Goal: Transaction & Acquisition: Book appointment/travel/reservation

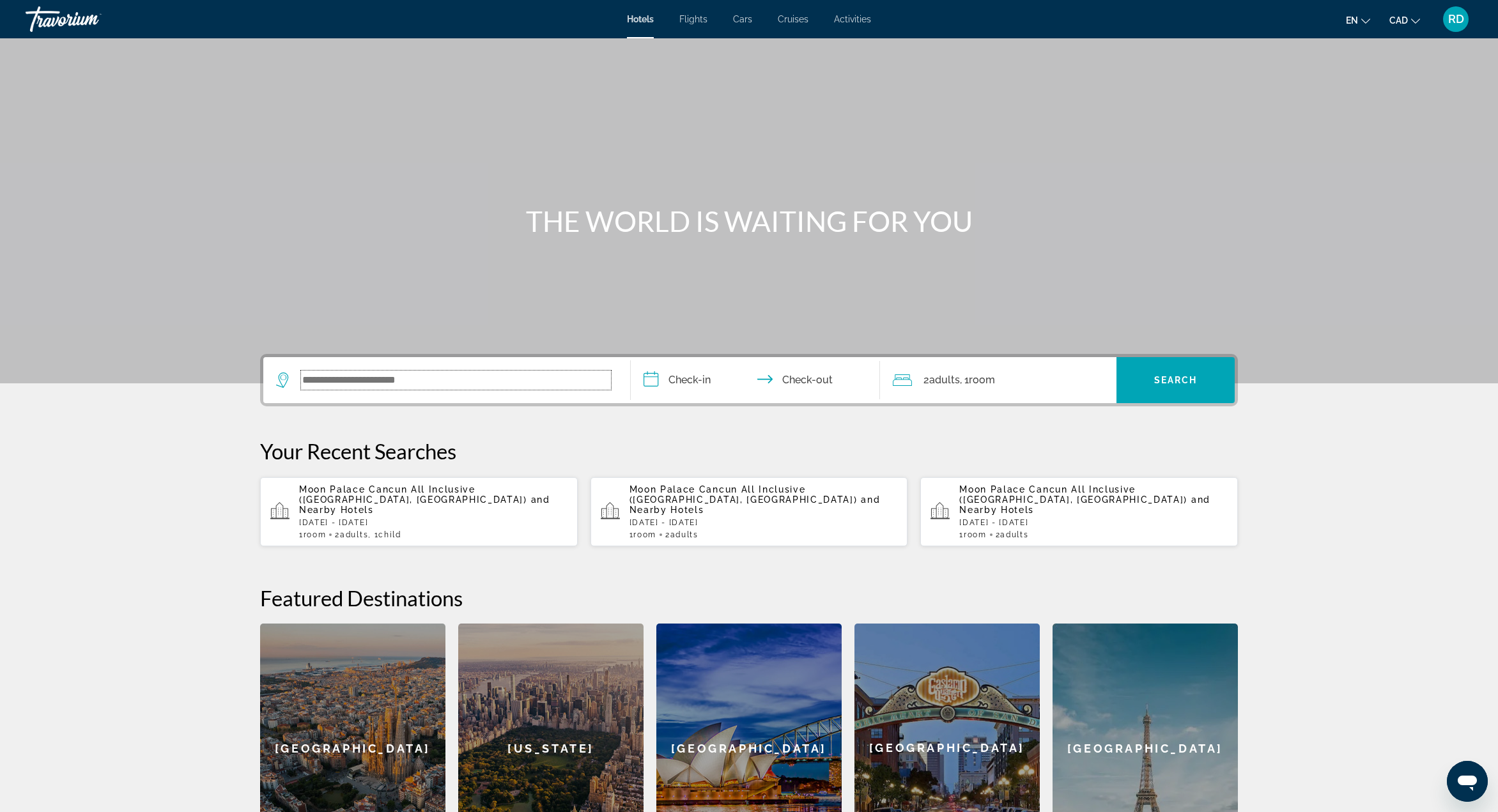
click at [367, 382] on input "Search widget" at bounding box center [455, 380] width 310 height 19
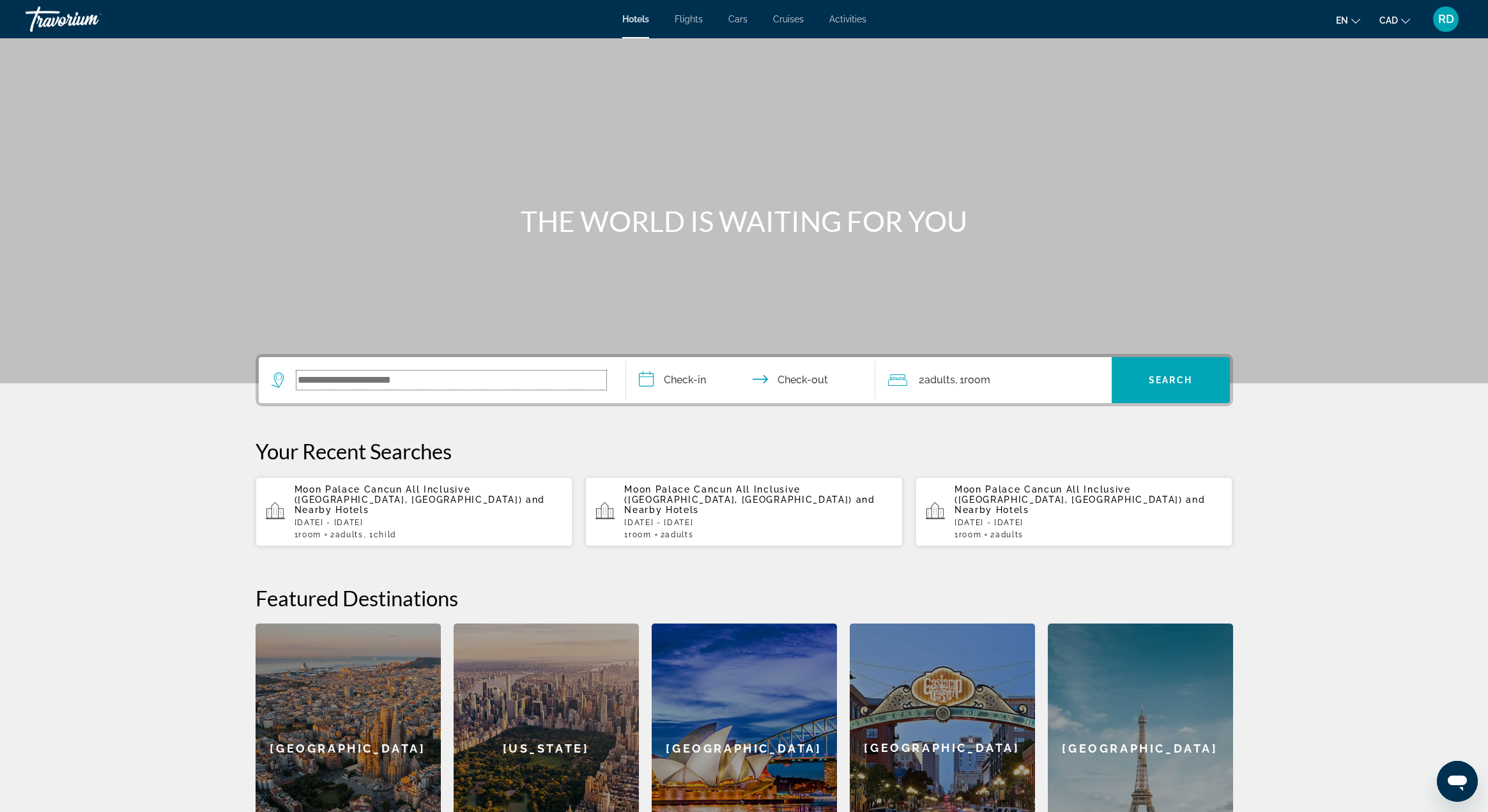
click at [364, 384] on input "Search widget" at bounding box center [451, 380] width 310 height 19
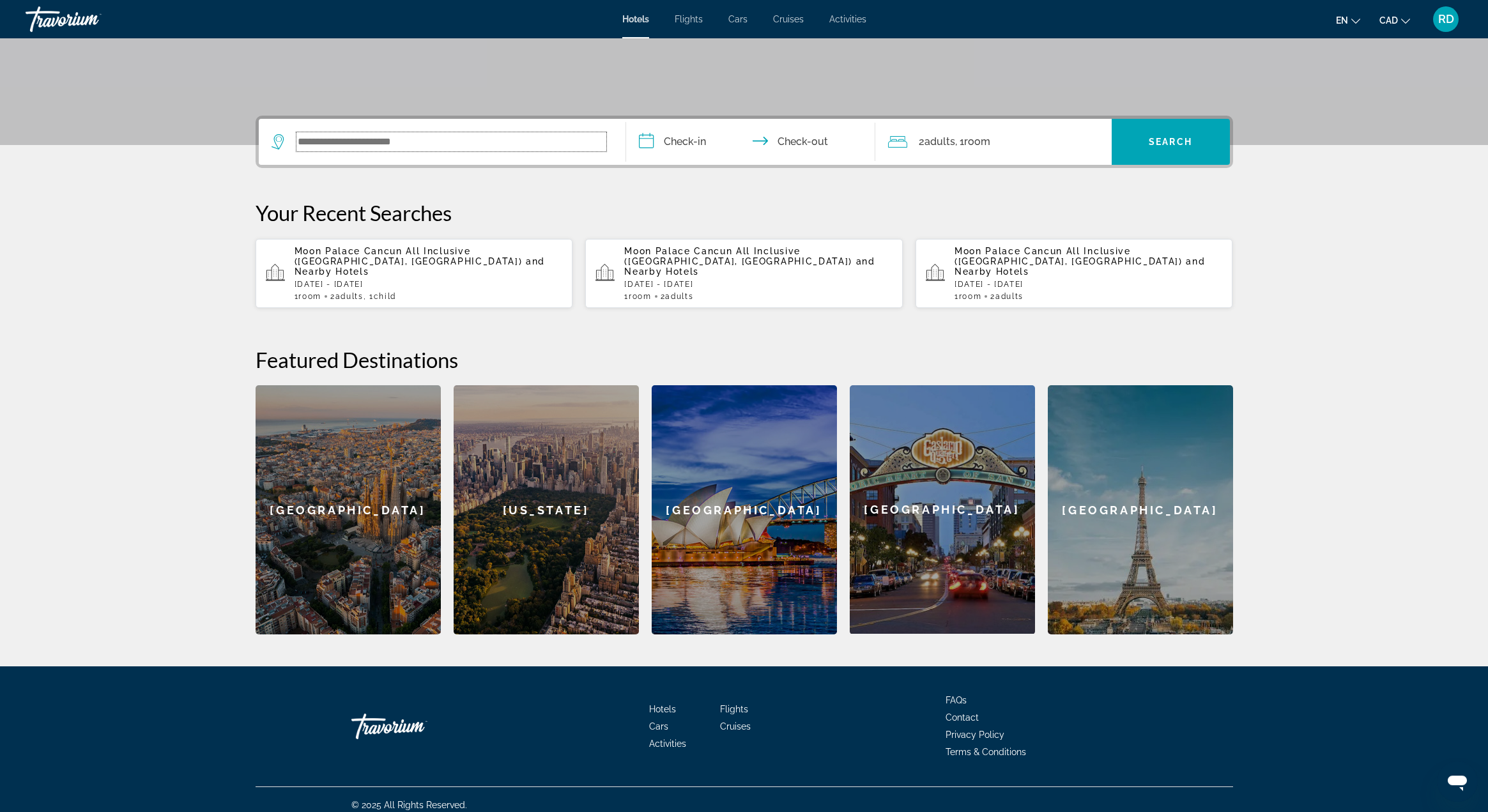
scroll to position [239, 0]
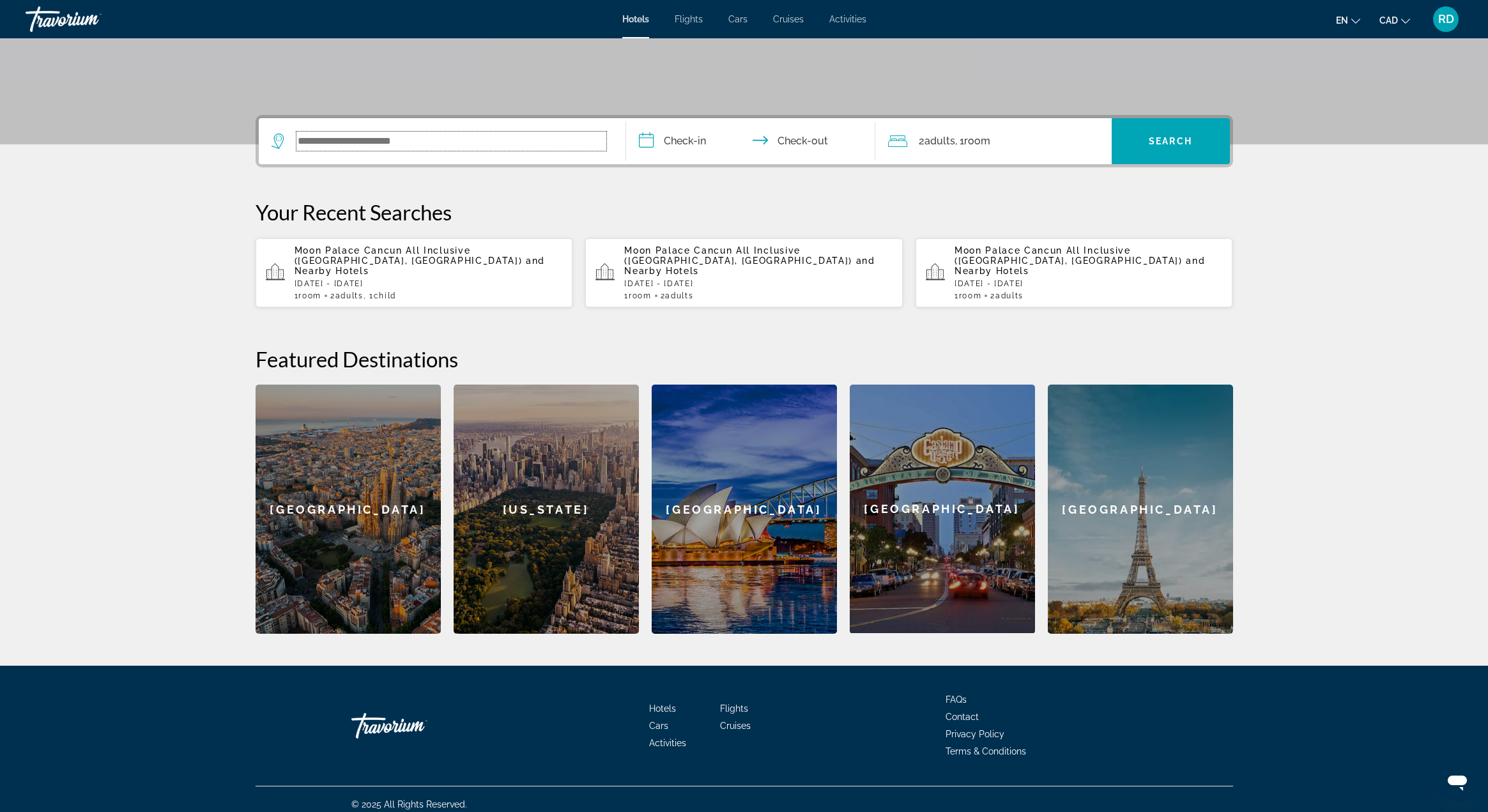
paste input "**********"
type input "**********"
click at [691, 146] on input "**********" at bounding box center [754, 142] width 254 height 50
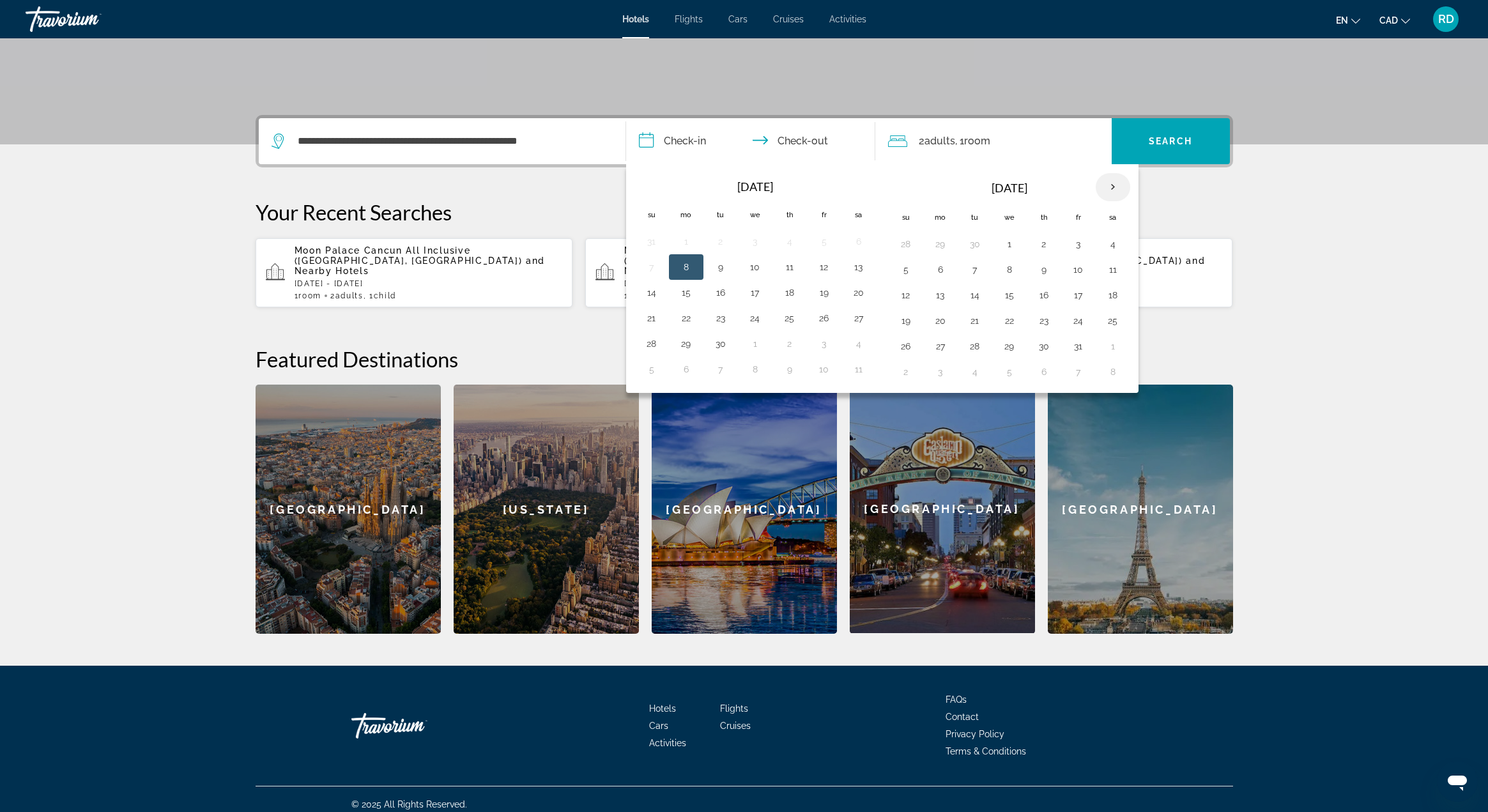
click at [1111, 187] on th "Next month" at bounding box center [1113, 187] width 35 height 28
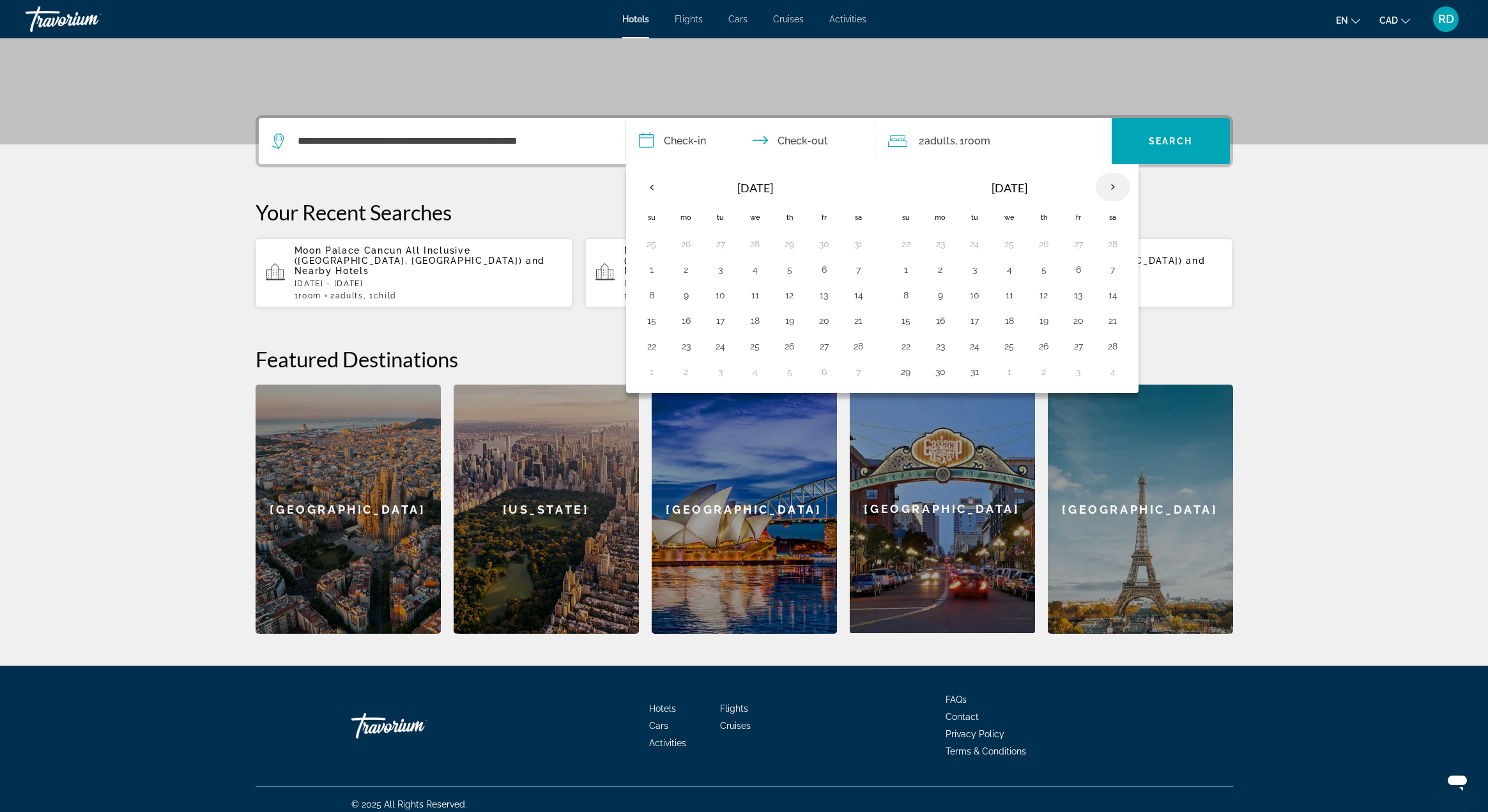
click at [1111, 187] on th "Next month" at bounding box center [1113, 187] width 35 height 28
click at [1046, 294] on button "16" at bounding box center [1044, 295] width 20 height 18
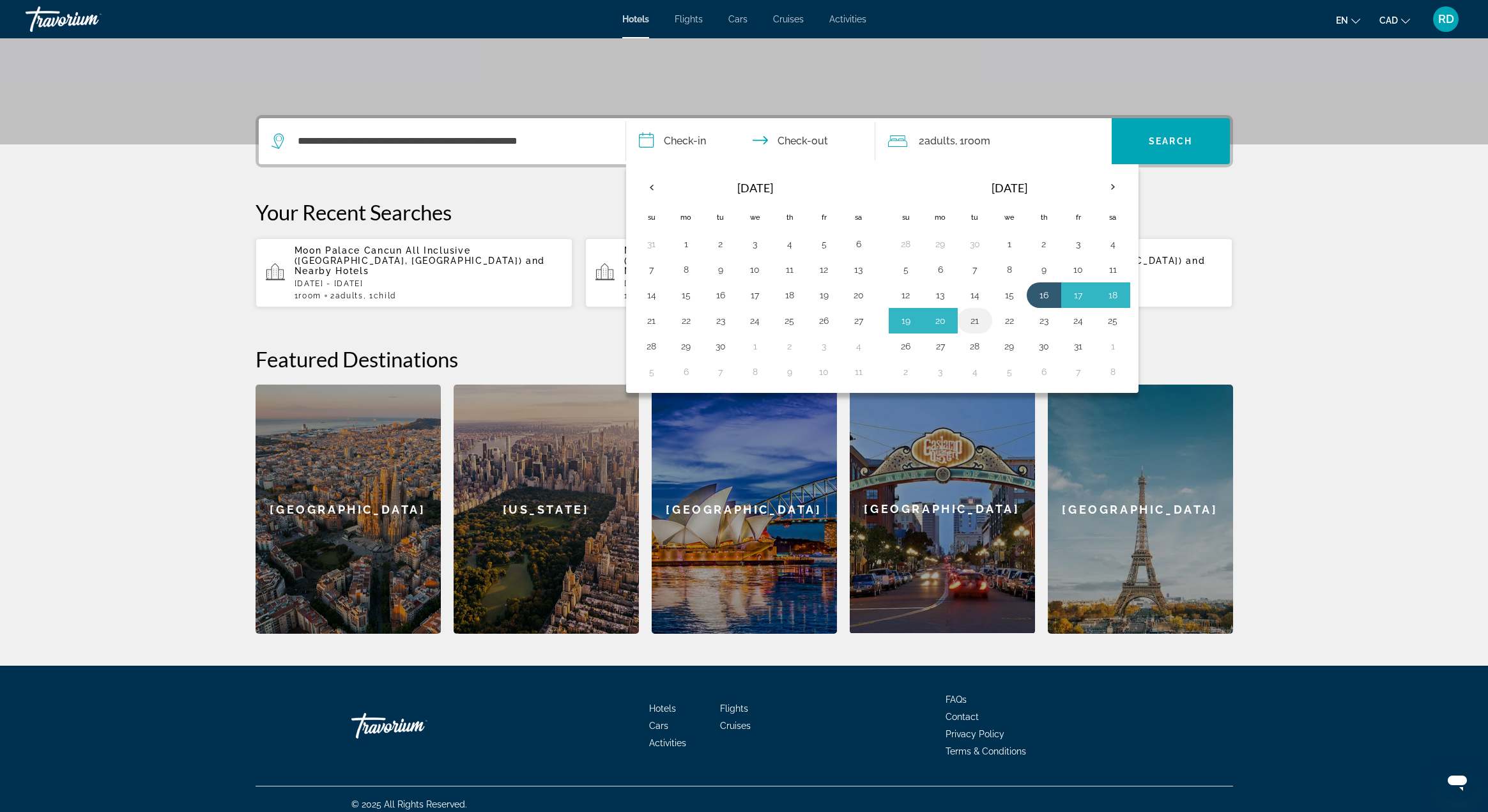
click at [977, 323] on button "21" at bounding box center [975, 321] width 20 height 18
type input "**********"
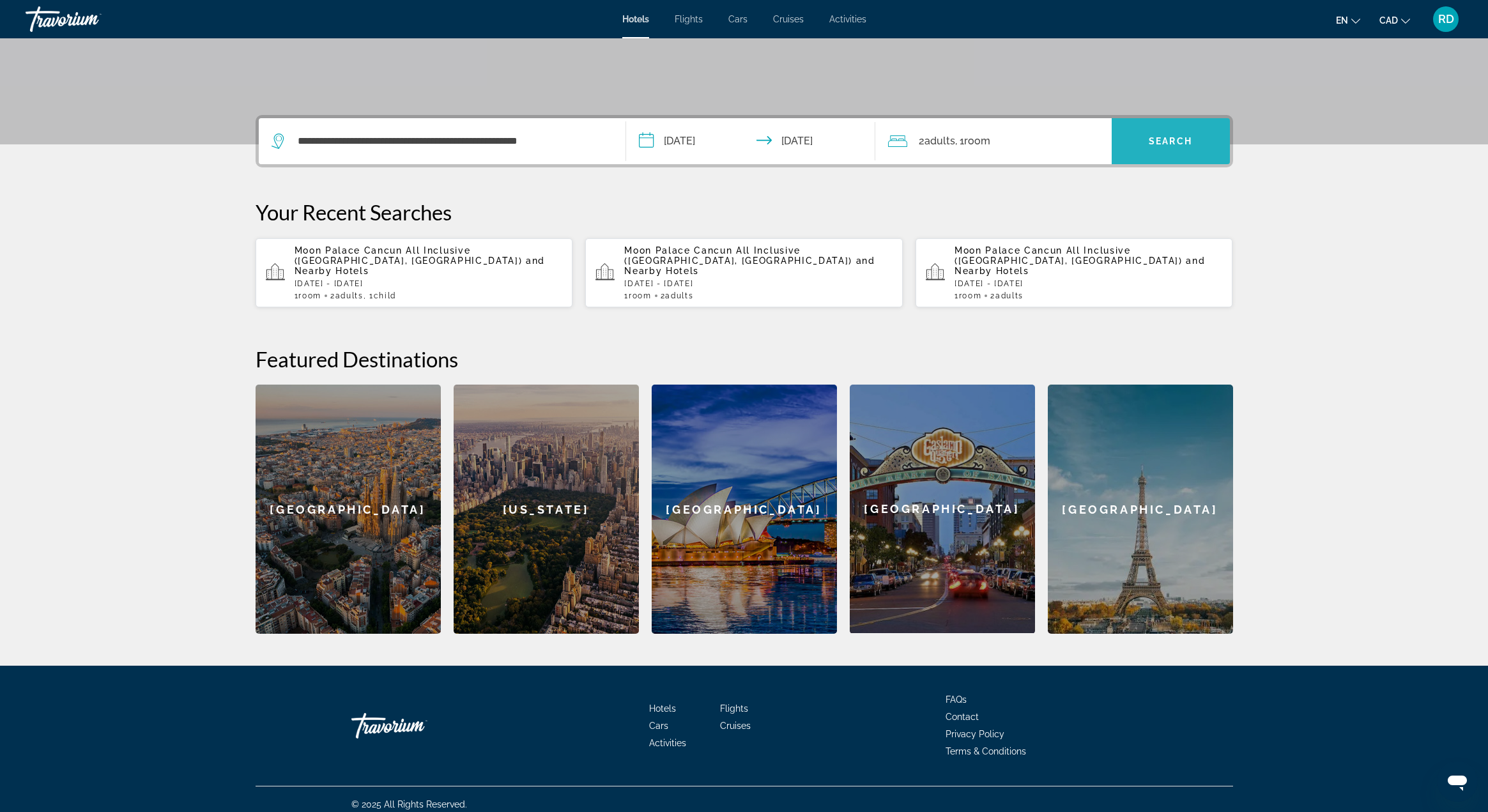
click at [1157, 147] on span "Search widget" at bounding box center [1170, 142] width 118 height 31
click at [1162, 149] on span "Search widget" at bounding box center [1170, 142] width 118 height 31
click at [945, 142] on span "Adults" at bounding box center [940, 141] width 31 height 12
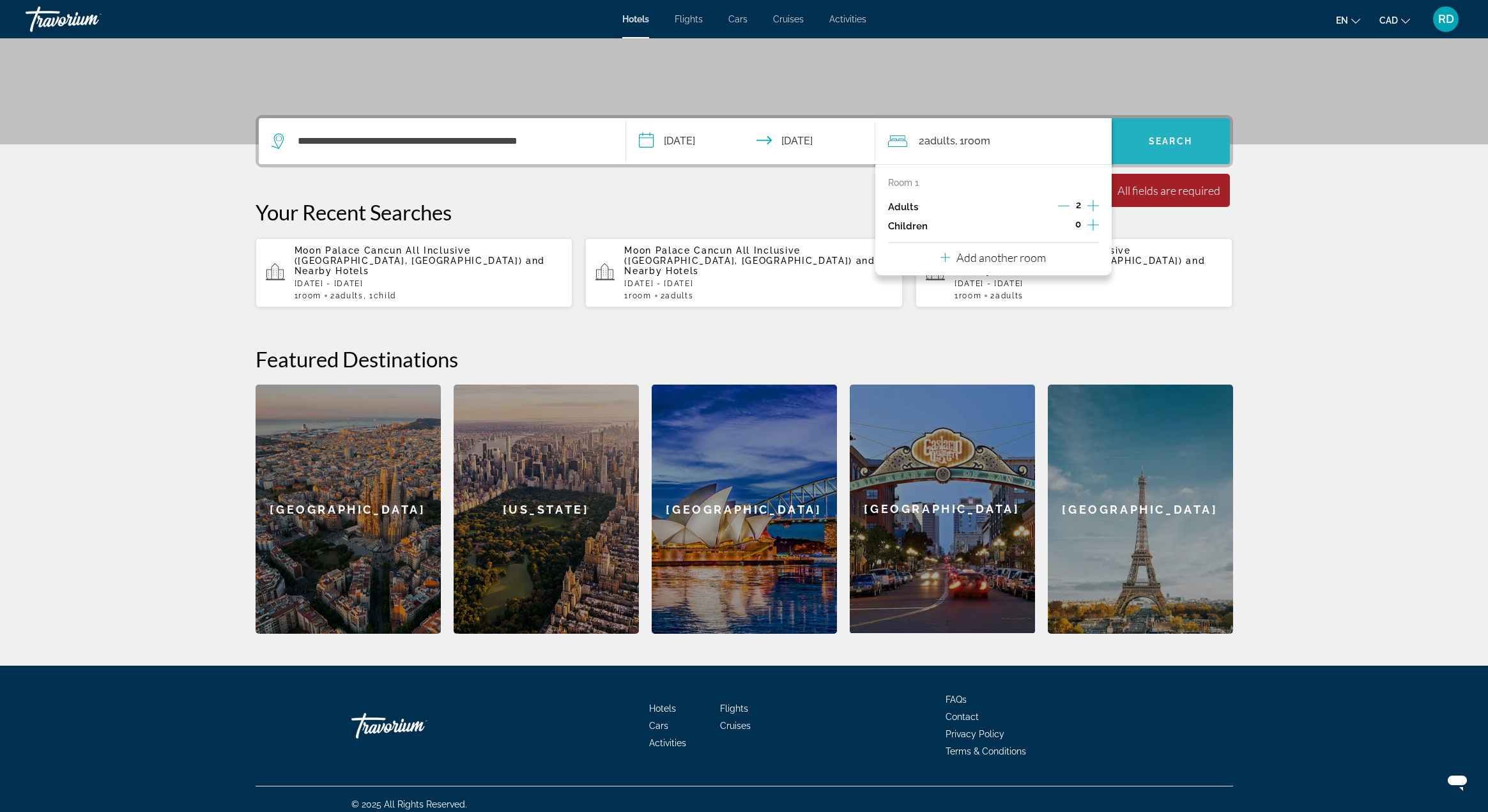
click at [1179, 150] on span "Search widget" at bounding box center [1170, 142] width 118 height 31
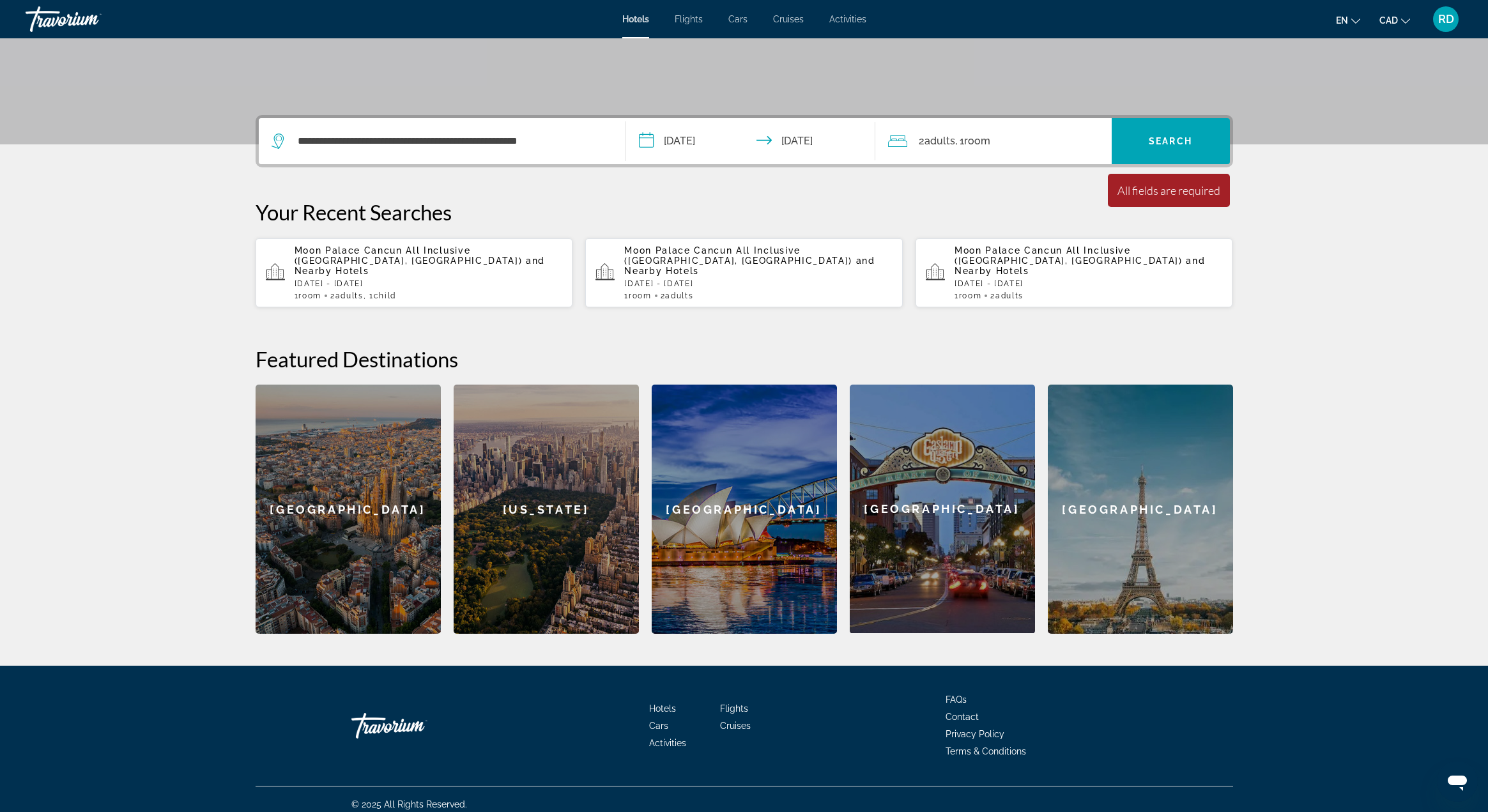
click at [1150, 193] on div "All fields are required" at bounding box center [1169, 190] width 103 height 14
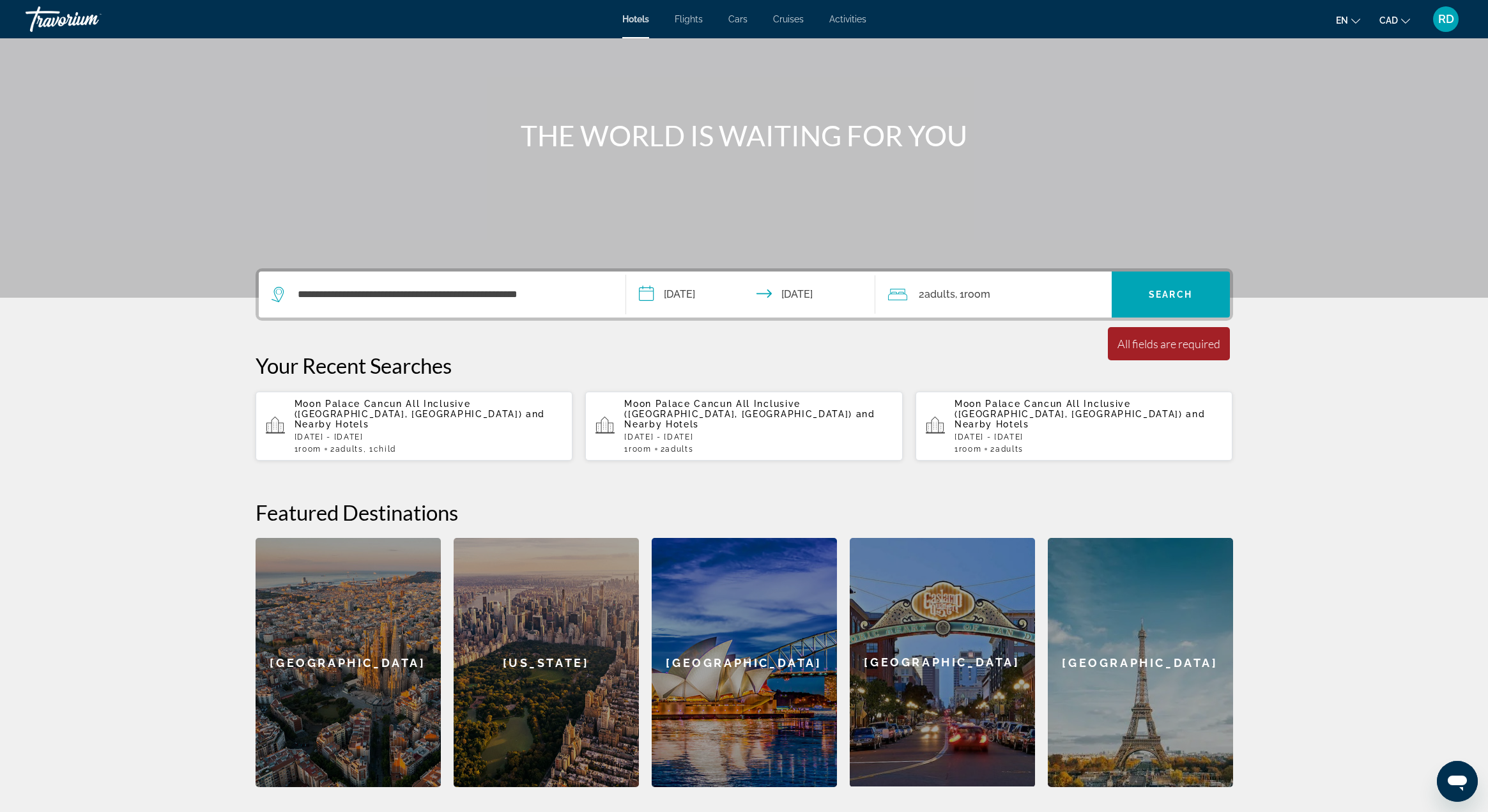
scroll to position [35, 0]
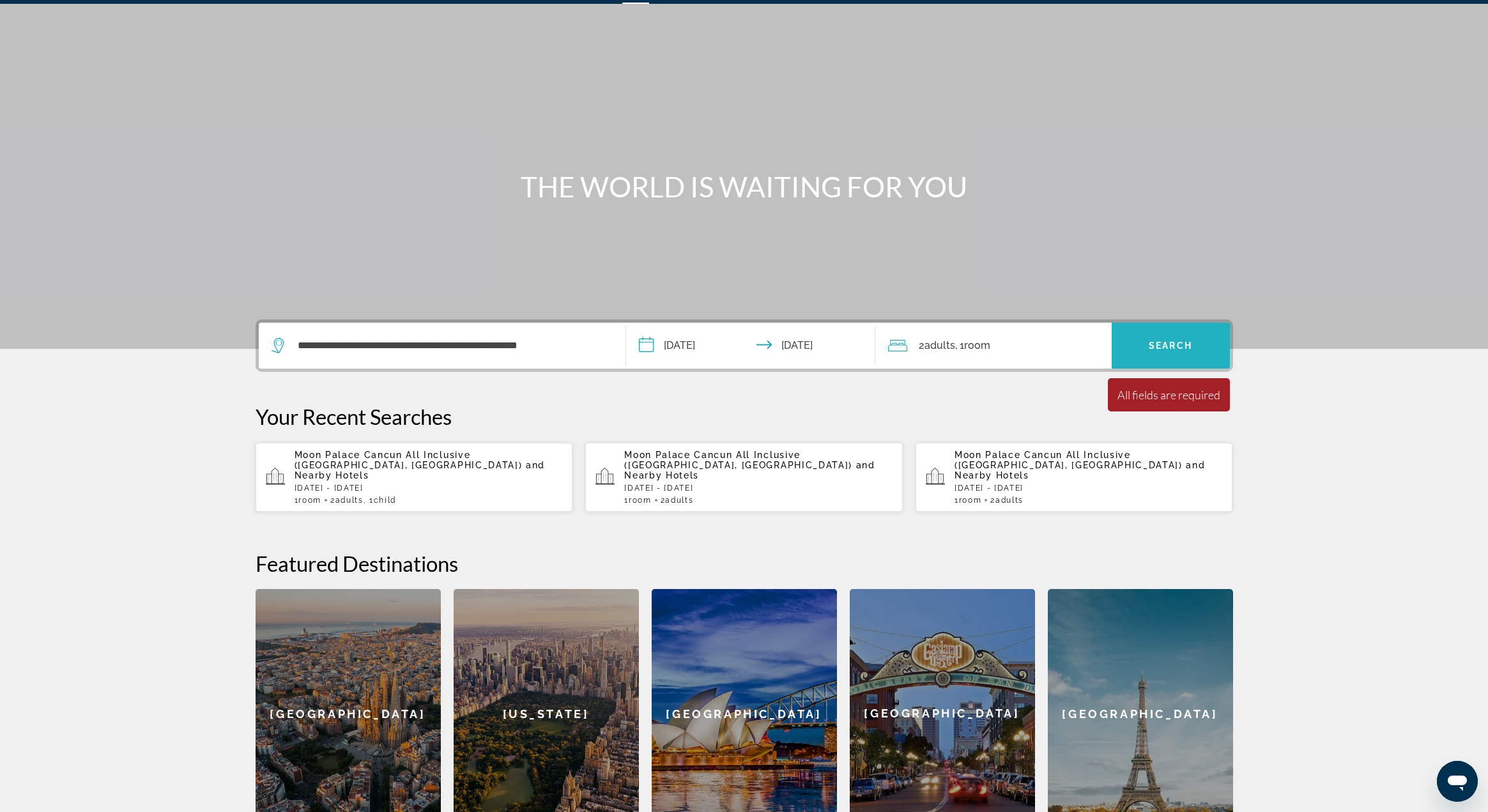
click at [1156, 343] on span "Search" at bounding box center [1171, 345] width 44 height 10
click at [1156, 342] on span "Search" at bounding box center [1171, 345] width 44 height 10
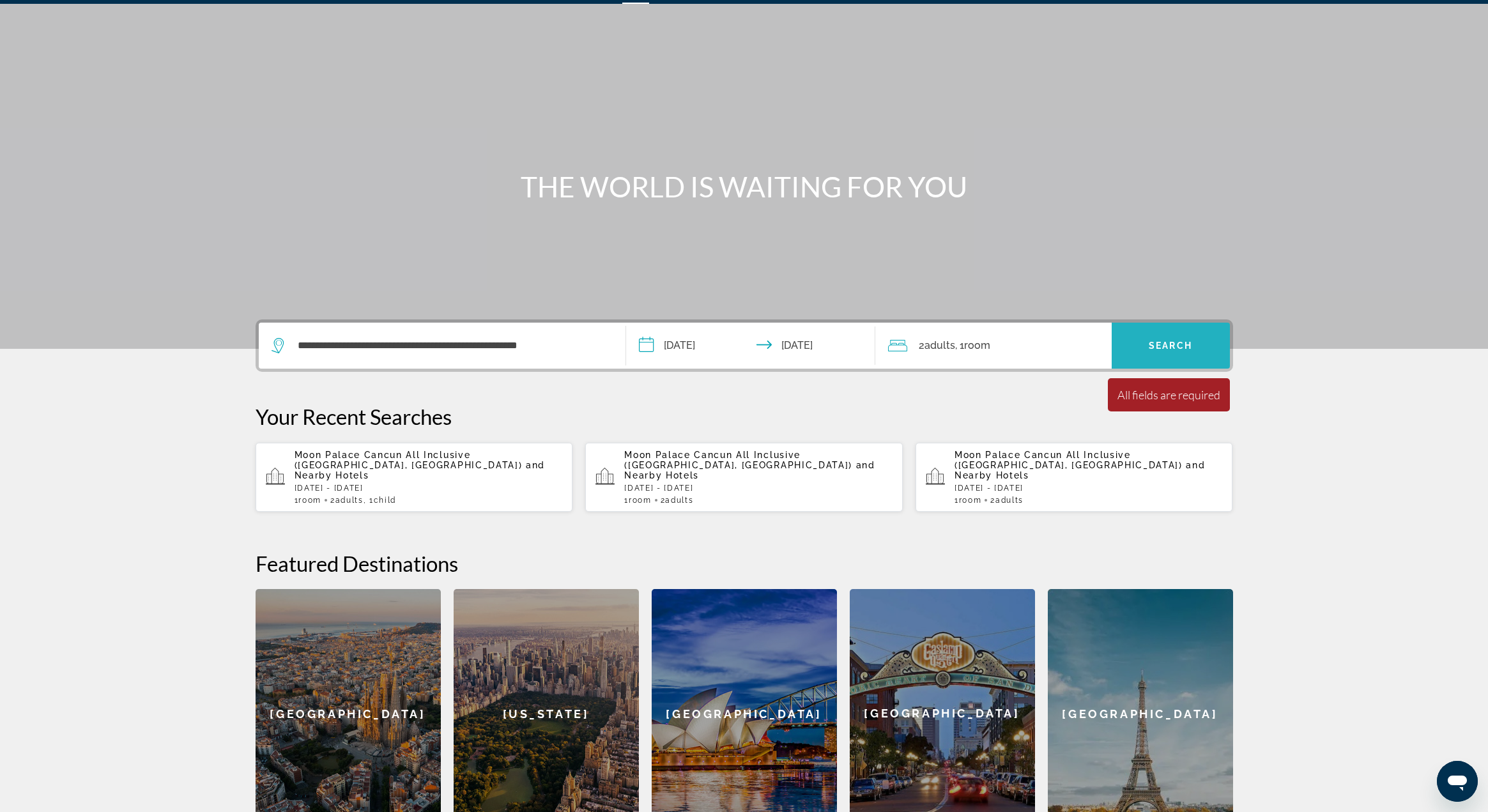
click at [1156, 342] on span "Search" at bounding box center [1171, 345] width 44 height 10
click at [715, 349] on input "**********" at bounding box center [754, 347] width 254 height 50
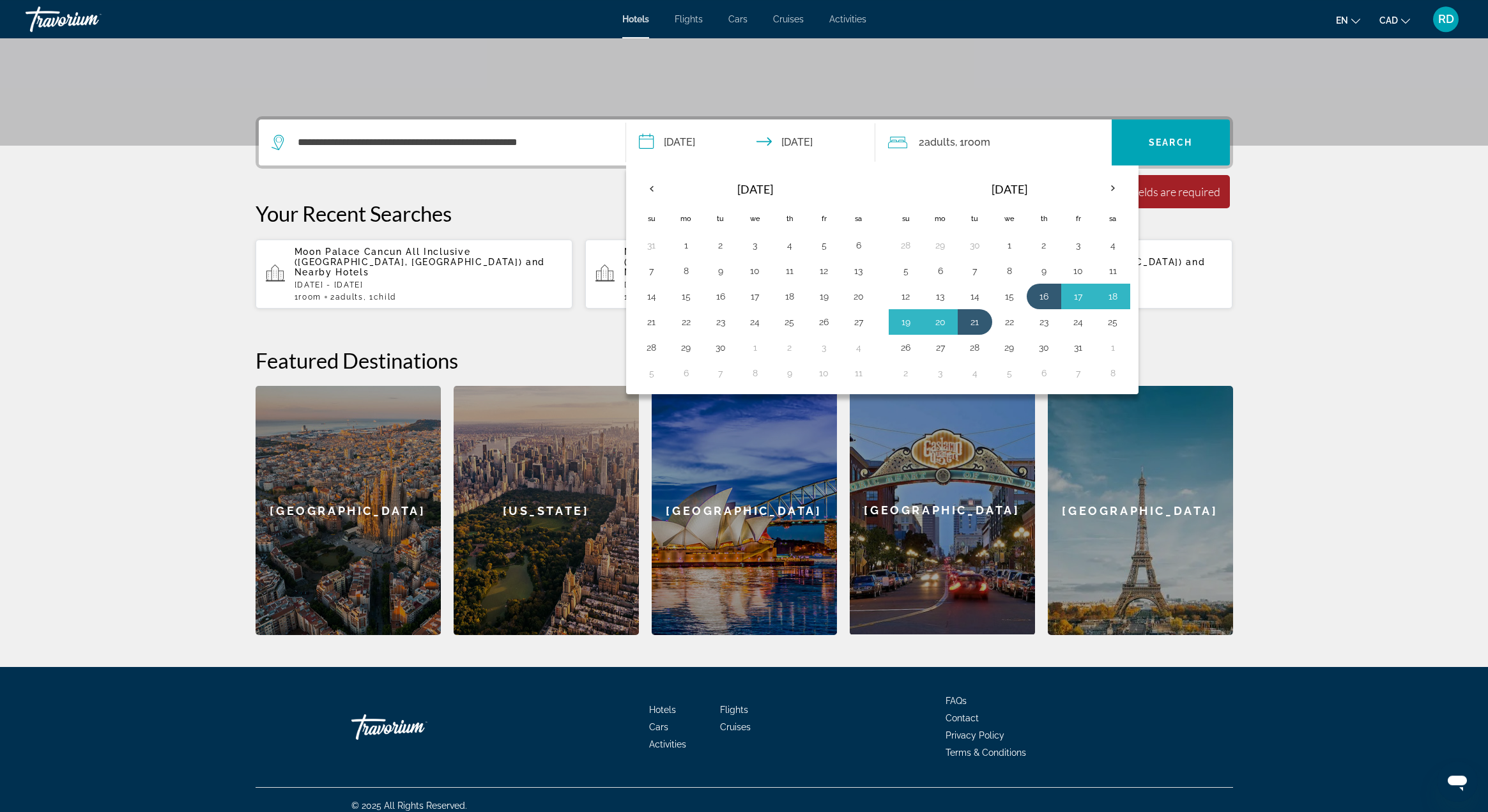
scroll to position [239, 0]
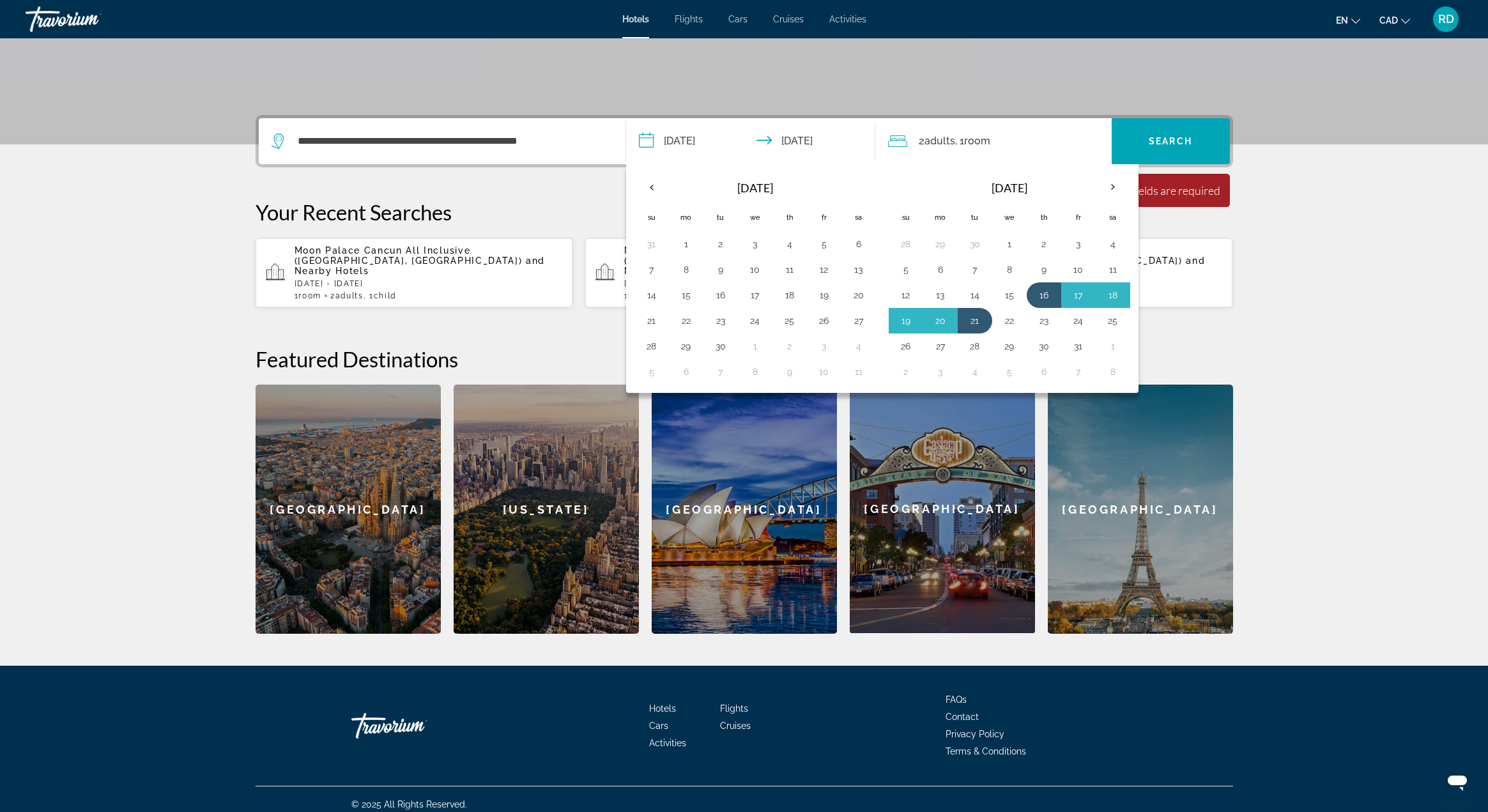
click at [1256, 360] on div "**********" at bounding box center [744, 374] width 1029 height 519
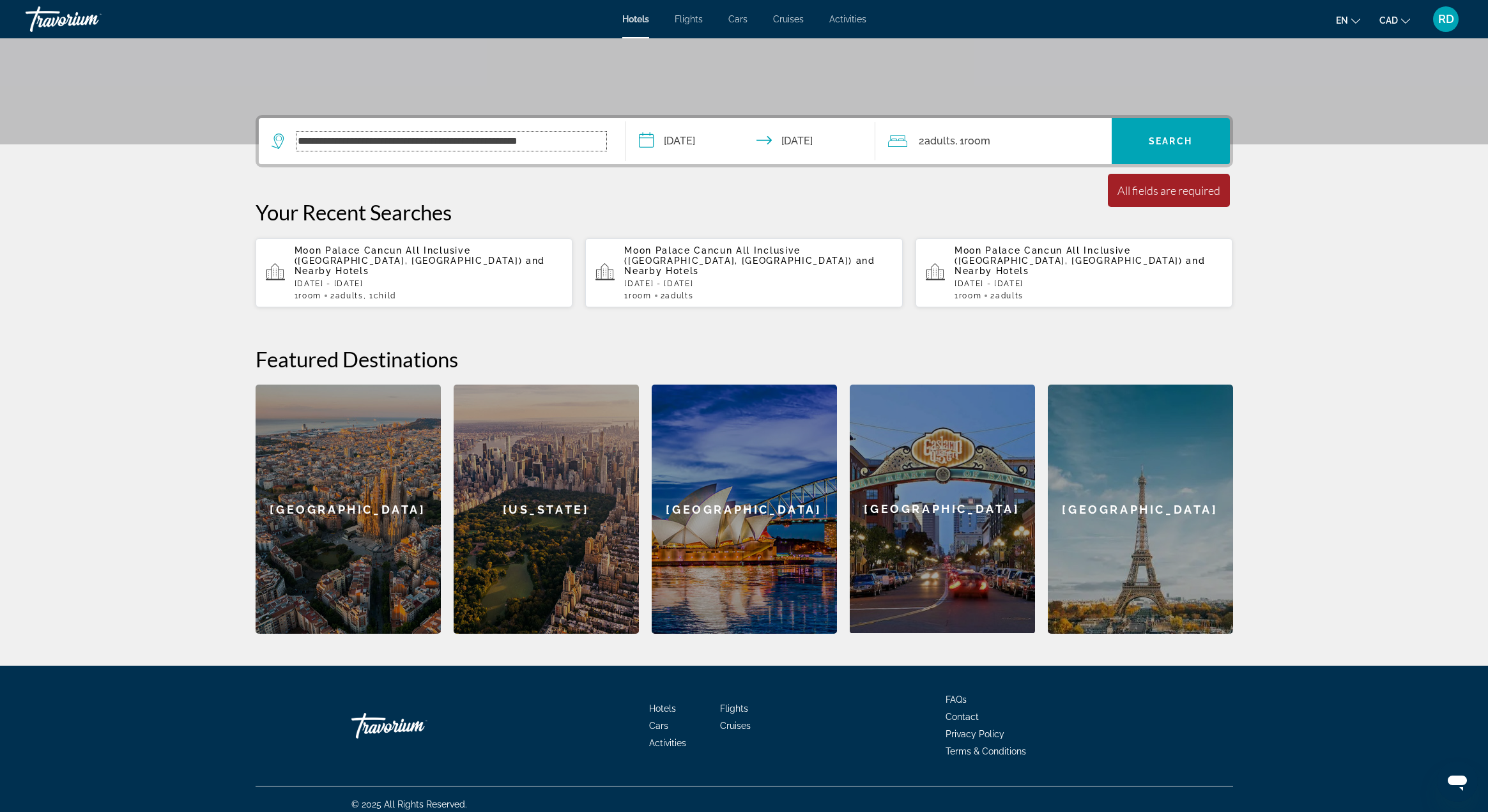
click at [579, 148] on input "**********" at bounding box center [451, 141] width 310 height 19
type input "*"
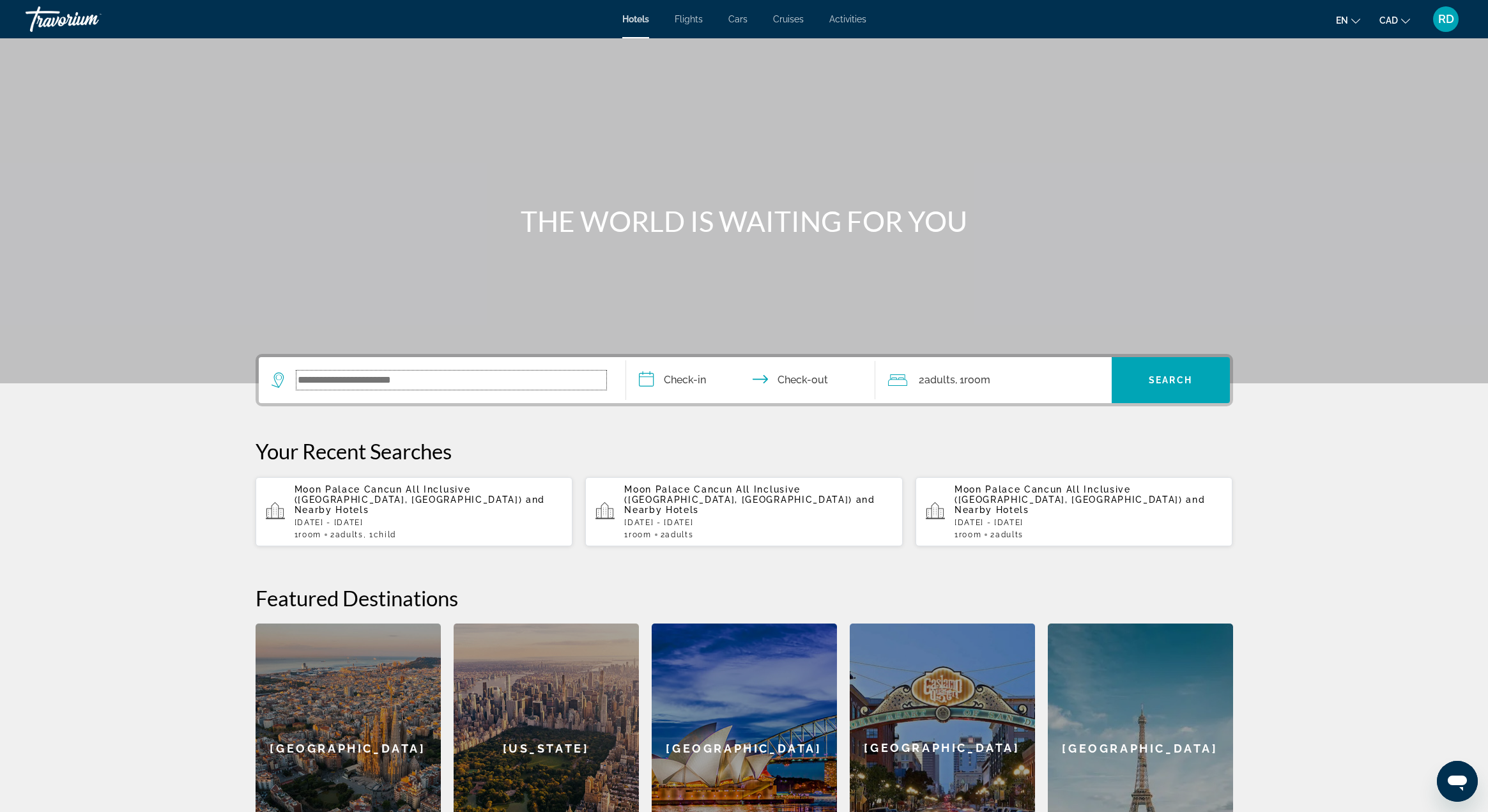
click at [399, 376] on input "Search widget" at bounding box center [451, 380] width 310 height 19
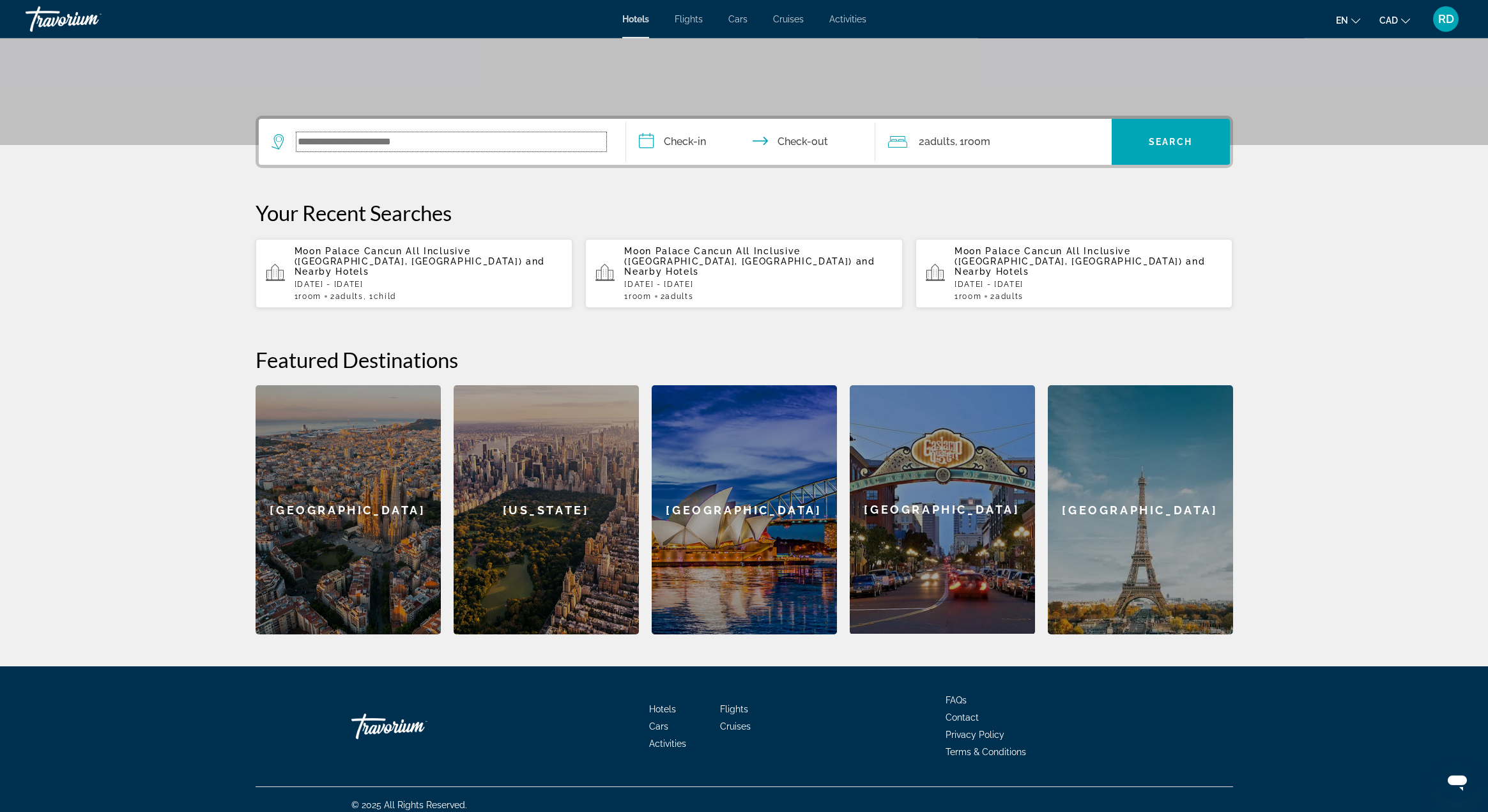
scroll to position [239, 0]
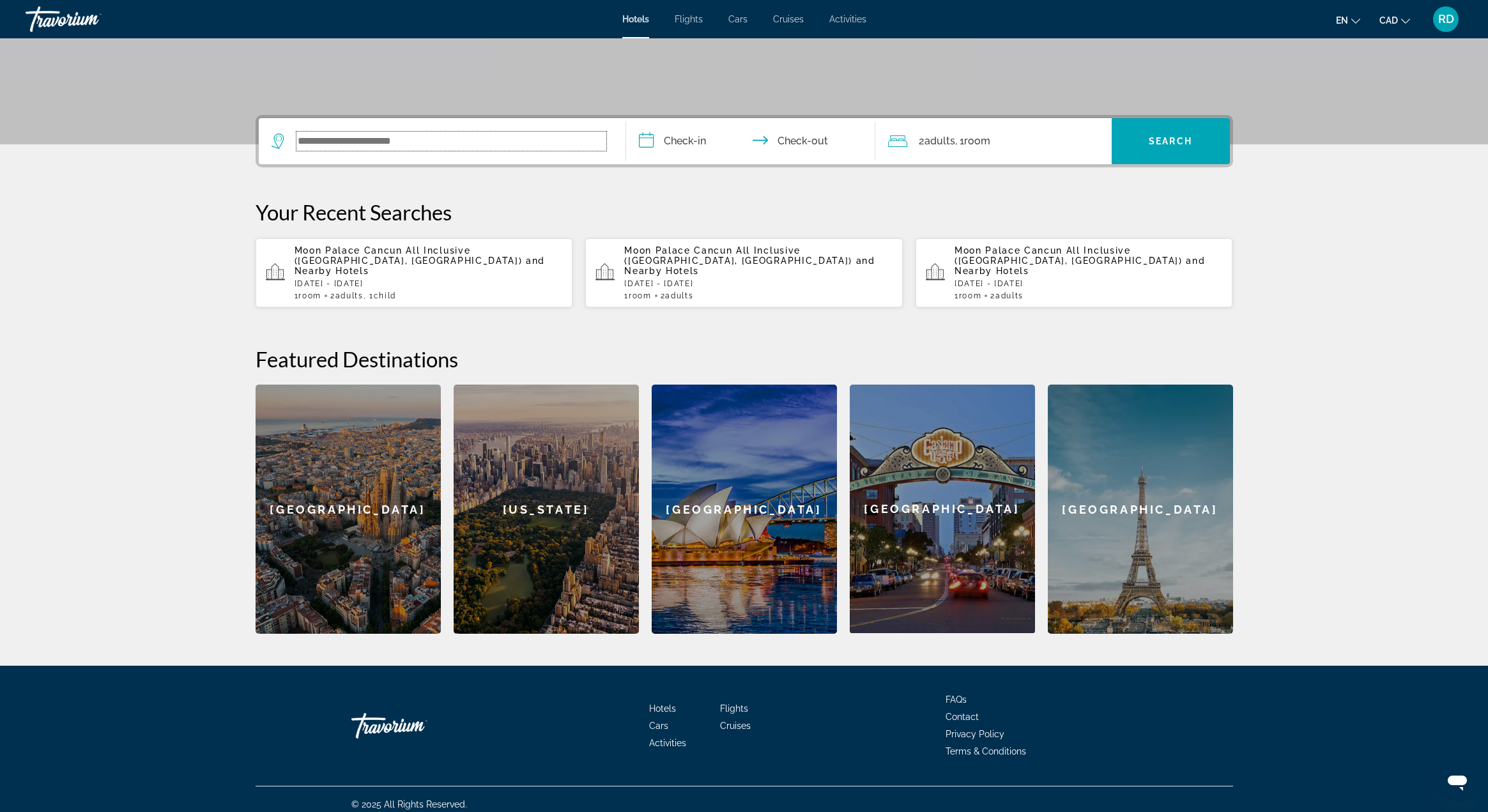
paste input "**********"
type input "**********"
click at [699, 147] on input "**********" at bounding box center [754, 142] width 254 height 50
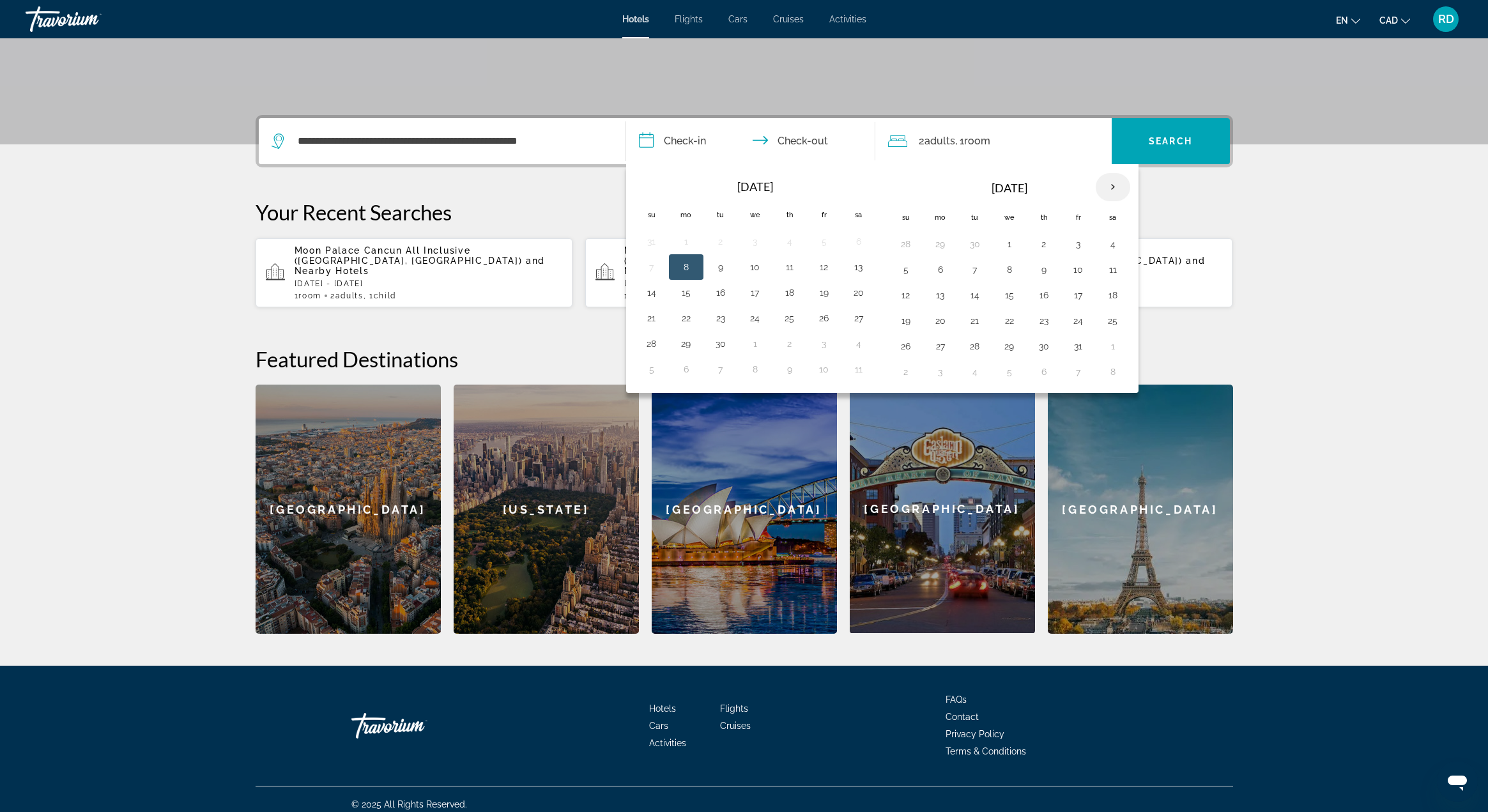
click at [1110, 186] on th "Next month" at bounding box center [1113, 187] width 35 height 28
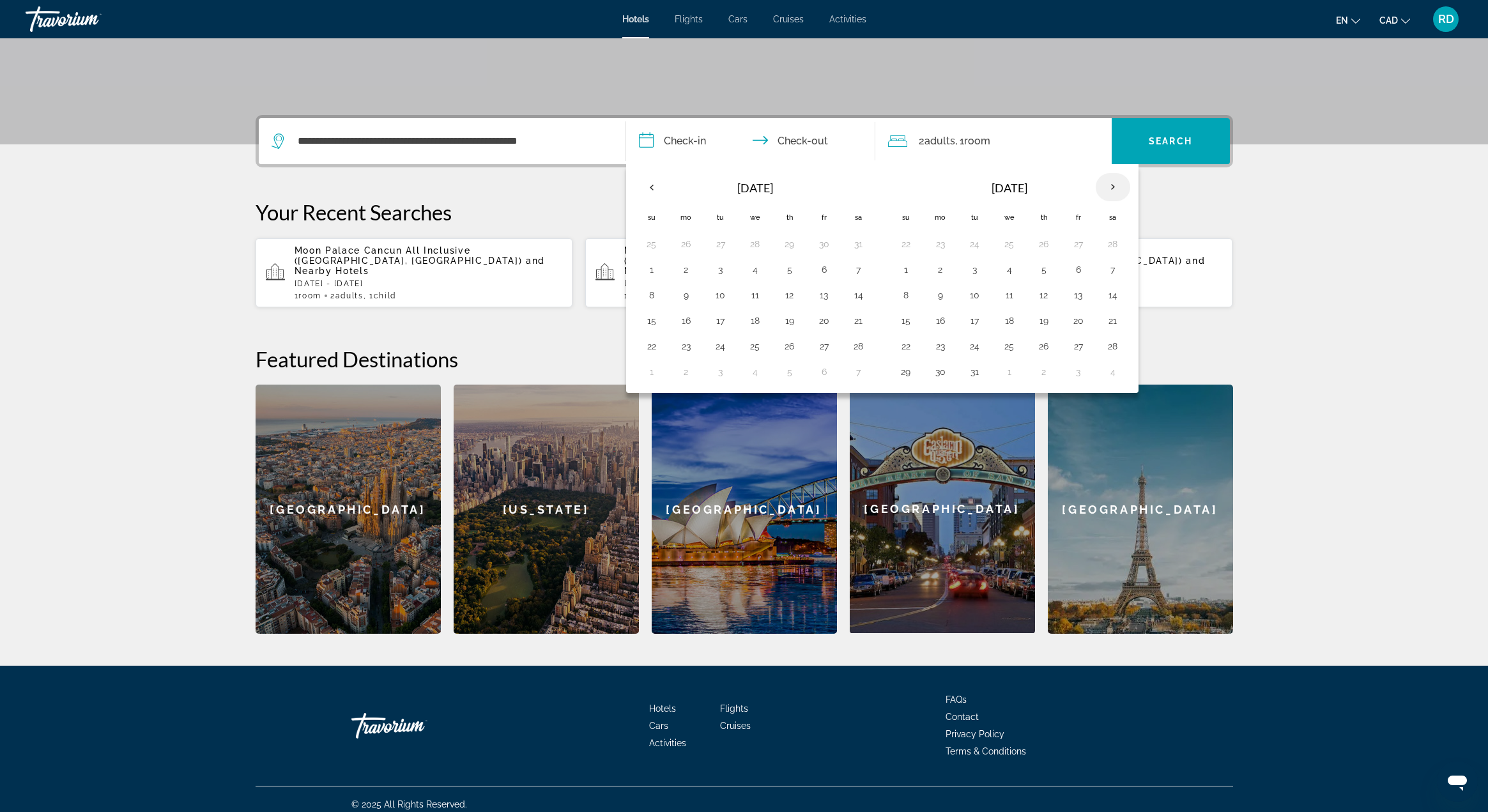
click at [1110, 186] on th "Next month" at bounding box center [1113, 187] width 35 height 28
click at [1044, 299] on button "16" at bounding box center [1044, 295] width 20 height 18
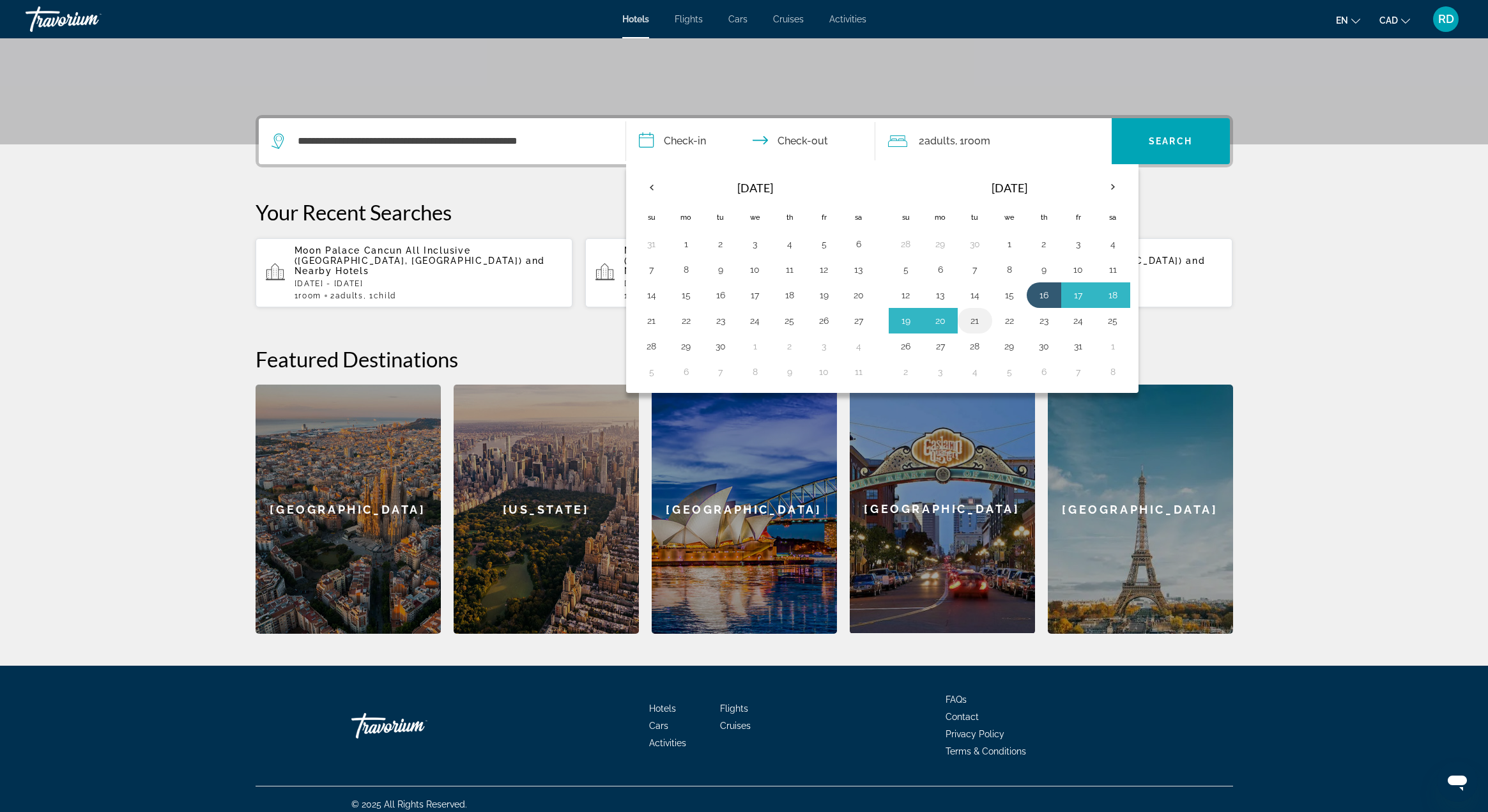
click at [971, 324] on button "21" at bounding box center [975, 321] width 20 height 18
type input "**********"
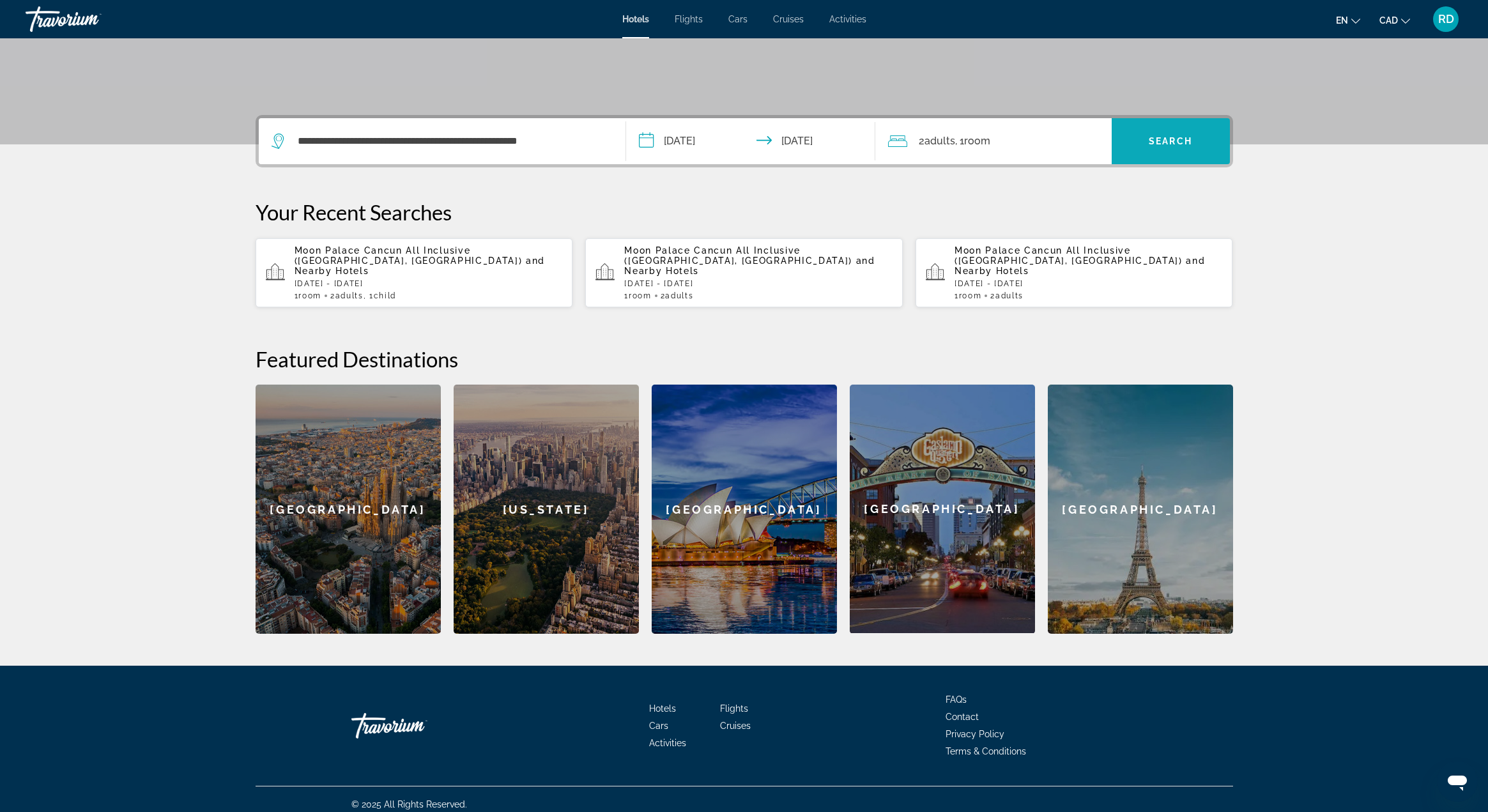
click at [1165, 140] on span "Search" at bounding box center [1171, 141] width 44 height 10
click at [1141, 196] on div "All fields are required" at bounding box center [1169, 190] width 103 height 14
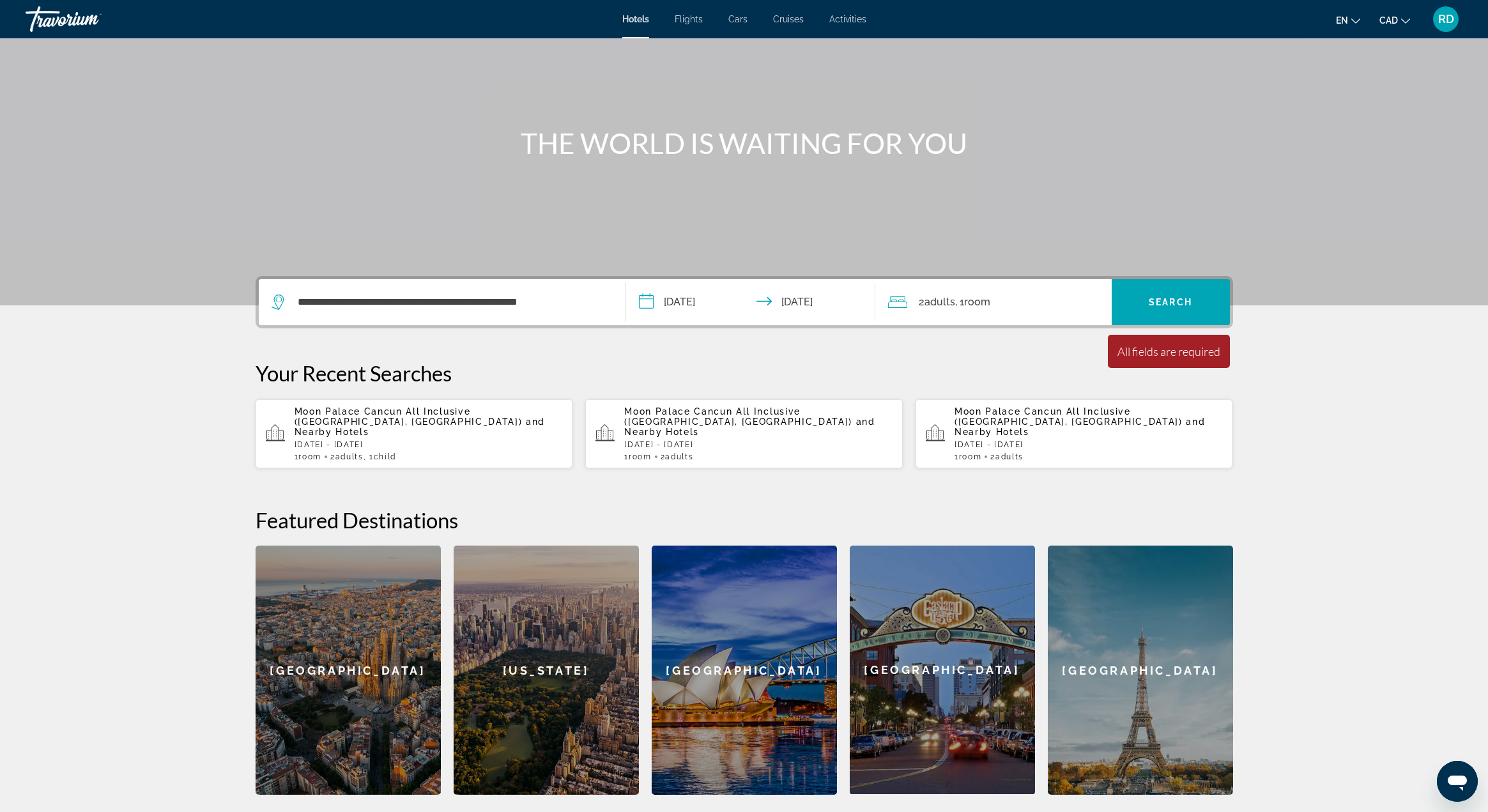
scroll to position [0, 0]
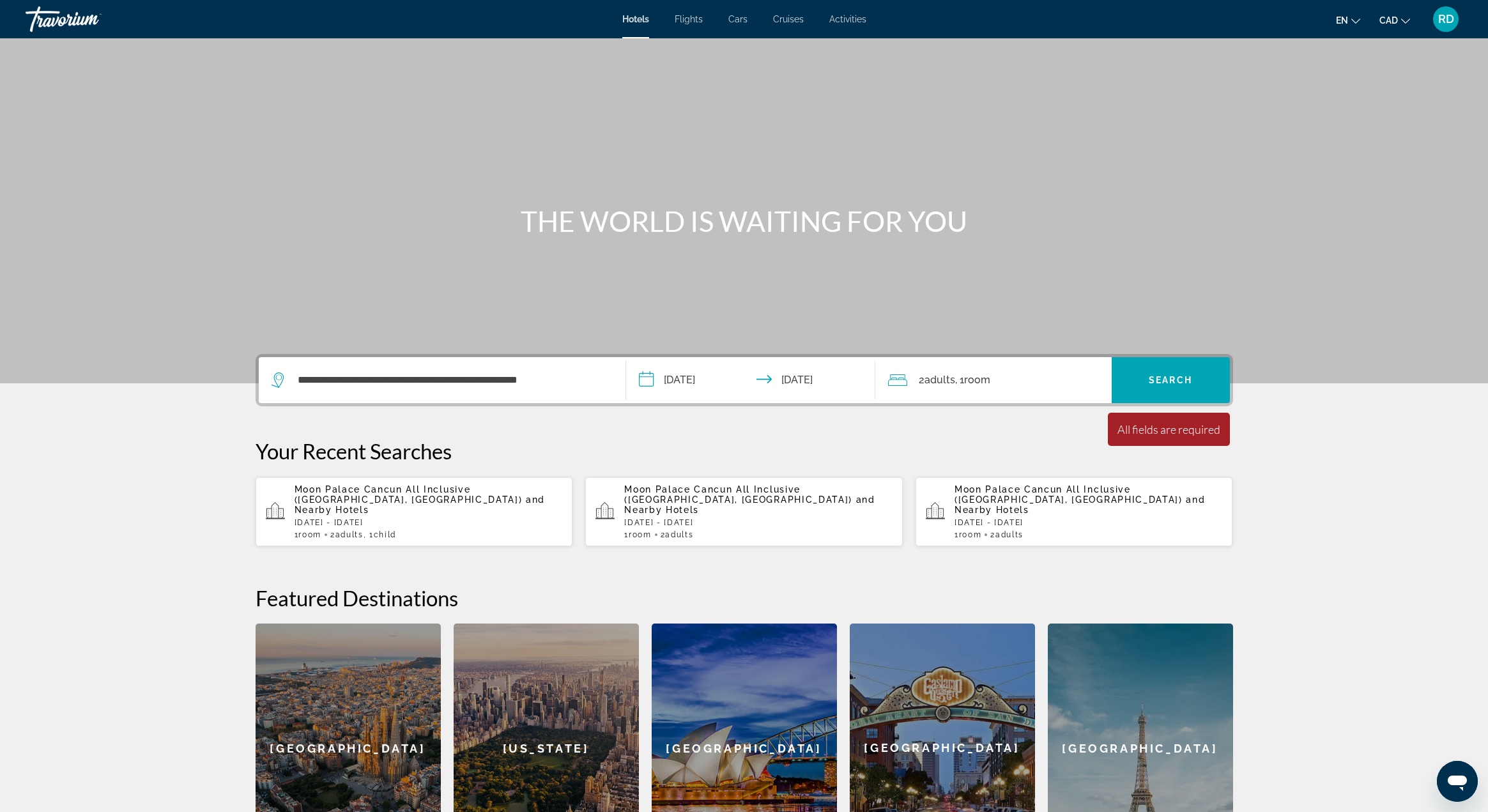
click at [943, 385] on span "Adults" at bounding box center [940, 379] width 31 height 12
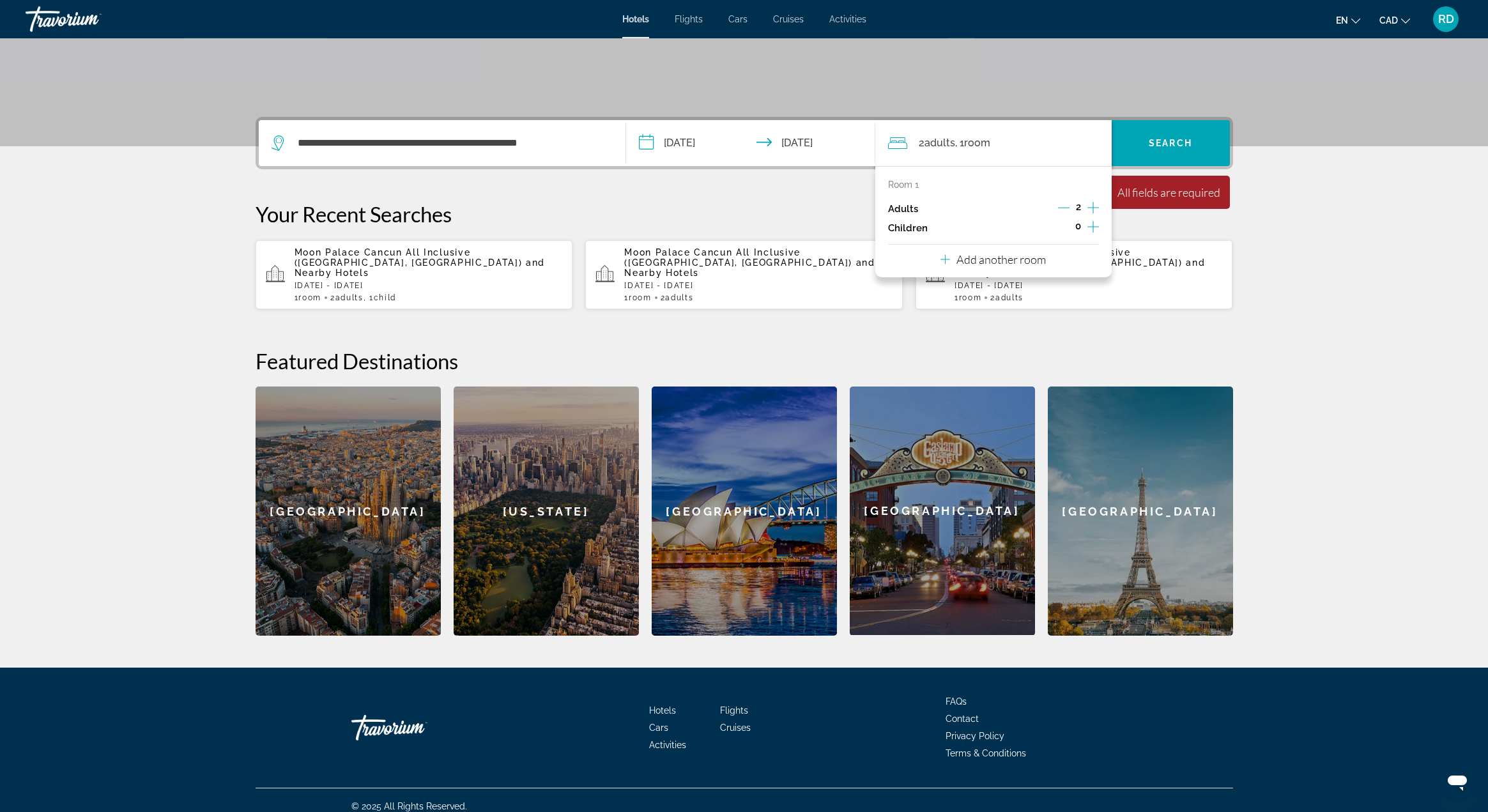
scroll to position [239, 0]
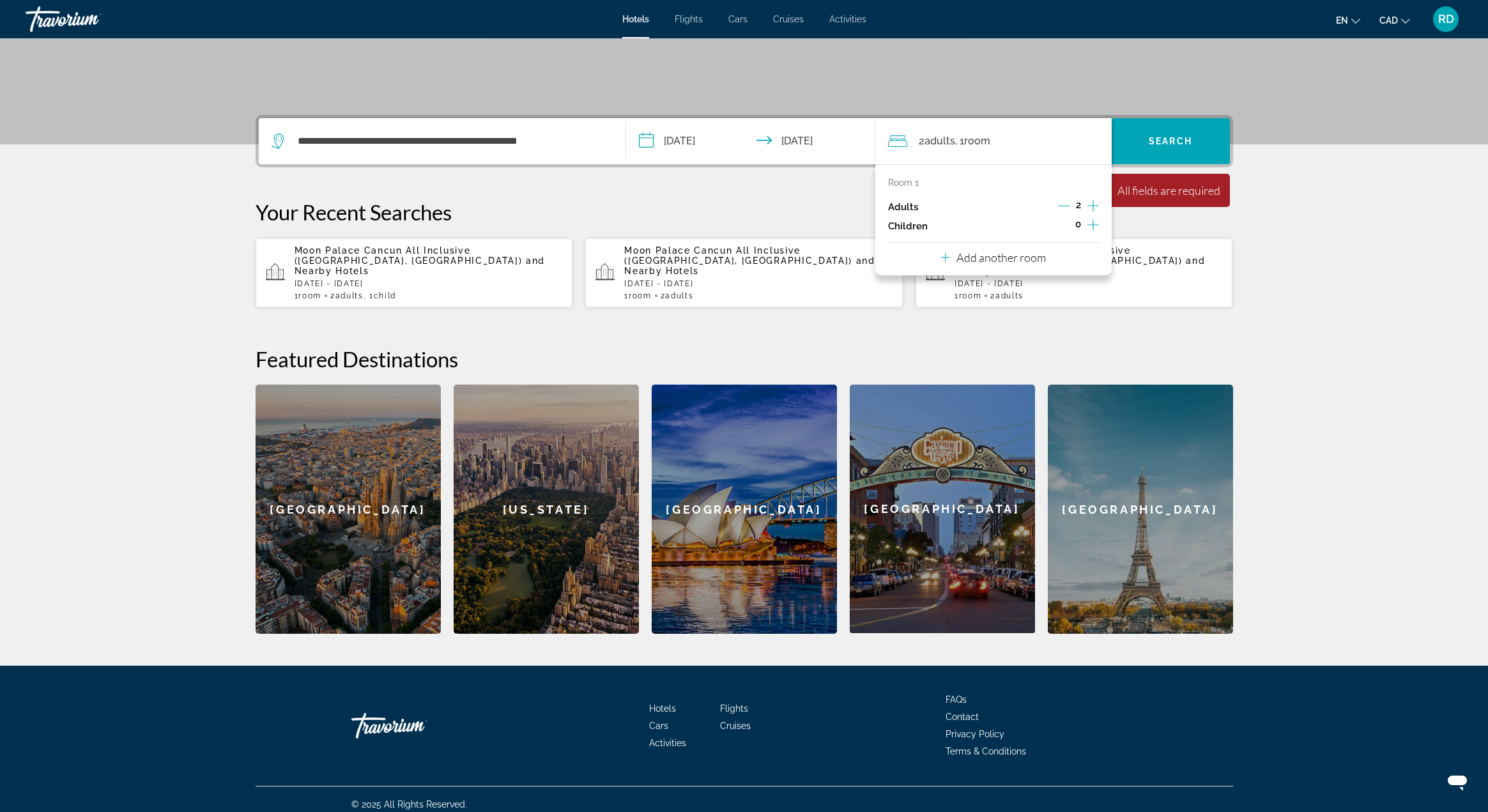
click at [1096, 207] on icon "Increment adults" at bounding box center [1093, 206] width 12 height 16
click at [1067, 320] on div "**********" at bounding box center [744, 374] width 1029 height 519
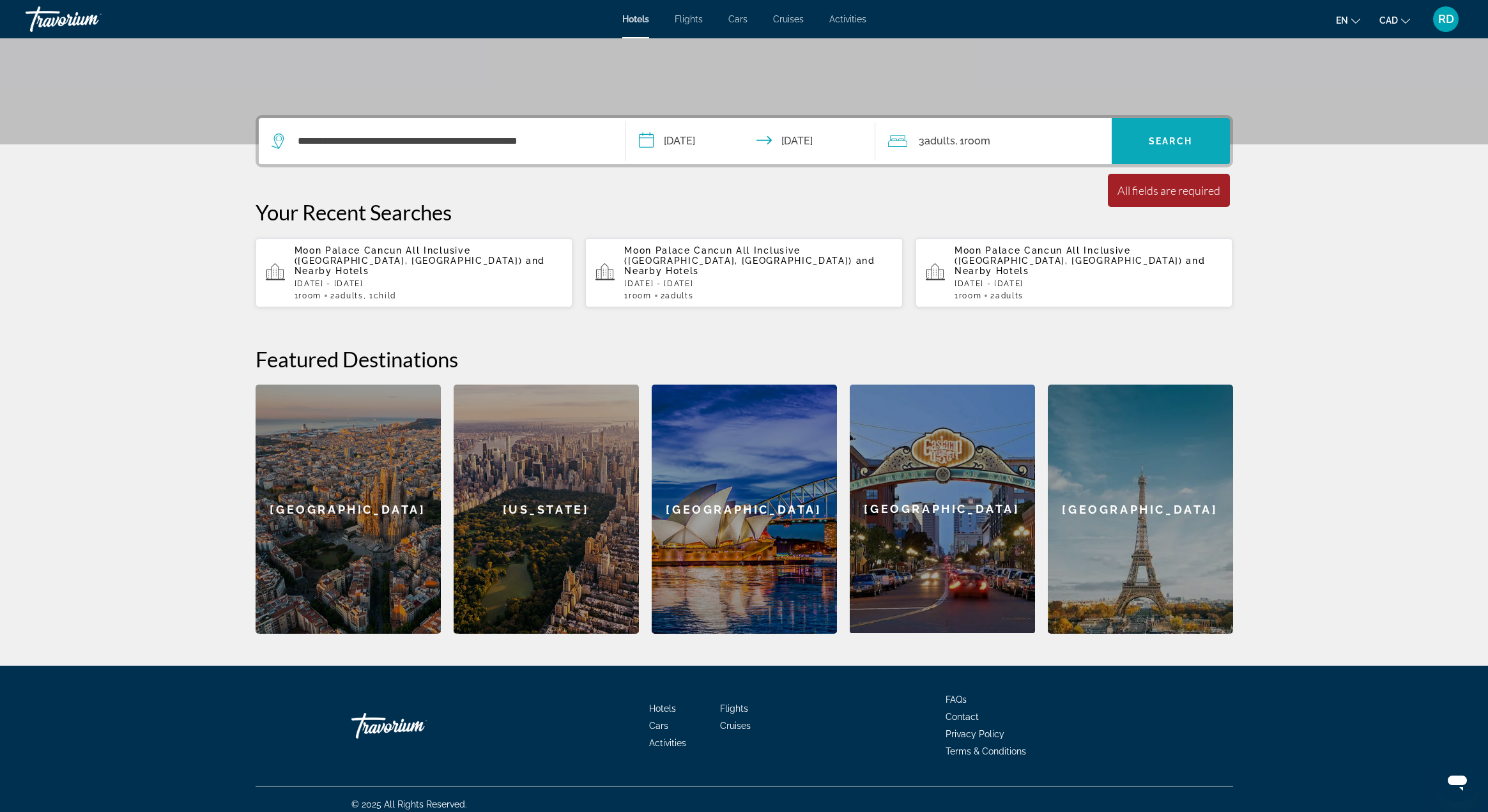
click at [1150, 154] on span "Search widget" at bounding box center [1170, 142] width 118 height 31
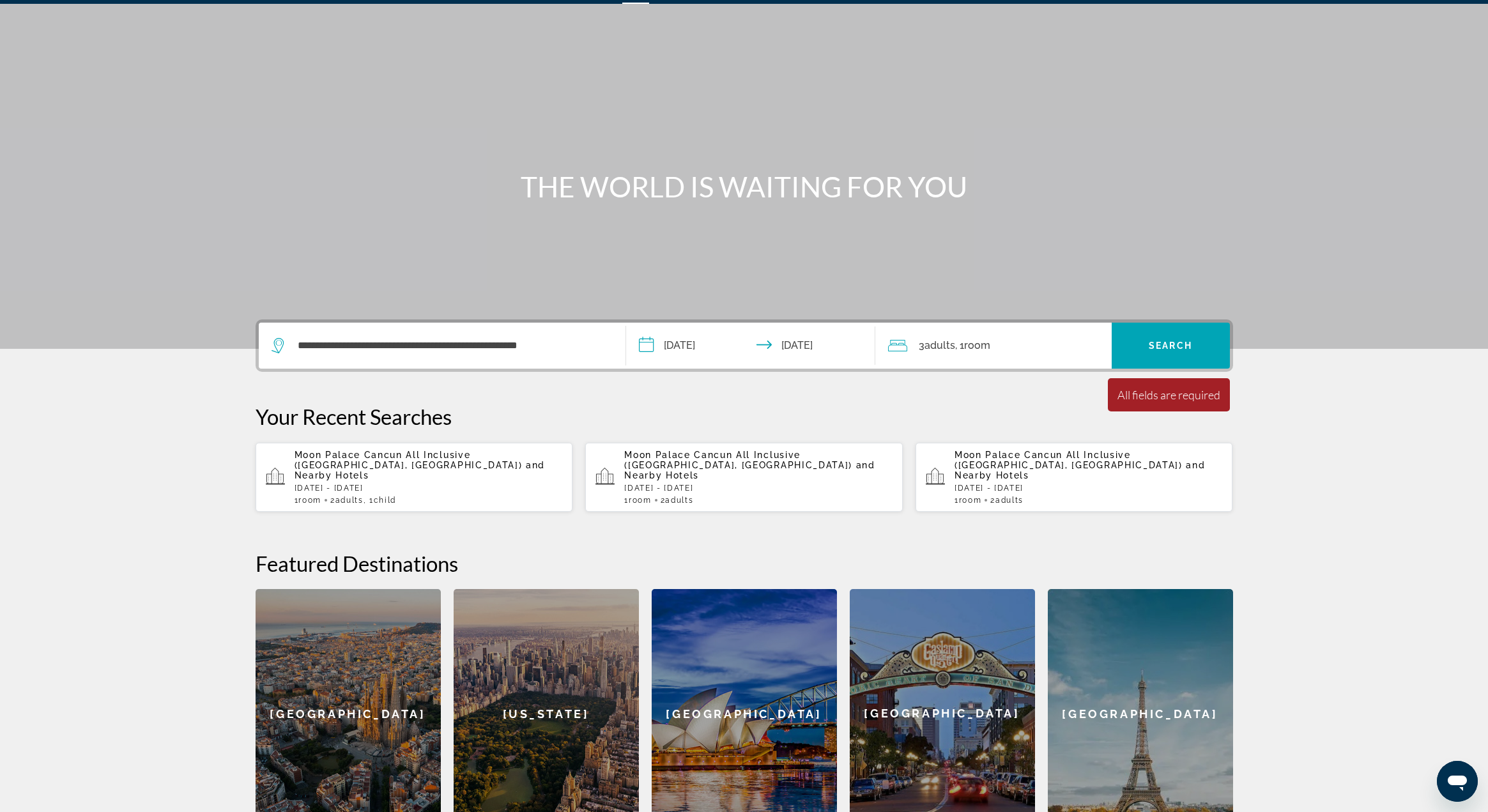
scroll to position [0, 0]
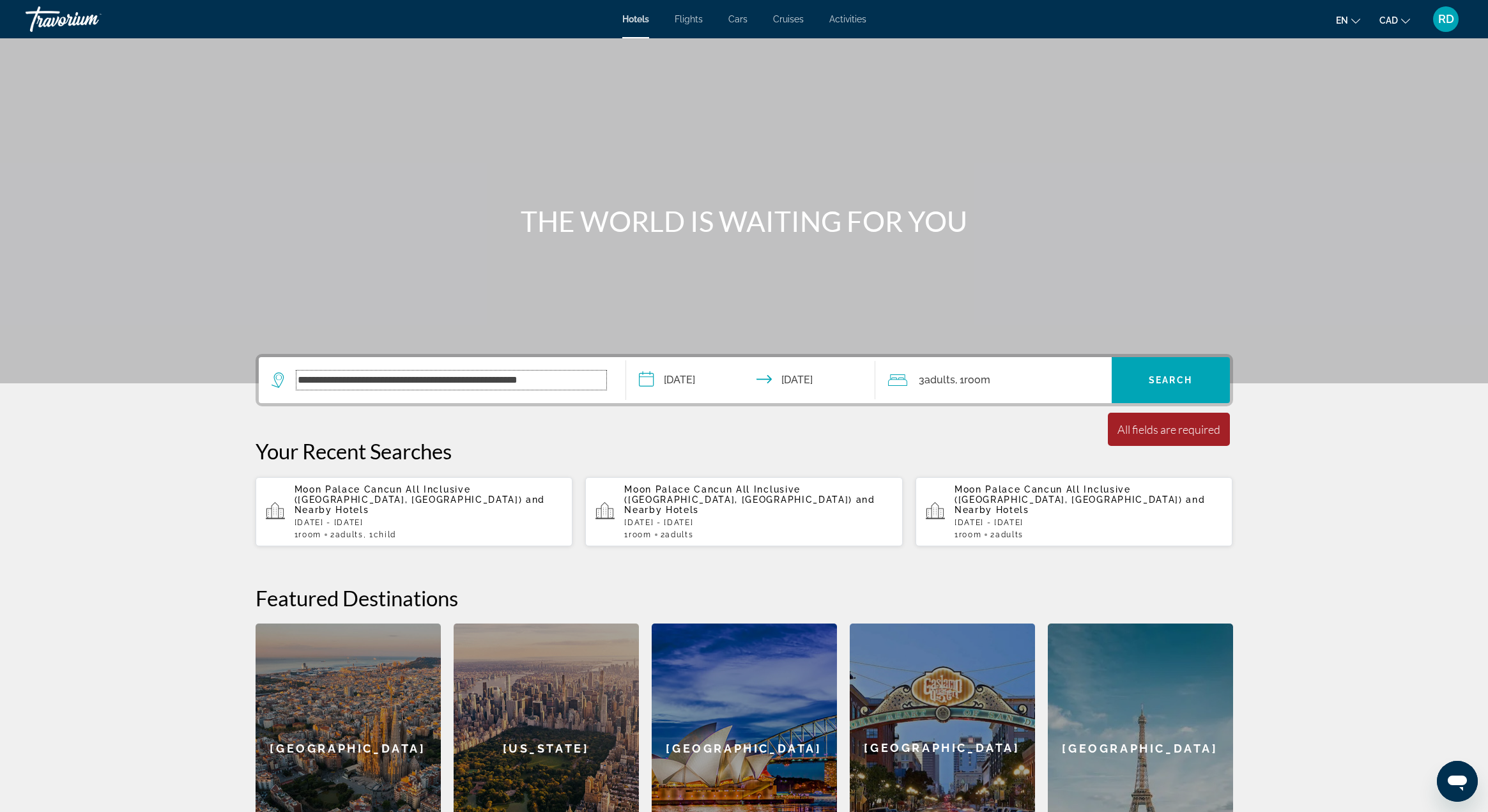
drag, startPoint x: 587, startPoint y: 380, endPoint x: 259, endPoint y: 380, distance: 328.0
click at [297, 380] on input "**********" at bounding box center [451, 380] width 310 height 19
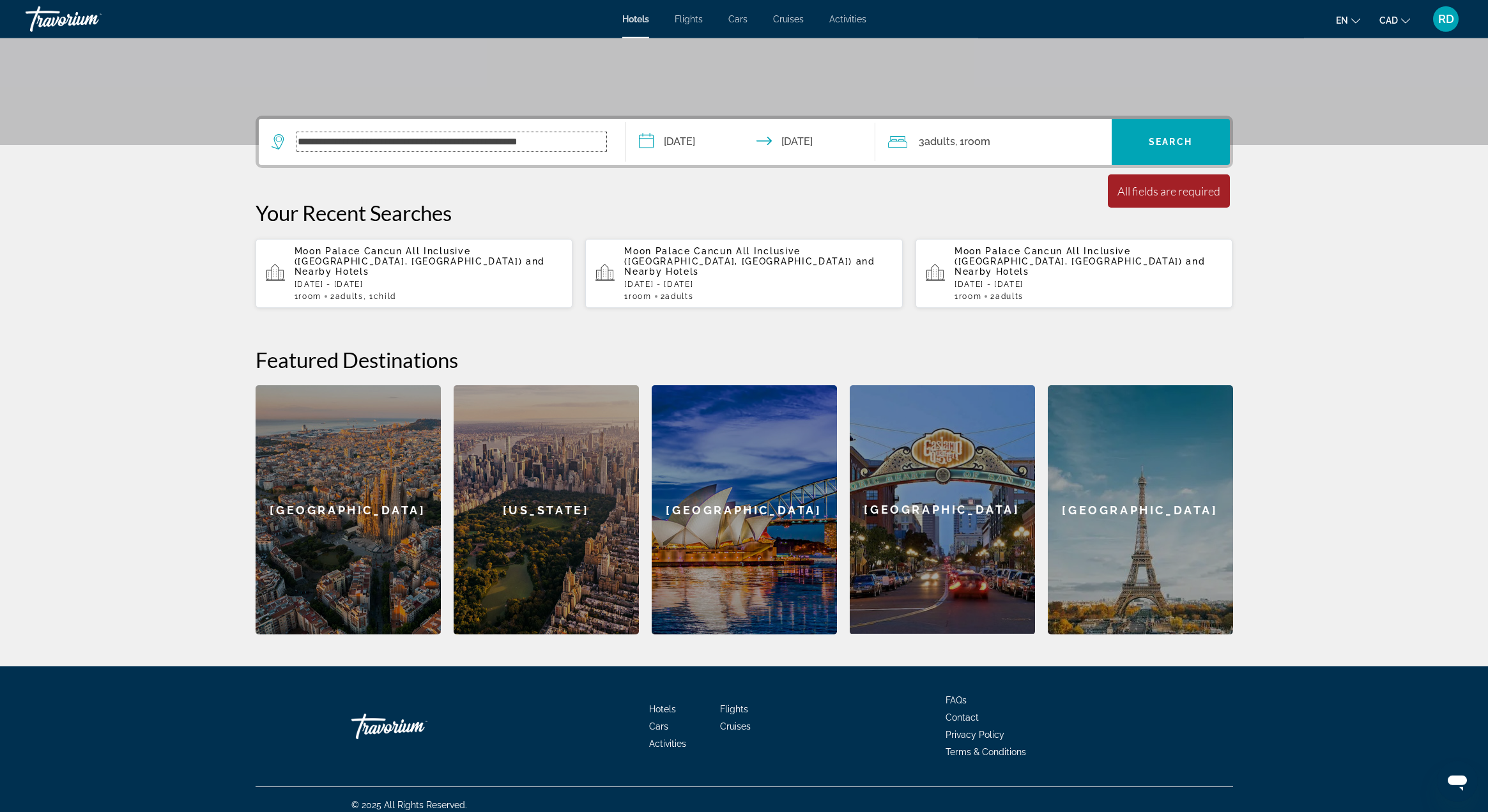
scroll to position [239, 0]
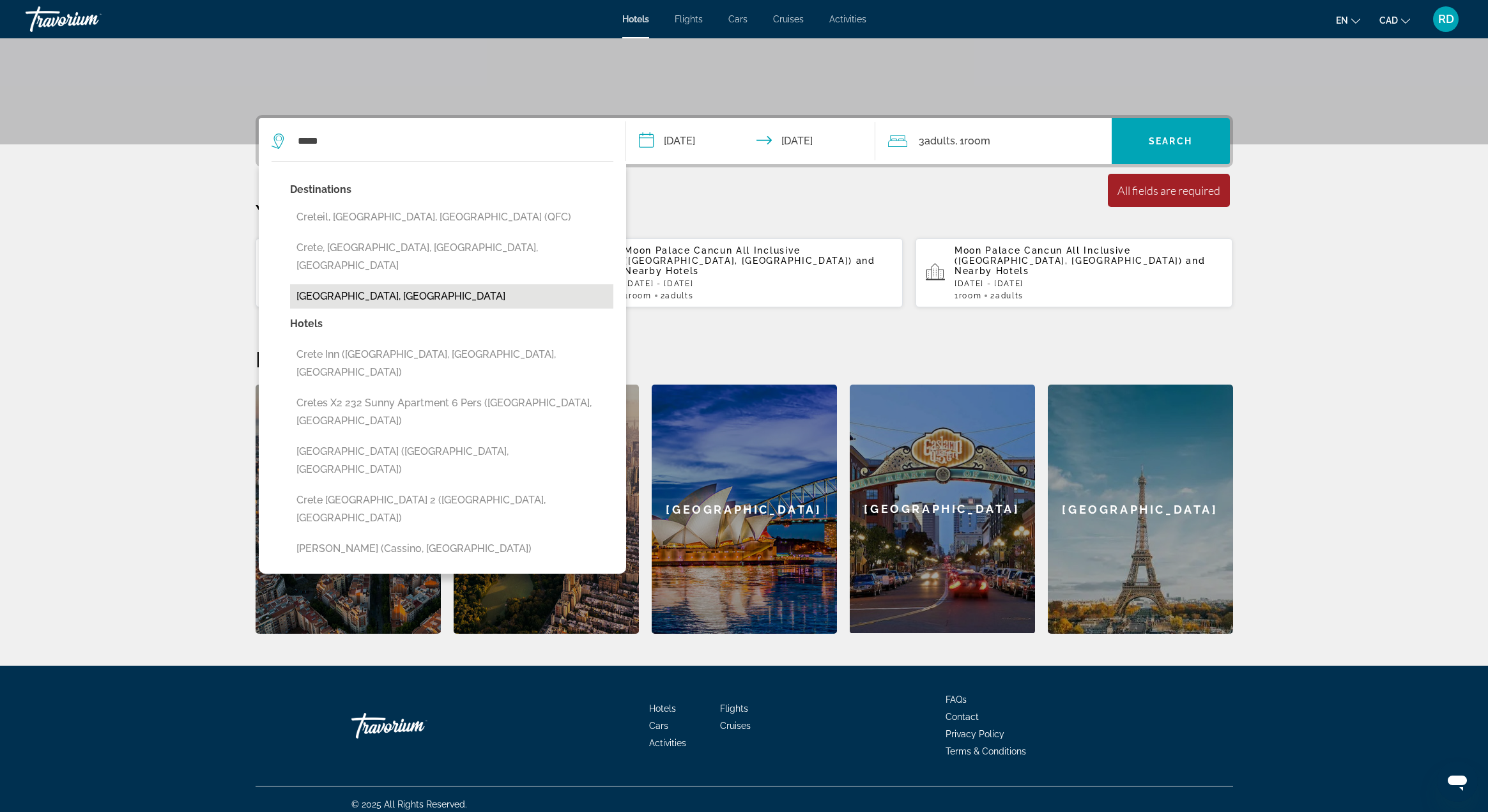
click at [353, 284] on button "Crete, Greece" at bounding box center [452, 296] width 323 height 25
type input "**********"
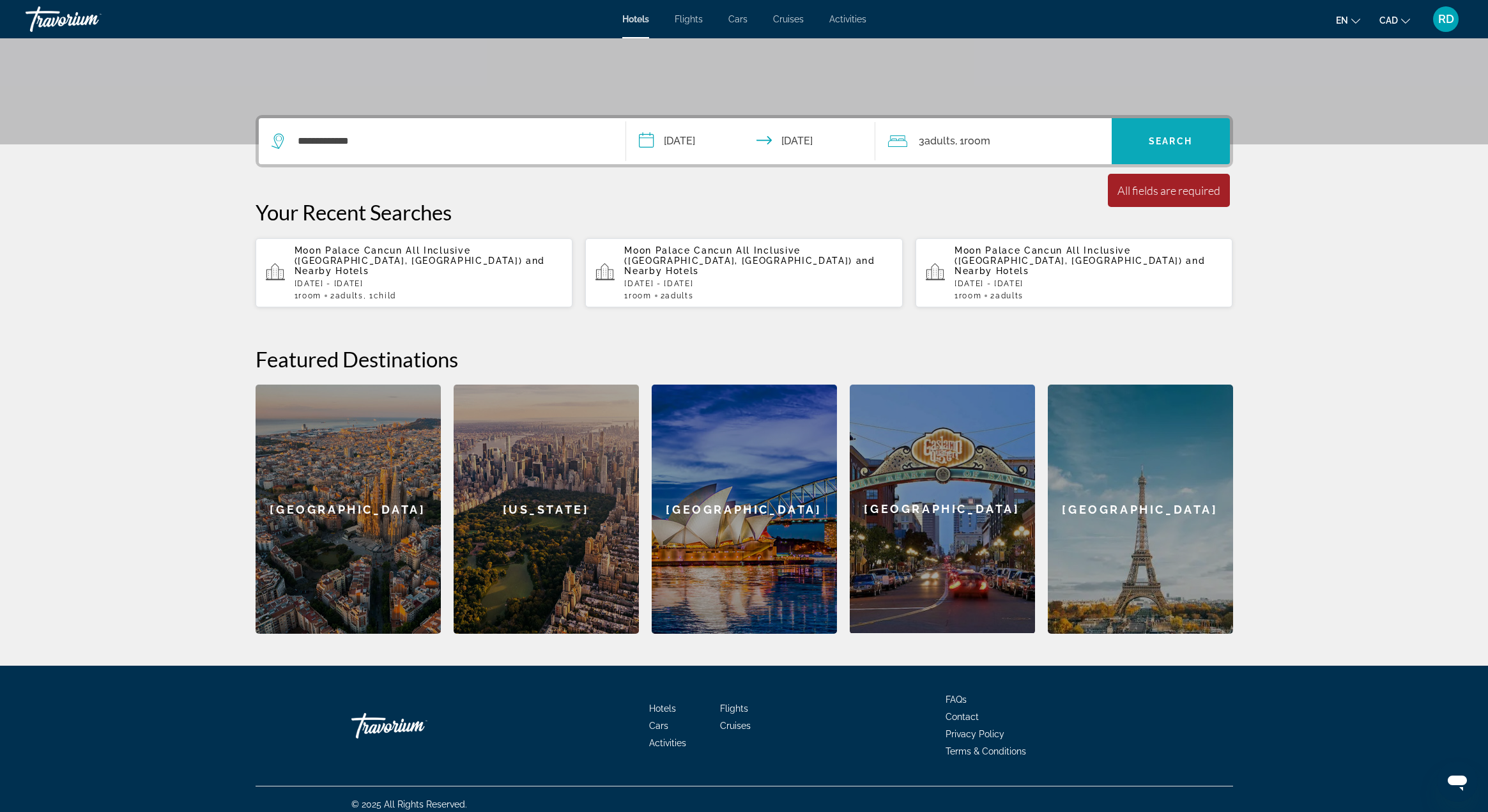
click at [1147, 142] on span "Search widget" at bounding box center [1170, 142] width 118 height 31
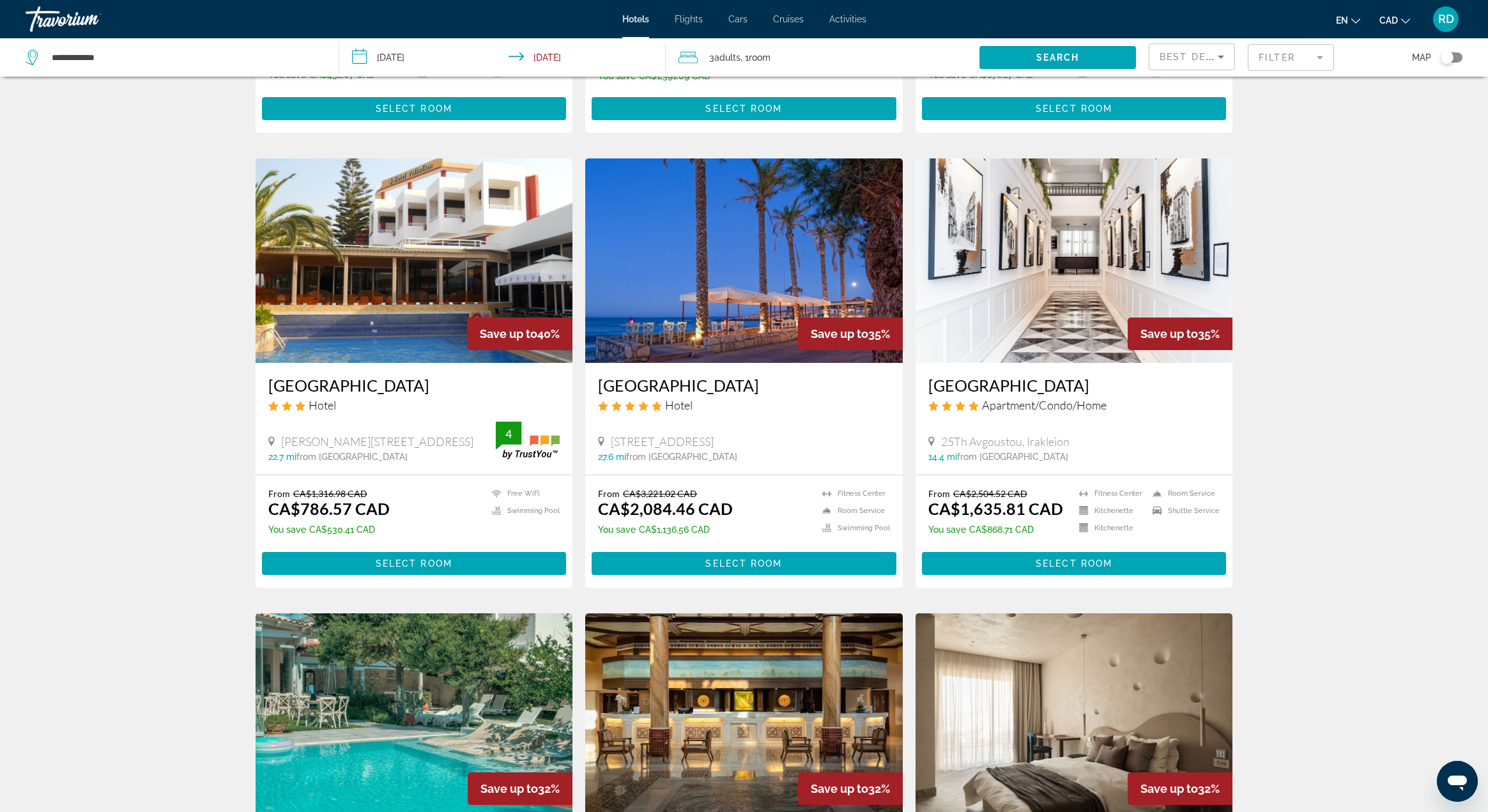
scroll to position [470, 0]
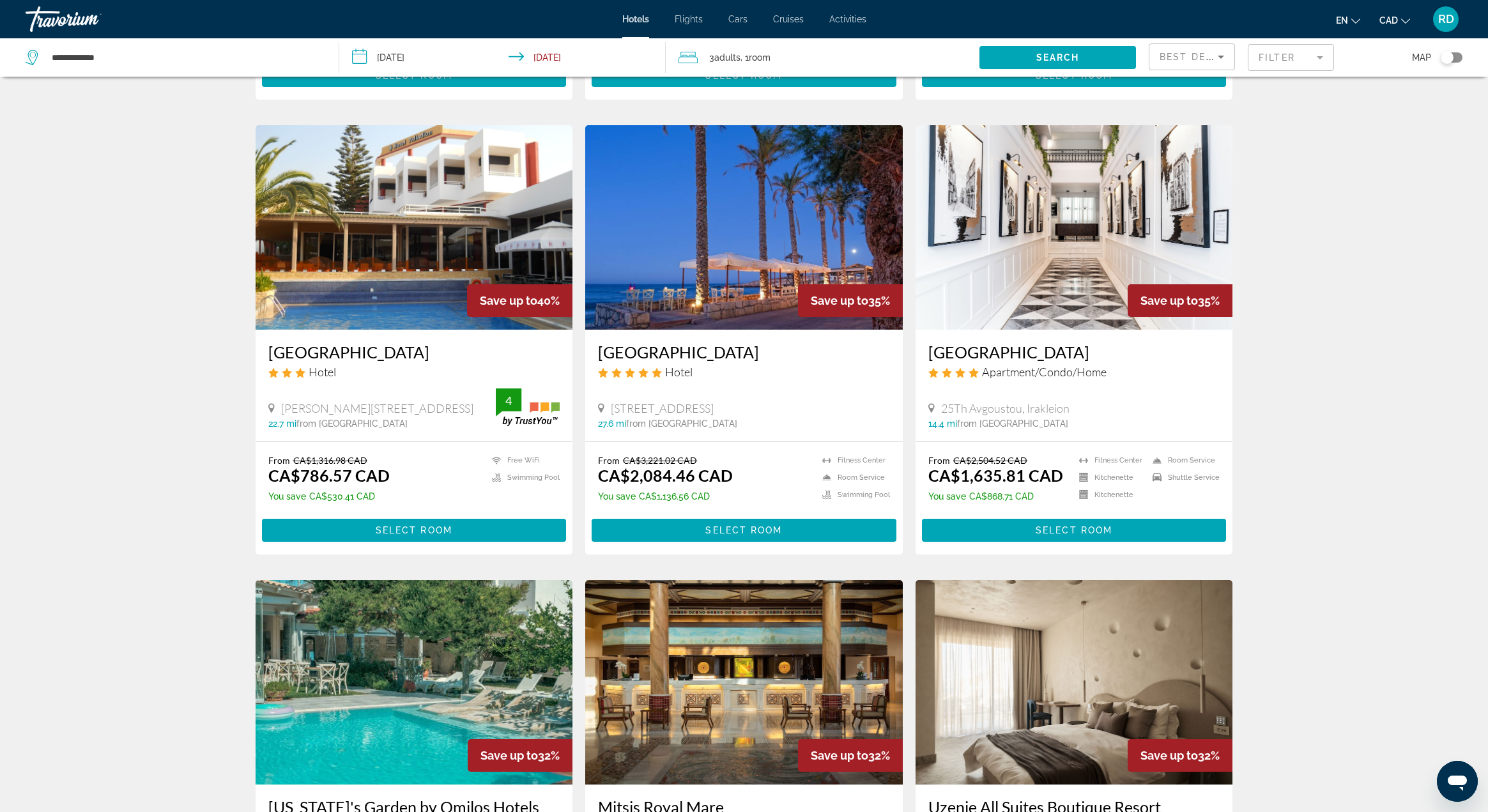
click at [741, 269] on img "Main content" at bounding box center [744, 227] width 318 height 205
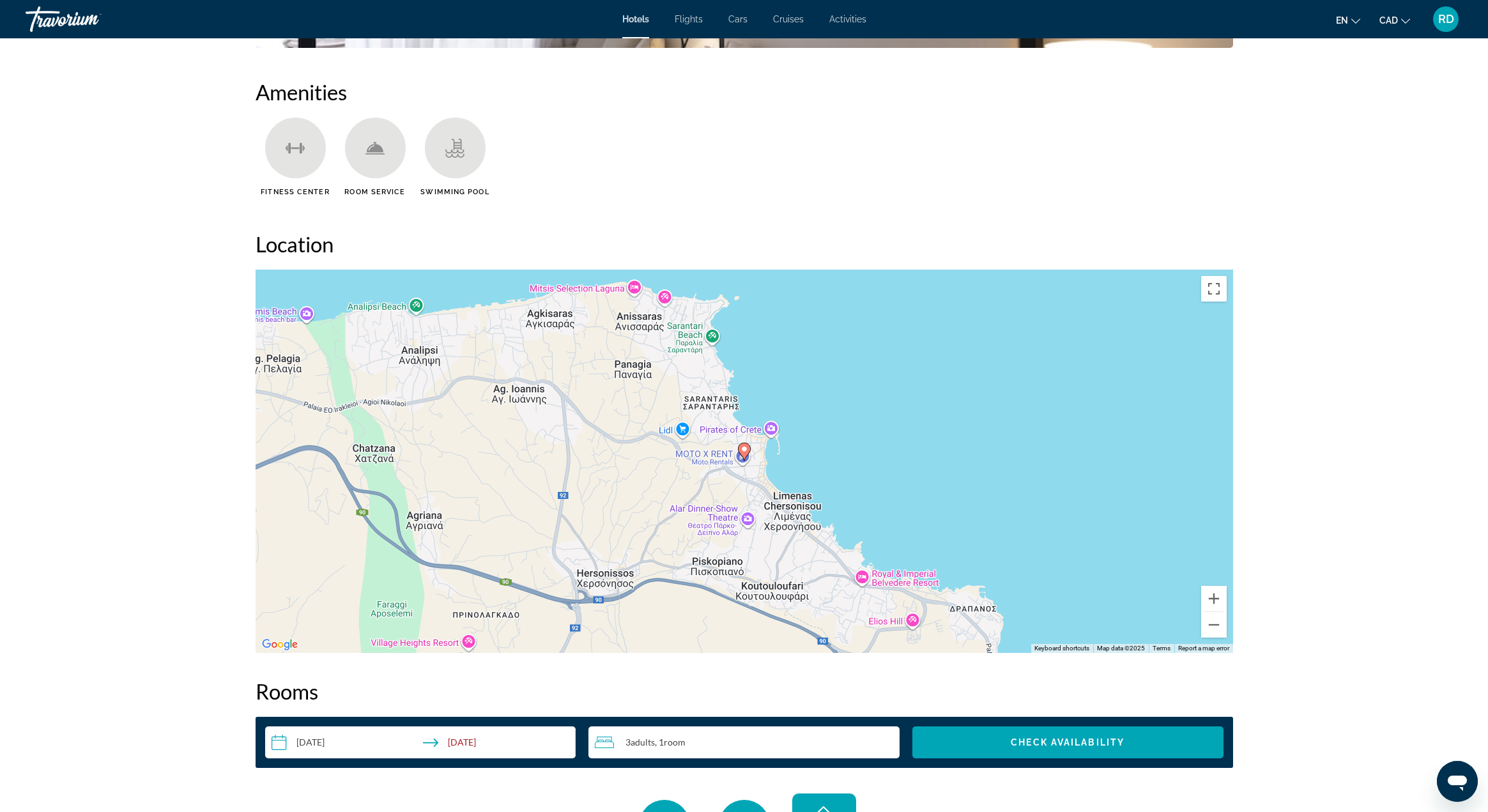
scroll to position [1114, 0]
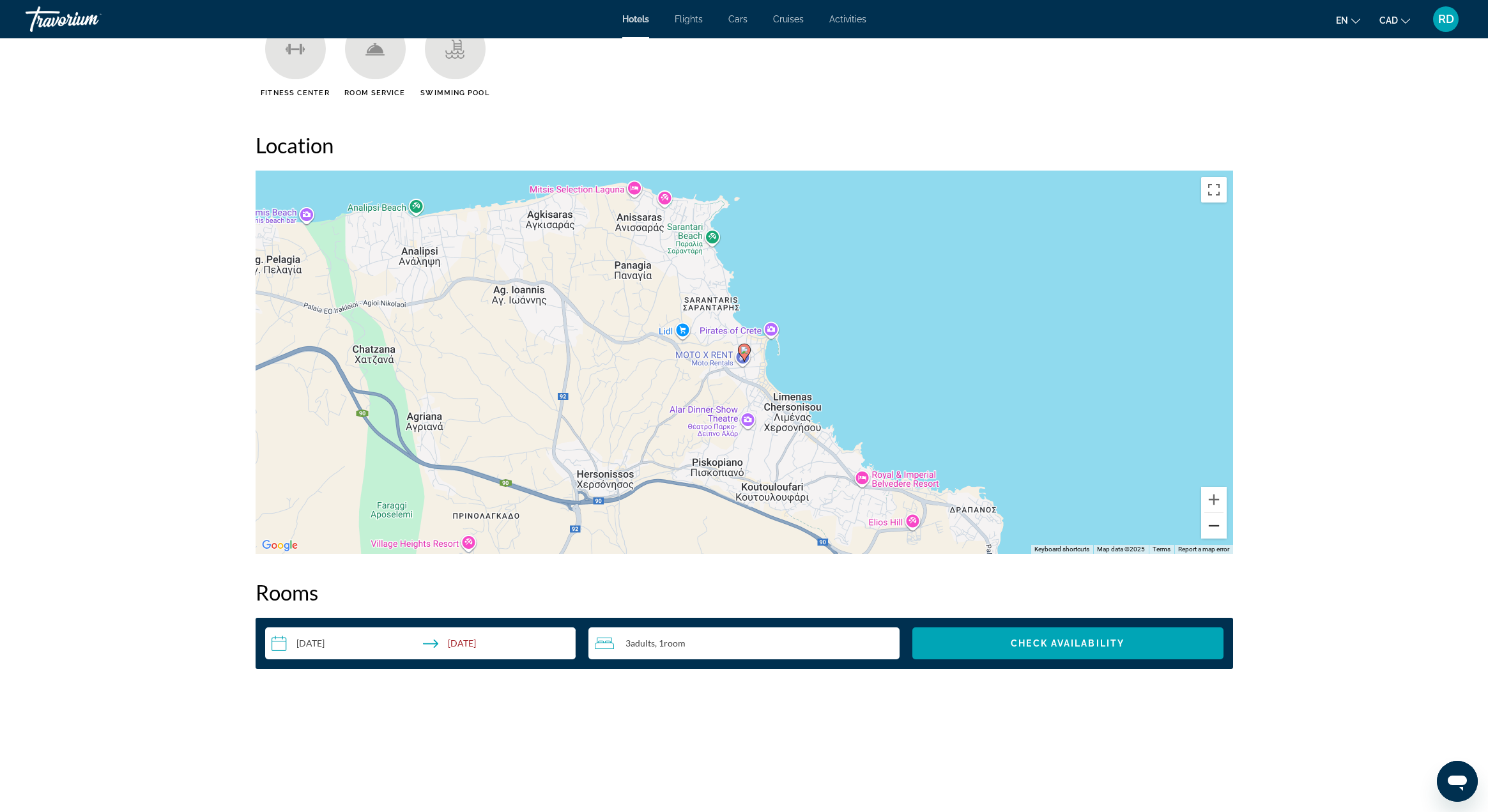
click at [1213, 532] on button "Zoom out" at bounding box center [1214, 526] width 26 height 26
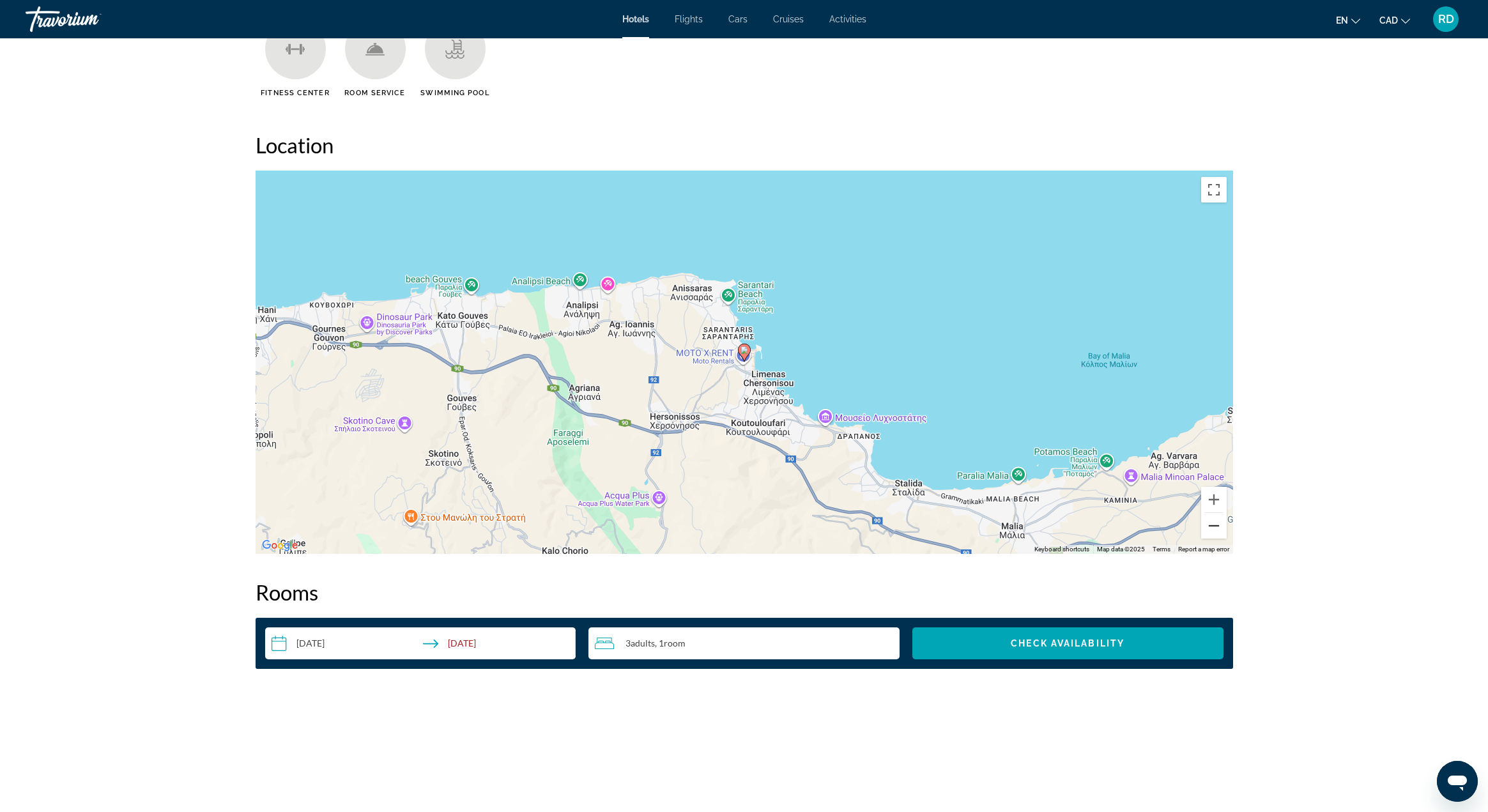
click at [1213, 532] on button "Zoom out" at bounding box center [1214, 526] width 26 height 26
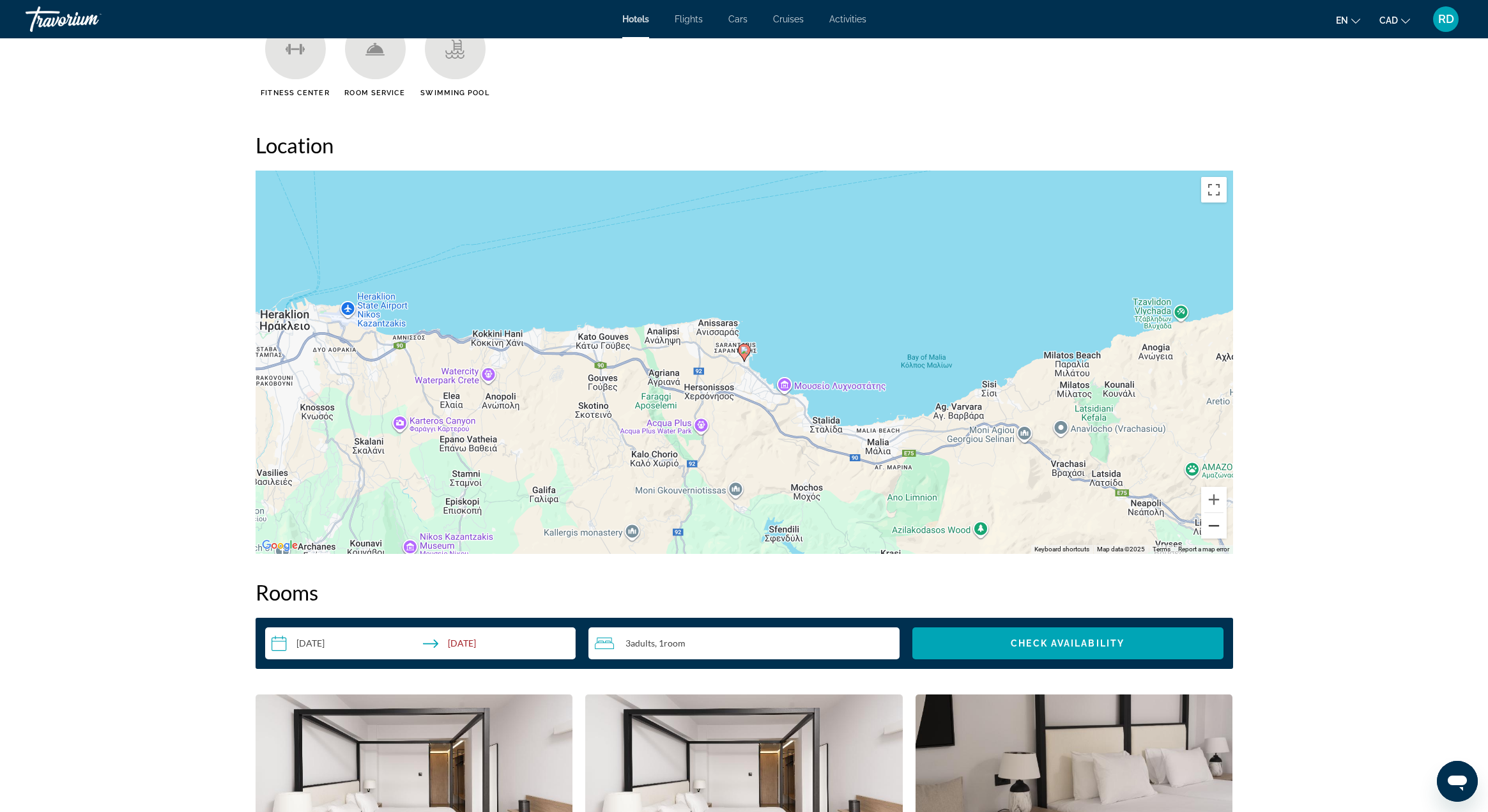
click at [1213, 532] on button "Zoom out" at bounding box center [1214, 526] width 26 height 26
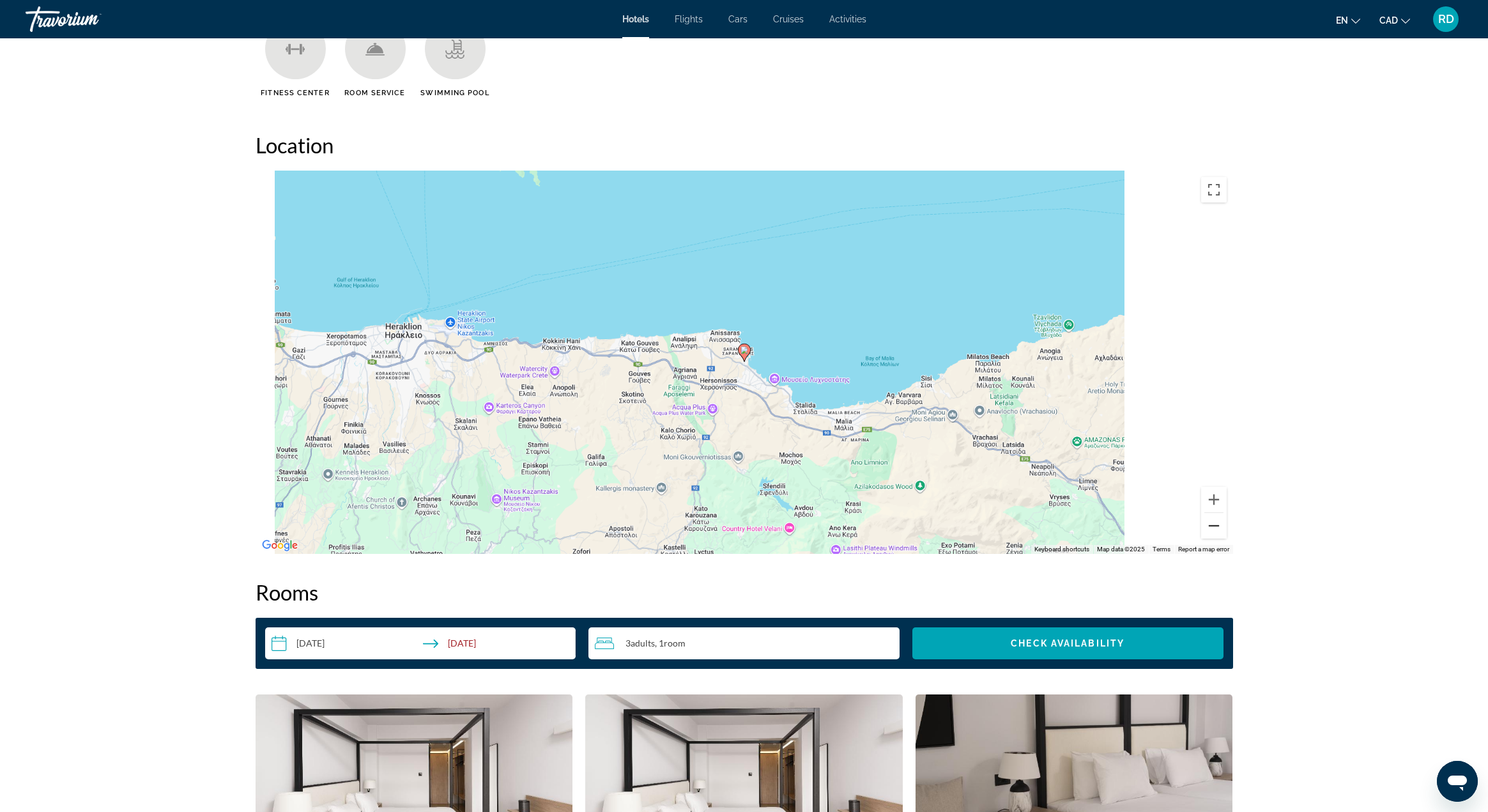
click at [1213, 532] on button "Zoom out" at bounding box center [1214, 526] width 26 height 26
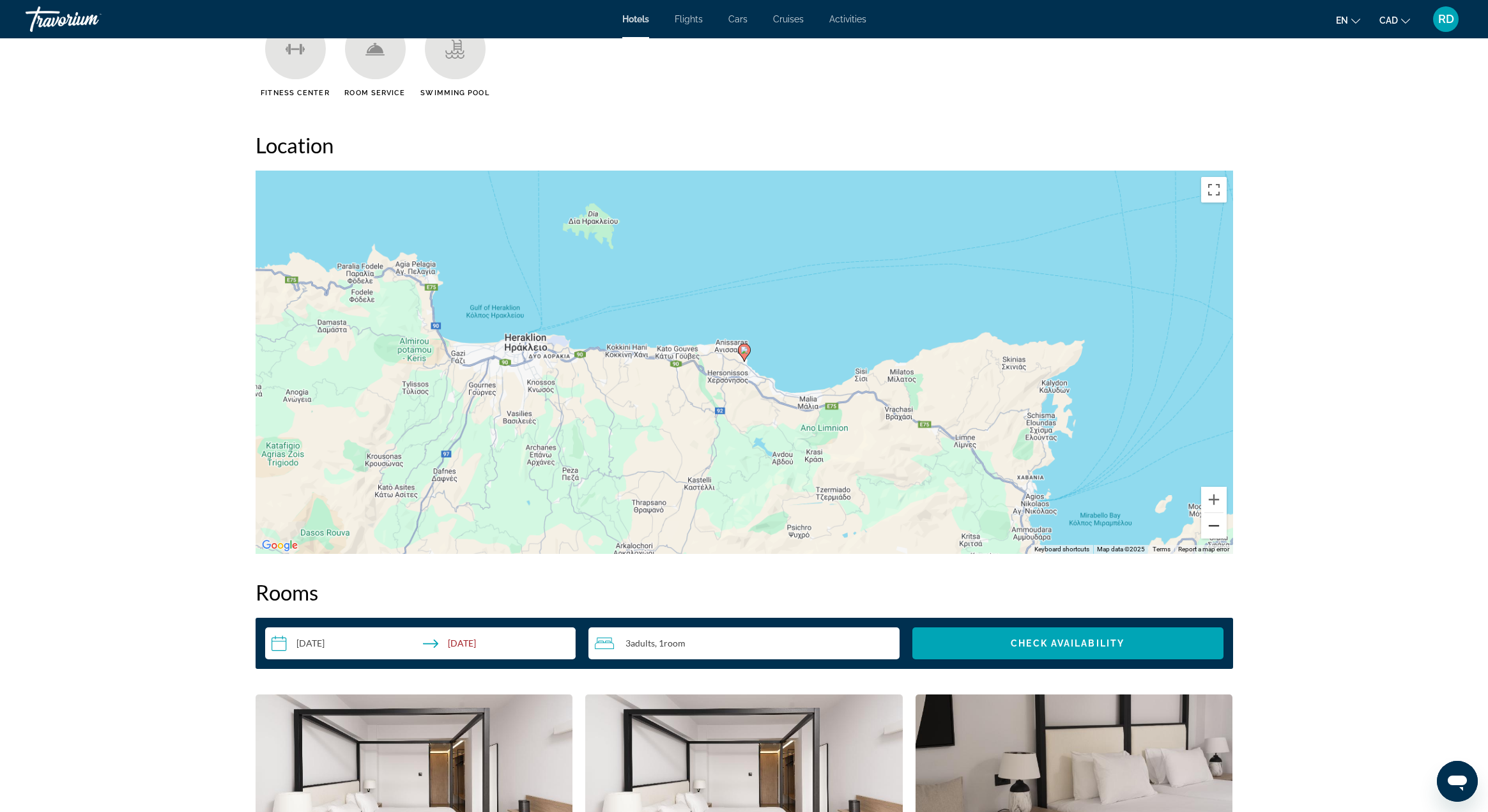
click at [1213, 532] on button "Zoom out" at bounding box center [1214, 526] width 26 height 26
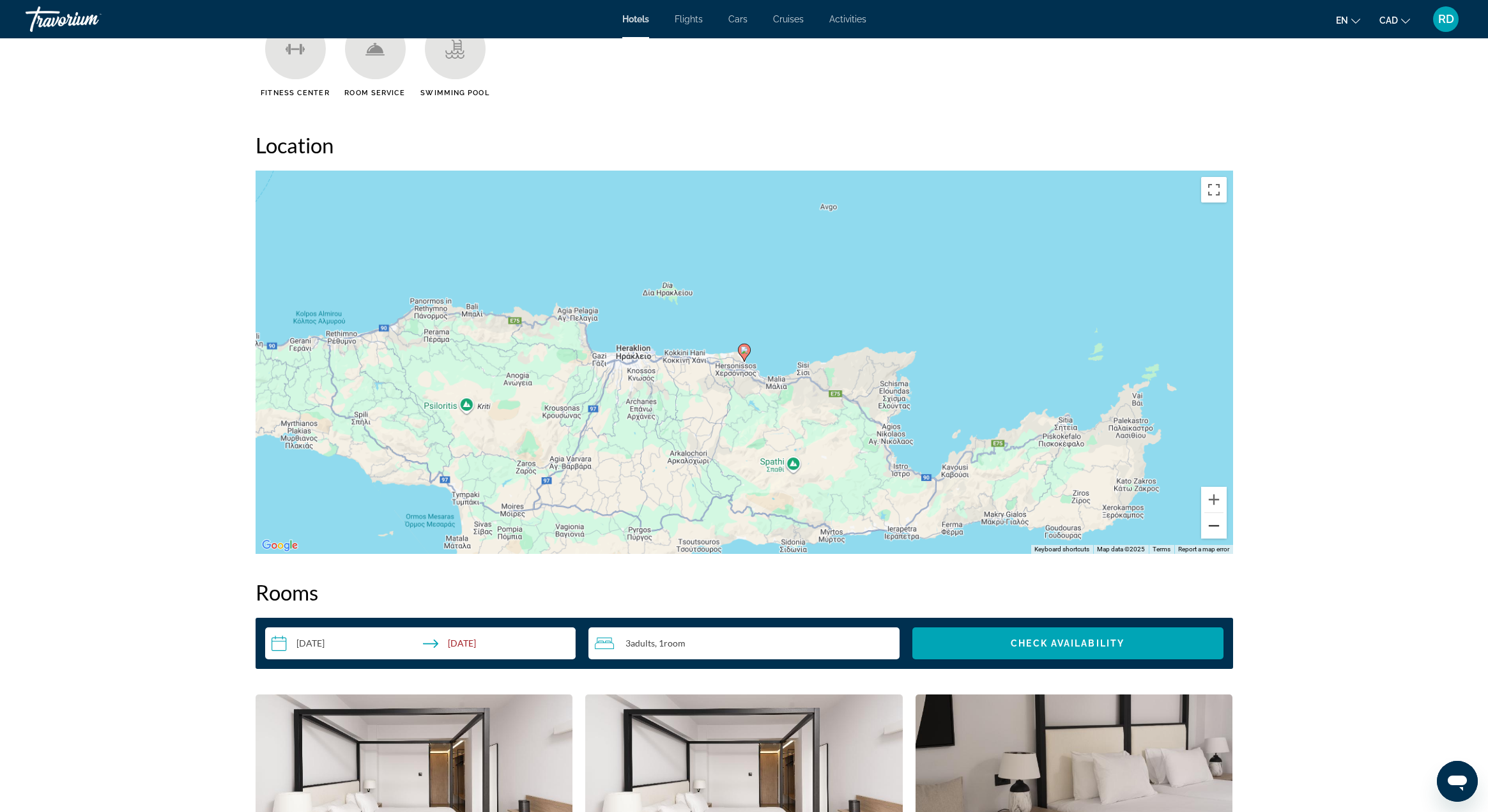
click at [1213, 532] on button "Zoom out" at bounding box center [1214, 526] width 26 height 26
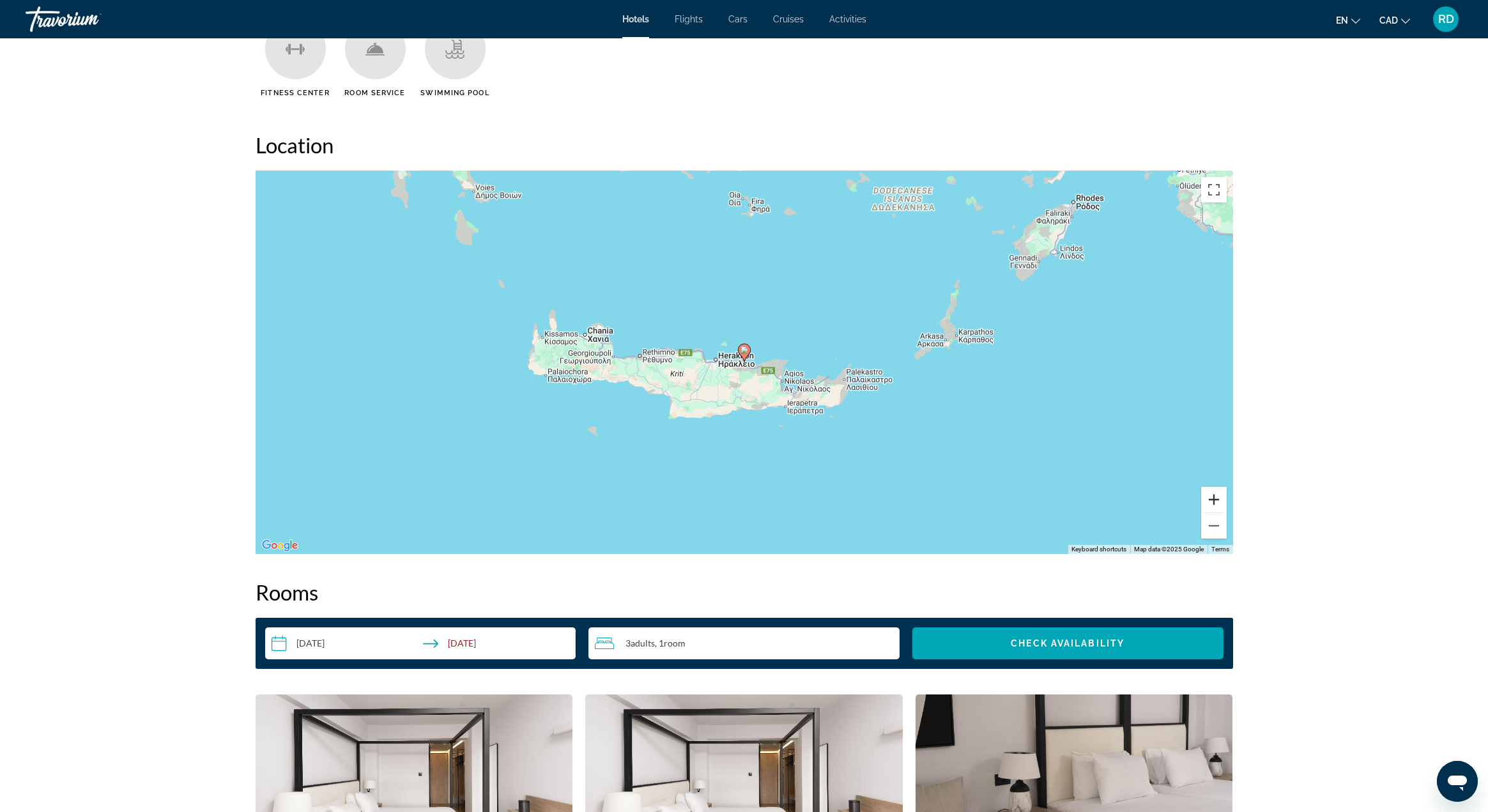
click at [1209, 499] on button "Zoom in" at bounding box center [1214, 500] width 26 height 26
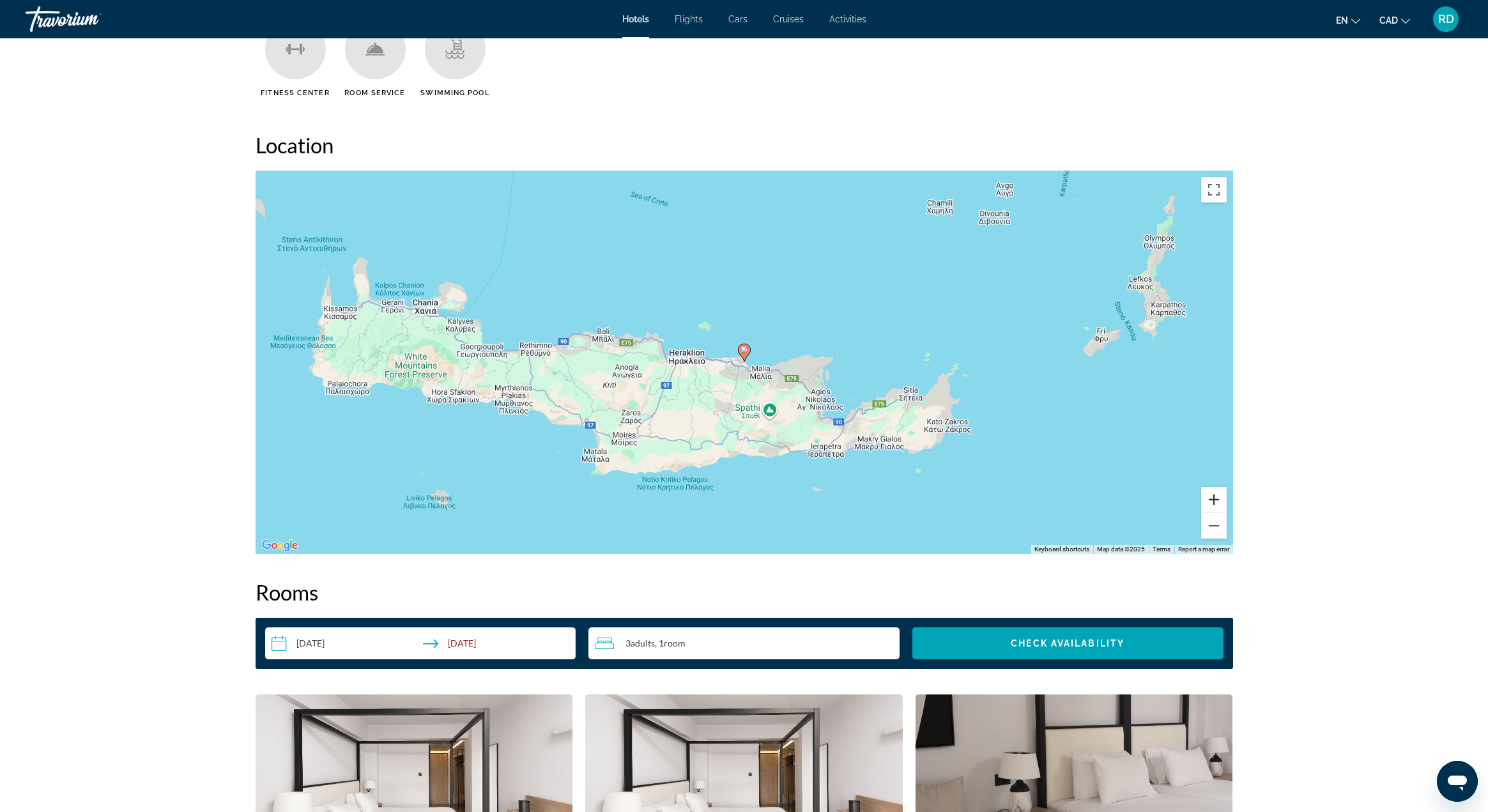
click at [1209, 499] on button "Zoom in" at bounding box center [1214, 500] width 26 height 26
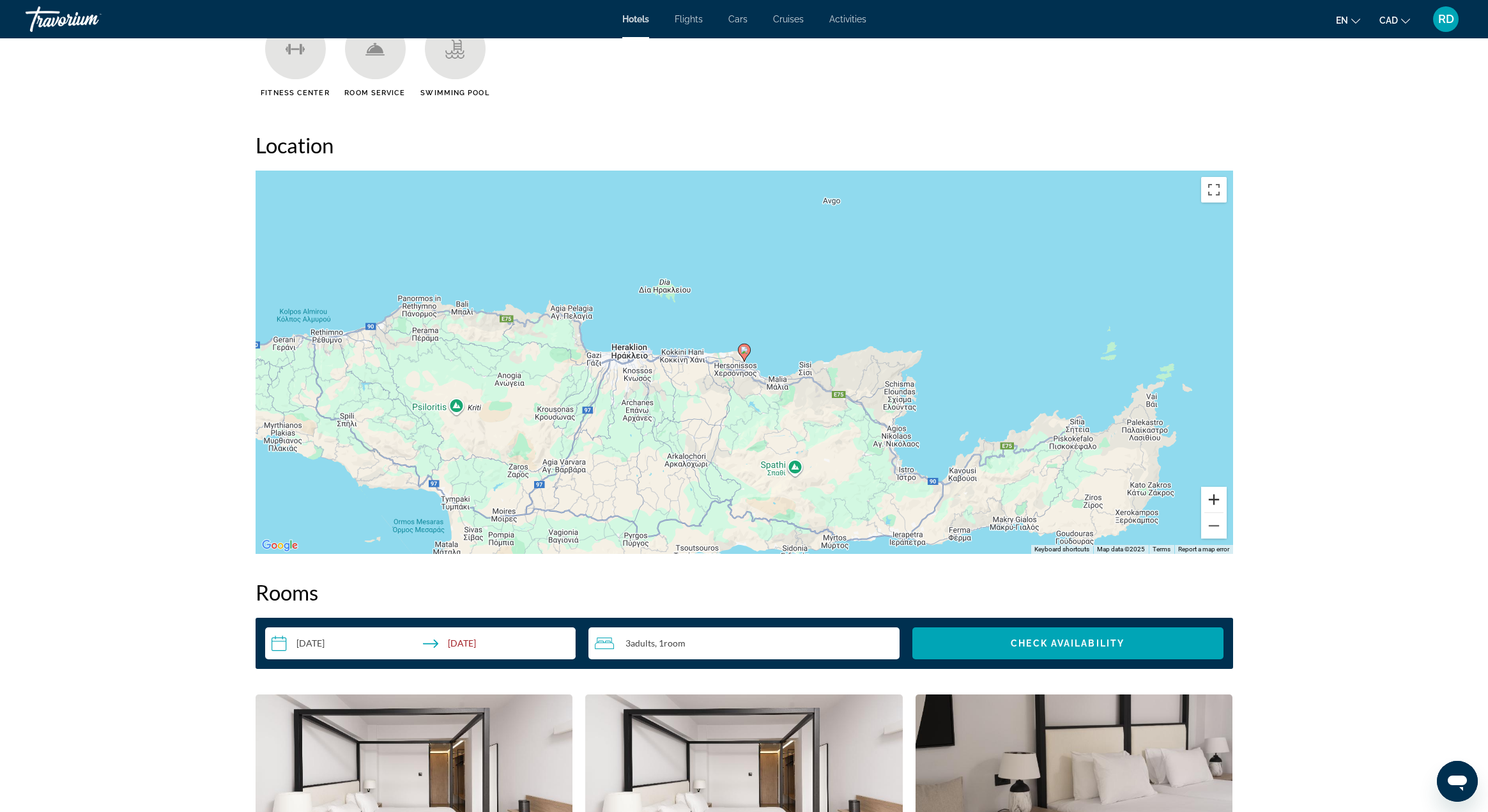
click at [1209, 499] on button "Zoom in" at bounding box center [1214, 500] width 26 height 26
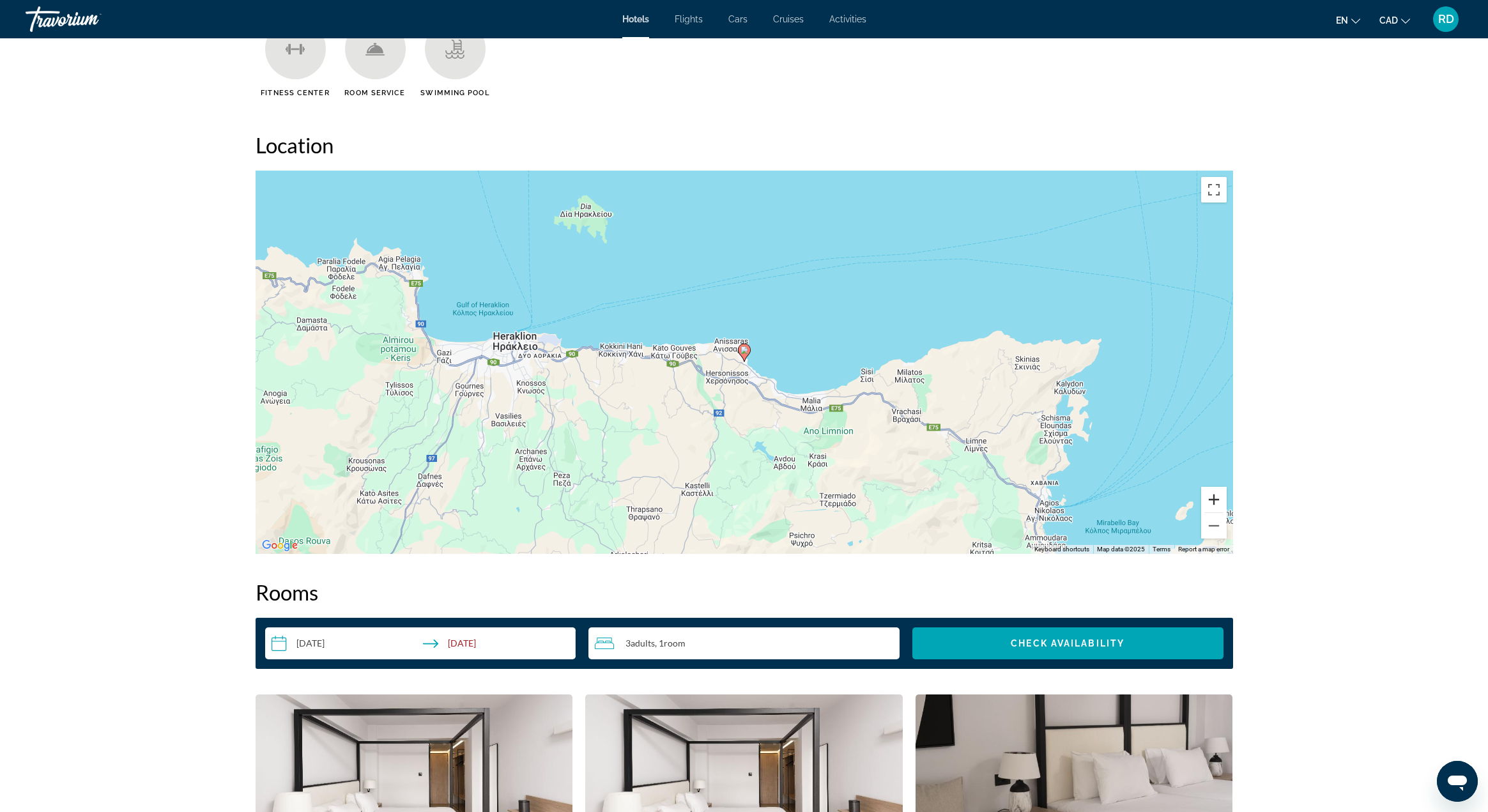
click at [1209, 499] on button "Zoom in" at bounding box center [1214, 500] width 26 height 26
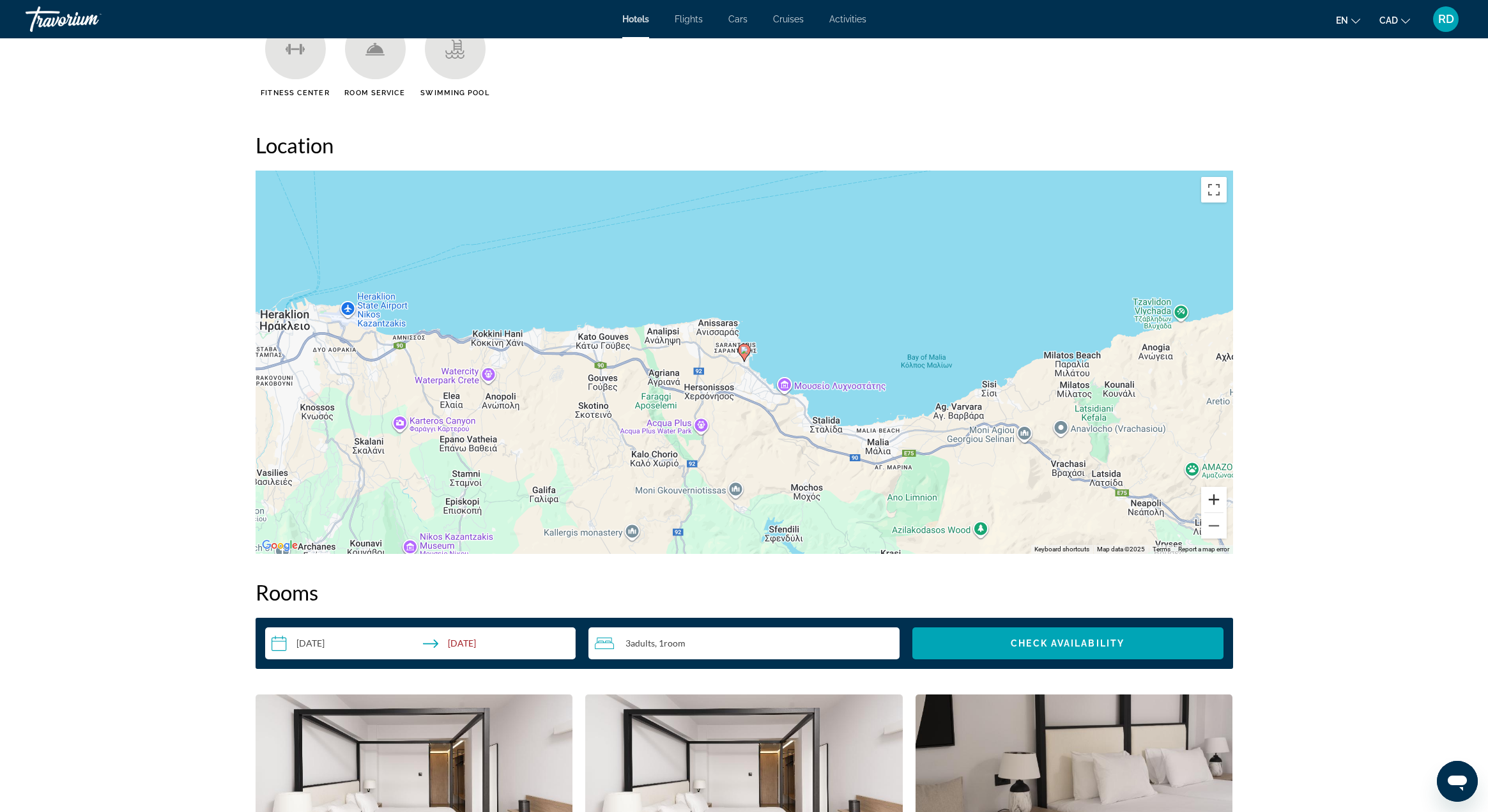
click at [1209, 499] on button "Zoom in" at bounding box center [1214, 500] width 26 height 26
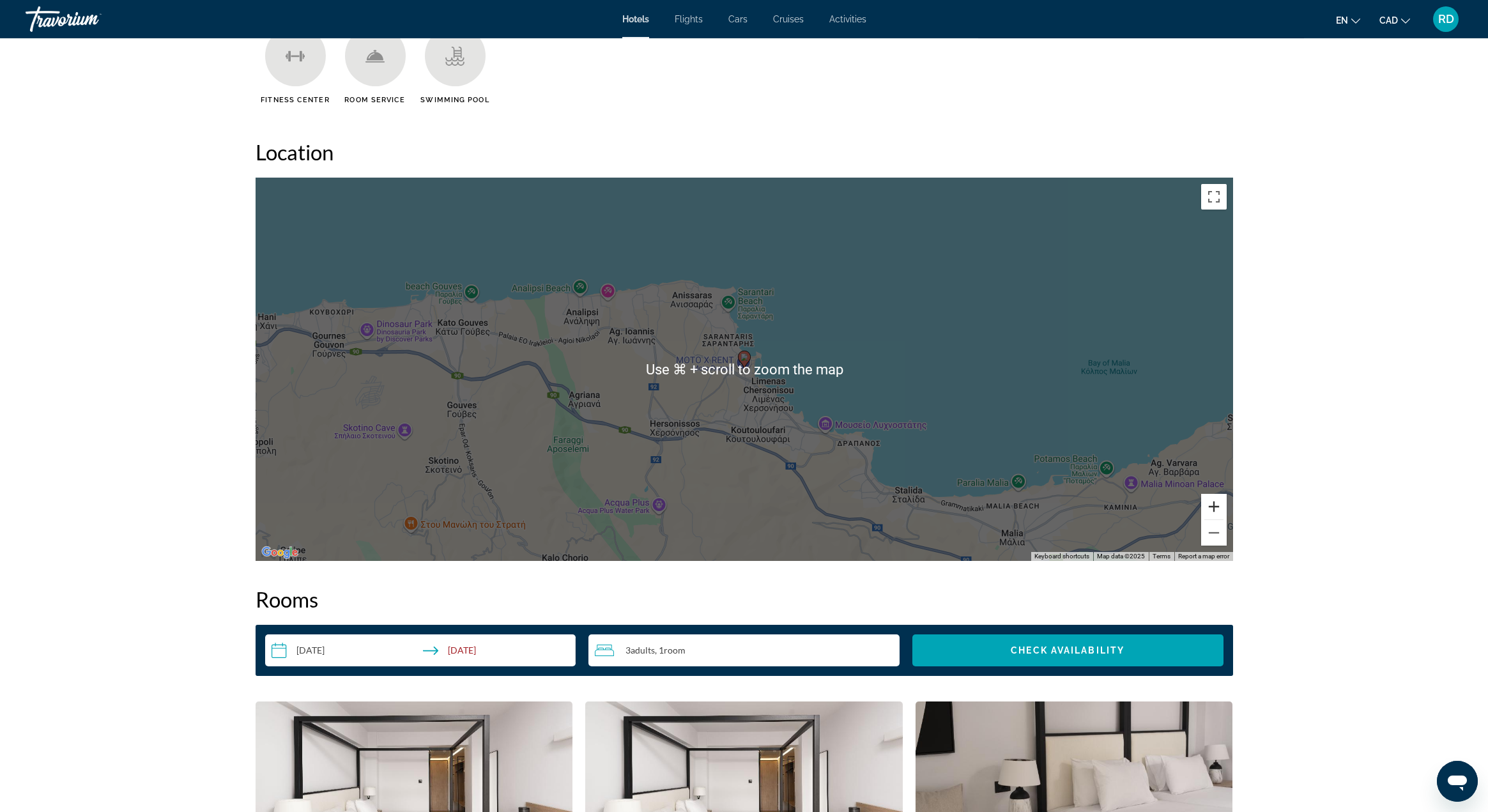
scroll to position [1104, 0]
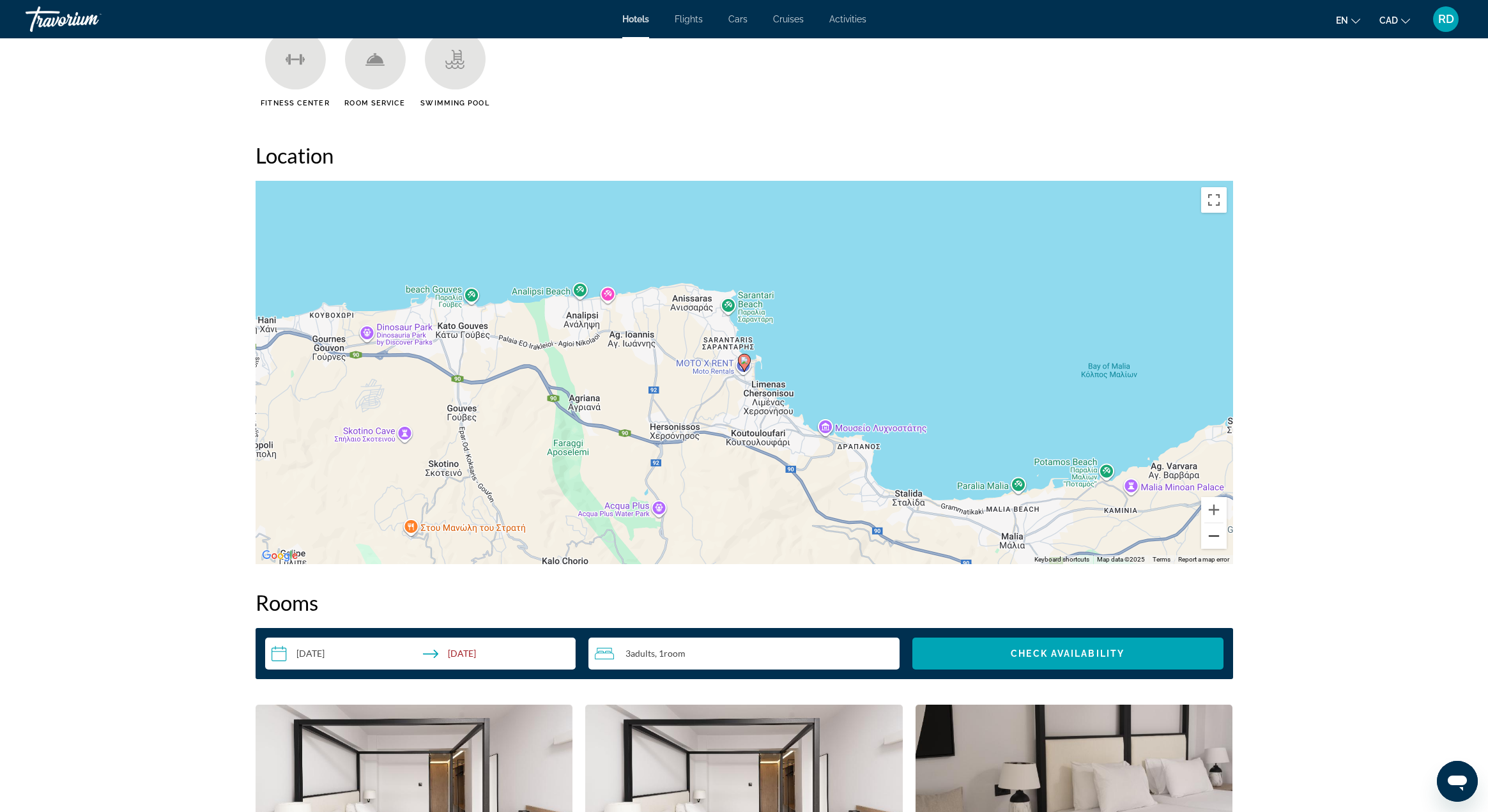
click at [1212, 539] on button "Zoom out" at bounding box center [1214, 536] width 26 height 26
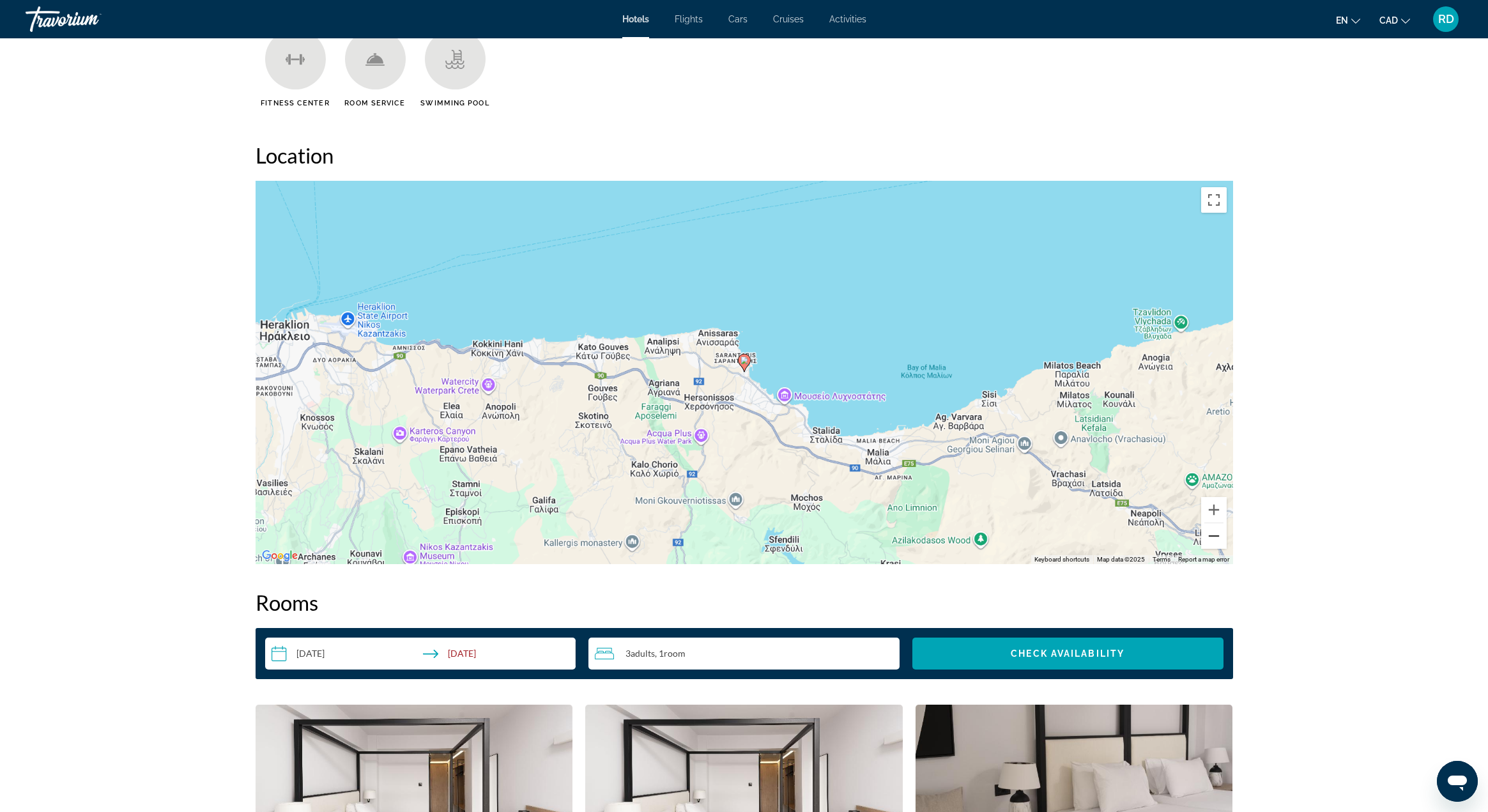
click at [1212, 539] on button "Zoom out" at bounding box center [1214, 536] width 26 height 26
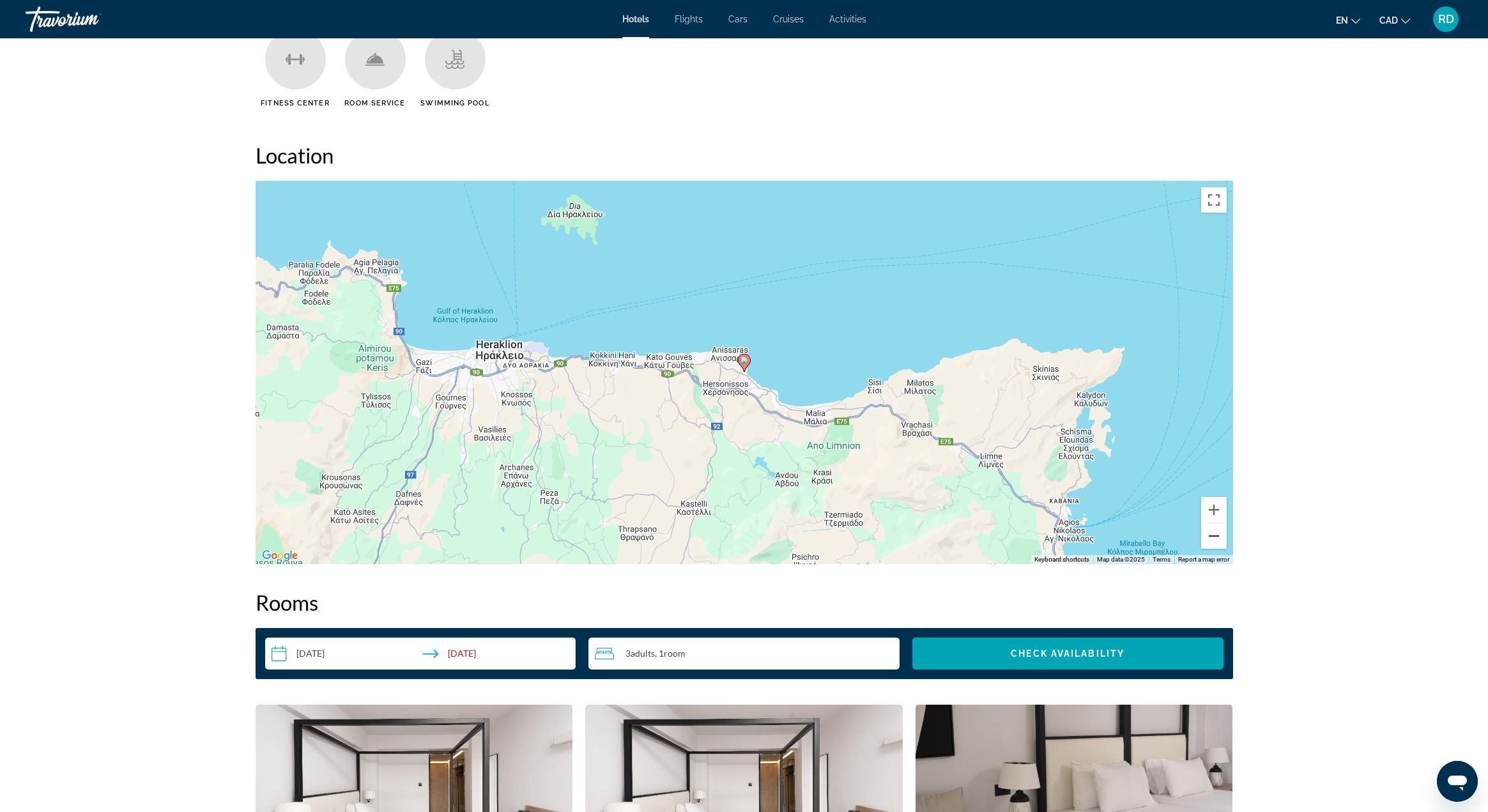
click at [1212, 539] on button "Zoom out" at bounding box center [1214, 536] width 26 height 26
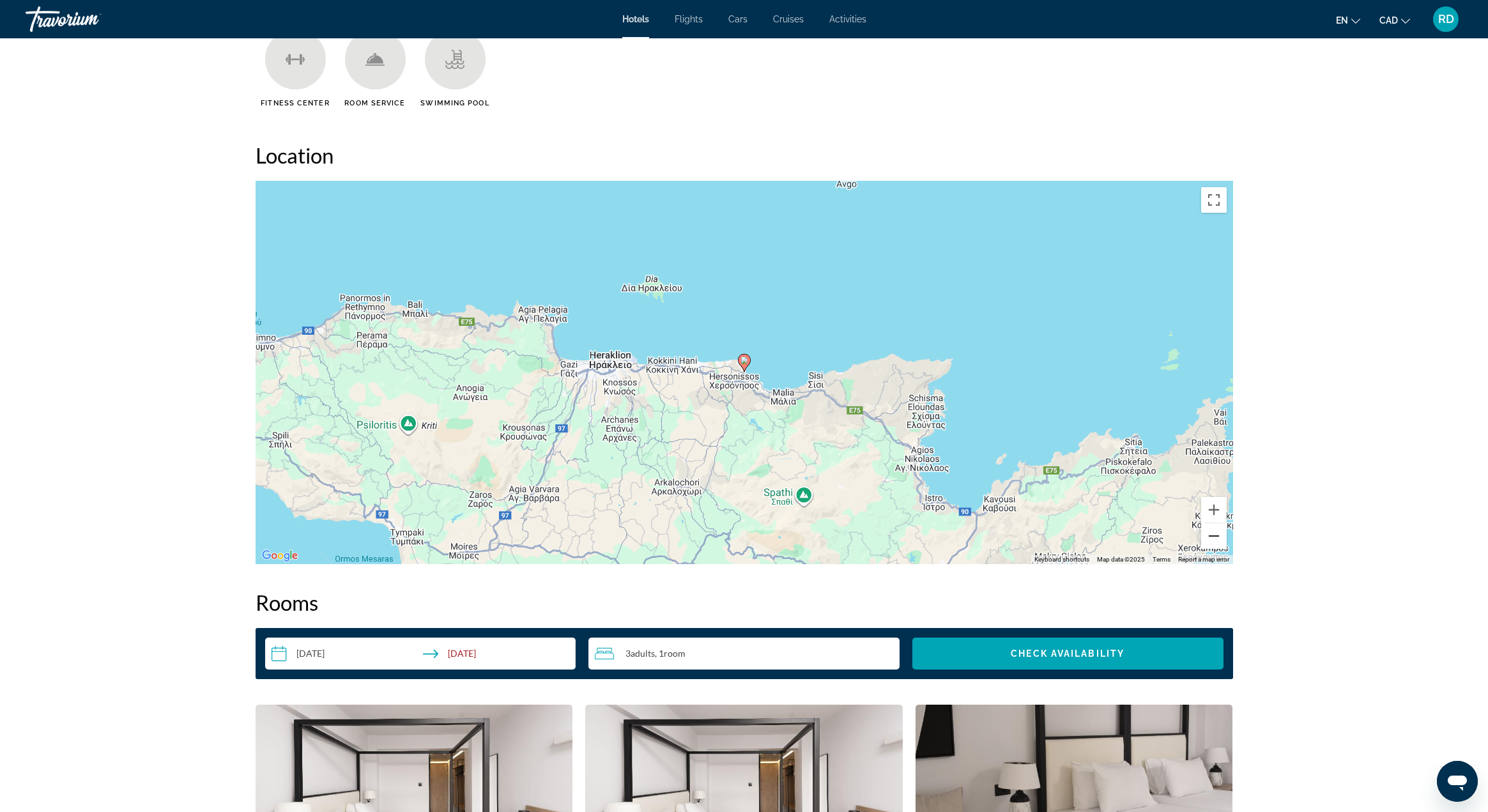
click at [1212, 539] on button "Zoom out" at bounding box center [1214, 536] width 26 height 26
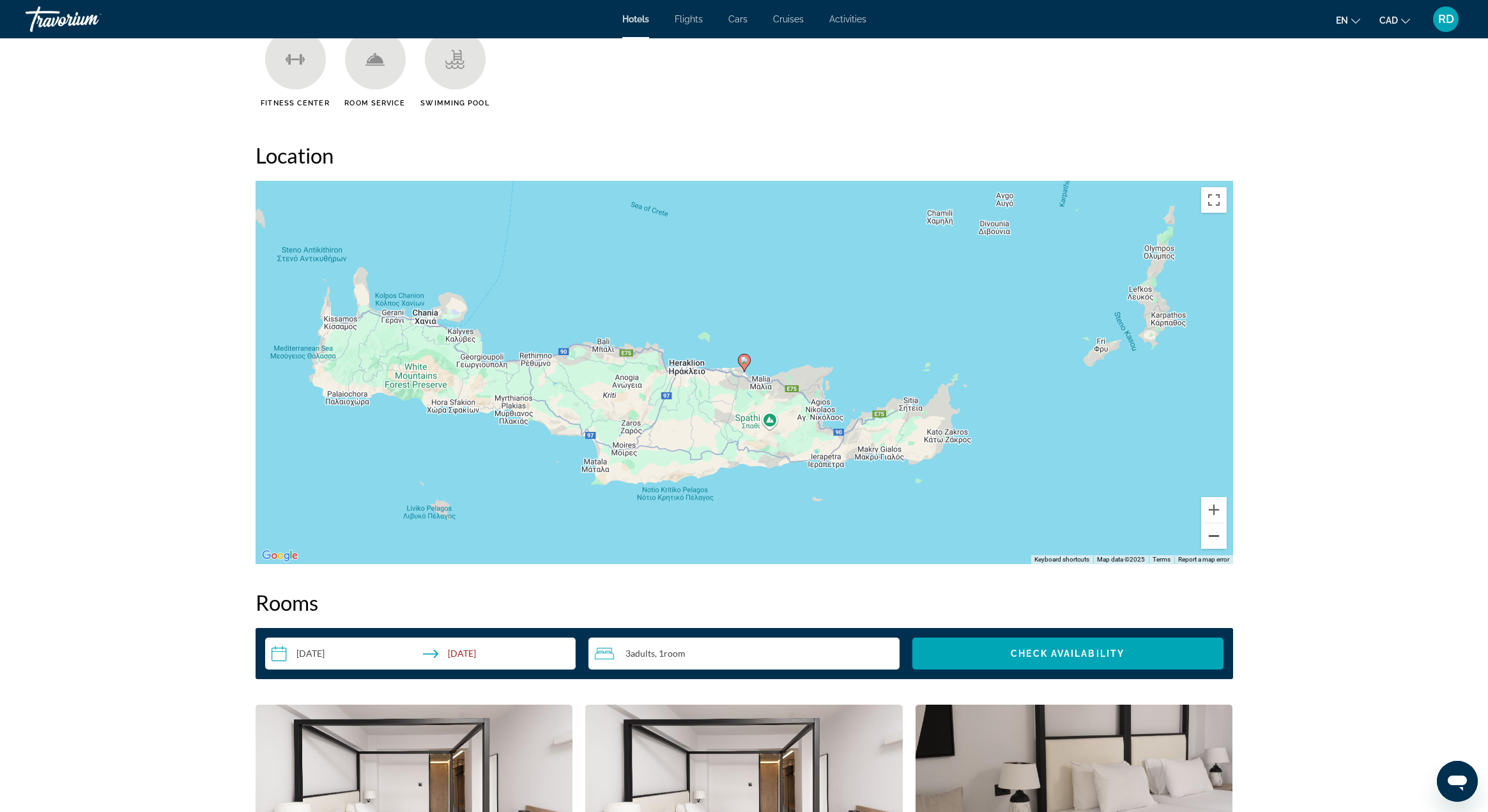
click at [1212, 539] on button "Zoom out" at bounding box center [1214, 536] width 26 height 26
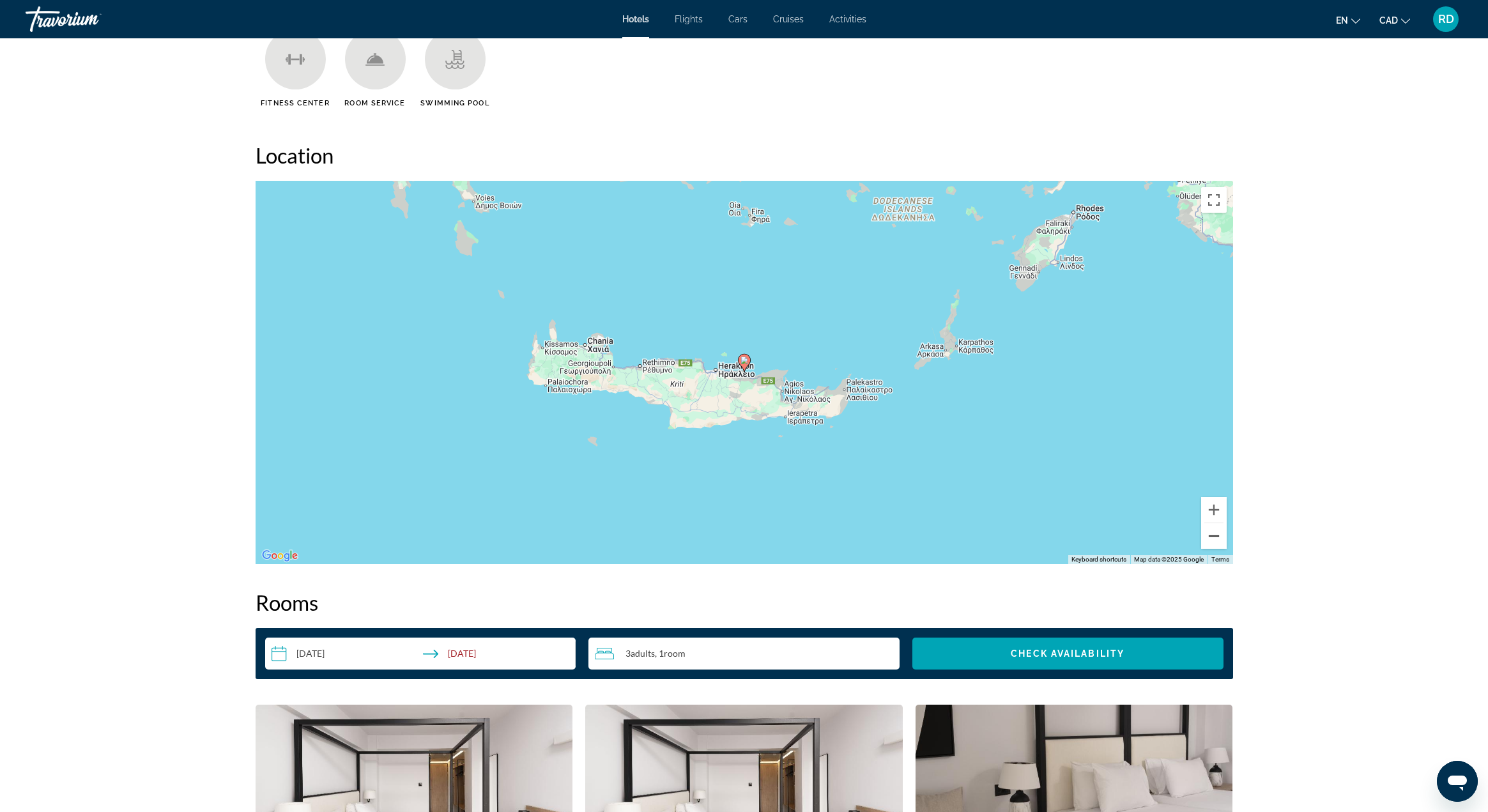
click at [1212, 539] on button "Zoom out" at bounding box center [1214, 536] width 26 height 26
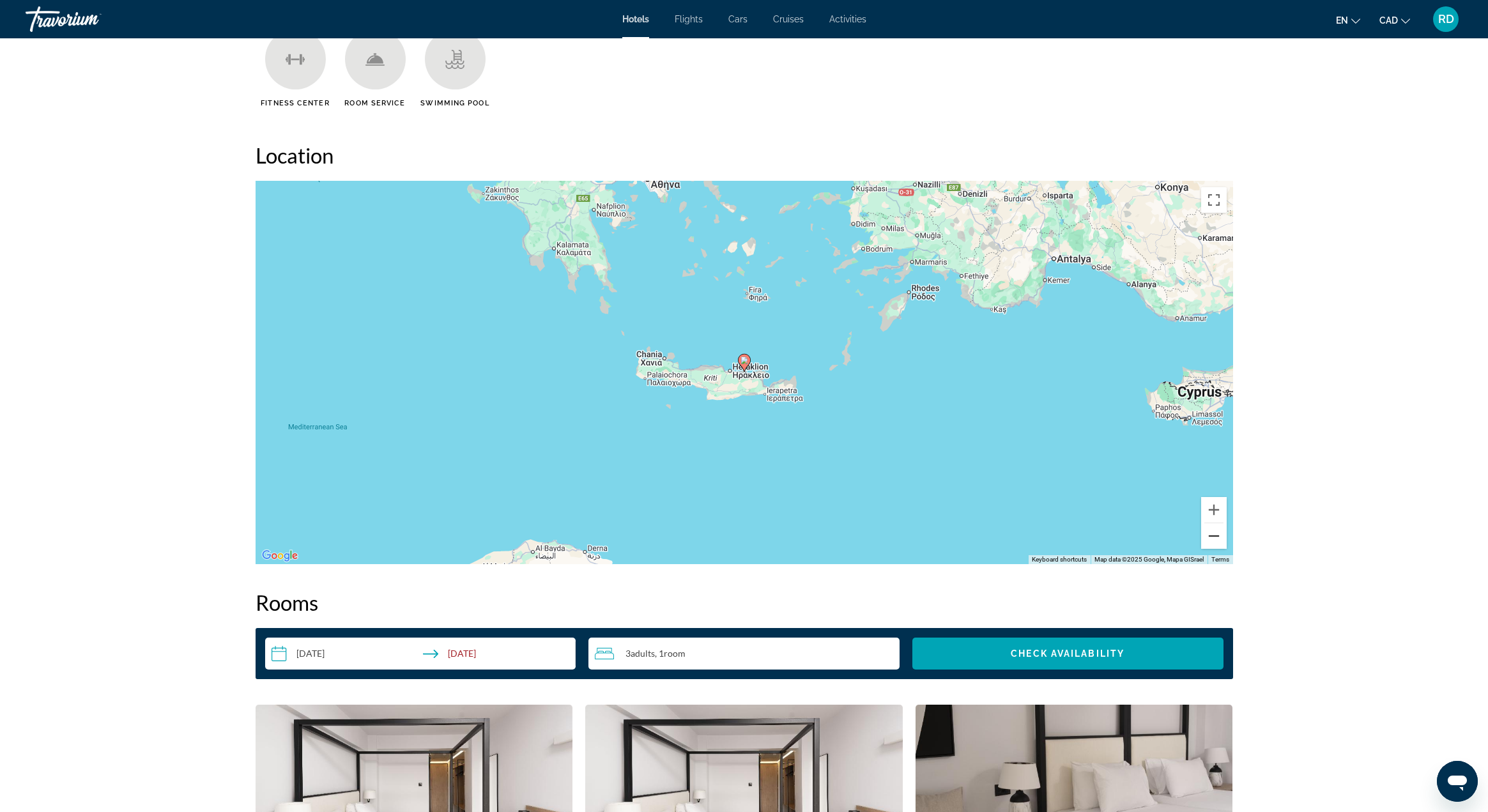
click at [1212, 539] on button "Zoom out" at bounding box center [1214, 536] width 26 height 26
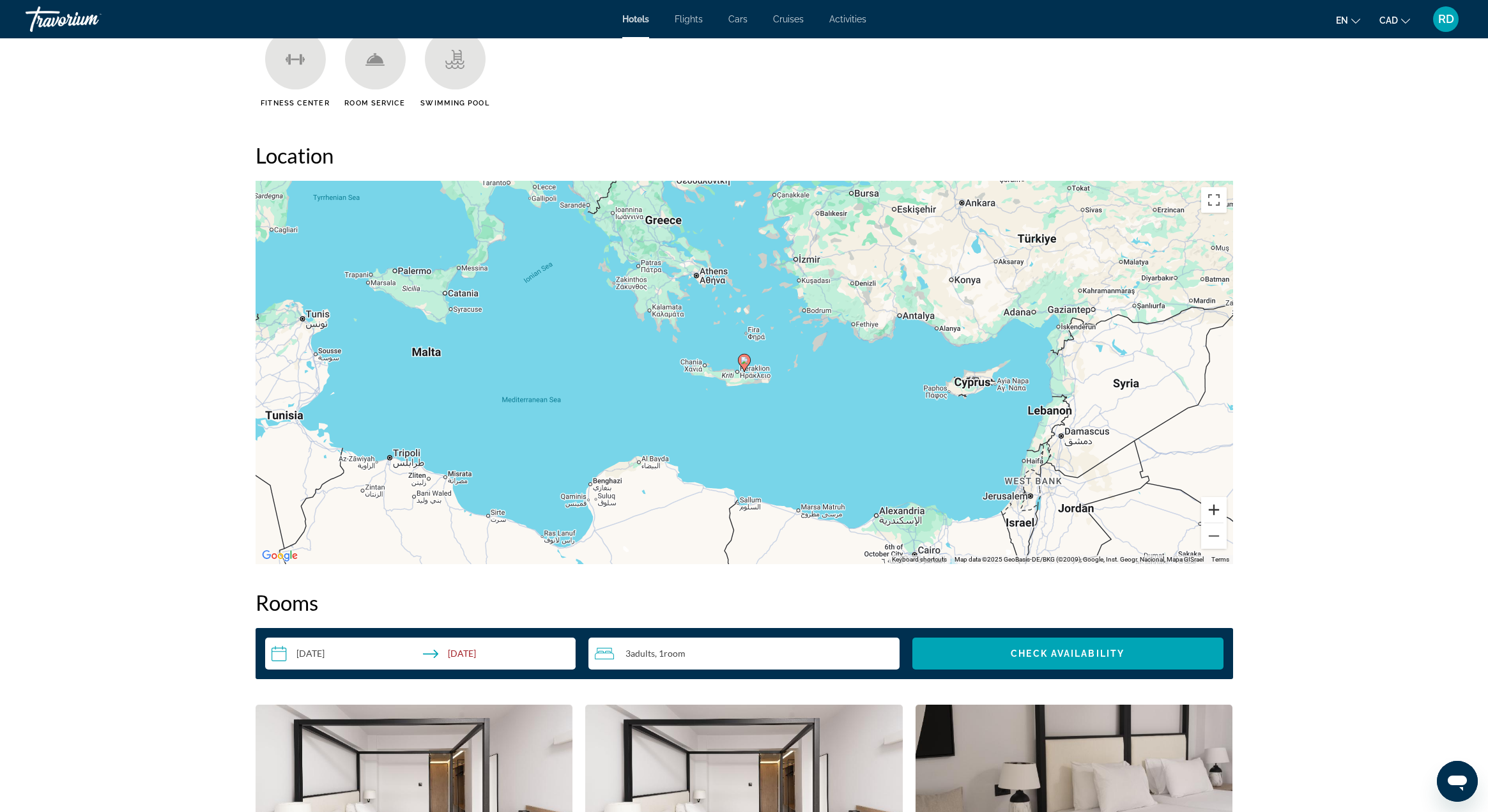
click at [1217, 512] on button "Zoom in" at bounding box center [1214, 510] width 26 height 26
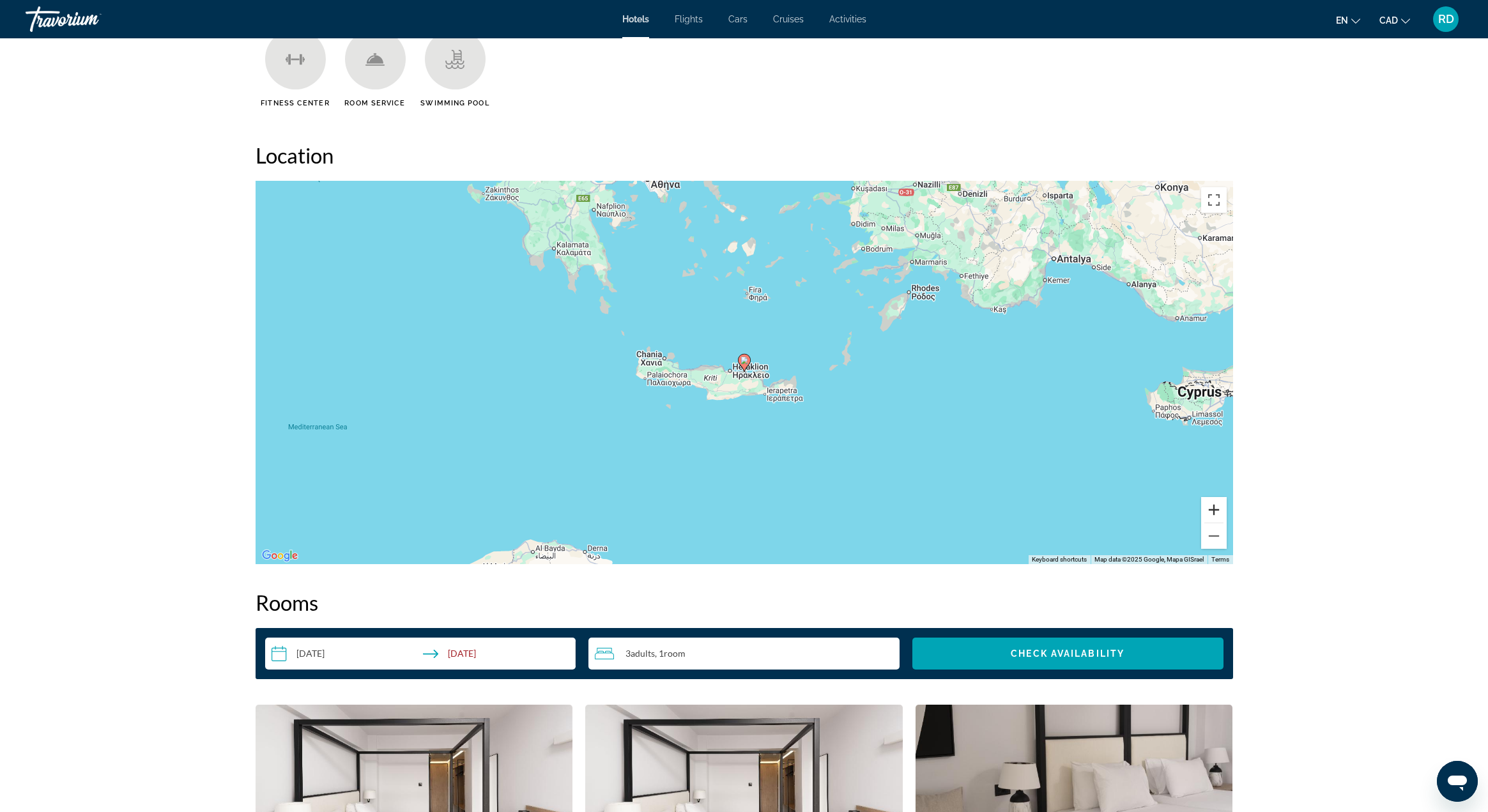
click at [1217, 512] on button "Zoom in" at bounding box center [1214, 510] width 26 height 26
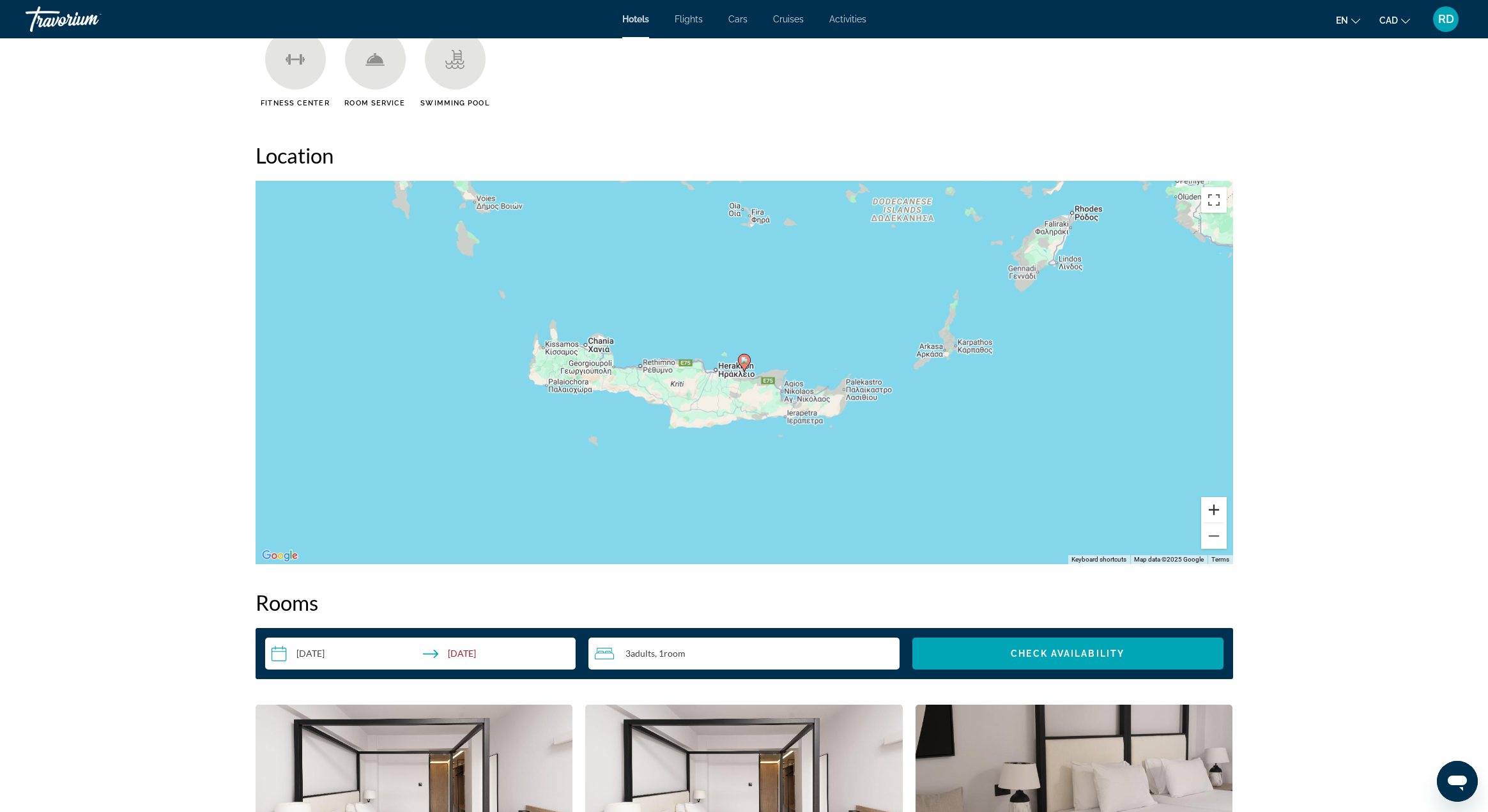
click at [1217, 512] on button "Zoom in" at bounding box center [1214, 510] width 26 height 26
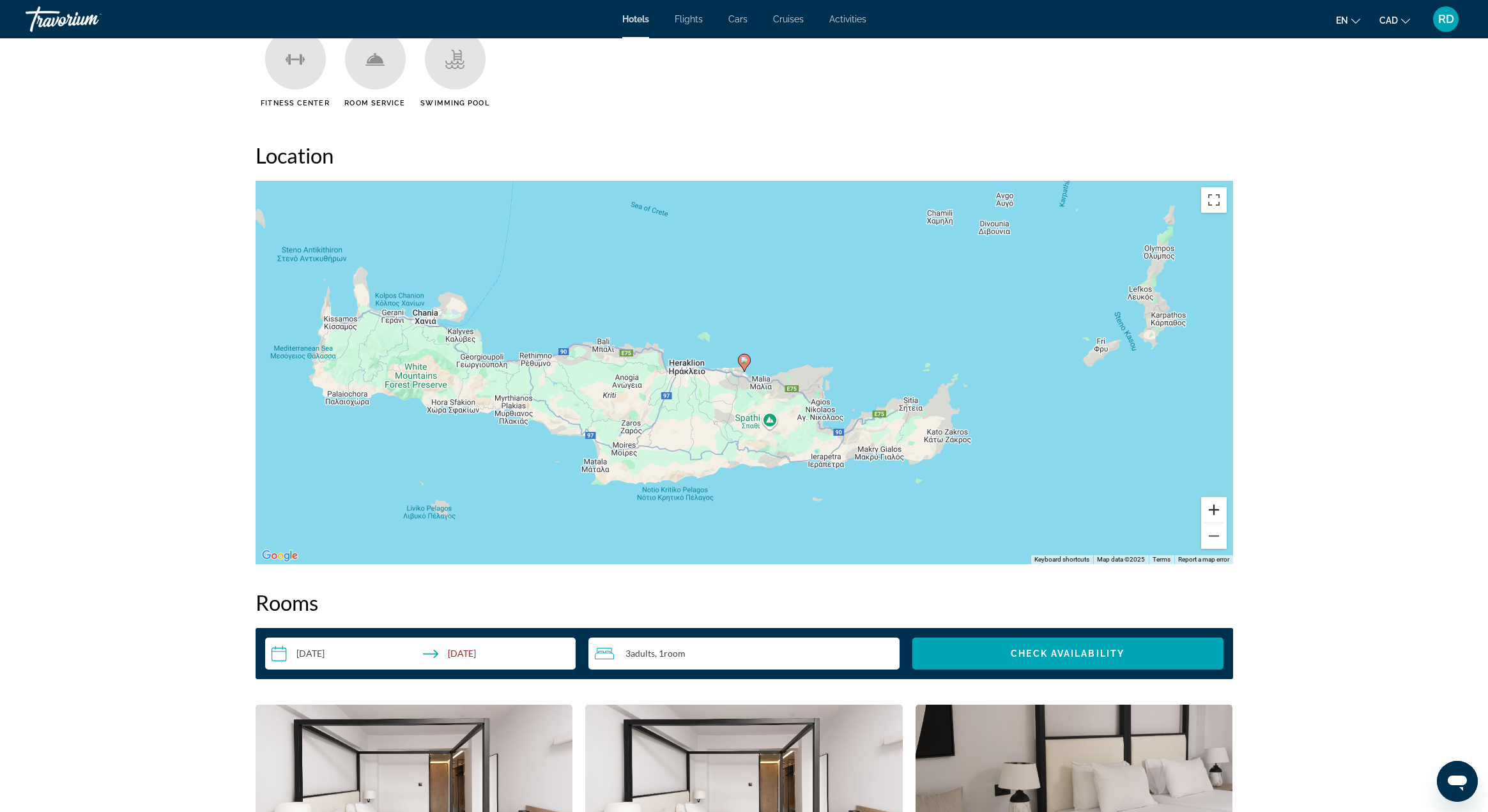
click at [1217, 512] on button "Zoom in" at bounding box center [1214, 510] width 26 height 26
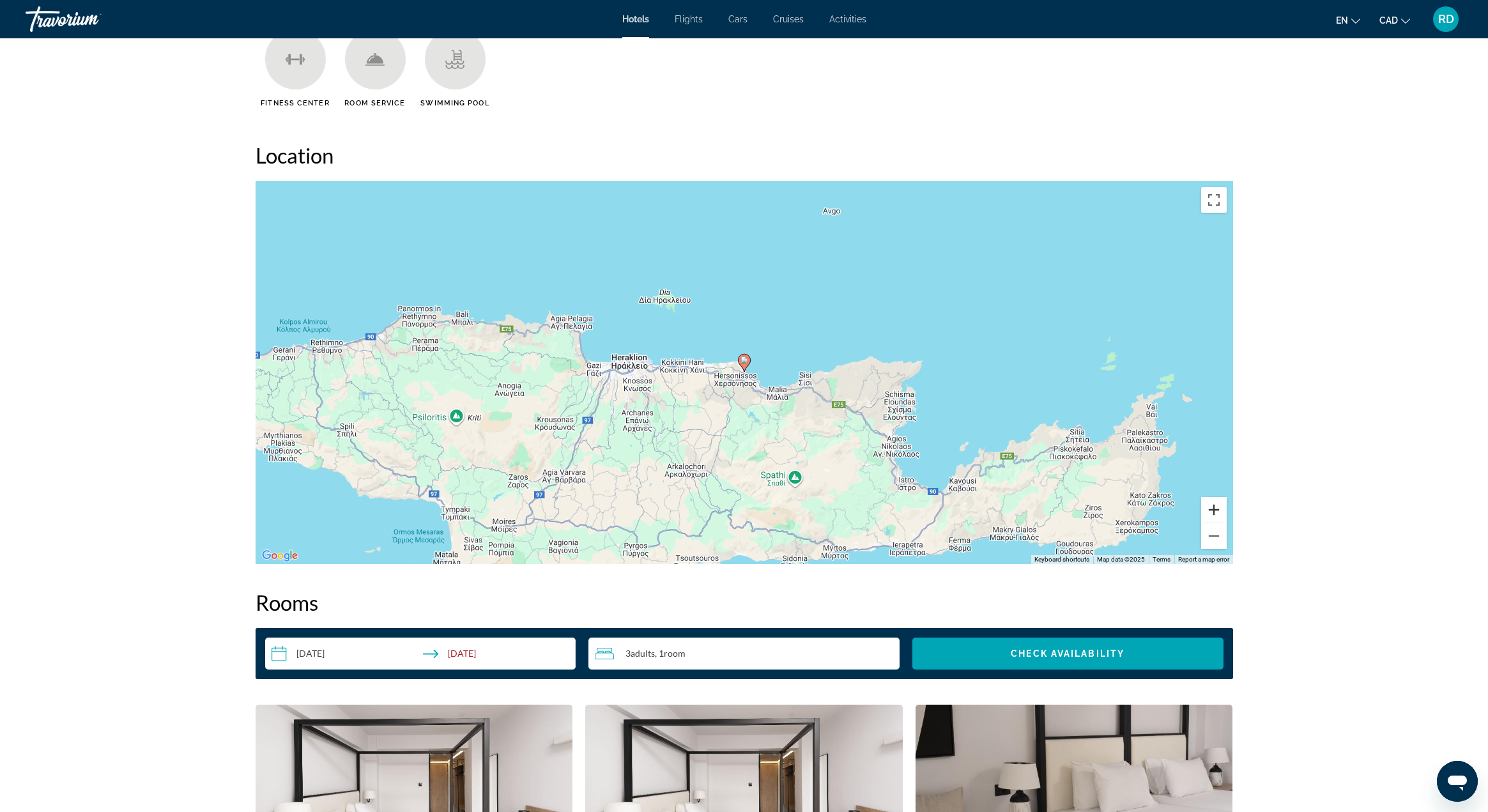
click at [1217, 512] on button "Zoom in" at bounding box center [1214, 510] width 26 height 26
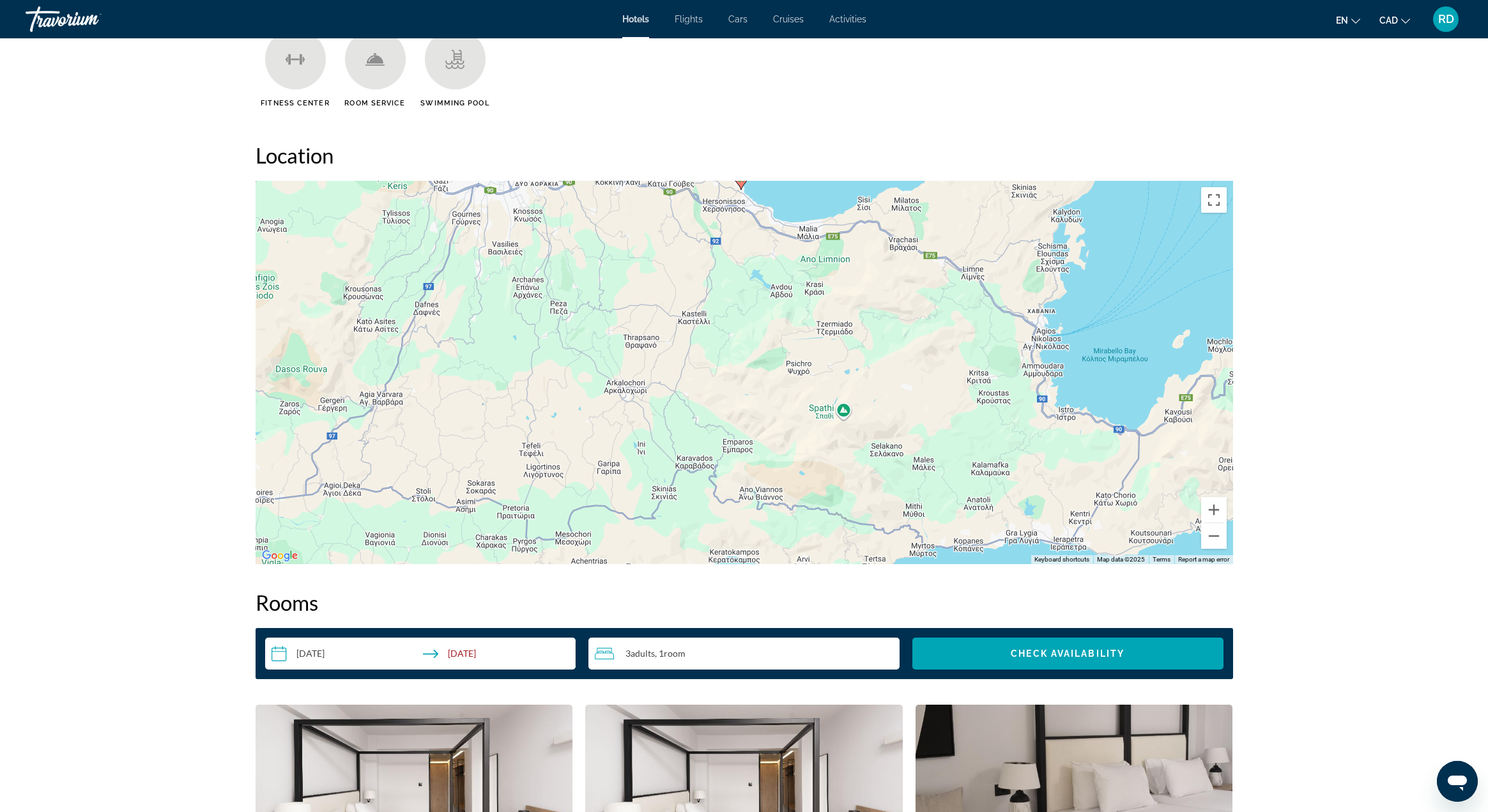
drag, startPoint x: 841, startPoint y: 514, endPoint x: 834, endPoint y: 352, distance: 162.2
click at [838, 334] on div "To activate drag with keyboard, press Alt + Enter. Once in keyboard drag state,…" at bounding box center [744, 373] width 977 height 384
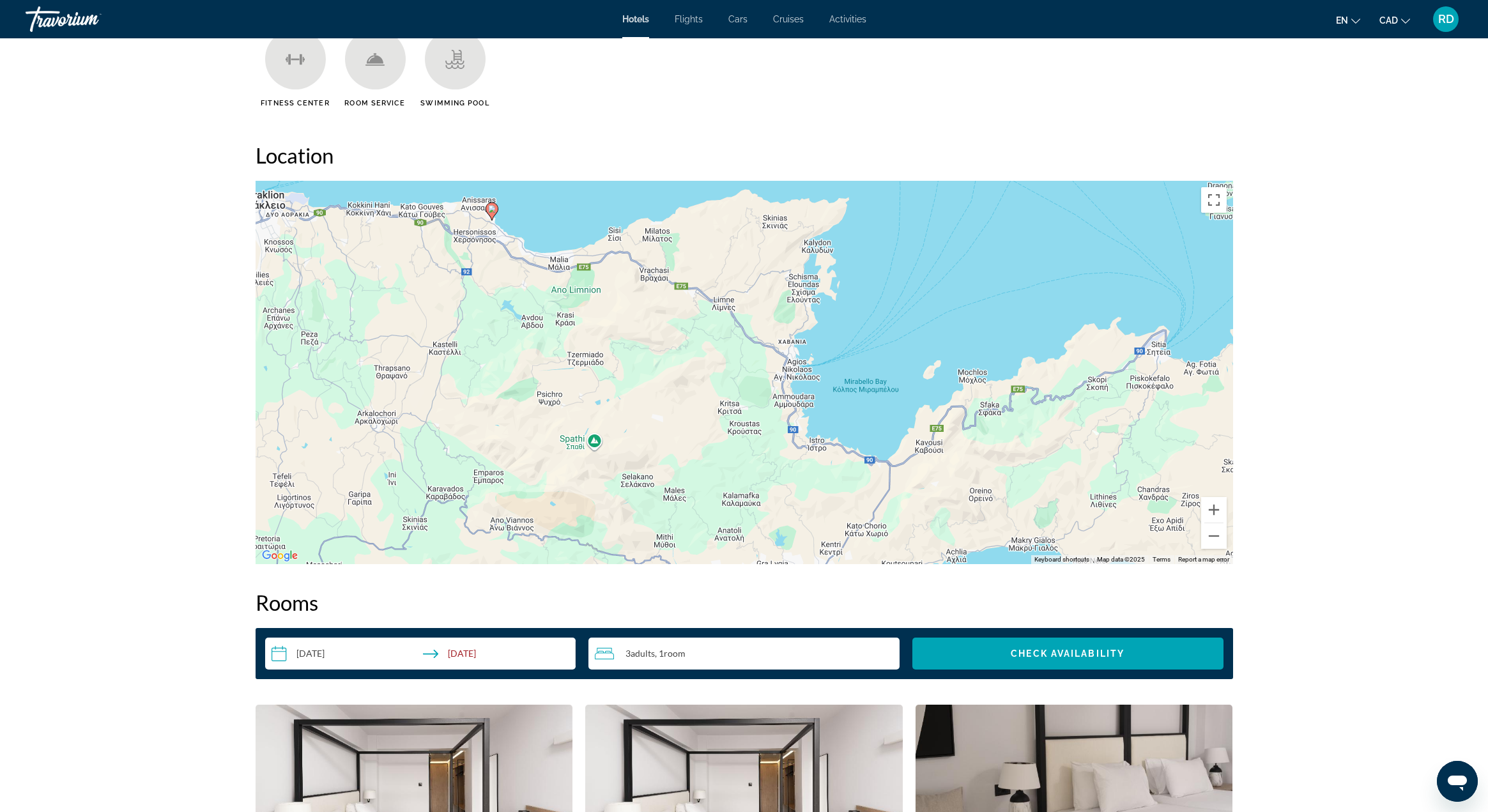
drag, startPoint x: 939, startPoint y: 420, endPoint x: 687, endPoint y: 452, distance: 254.0
click at [687, 452] on div "To activate drag with keyboard, press Alt + Enter. Once in keyboard drag state,…" at bounding box center [744, 373] width 977 height 384
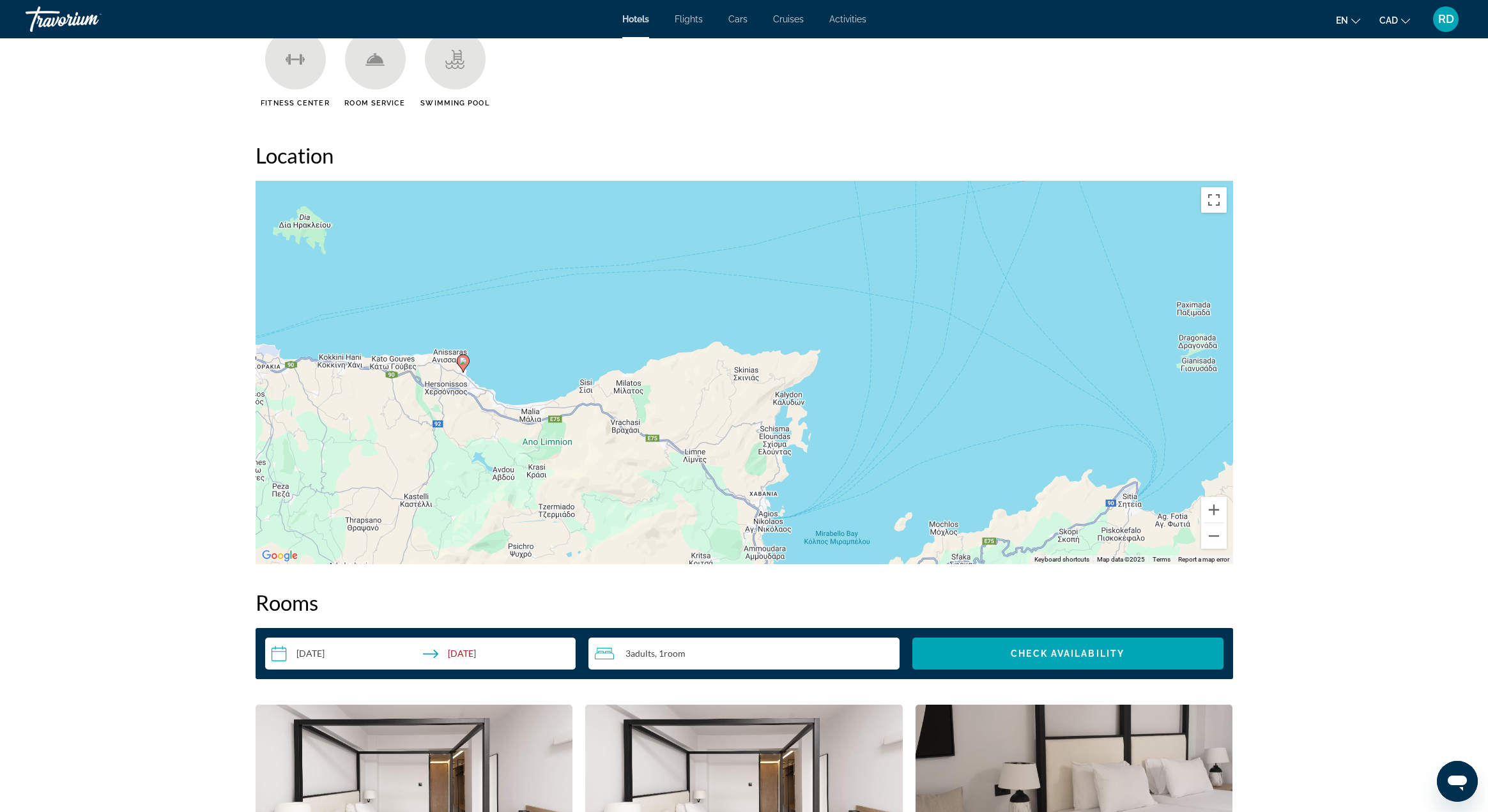
drag, startPoint x: 860, startPoint y: 381, endPoint x: 832, endPoint y: 537, distance: 158.5
click at [832, 537] on div "To activate drag with keyboard, press Alt + Enter. Once in keyboard drag state,…" at bounding box center [744, 373] width 977 height 384
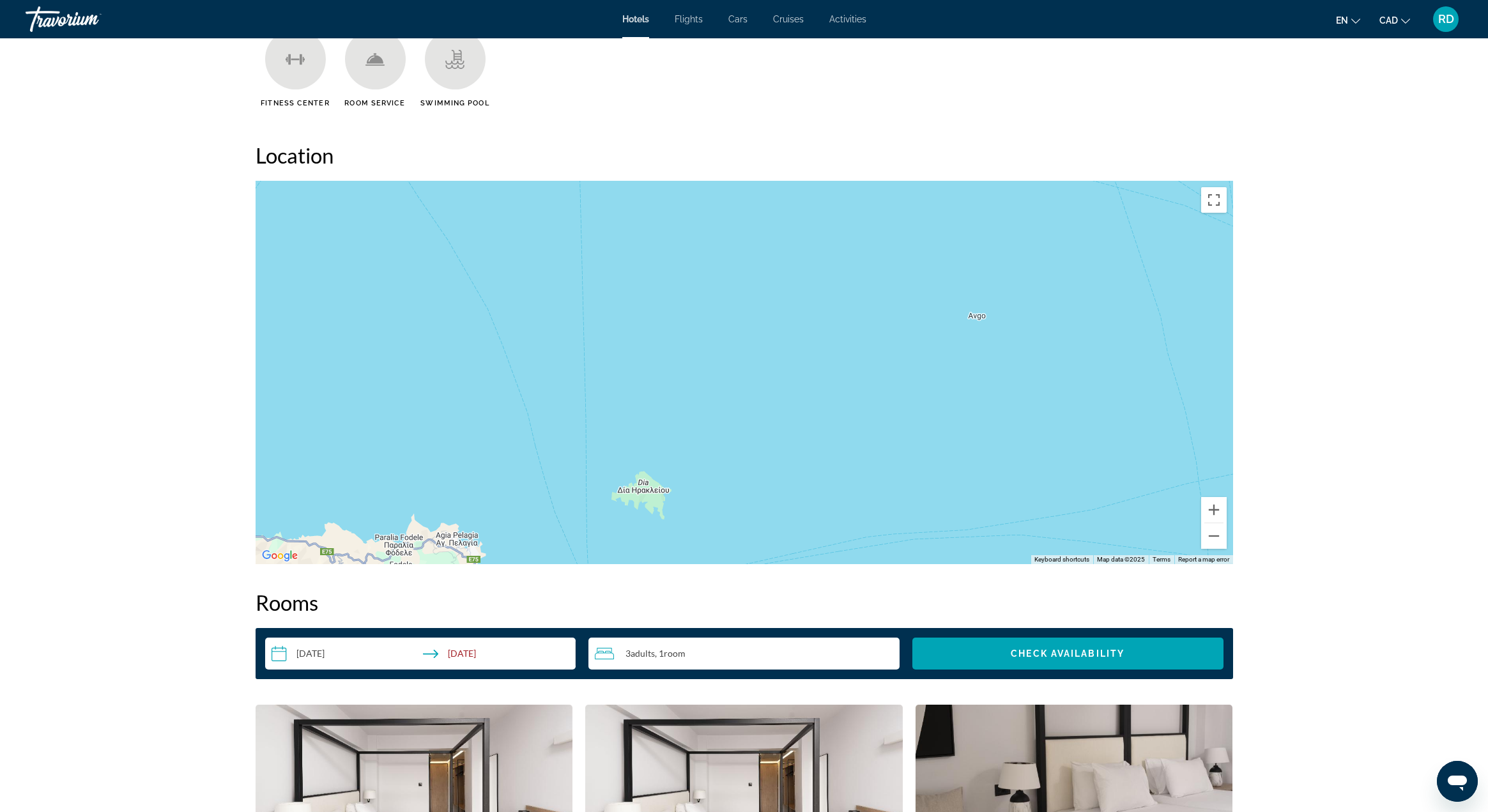
drag, startPoint x: 654, startPoint y: 294, endPoint x: 937, endPoint y: 501, distance: 350.6
click at [1001, 564] on div "To activate drag with keyboard, press Alt + Enter. Once in keyboard drag state,…" at bounding box center [744, 373] width 977 height 384
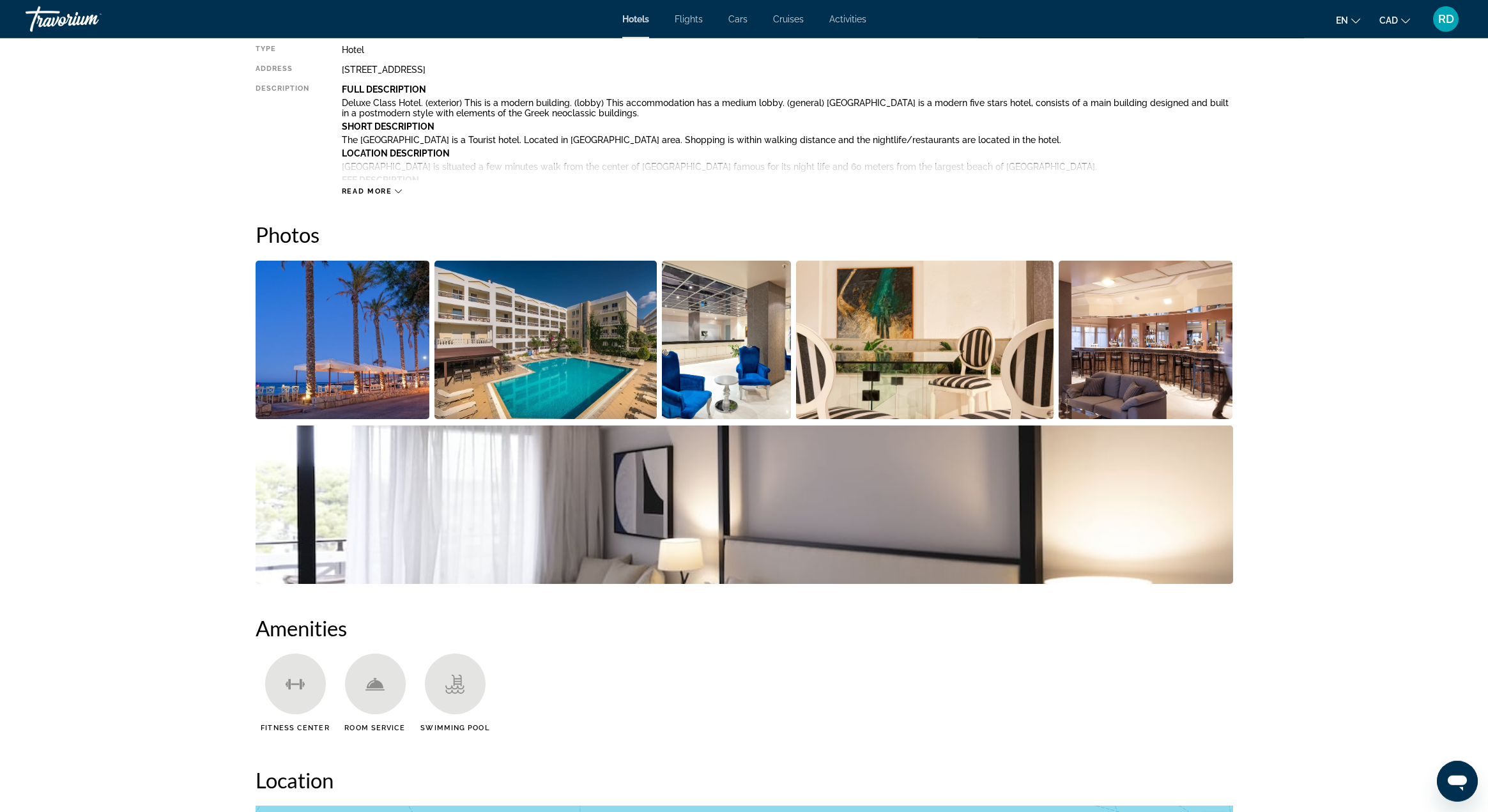
scroll to position [593, 0]
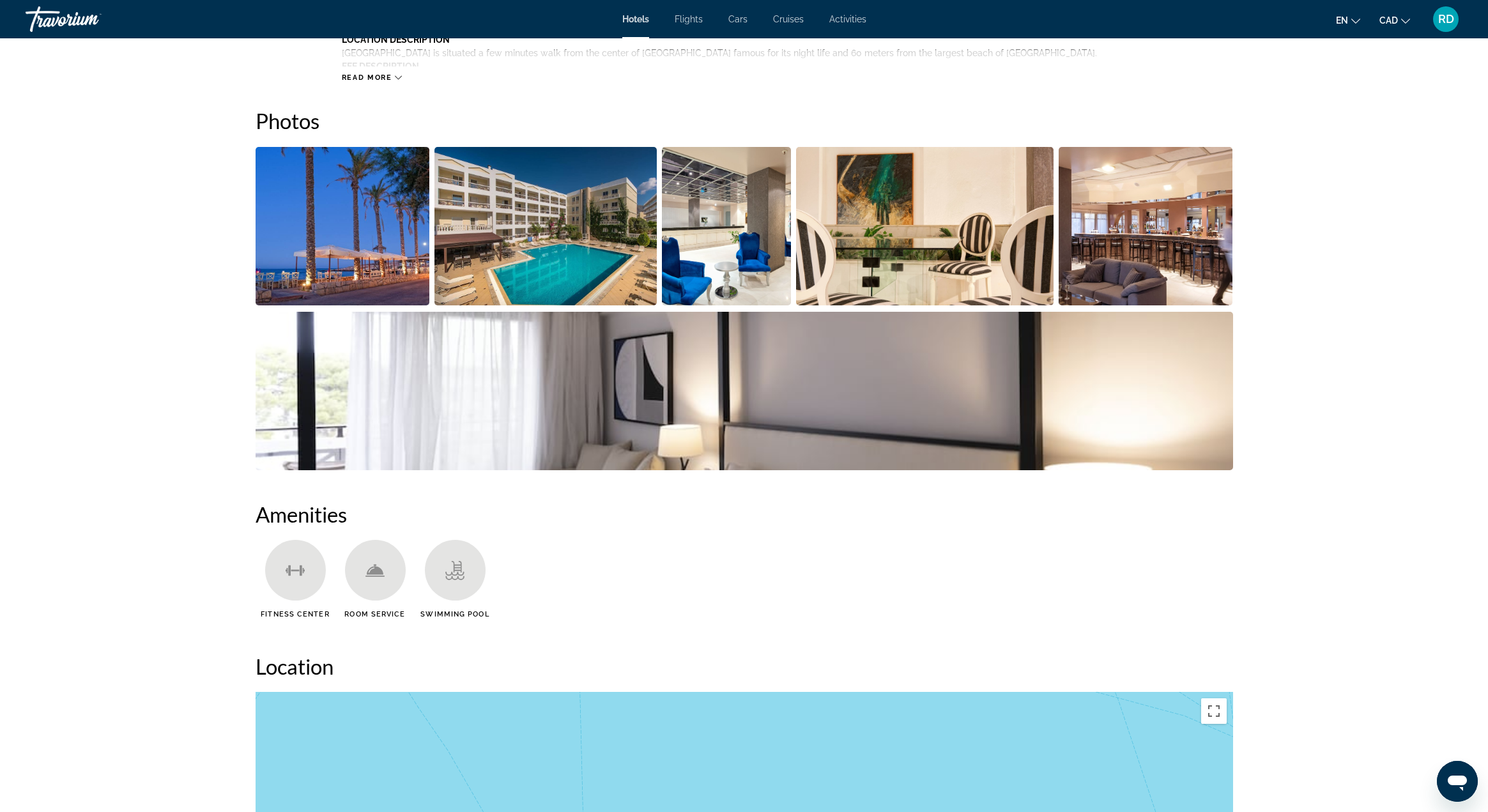
click at [752, 257] on img "Open full-screen image slider" at bounding box center [727, 226] width 130 height 158
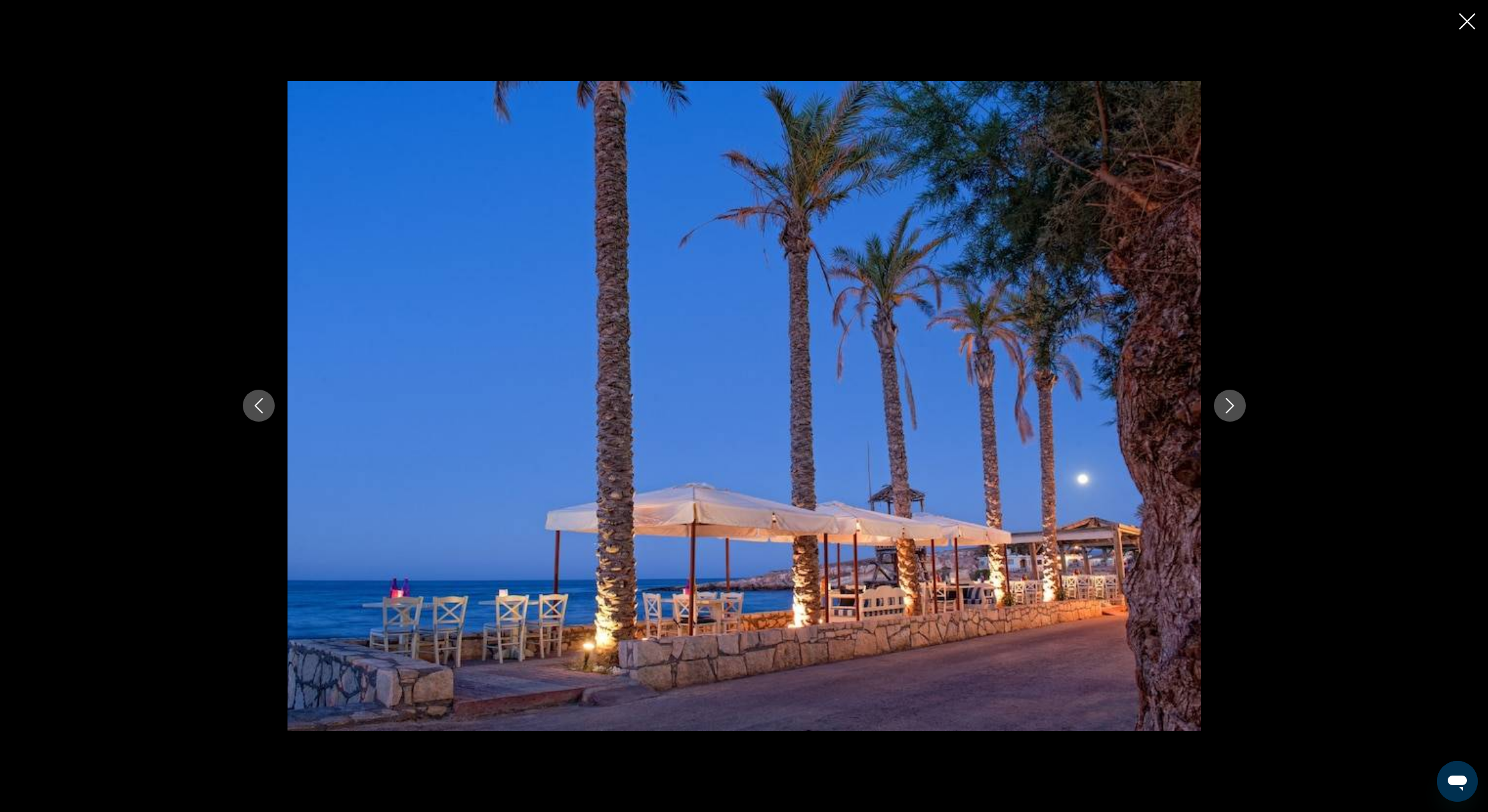
click at [1233, 409] on icon "Next image" at bounding box center [1229, 406] width 16 height 16
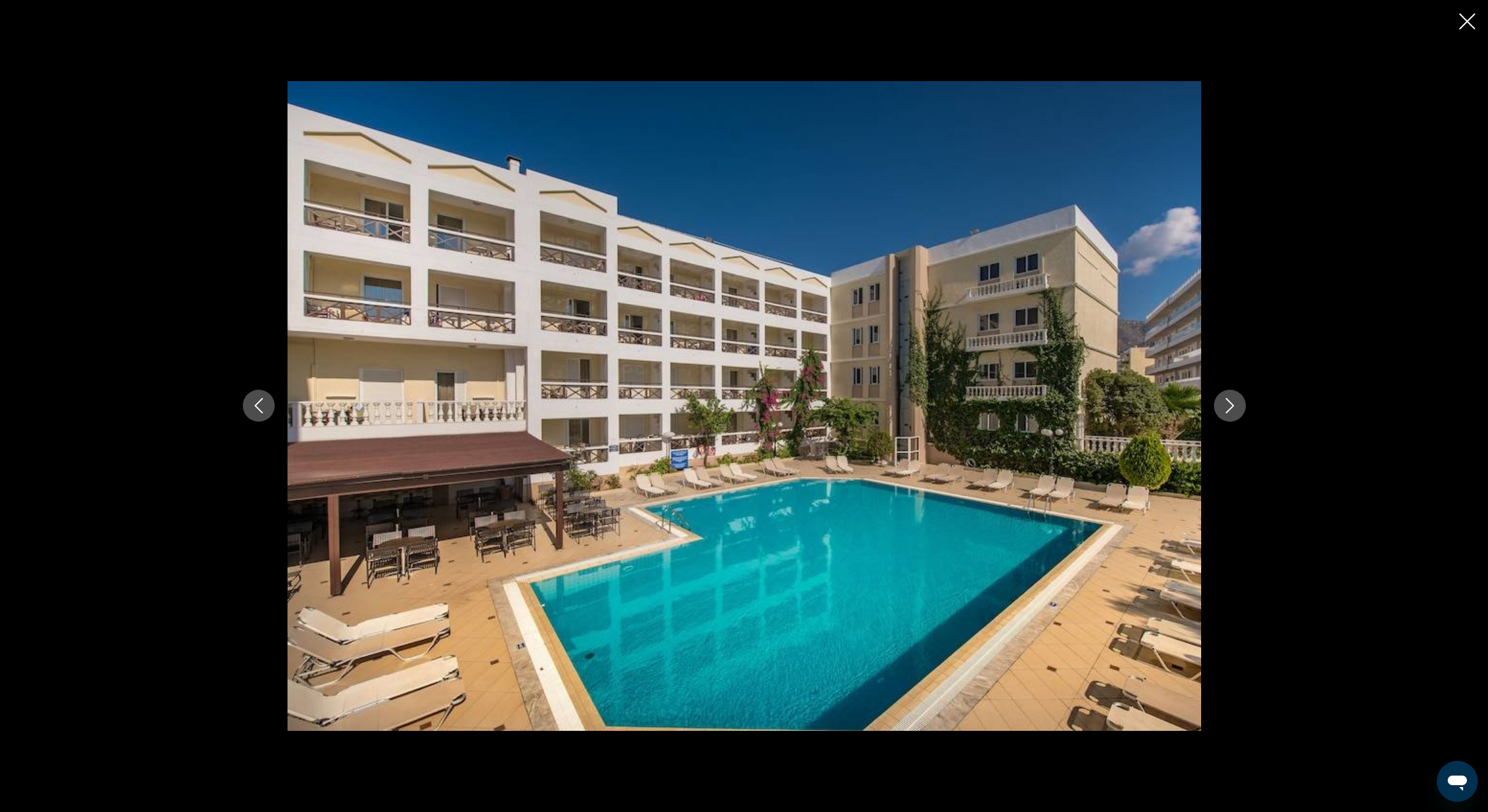
click at [1233, 409] on icon "Next image" at bounding box center [1229, 406] width 16 height 16
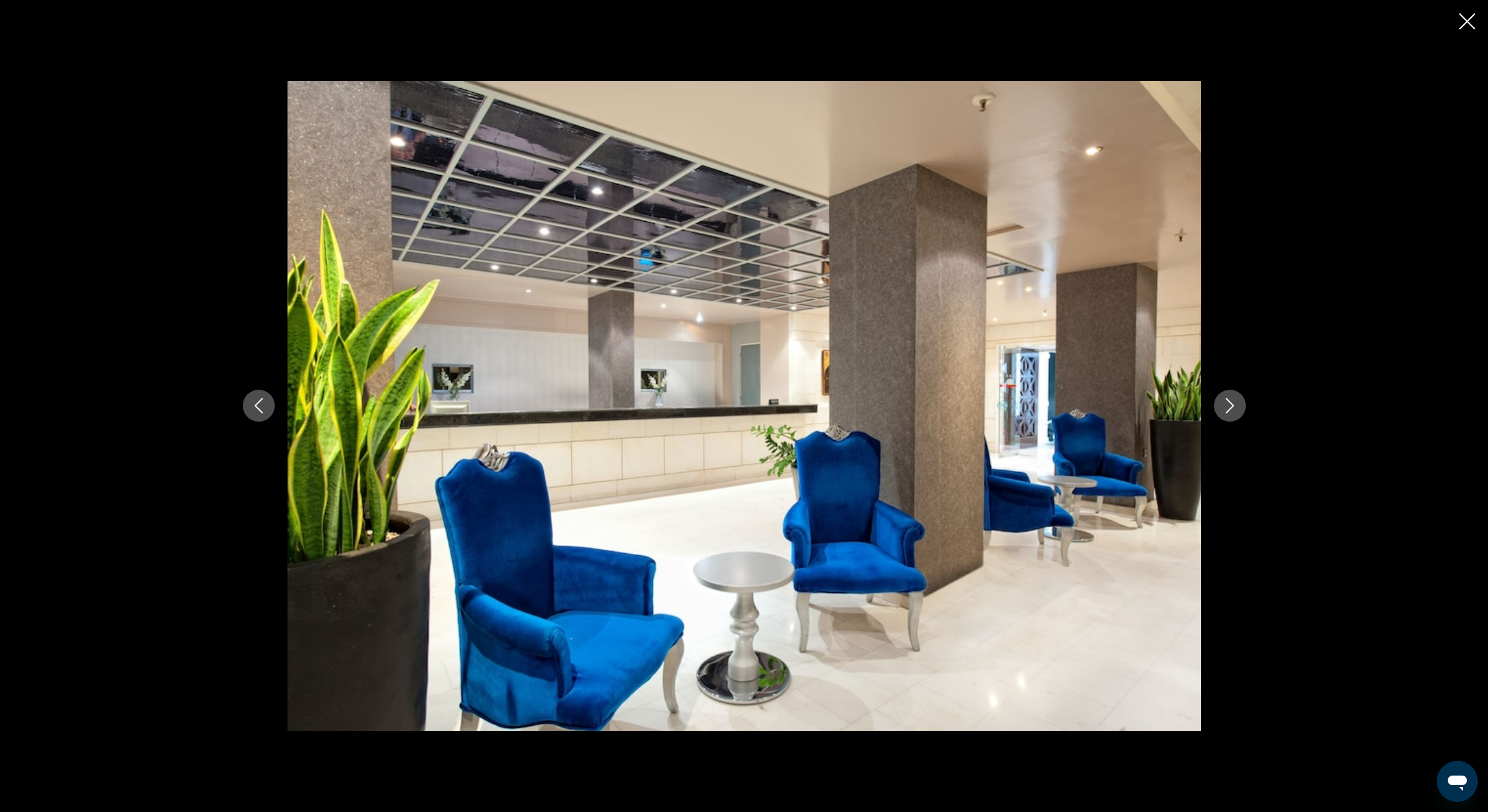
click at [1233, 409] on icon "Next image" at bounding box center [1229, 406] width 16 height 16
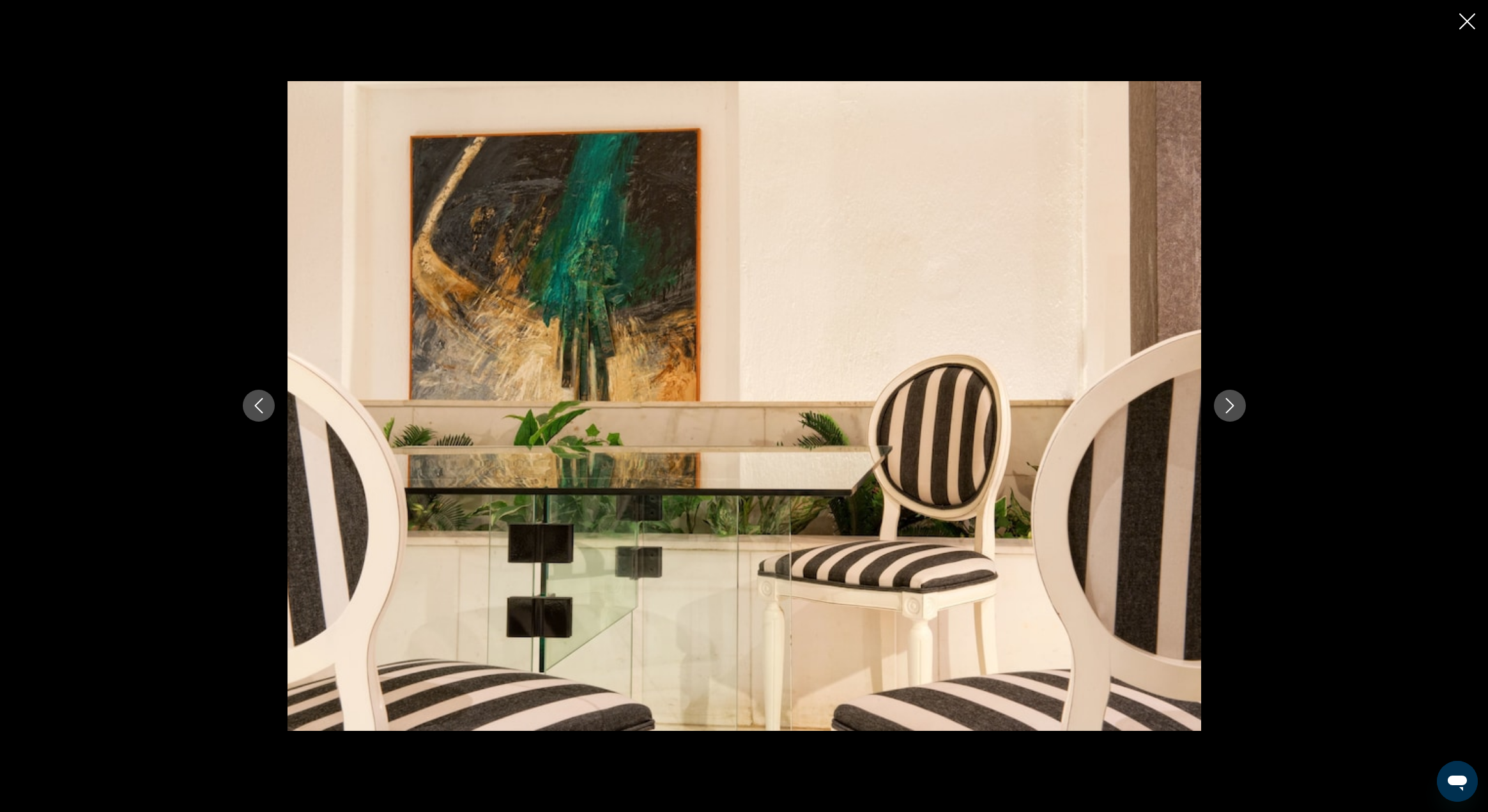
click at [1233, 409] on icon "Next image" at bounding box center [1229, 406] width 16 height 16
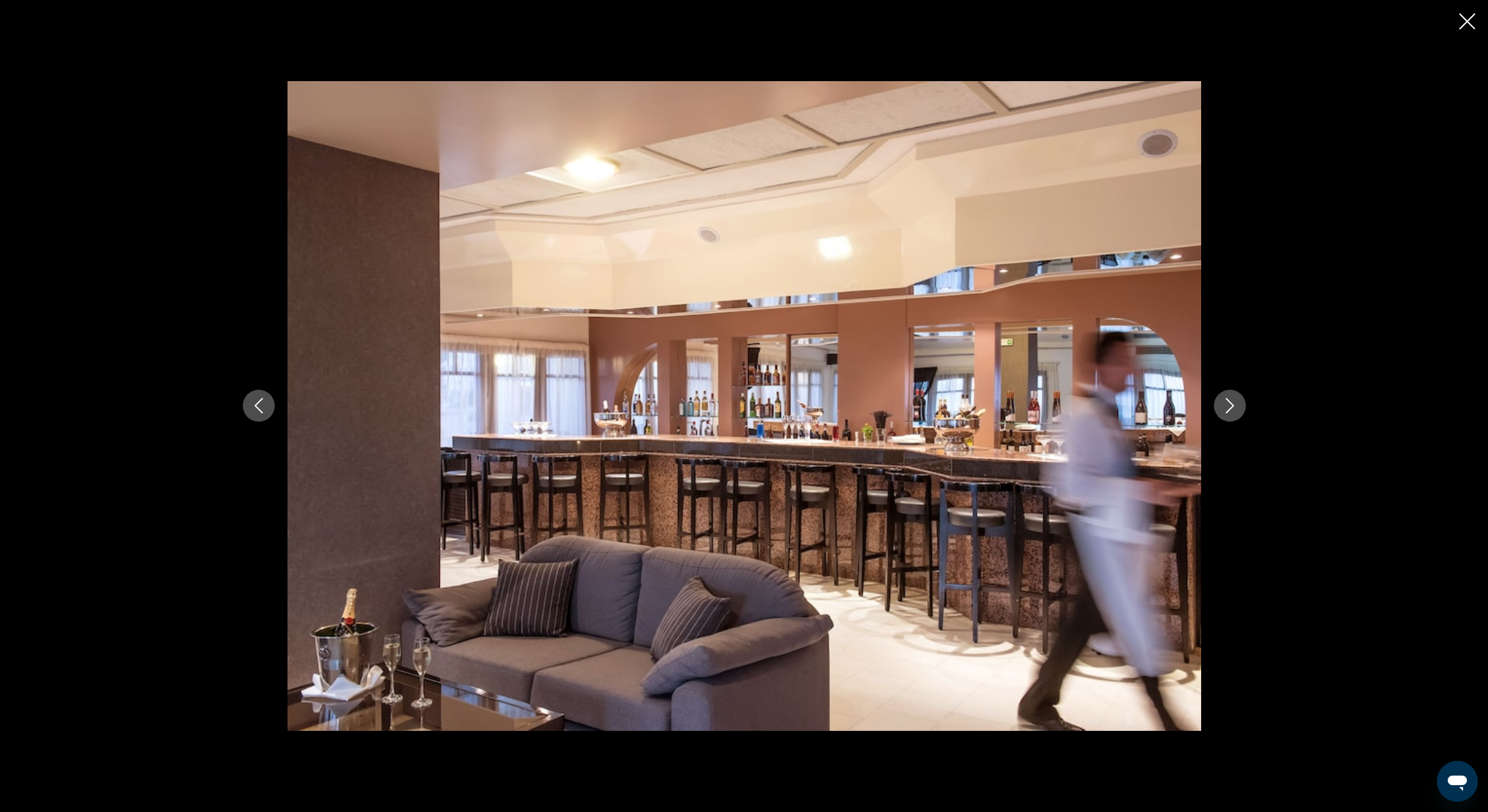
click at [1233, 409] on icon "Next image" at bounding box center [1229, 406] width 16 height 16
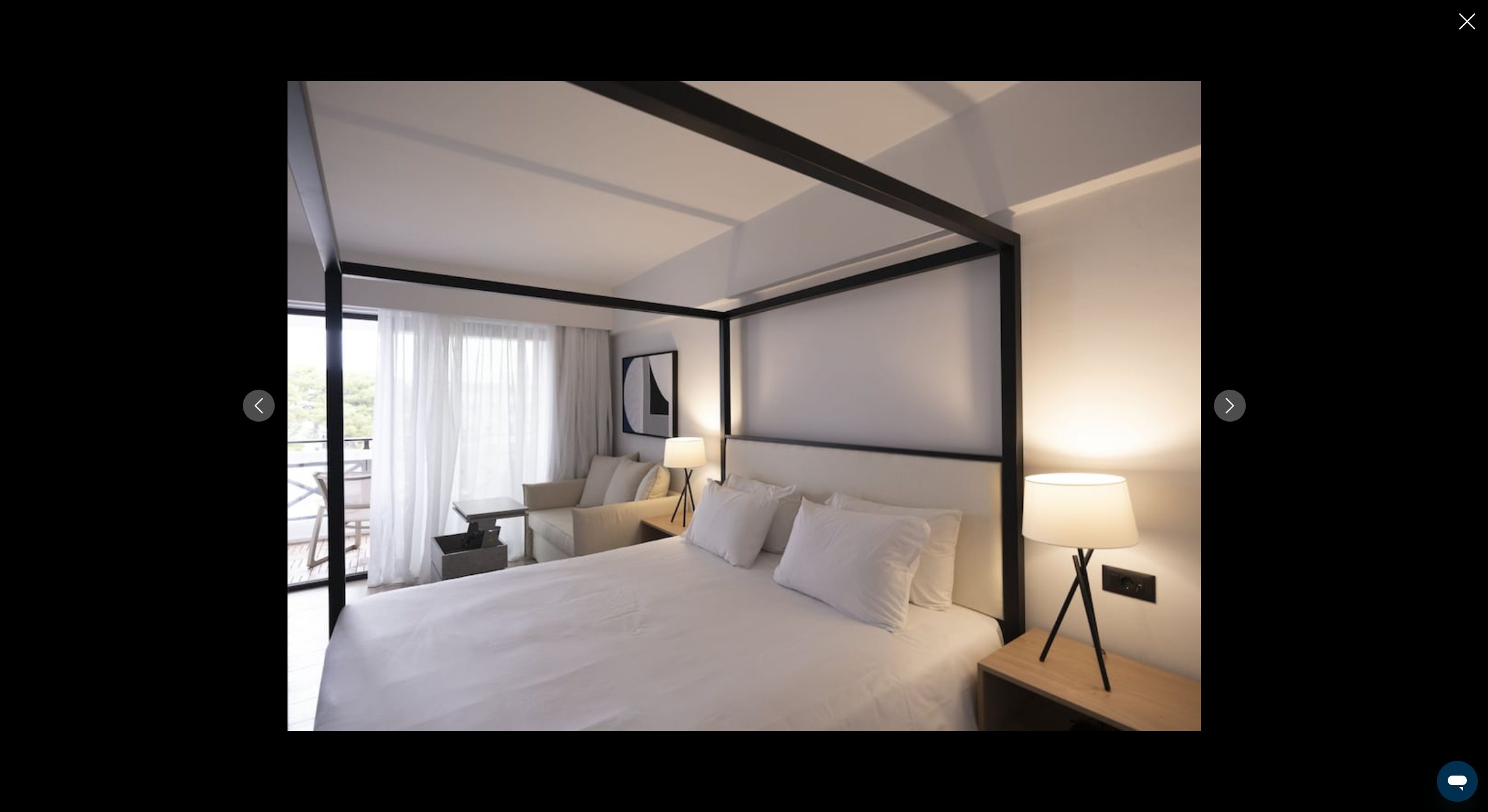
click at [1233, 409] on icon "Next image" at bounding box center [1229, 406] width 16 height 16
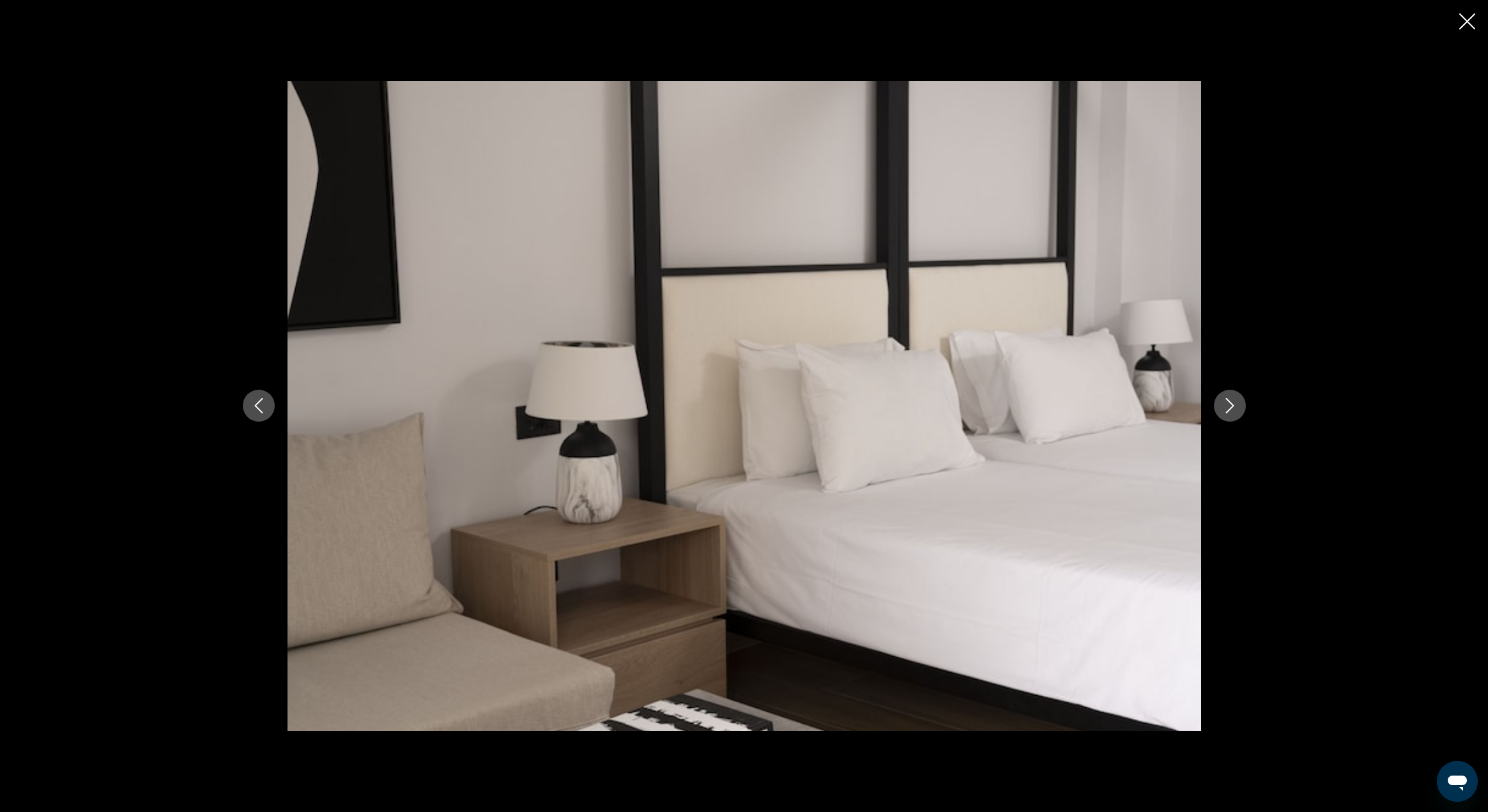
click at [1233, 409] on icon "Next image" at bounding box center [1229, 406] width 16 height 16
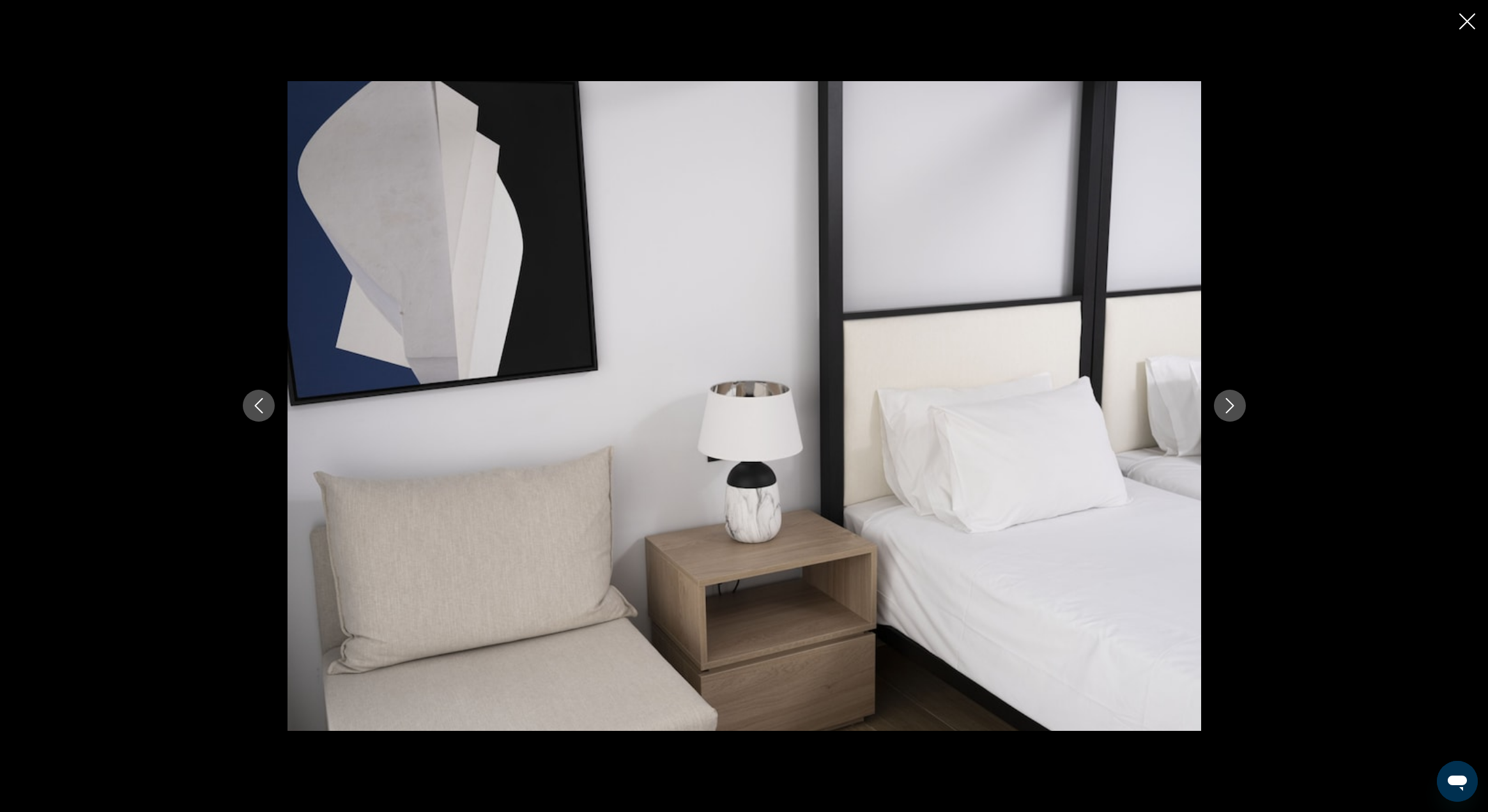
click at [1233, 409] on icon "Next image" at bounding box center [1229, 406] width 16 height 16
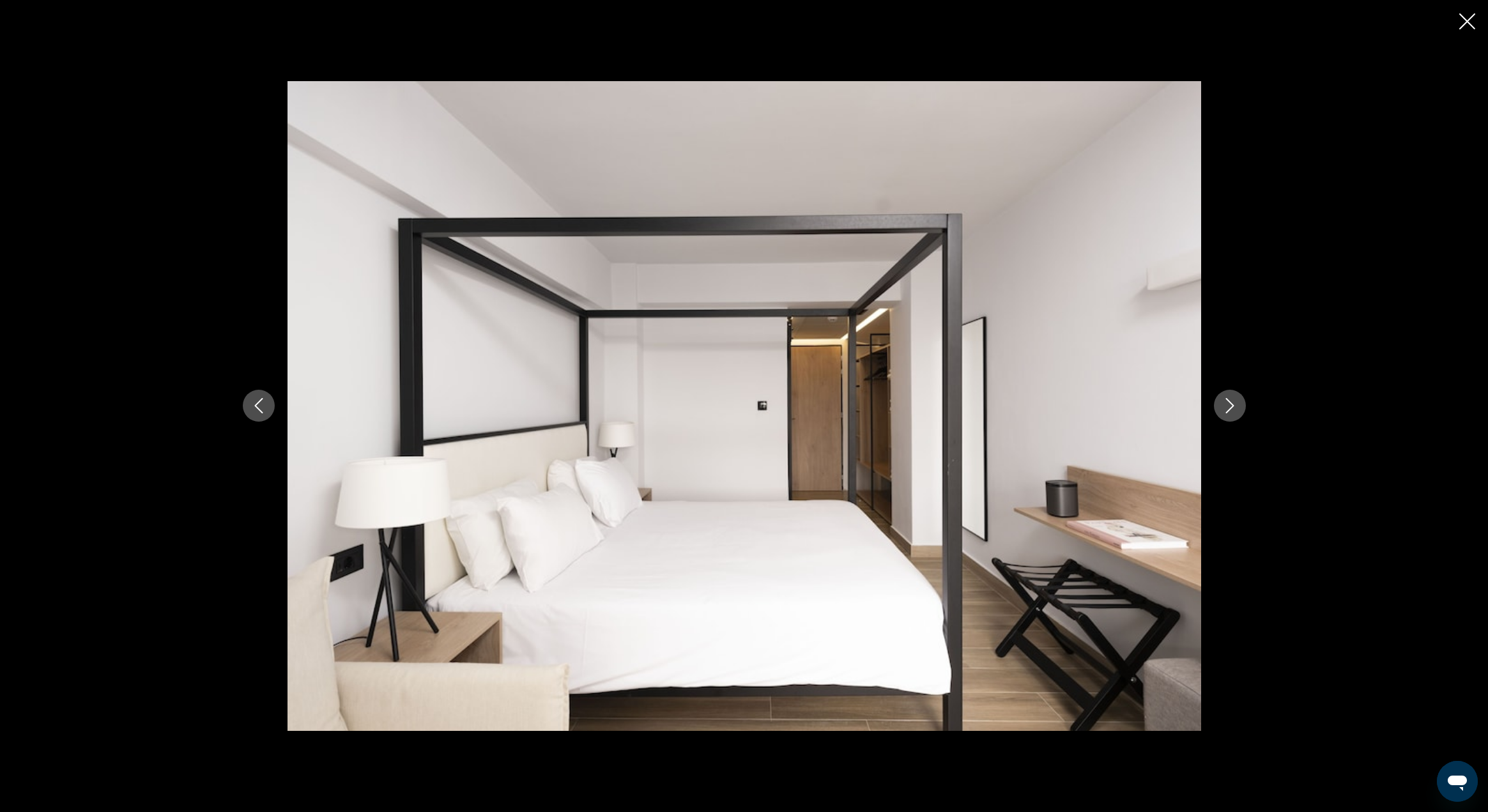
click at [1233, 409] on icon "Next image" at bounding box center [1229, 406] width 16 height 16
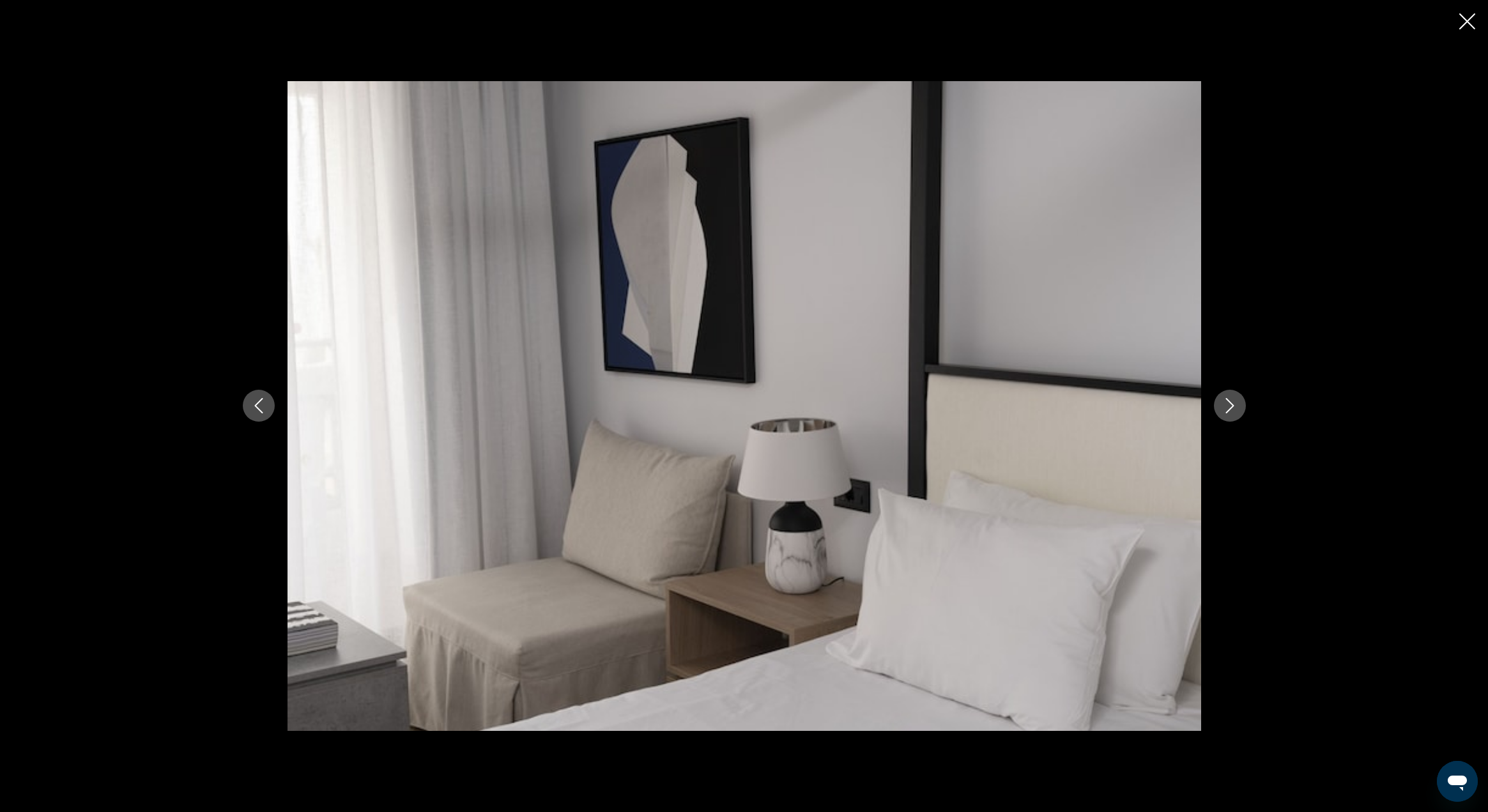
click at [1233, 409] on icon "Next image" at bounding box center [1229, 406] width 16 height 16
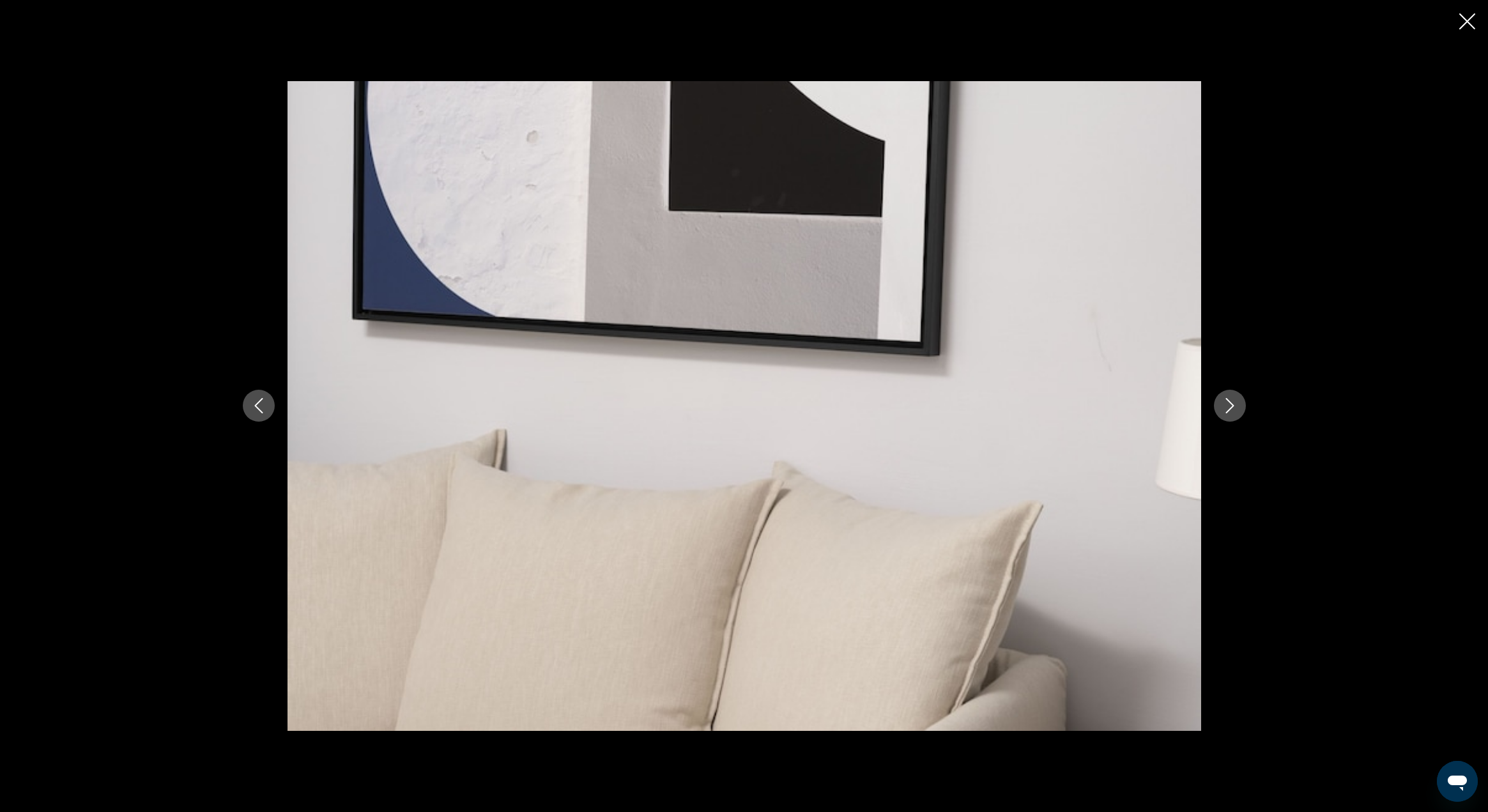
click at [1233, 409] on icon "Next image" at bounding box center [1229, 406] width 16 height 16
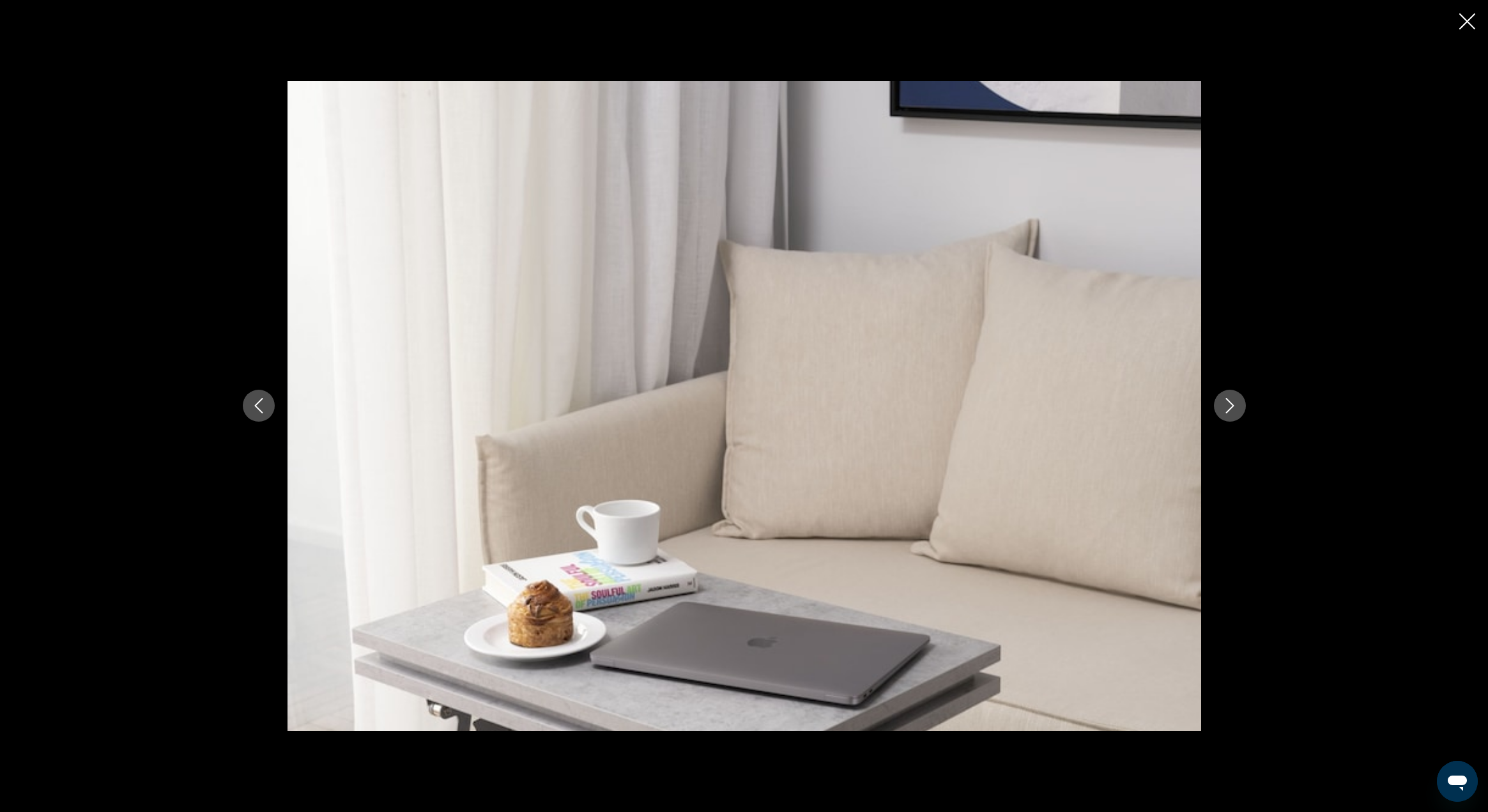
click at [1233, 409] on icon "Next image" at bounding box center [1229, 406] width 16 height 16
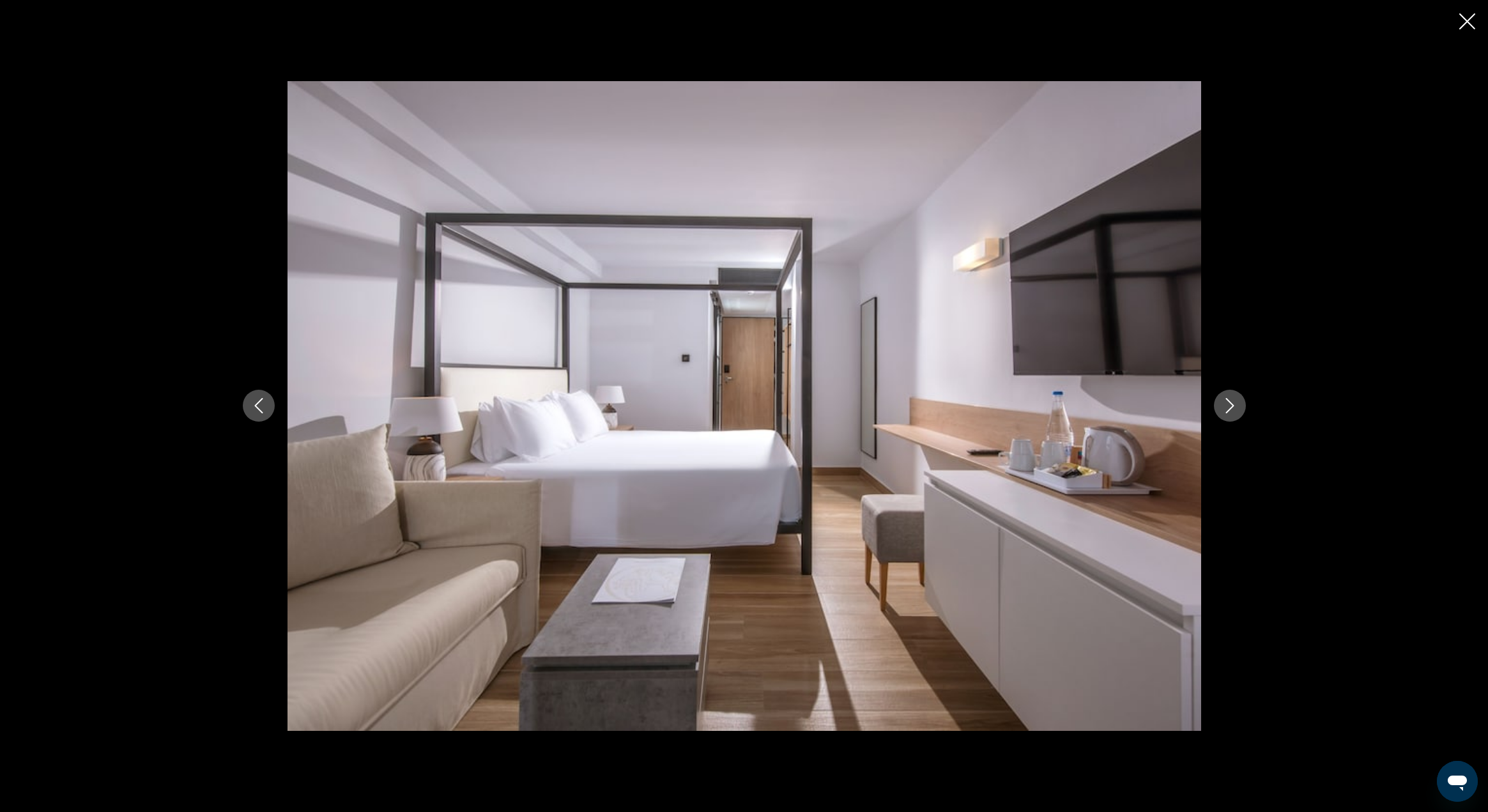
click at [1233, 409] on icon "Next image" at bounding box center [1229, 406] width 16 height 16
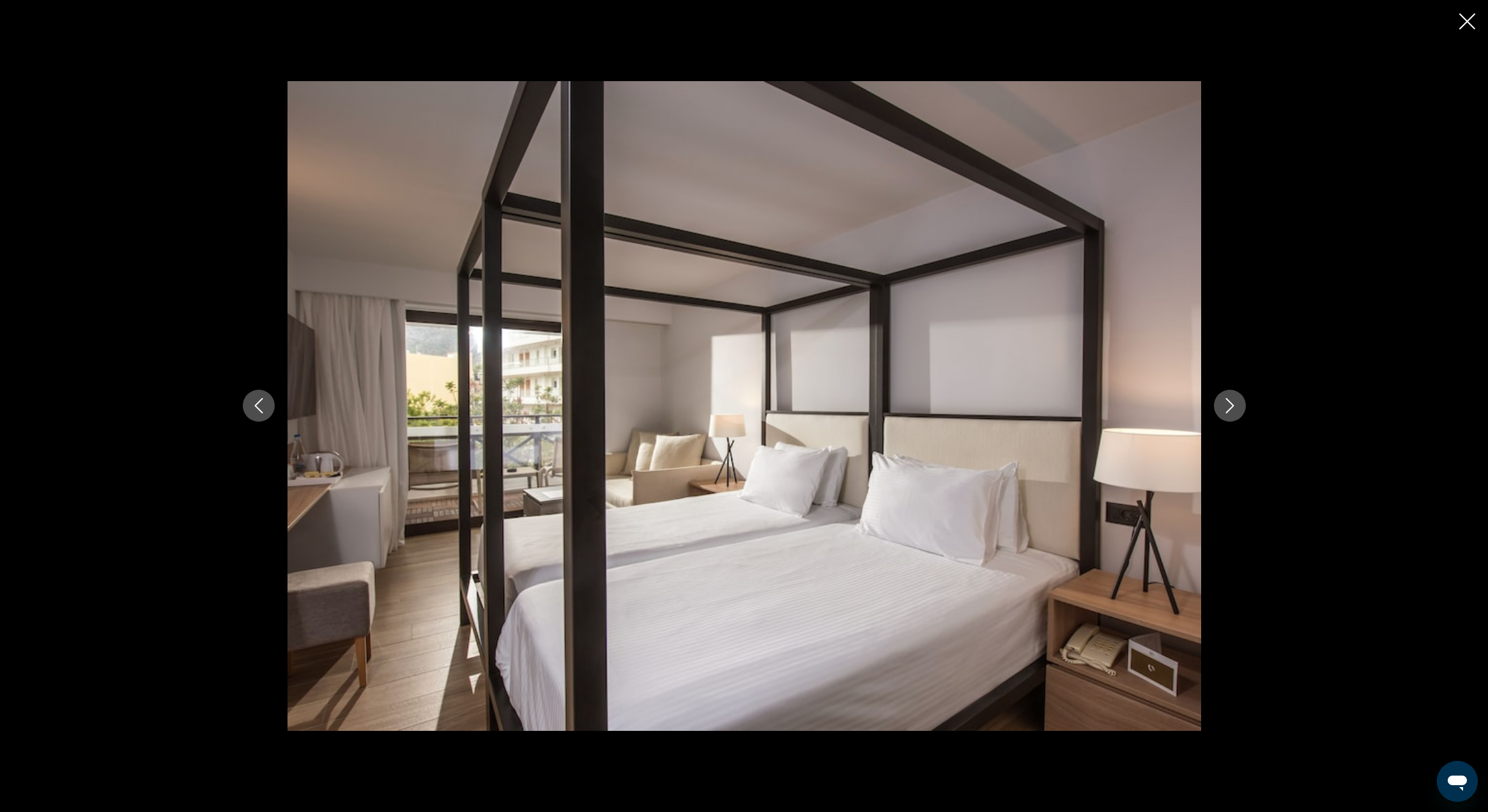
click at [1233, 409] on icon "Next image" at bounding box center [1229, 406] width 16 height 16
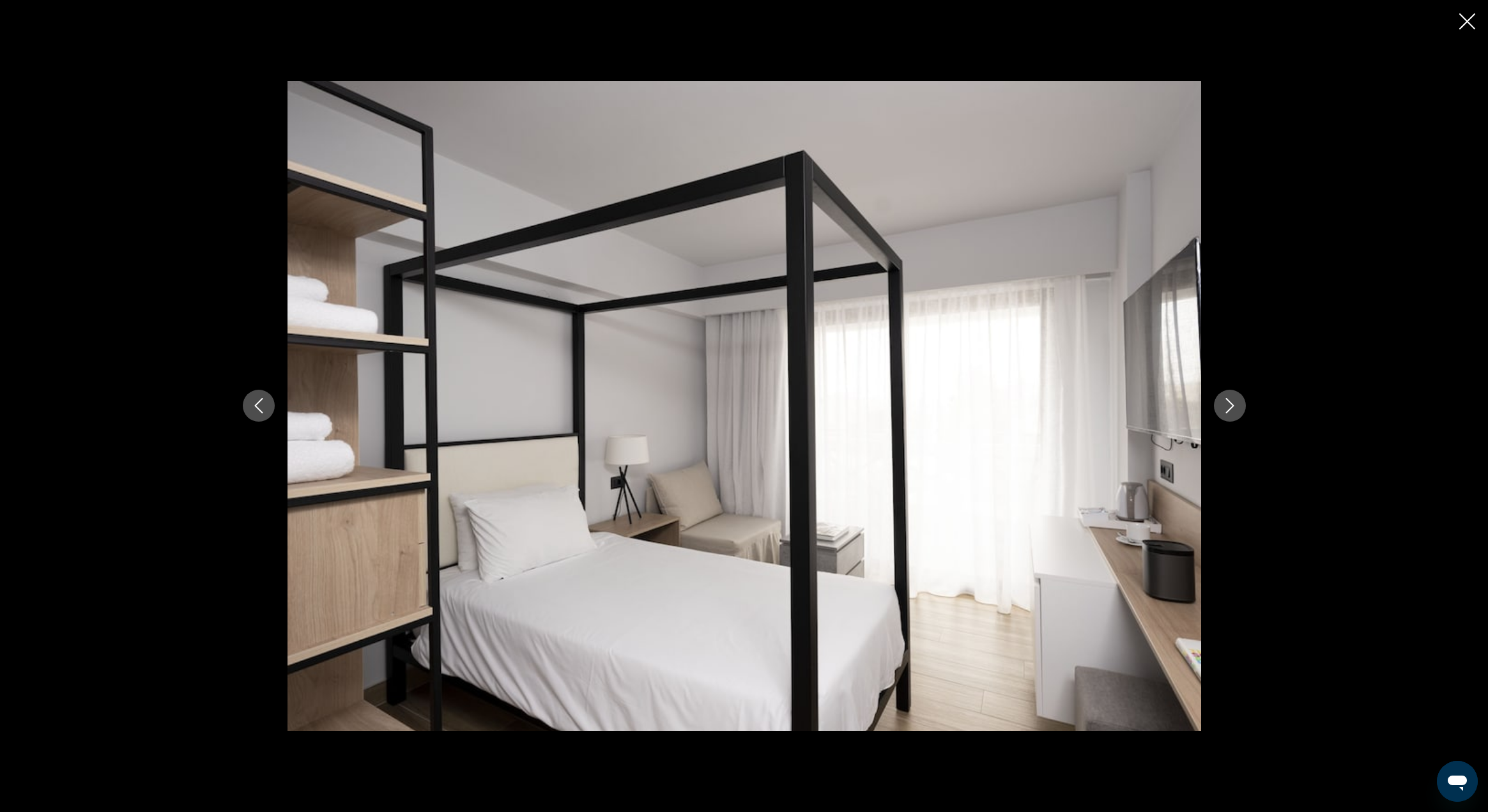
click at [1233, 409] on icon "Next image" at bounding box center [1229, 406] width 16 height 16
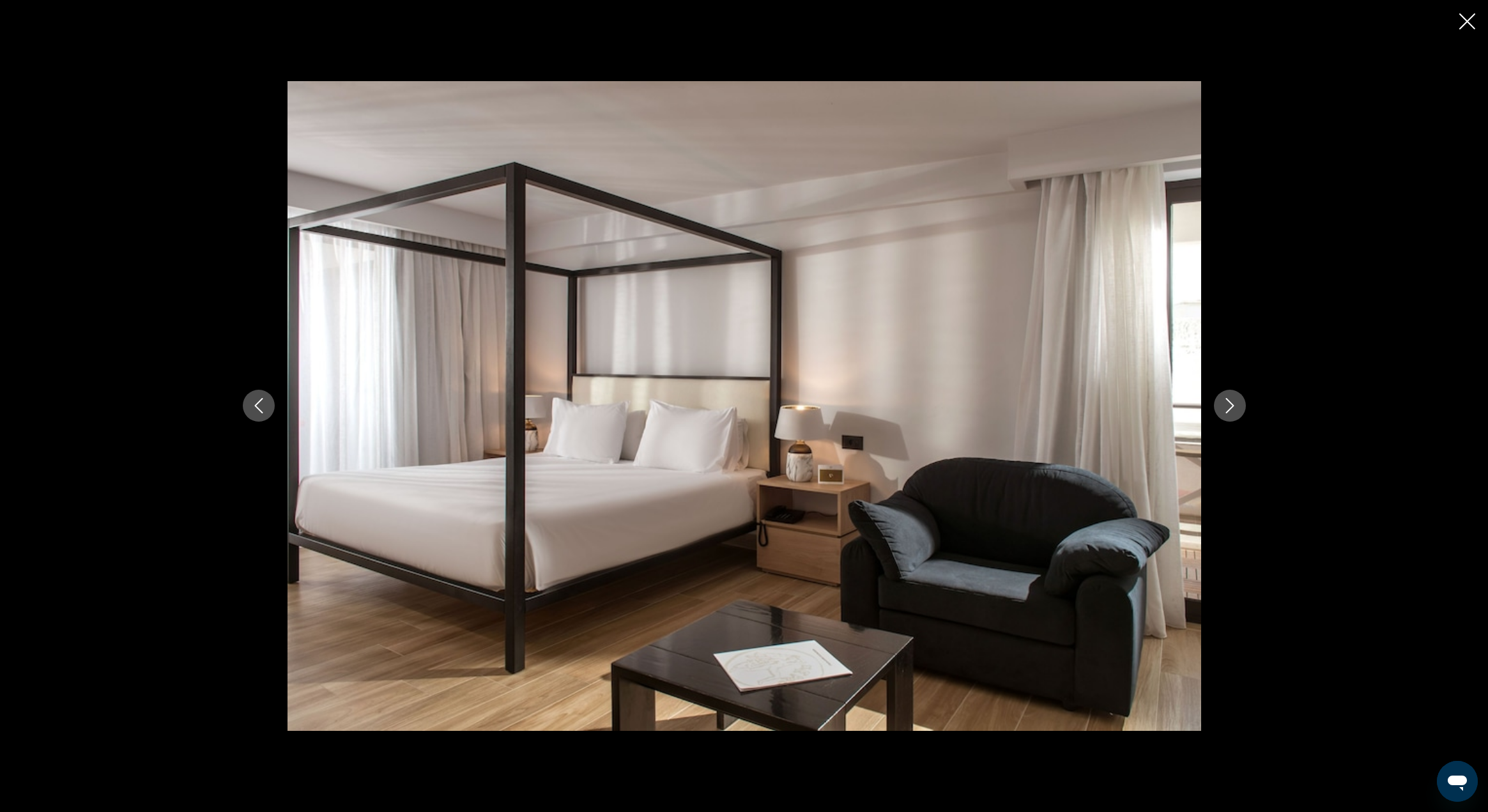
click at [1233, 409] on icon "Next image" at bounding box center [1229, 406] width 16 height 16
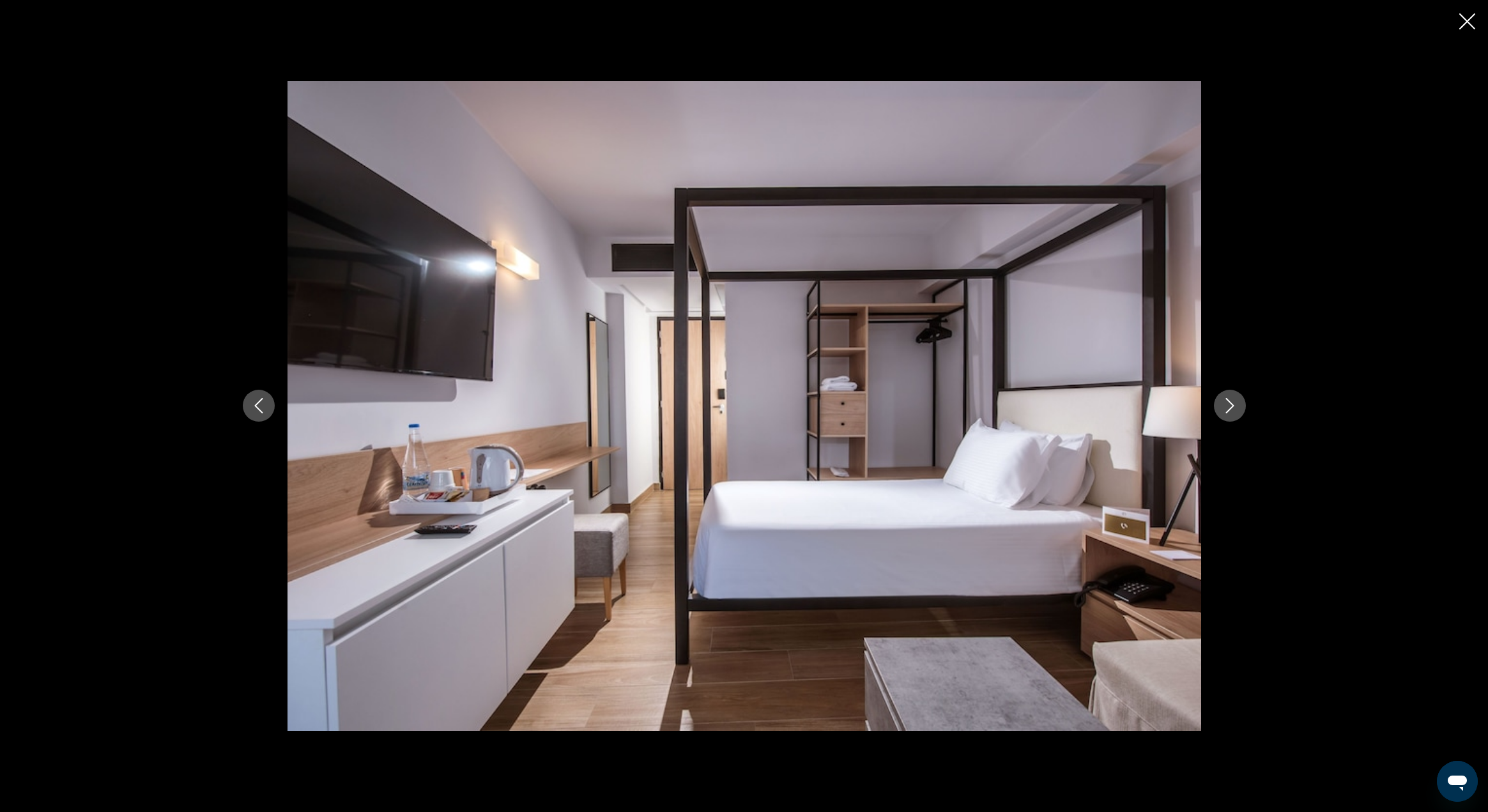
click at [1233, 409] on icon "Next image" at bounding box center [1229, 406] width 16 height 16
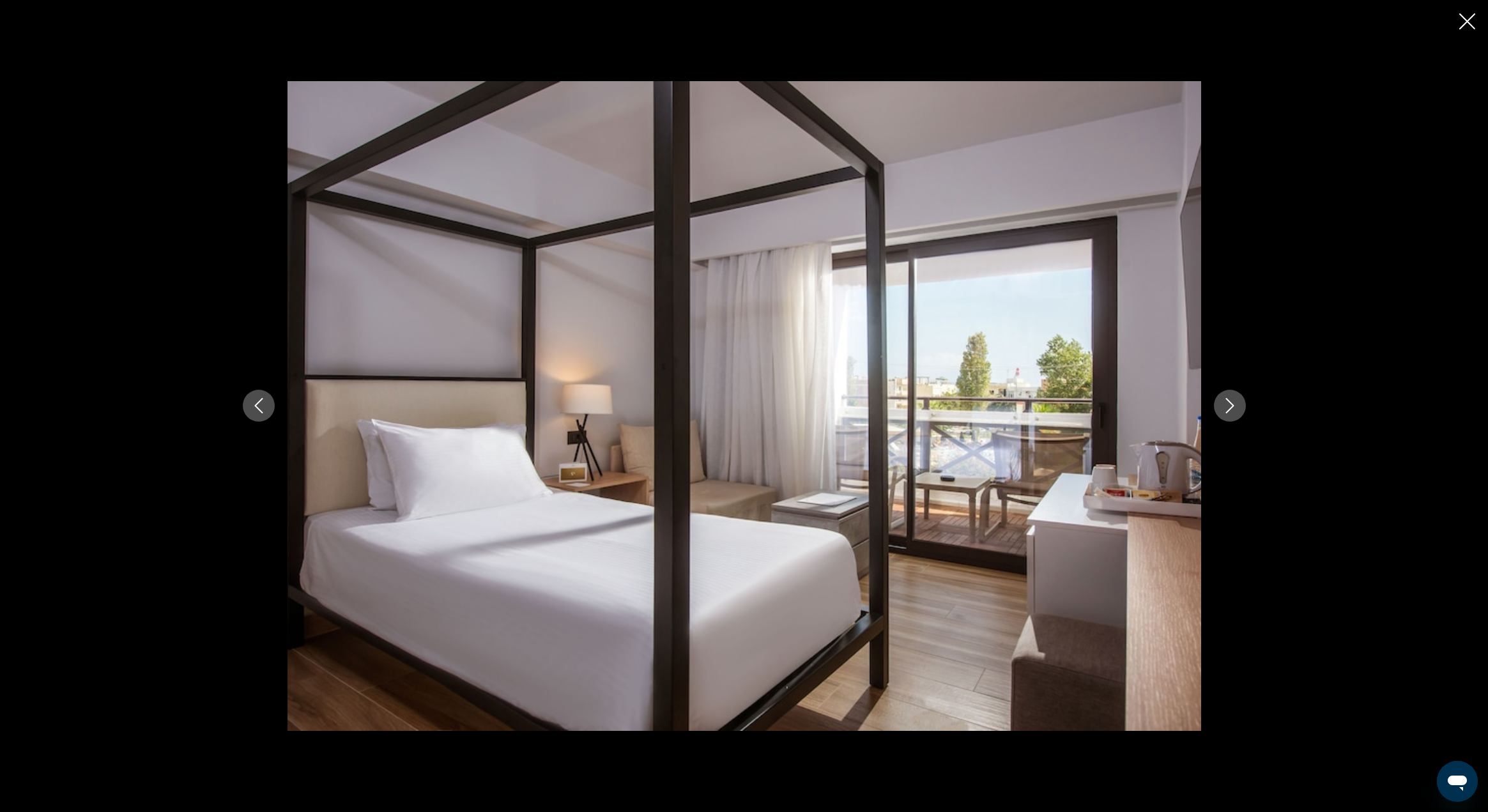
click at [1465, 24] on icon "Close slideshow" at bounding box center [1467, 21] width 16 height 16
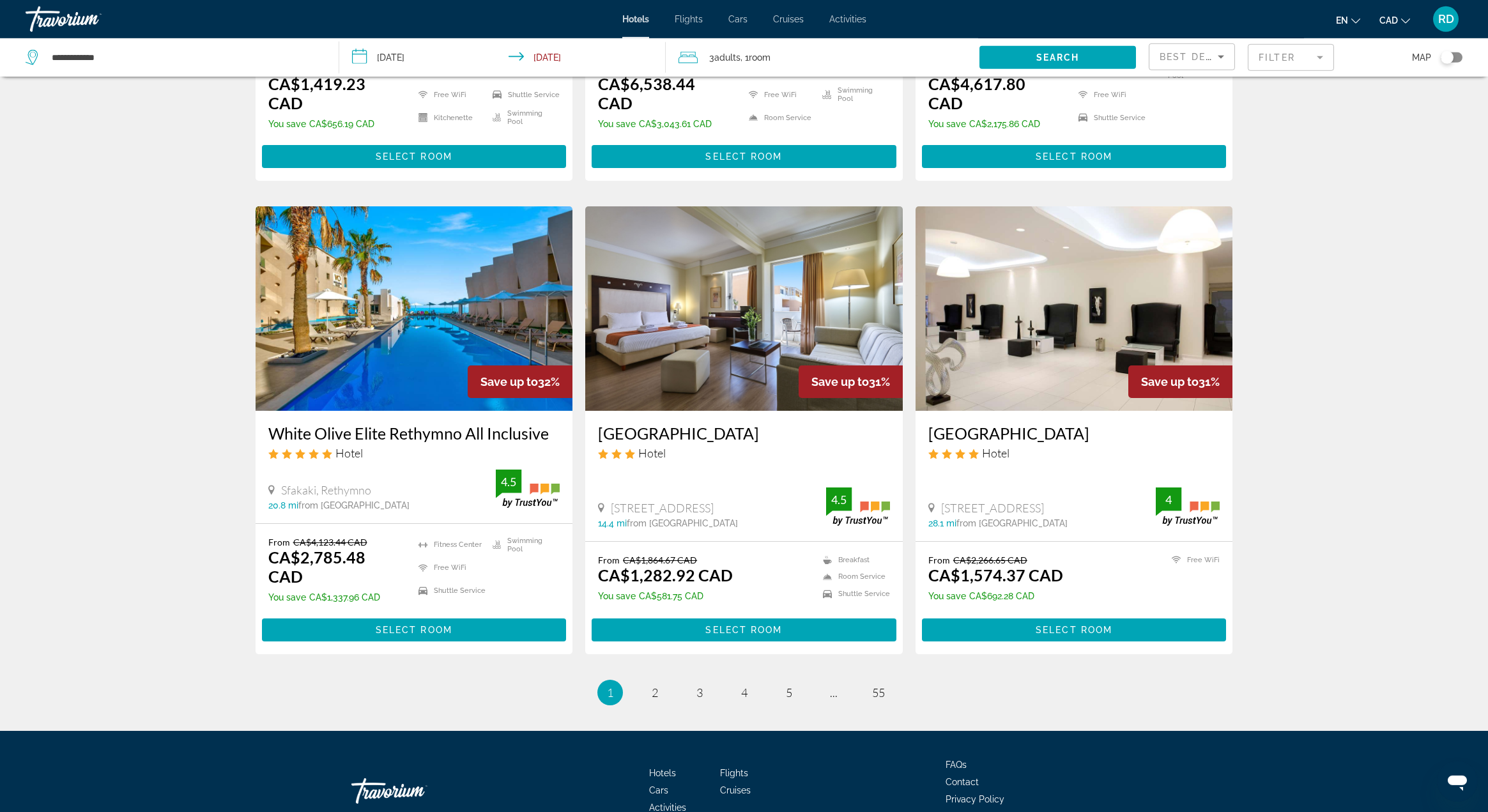
scroll to position [1286, 0]
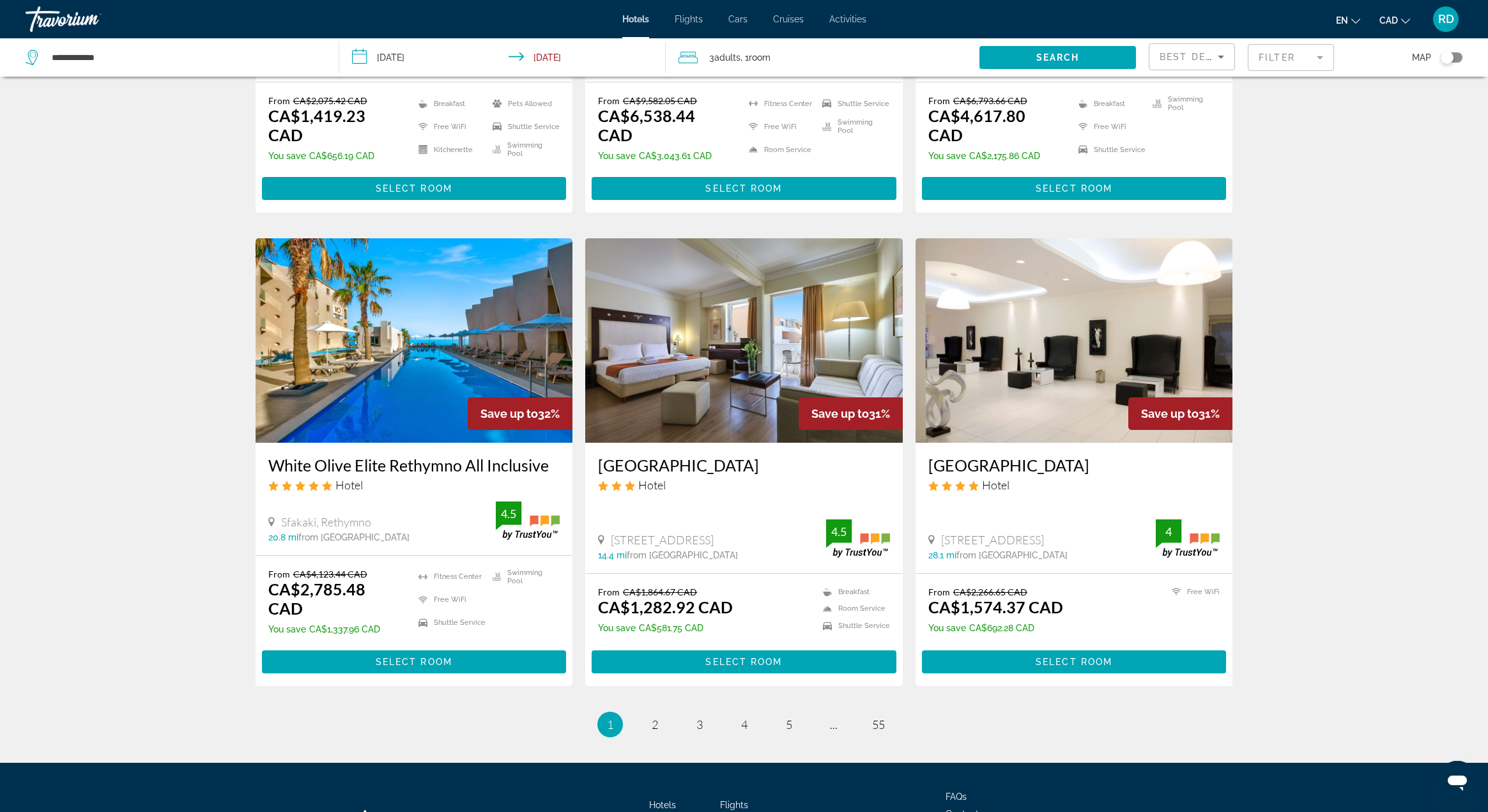
click at [428, 348] on img "Main content" at bounding box center [415, 341] width 318 height 205
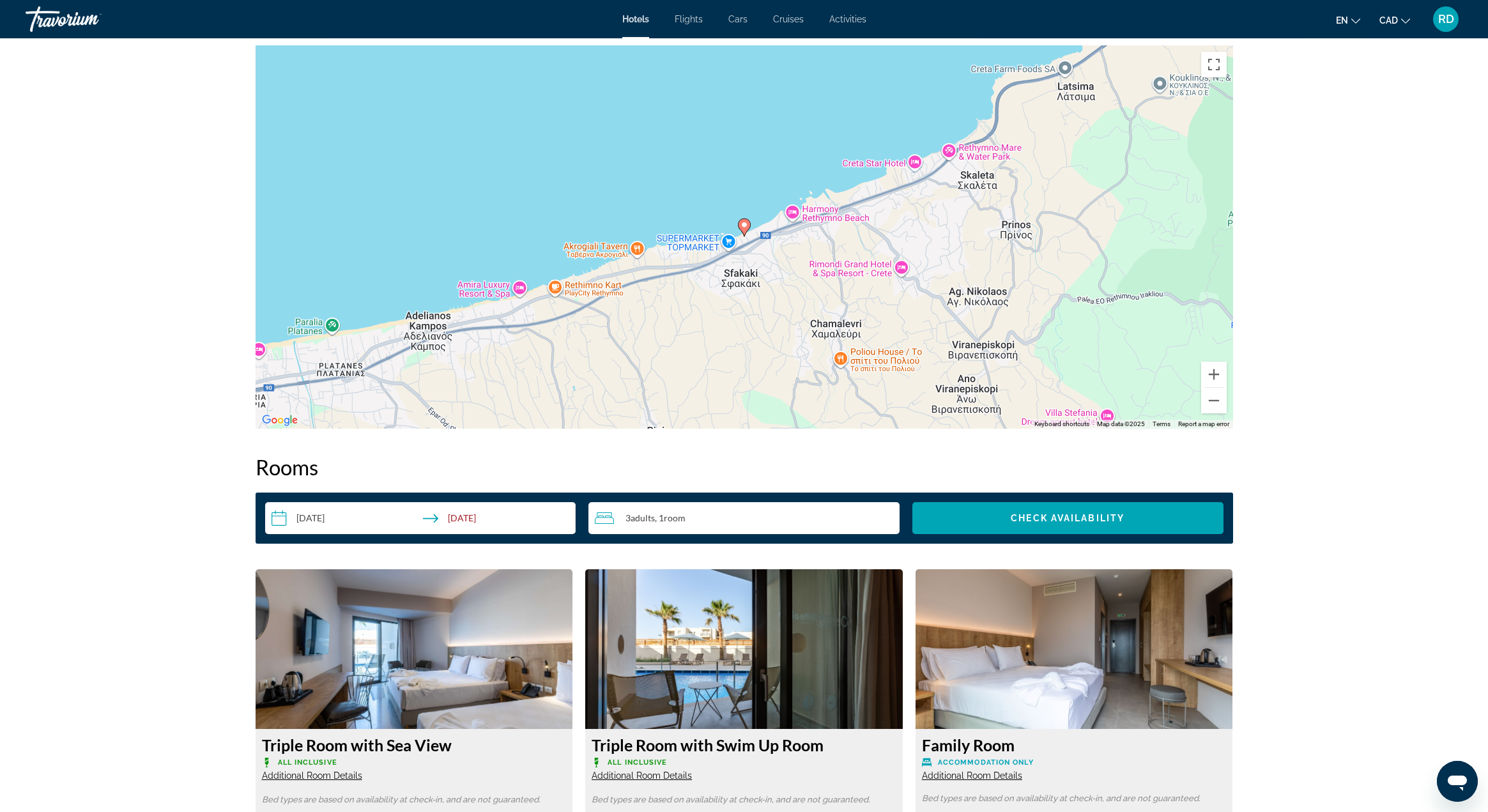
scroll to position [961, 0]
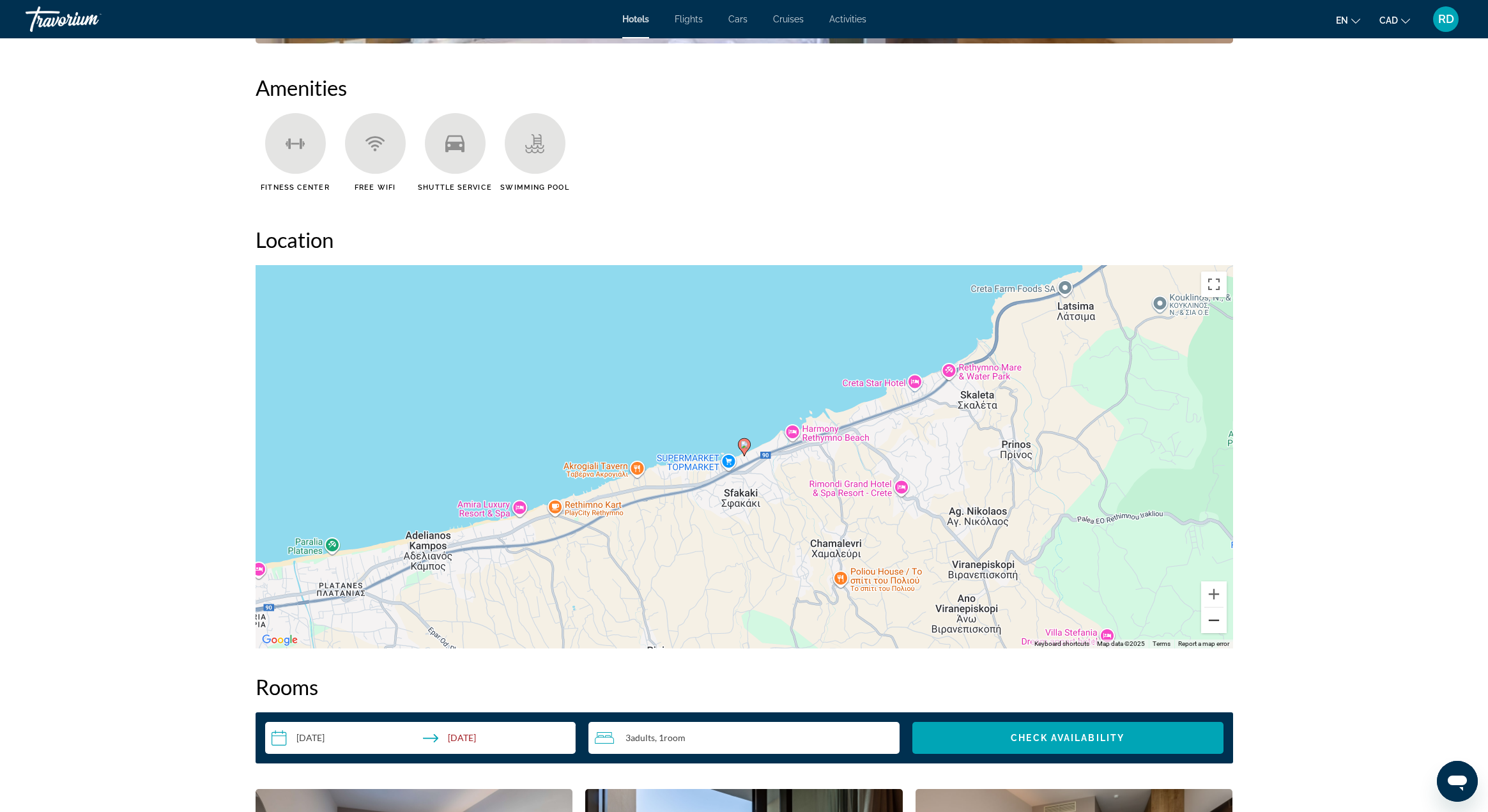
click at [1209, 623] on button "Zoom out" at bounding box center [1214, 620] width 26 height 26
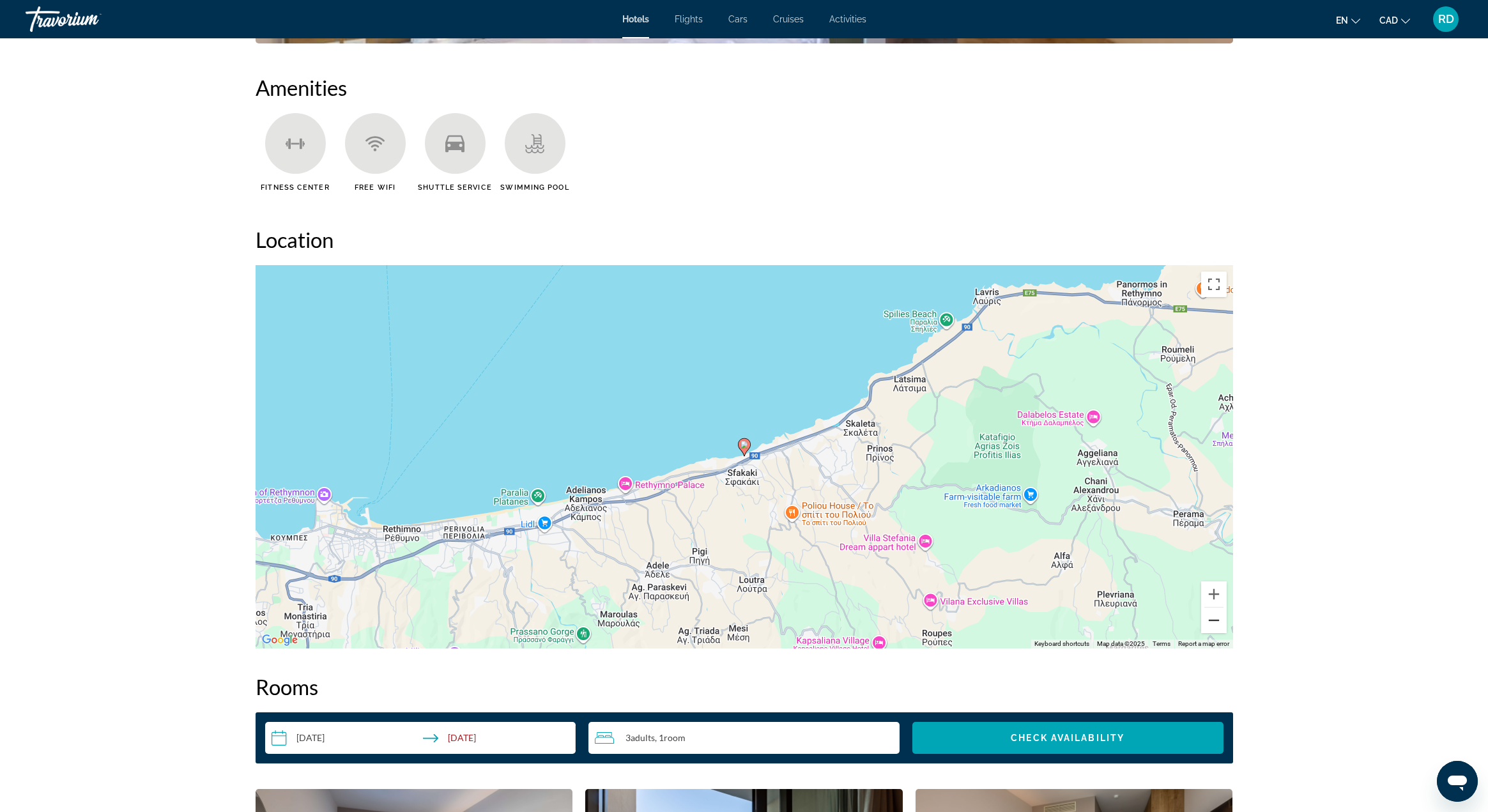
click at [1209, 623] on button "Zoom out" at bounding box center [1214, 620] width 26 height 26
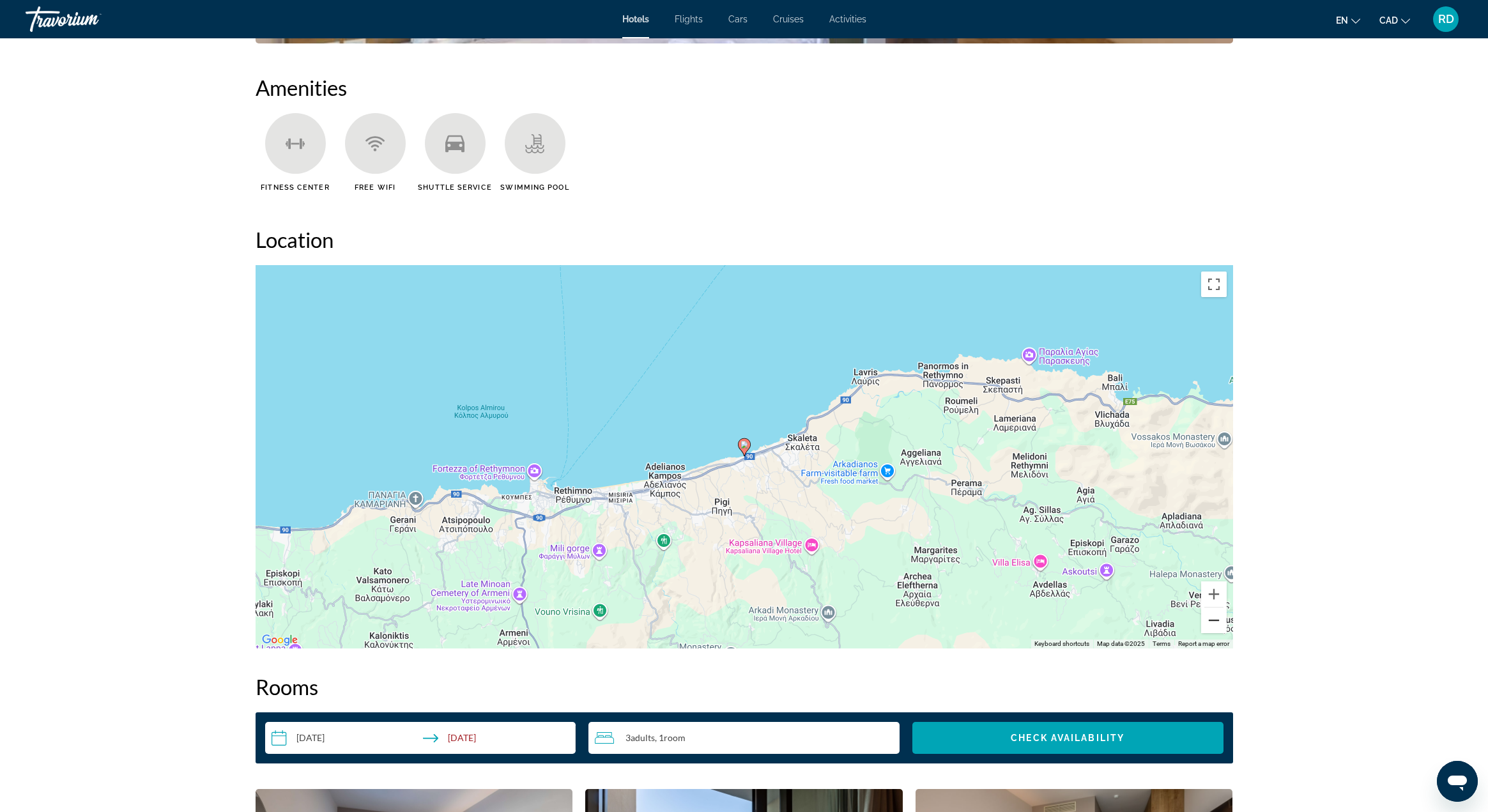
click at [1209, 623] on button "Zoom out" at bounding box center [1214, 620] width 26 height 26
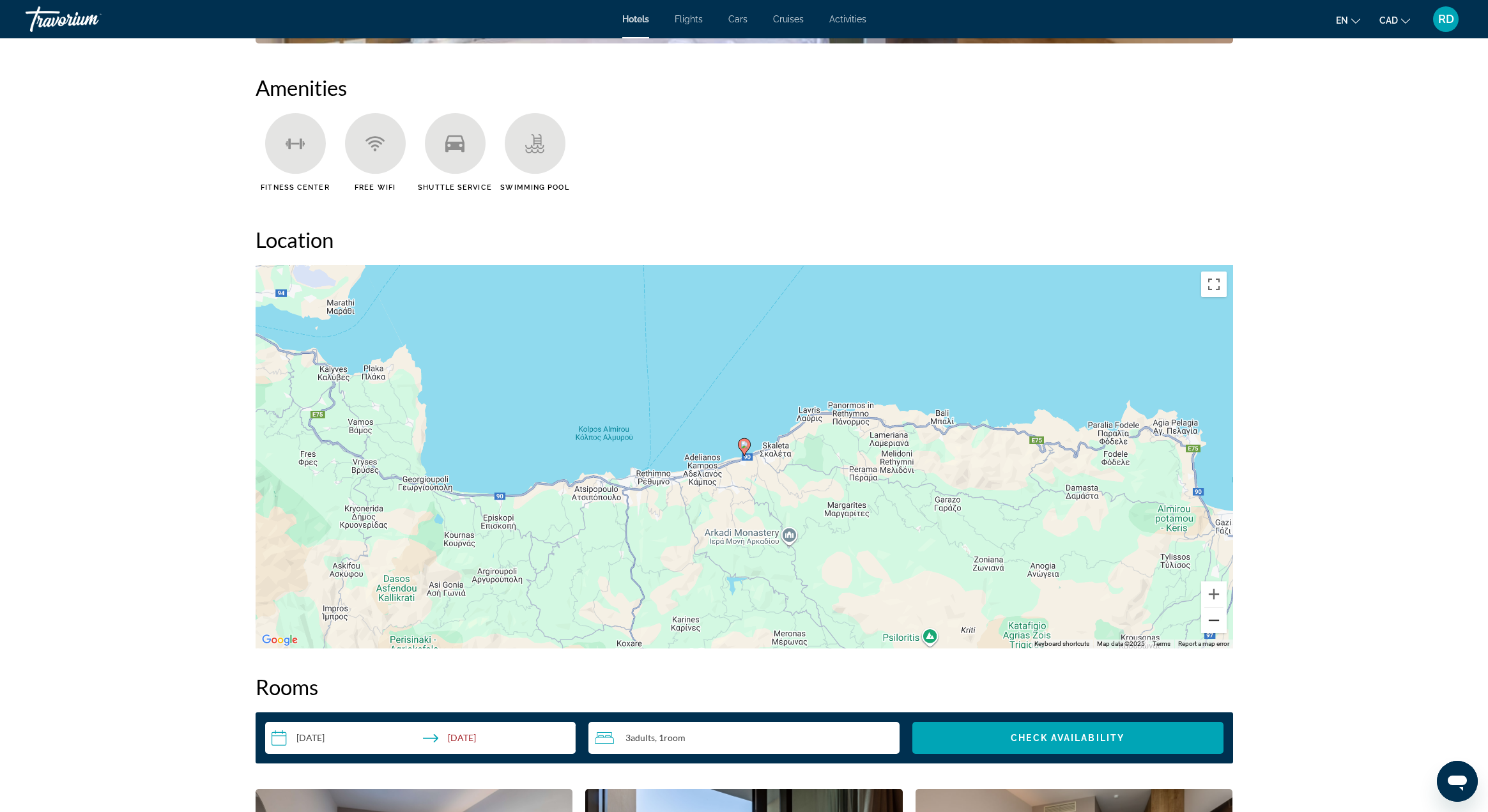
click at [1209, 623] on button "Zoom out" at bounding box center [1214, 620] width 26 height 26
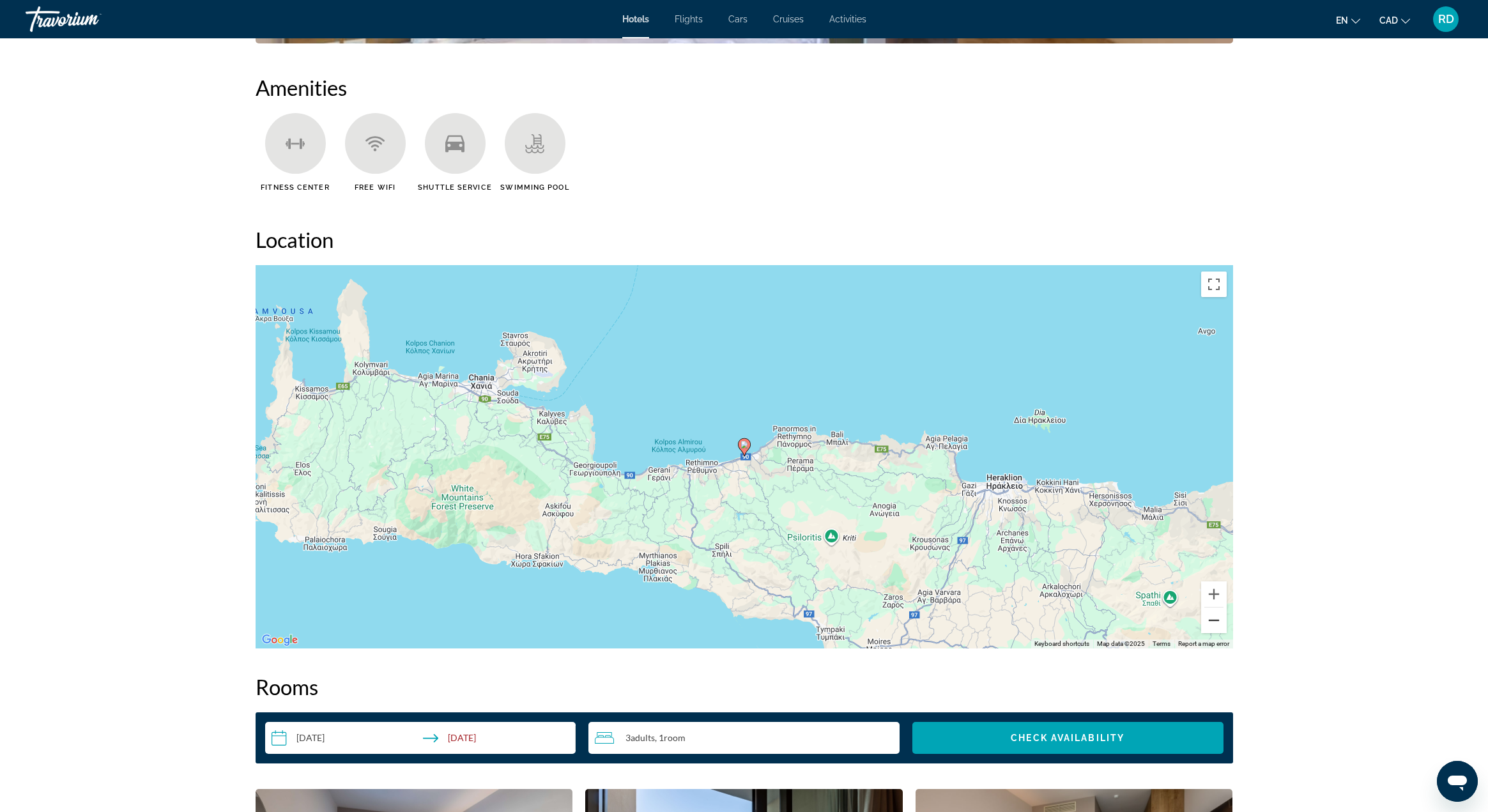
click at [1209, 623] on button "Zoom out" at bounding box center [1214, 620] width 26 height 26
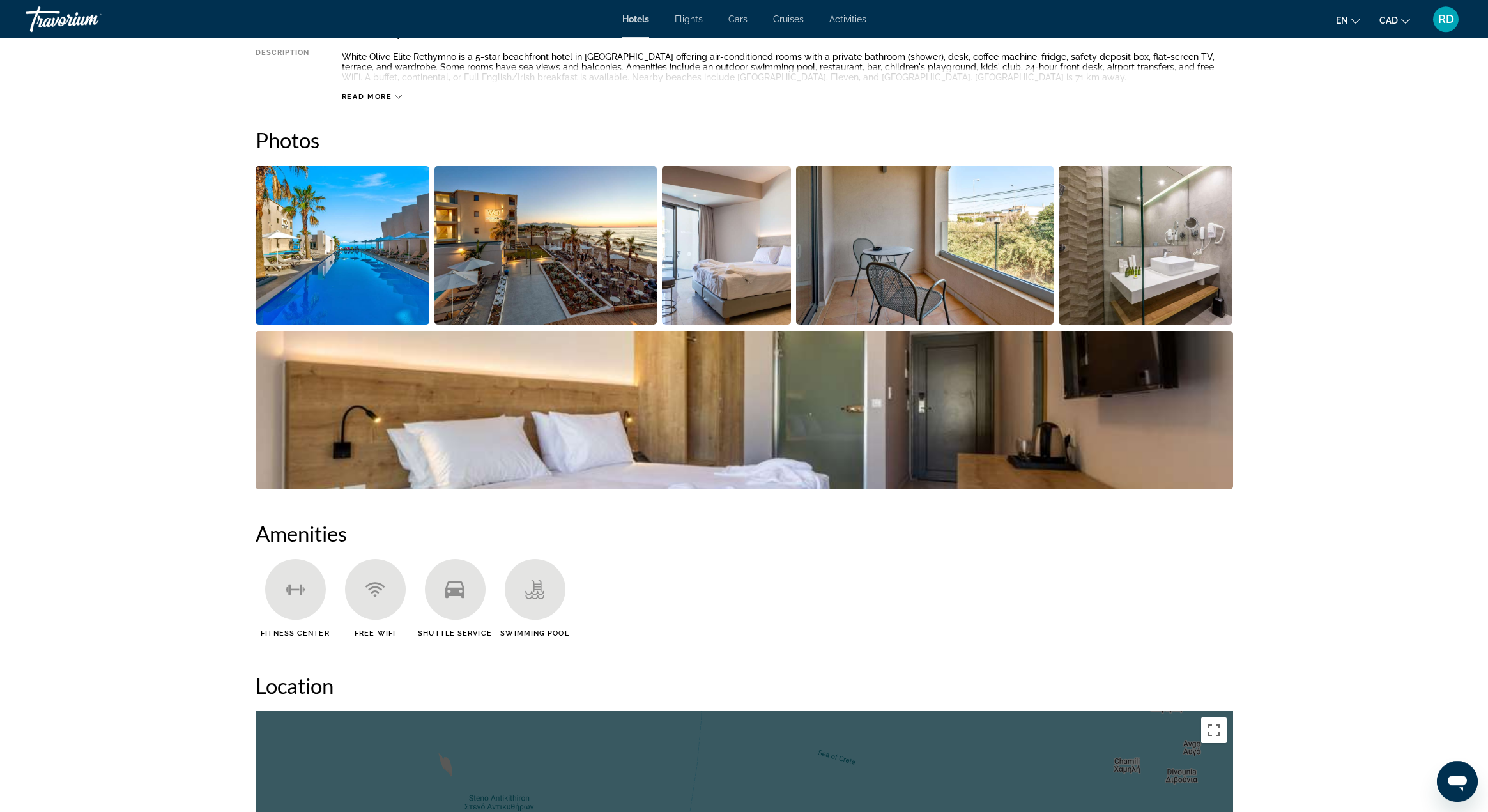
scroll to position [409, 0]
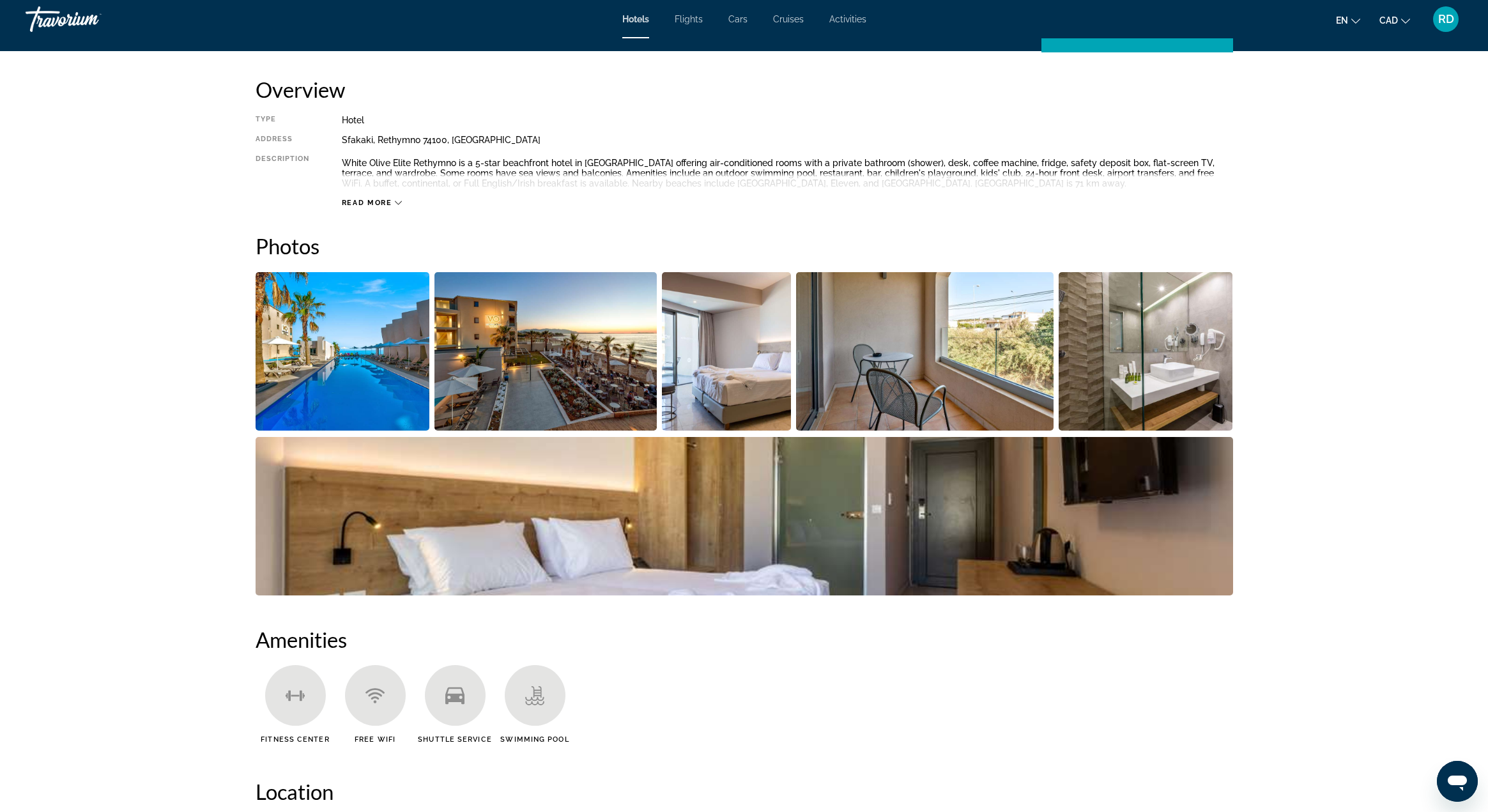
click at [529, 380] on img "Open full-screen image slider" at bounding box center [545, 351] width 222 height 158
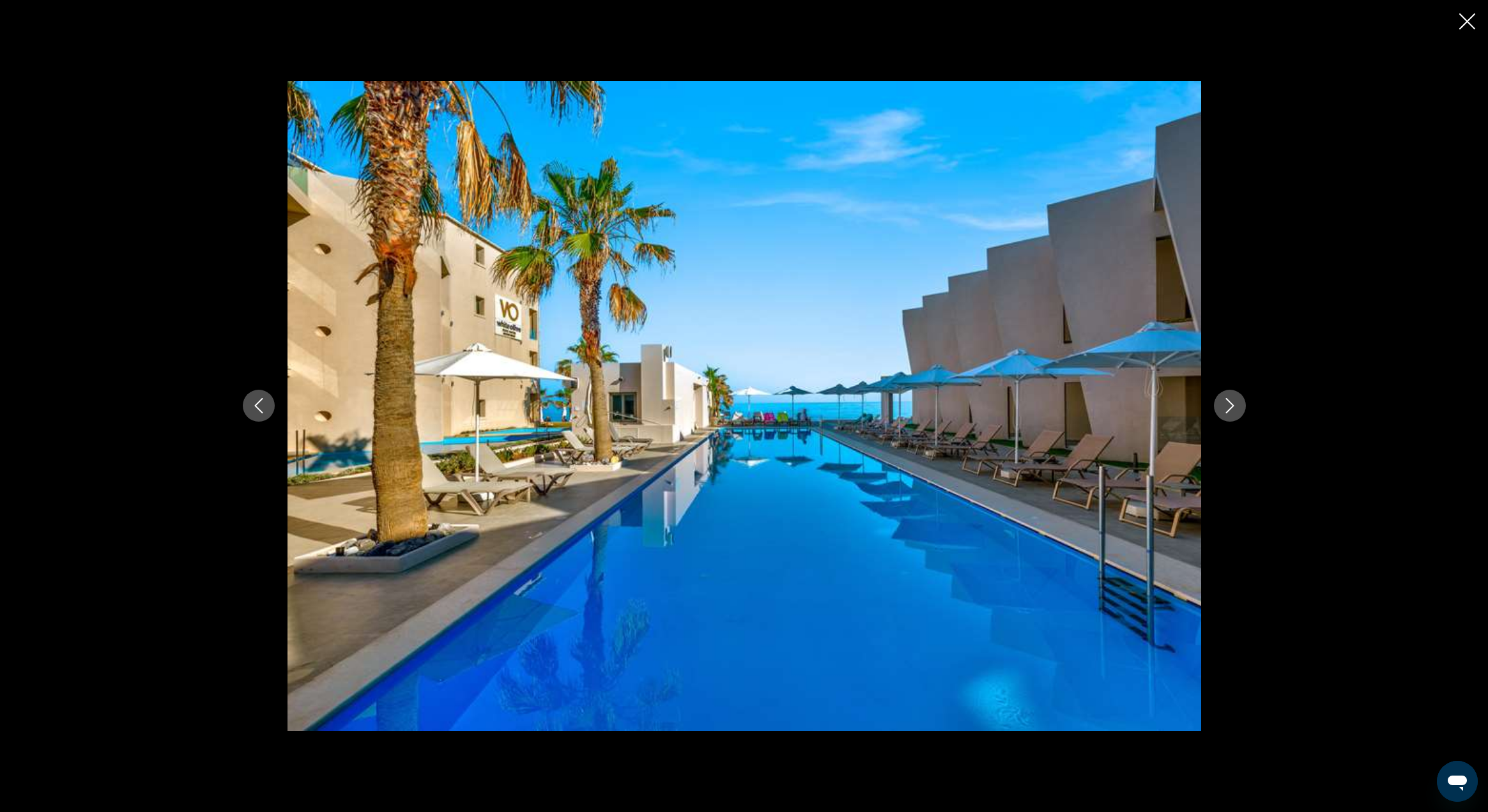
click at [1232, 411] on icon "Next image" at bounding box center [1229, 406] width 16 height 16
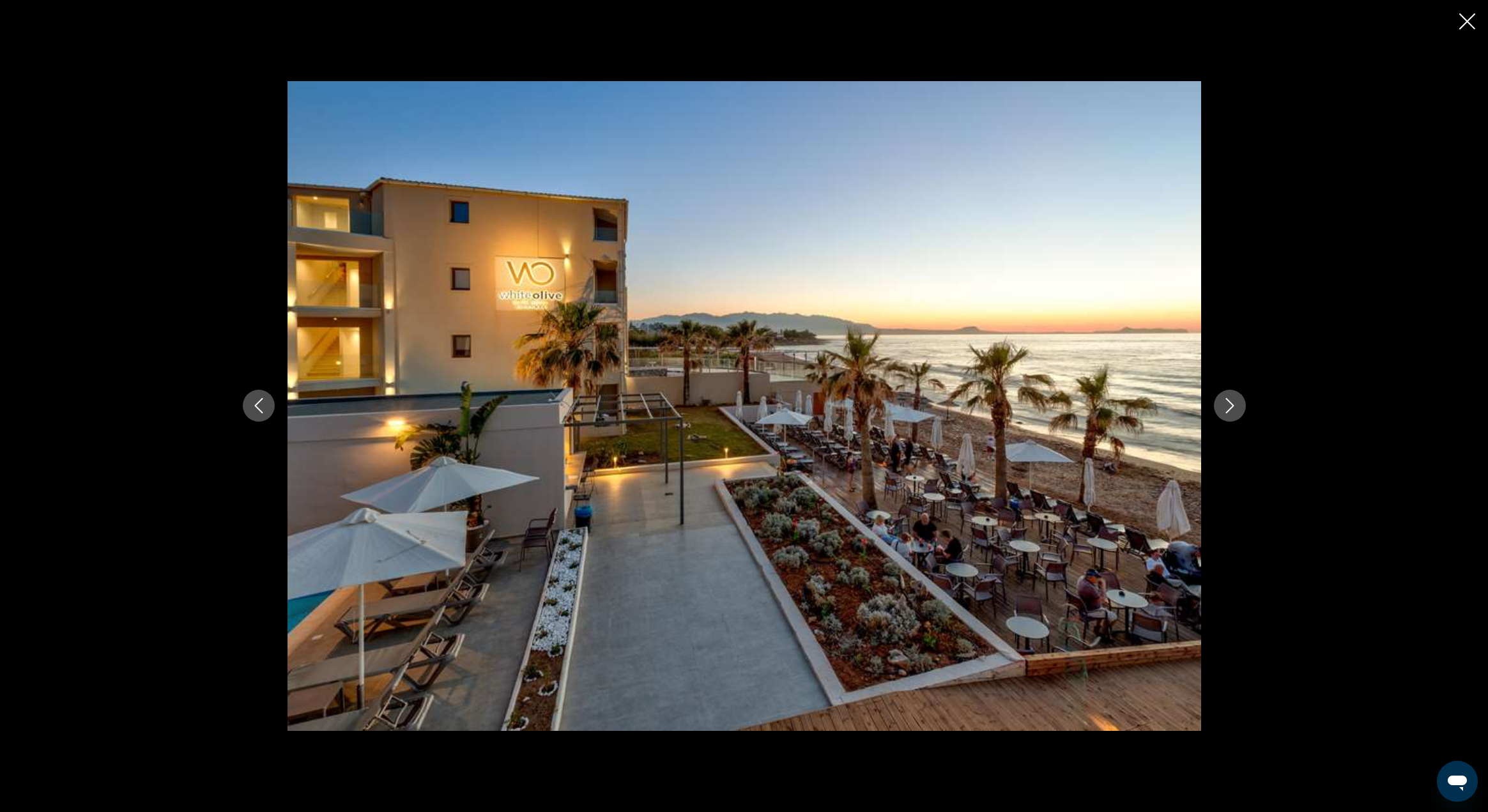
click at [1232, 411] on icon "Next image" at bounding box center [1229, 406] width 16 height 16
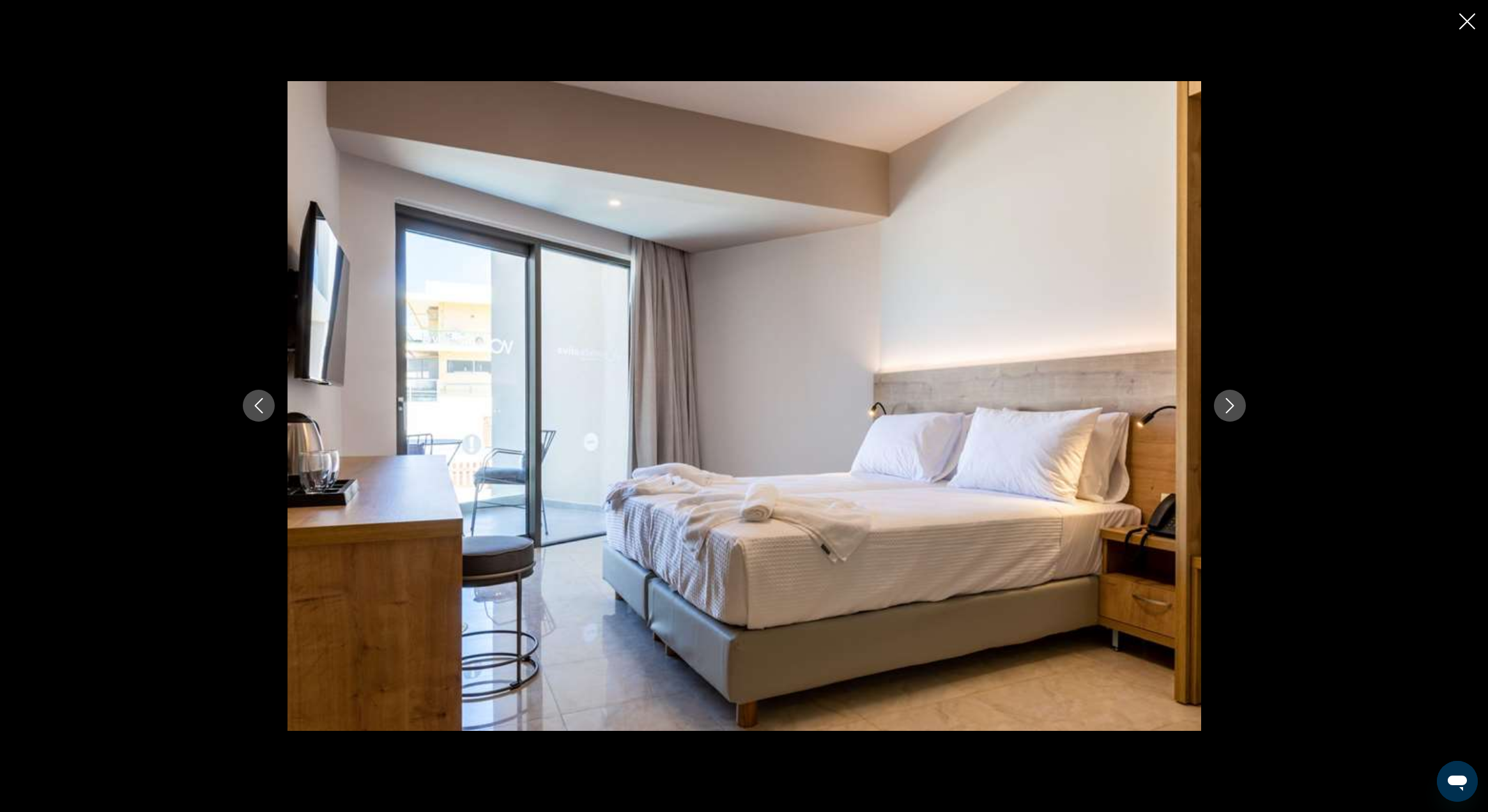
click at [1232, 411] on icon "Next image" at bounding box center [1229, 406] width 16 height 16
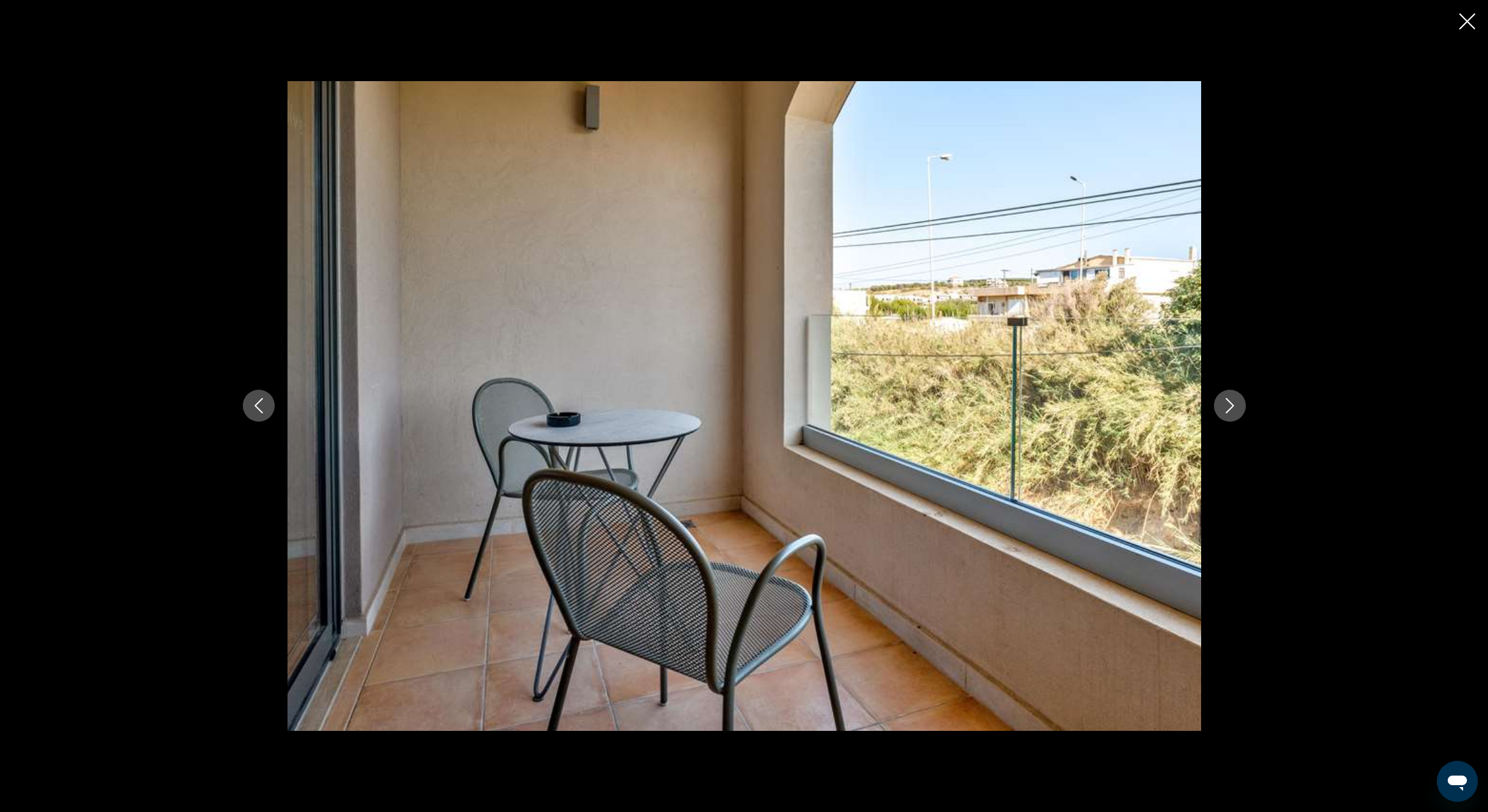
click at [1232, 411] on icon "Next image" at bounding box center [1229, 406] width 16 height 16
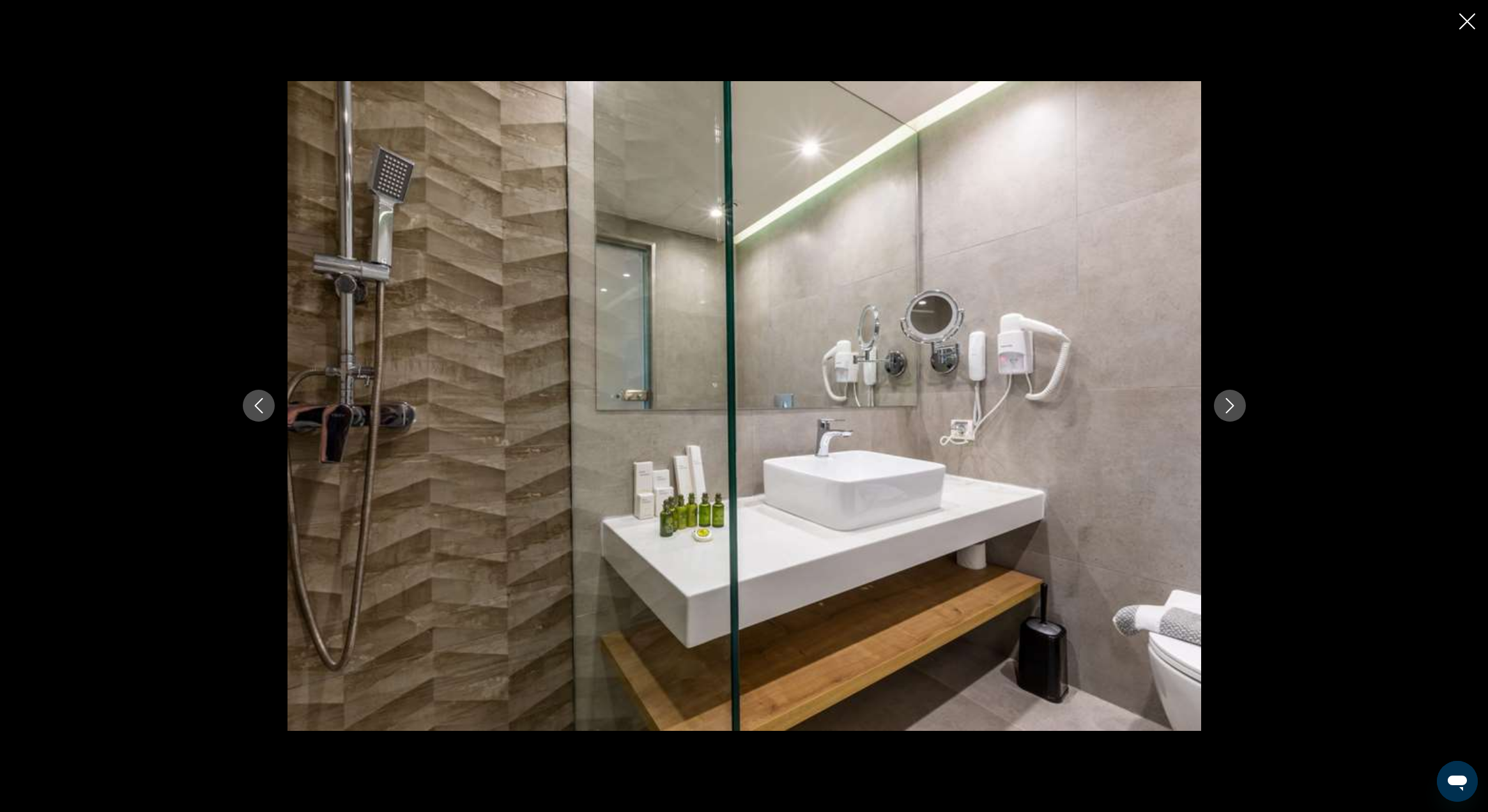
click at [1232, 411] on icon "Next image" at bounding box center [1229, 406] width 16 height 16
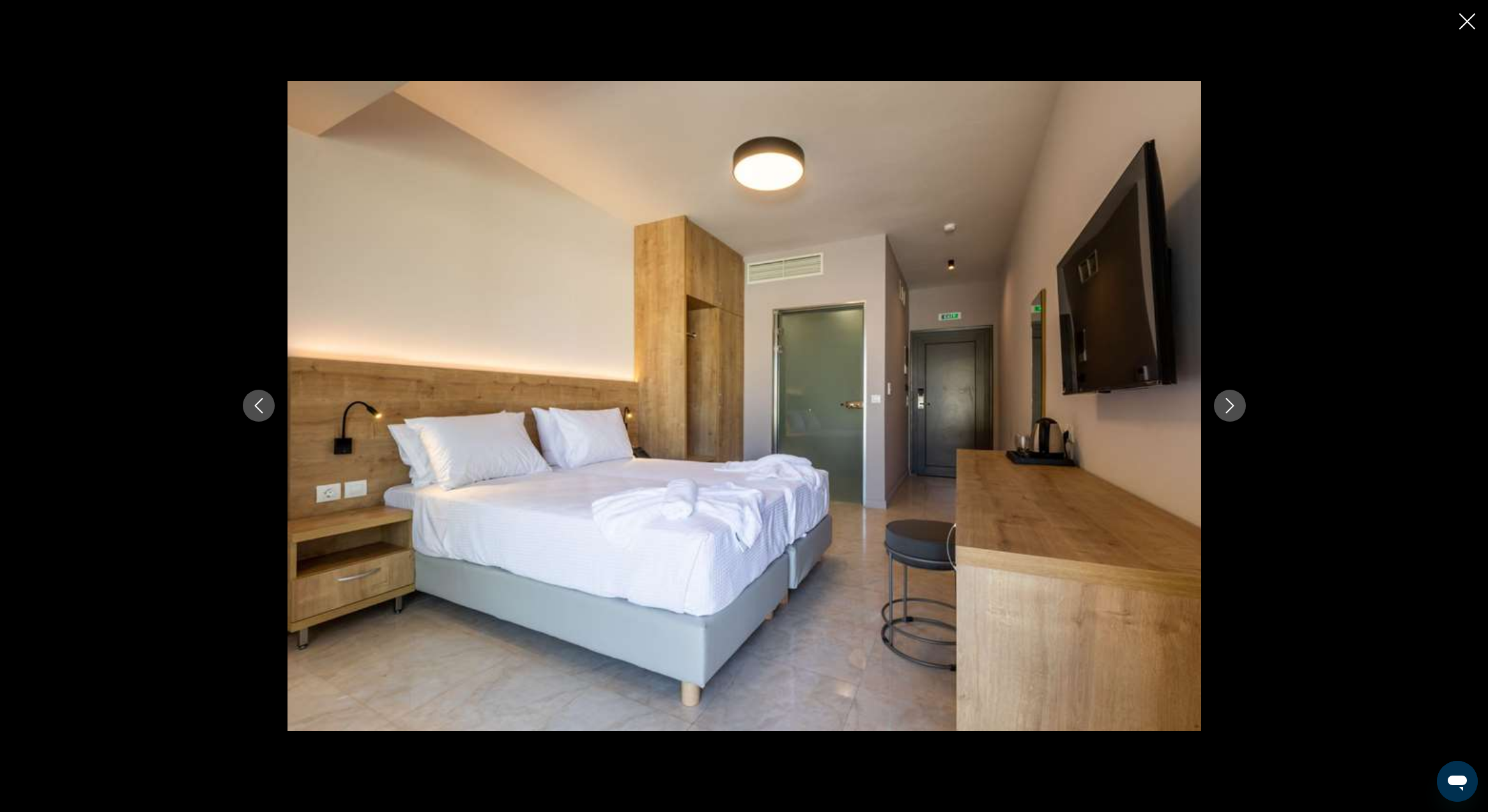
click at [1232, 411] on icon "Next image" at bounding box center [1229, 406] width 16 height 16
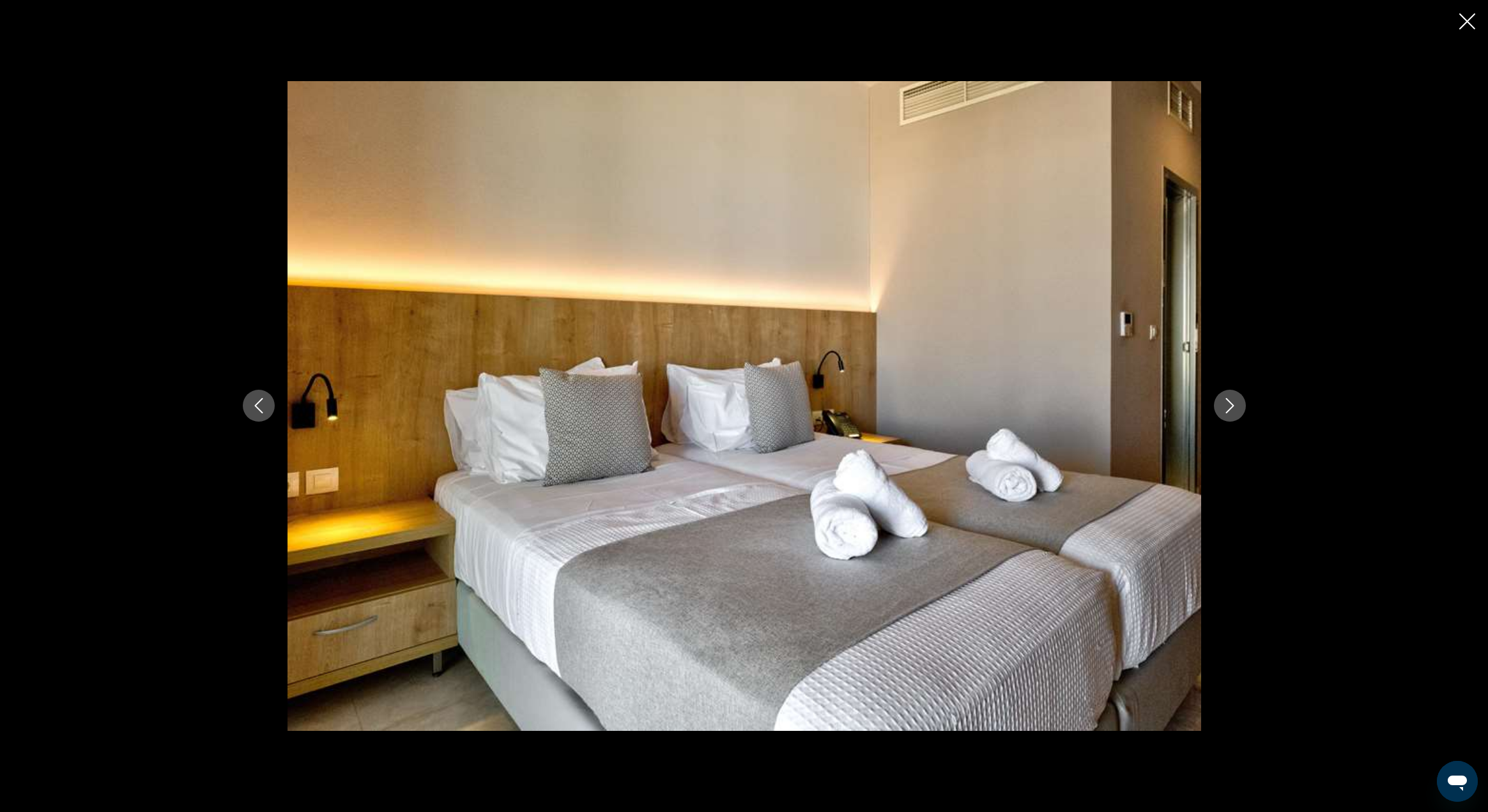
click at [1232, 411] on icon "Next image" at bounding box center [1229, 406] width 16 height 16
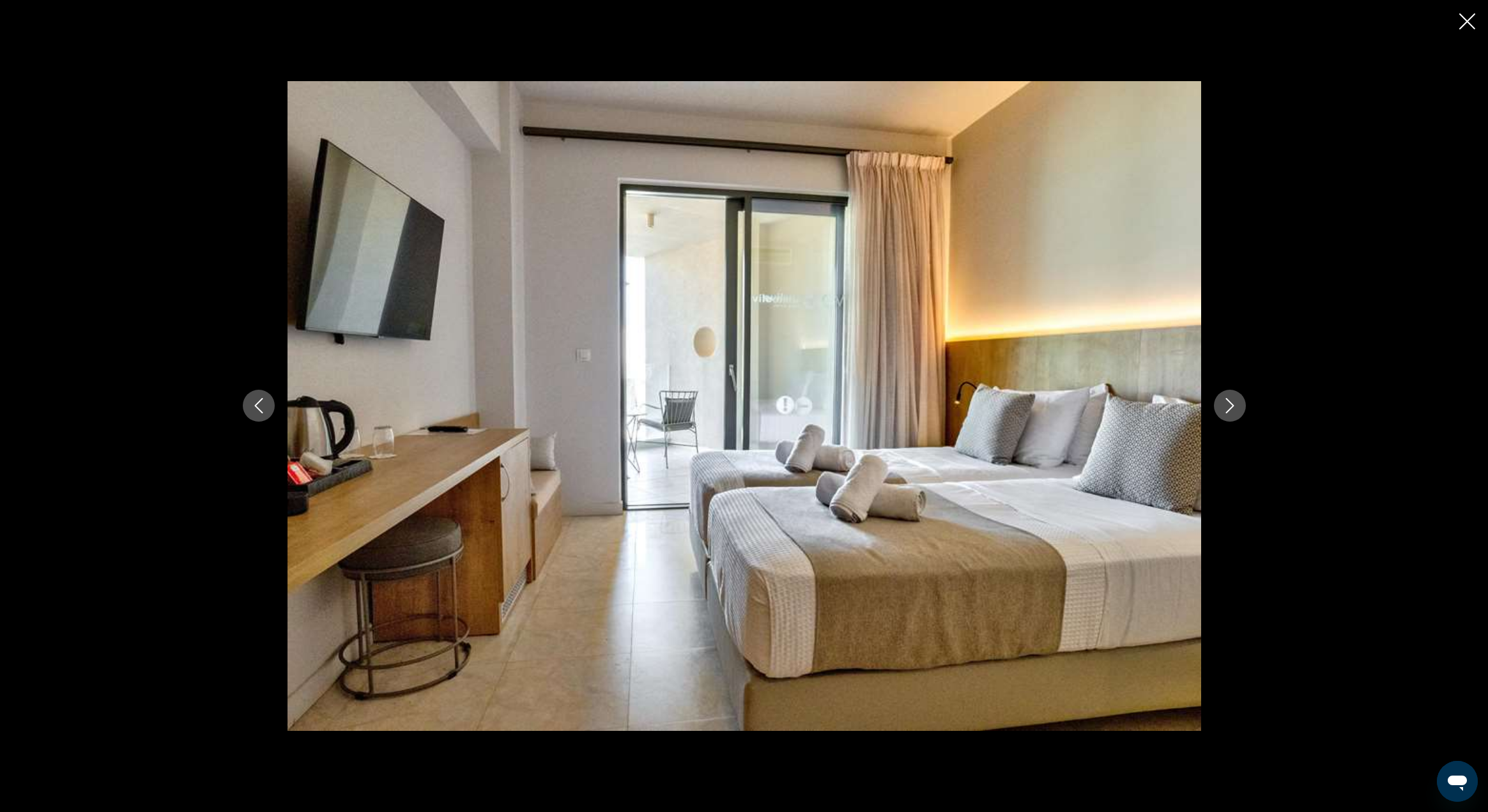
click at [1232, 411] on icon "Next image" at bounding box center [1229, 406] width 16 height 16
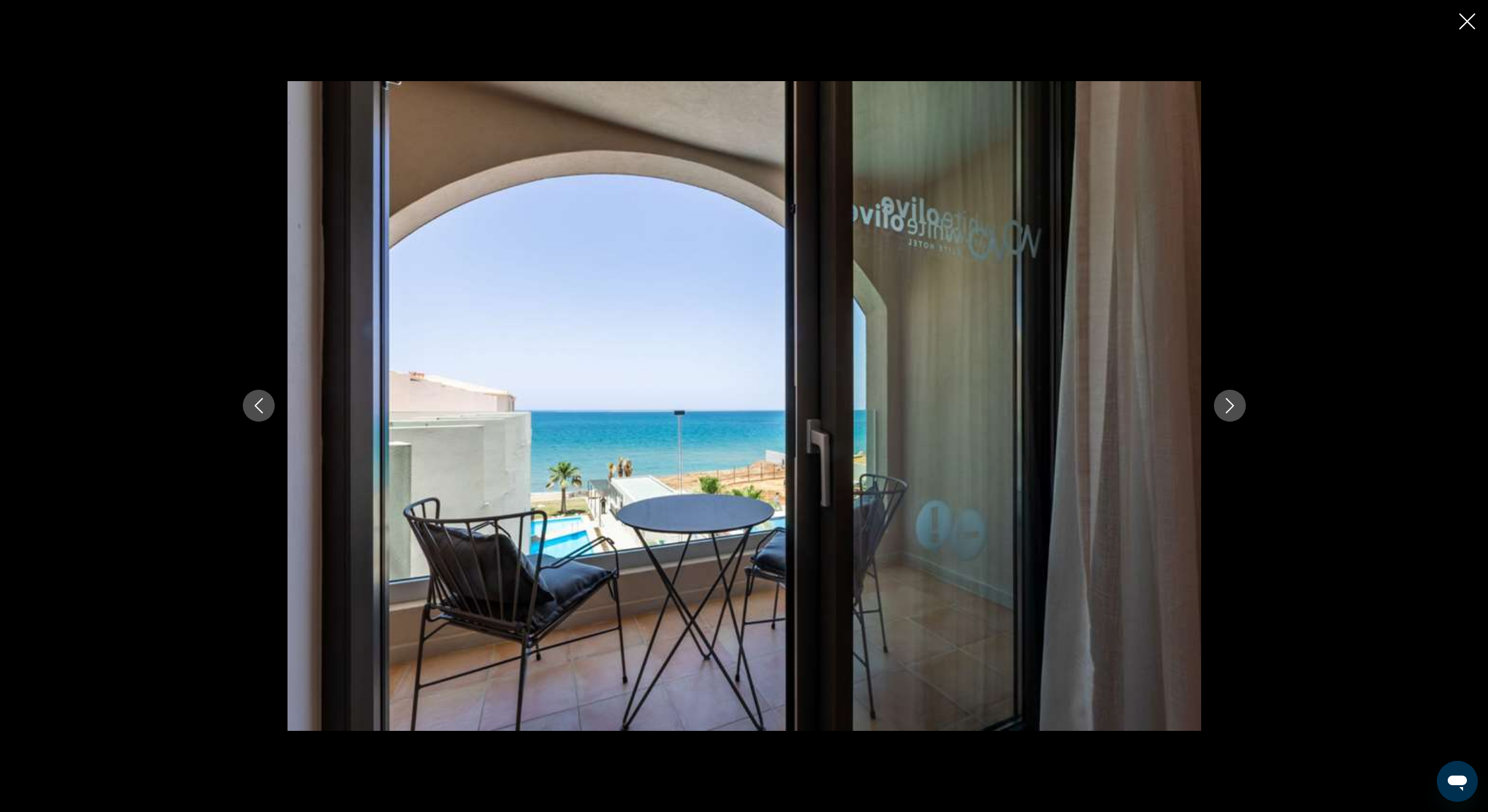
click at [1232, 411] on icon "Next image" at bounding box center [1229, 406] width 16 height 16
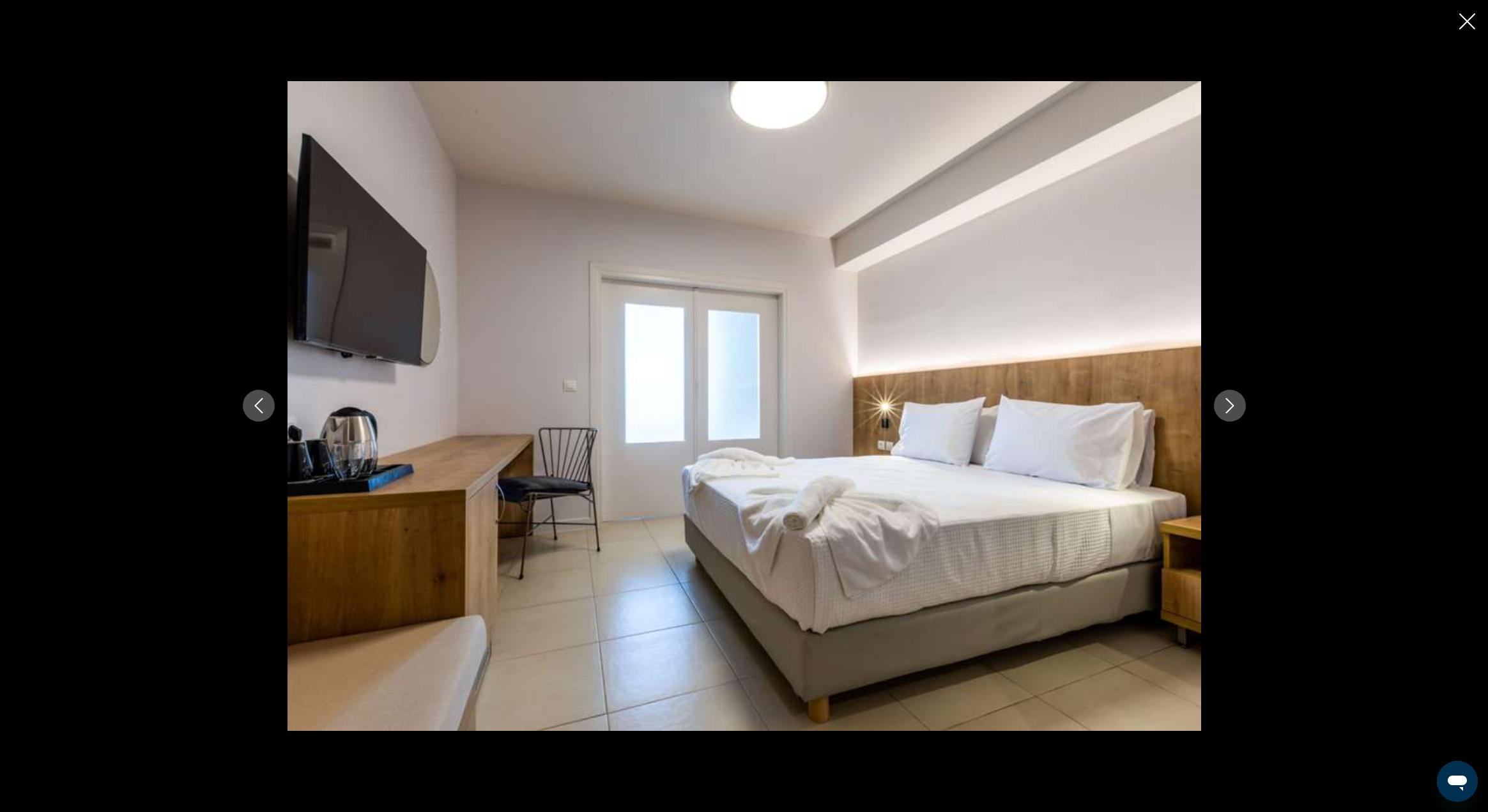
click at [1470, 27] on icon "Close slideshow" at bounding box center [1467, 21] width 16 height 16
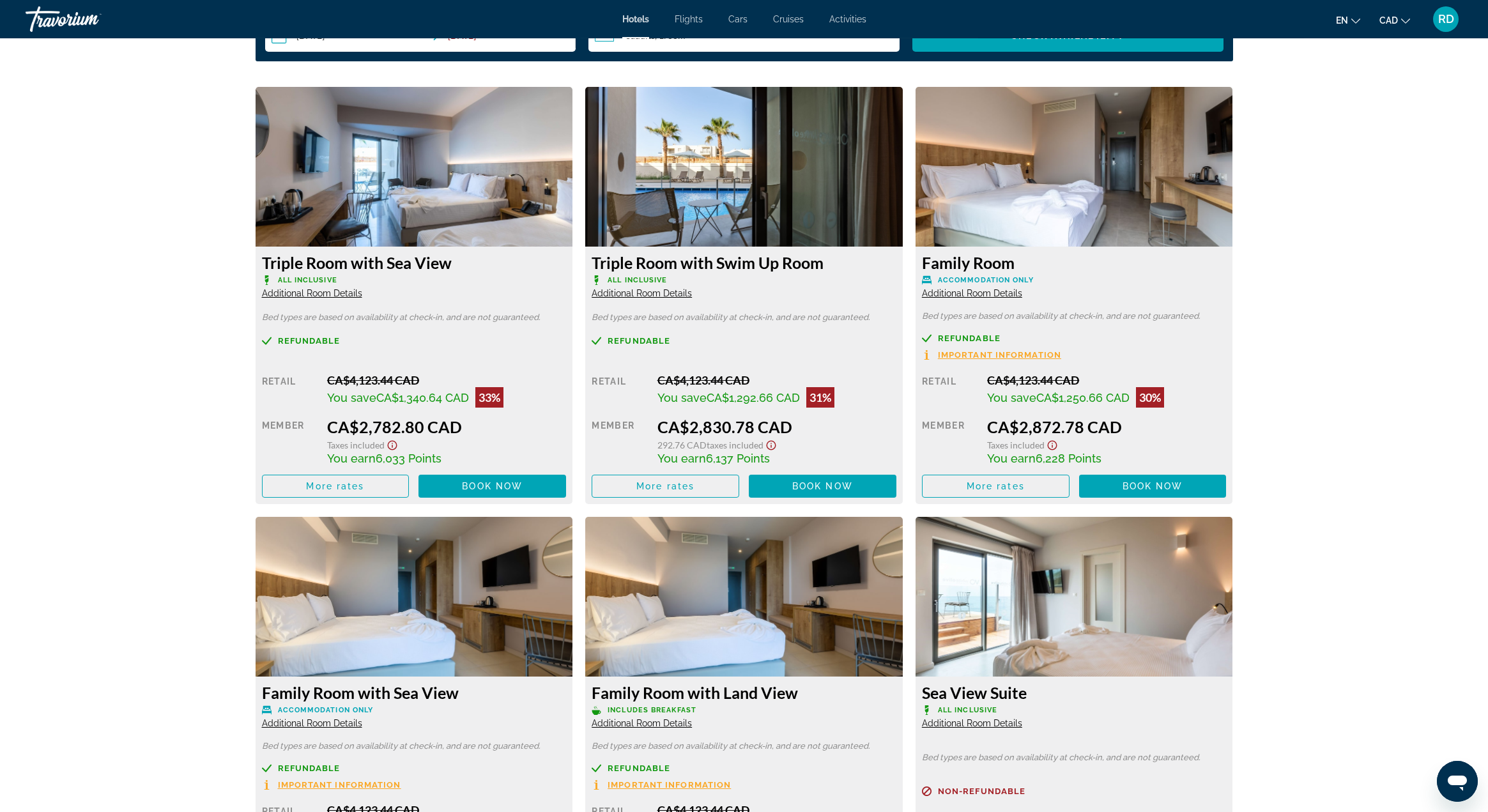
scroll to position [1738, 0]
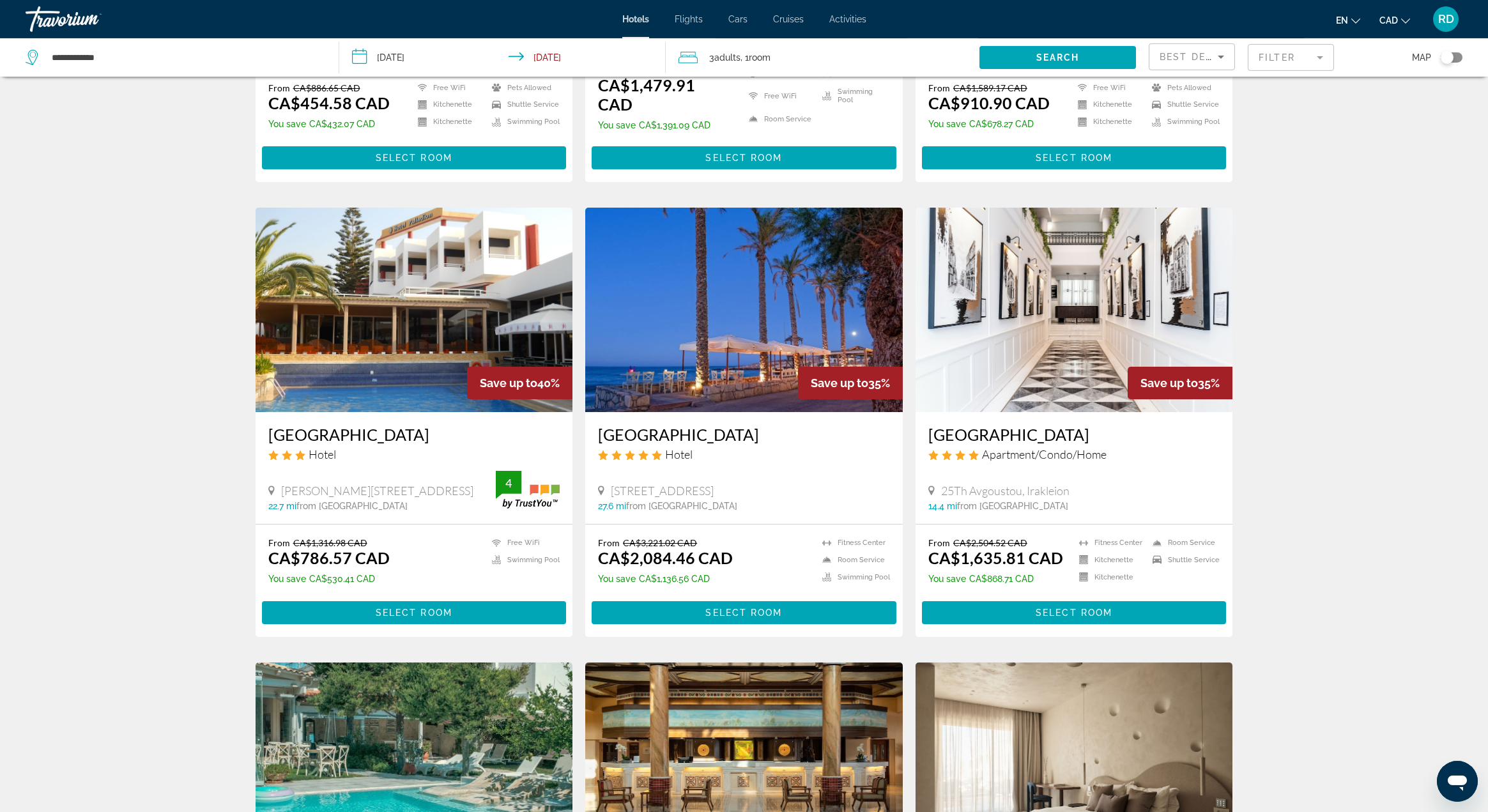
scroll to position [388, 0]
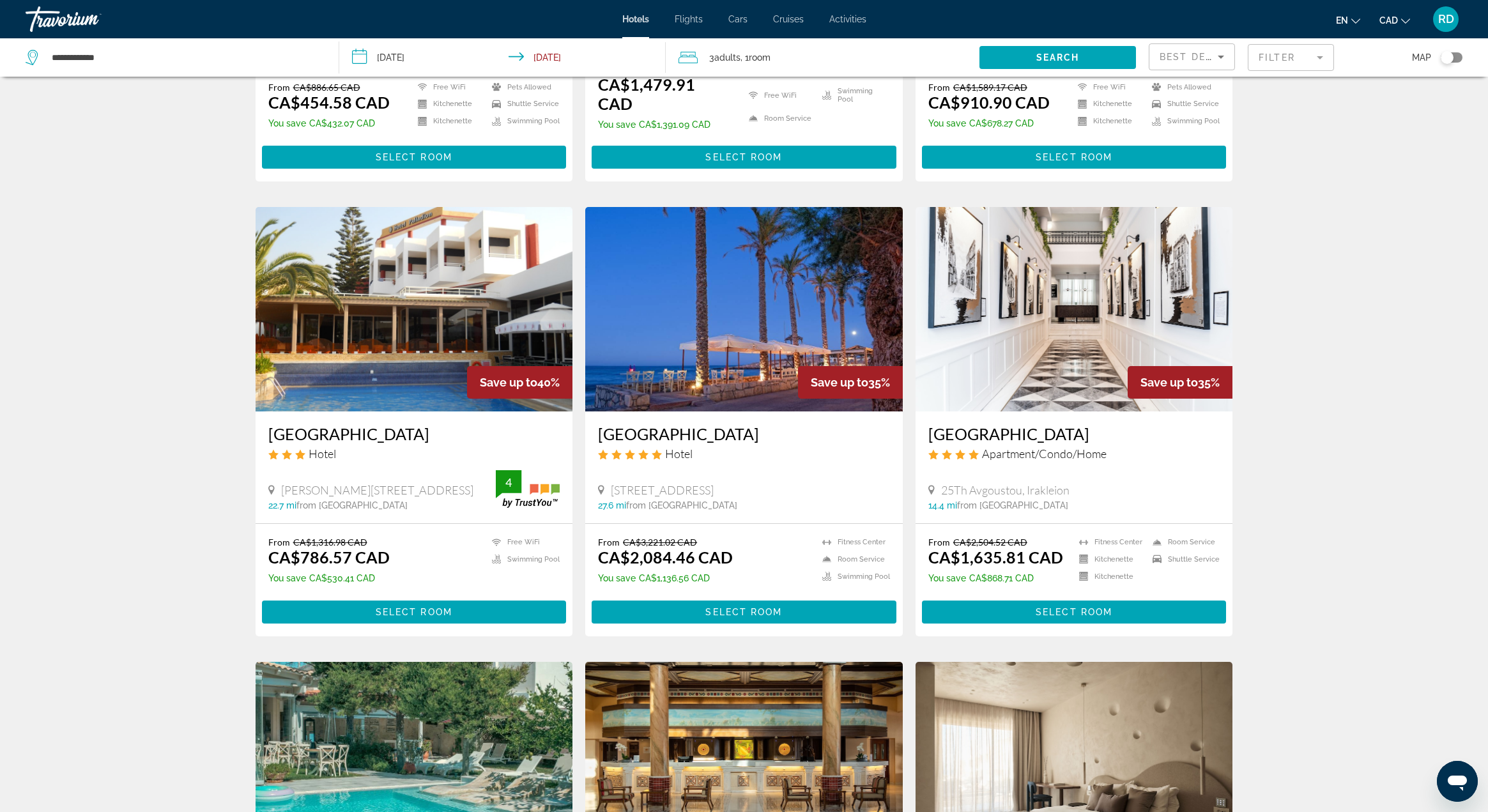
click at [771, 311] on img "Main content" at bounding box center [744, 310] width 318 height 205
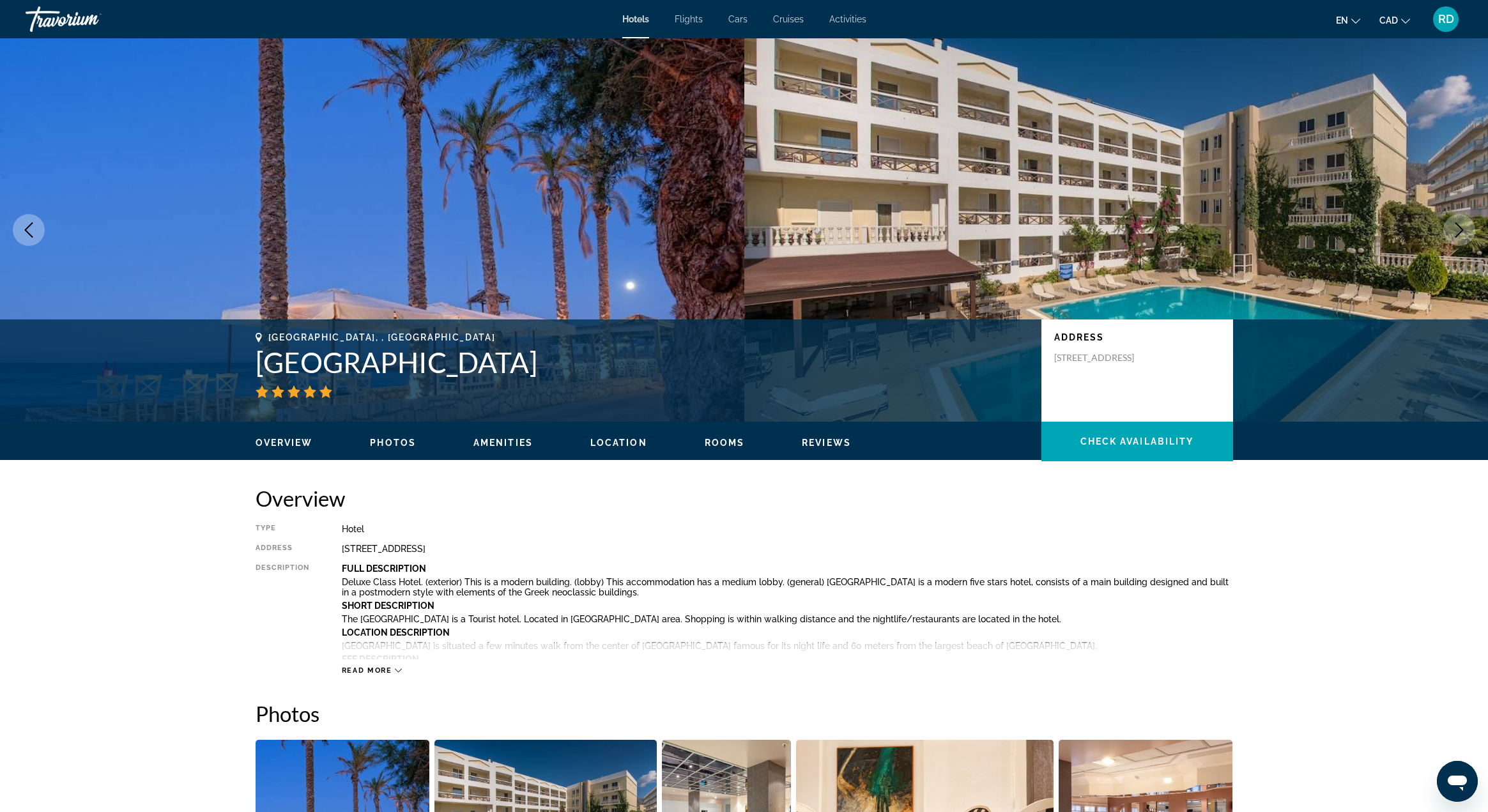
click at [395, 446] on span "Photos" at bounding box center [393, 442] width 46 height 10
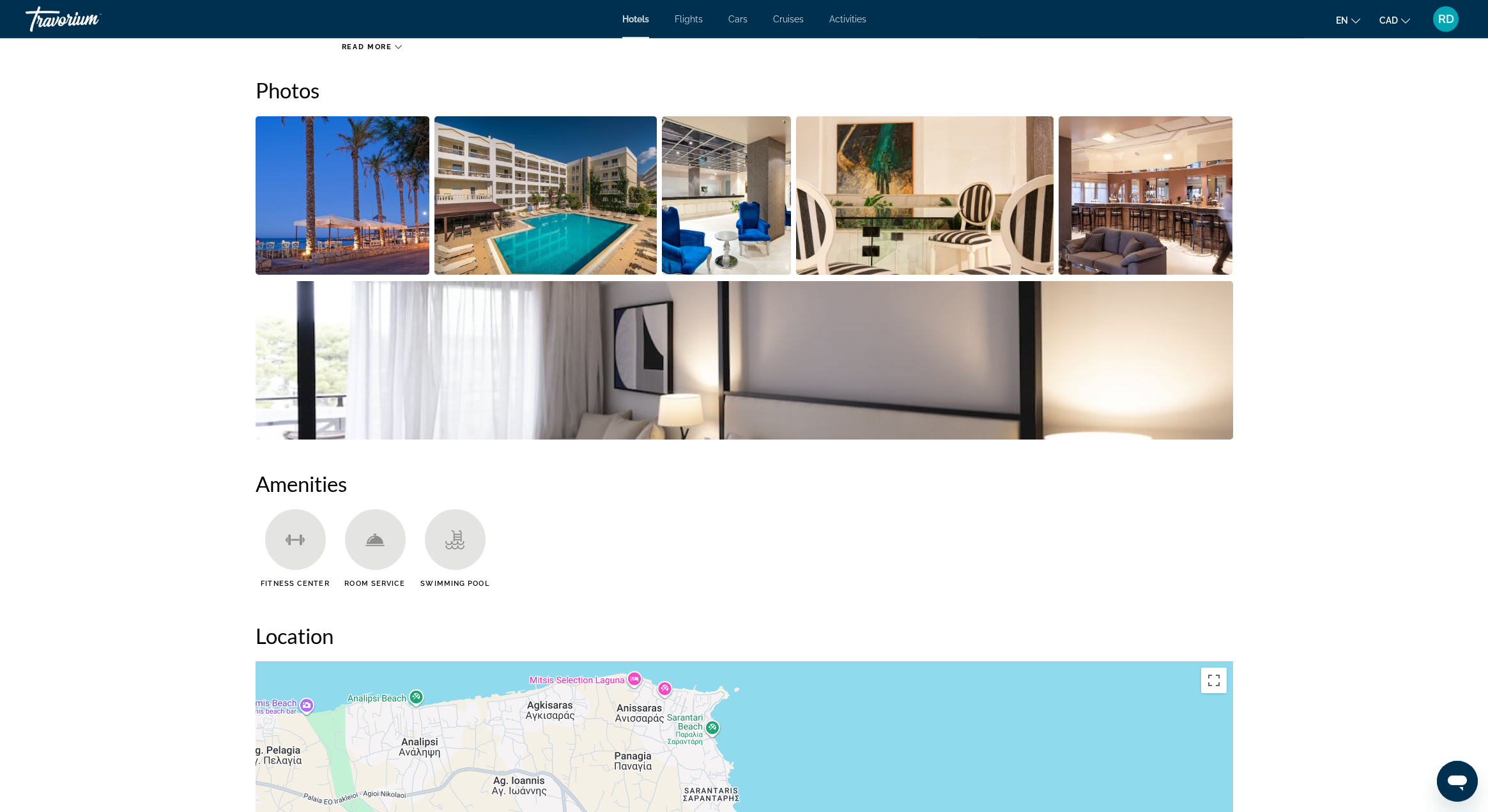
scroll to position [624, 0]
click at [354, 208] on img "Open full-screen image slider" at bounding box center [343, 195] width 174 height 158
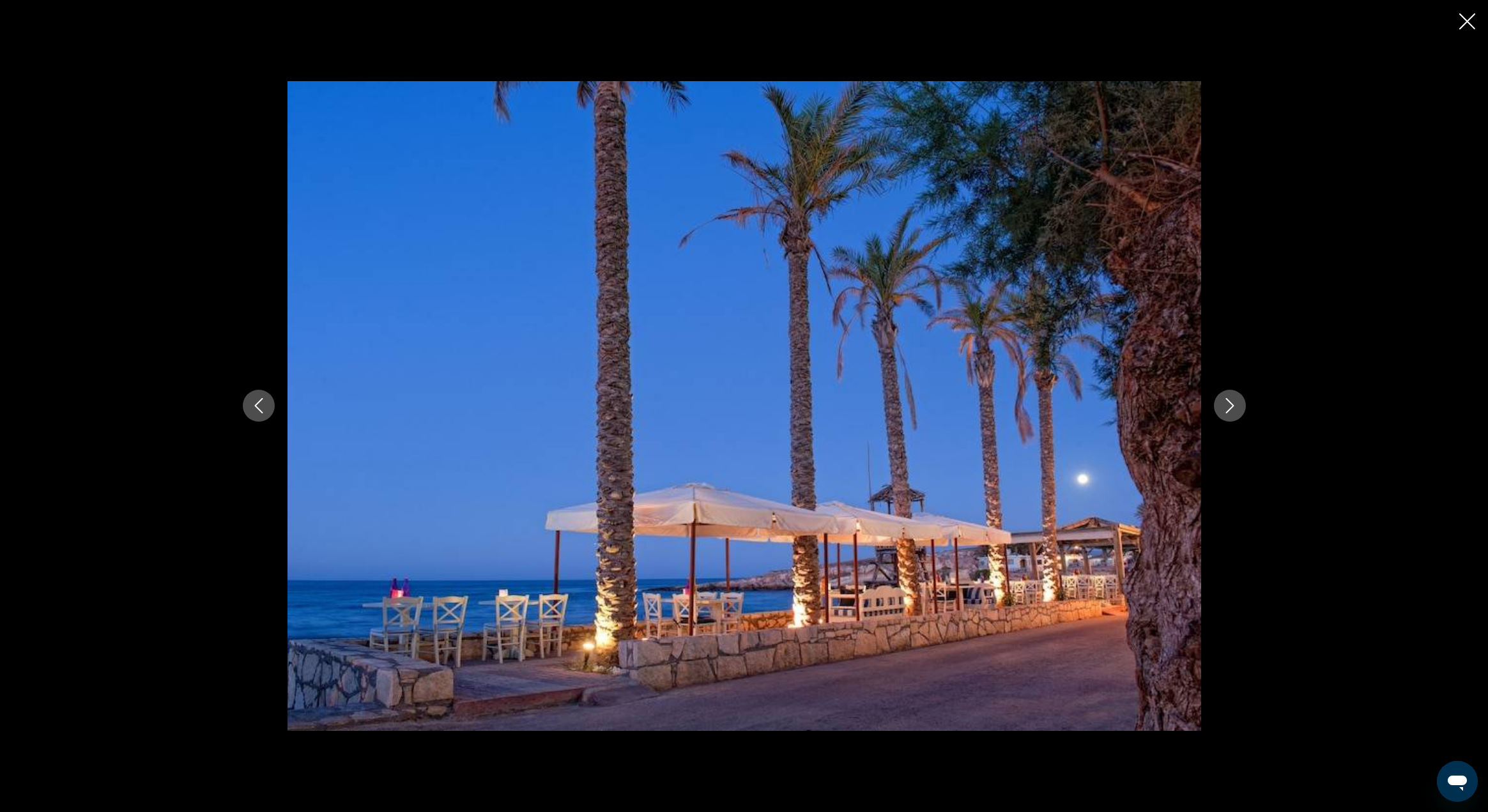
click at [1232, 408] on icon "Next image" at bounding box center [1229, 406] width 8 height 16
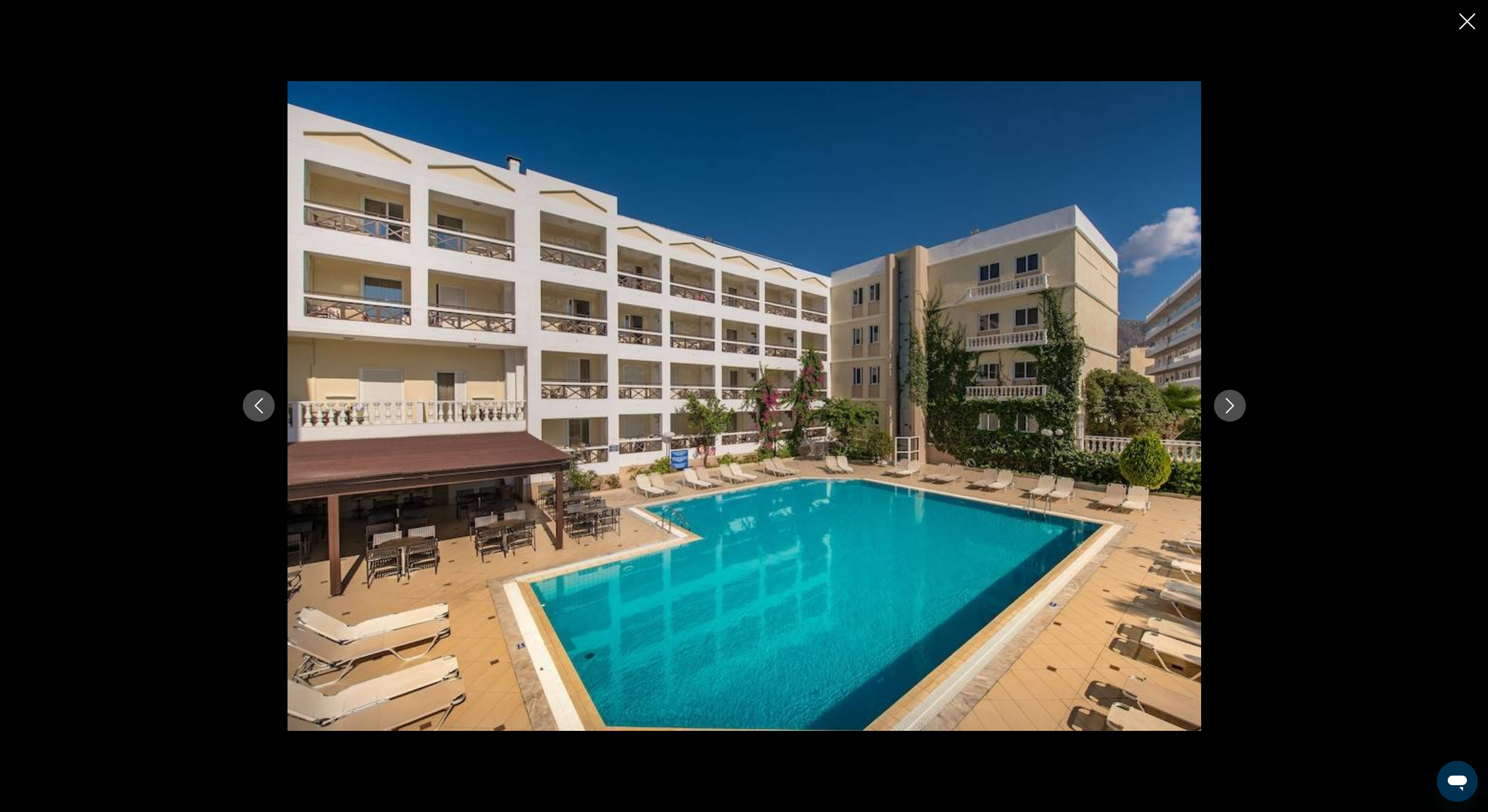
click at [1232, 408] on icon "Next image" at bounding box center [1229, 406] width 8 height 16
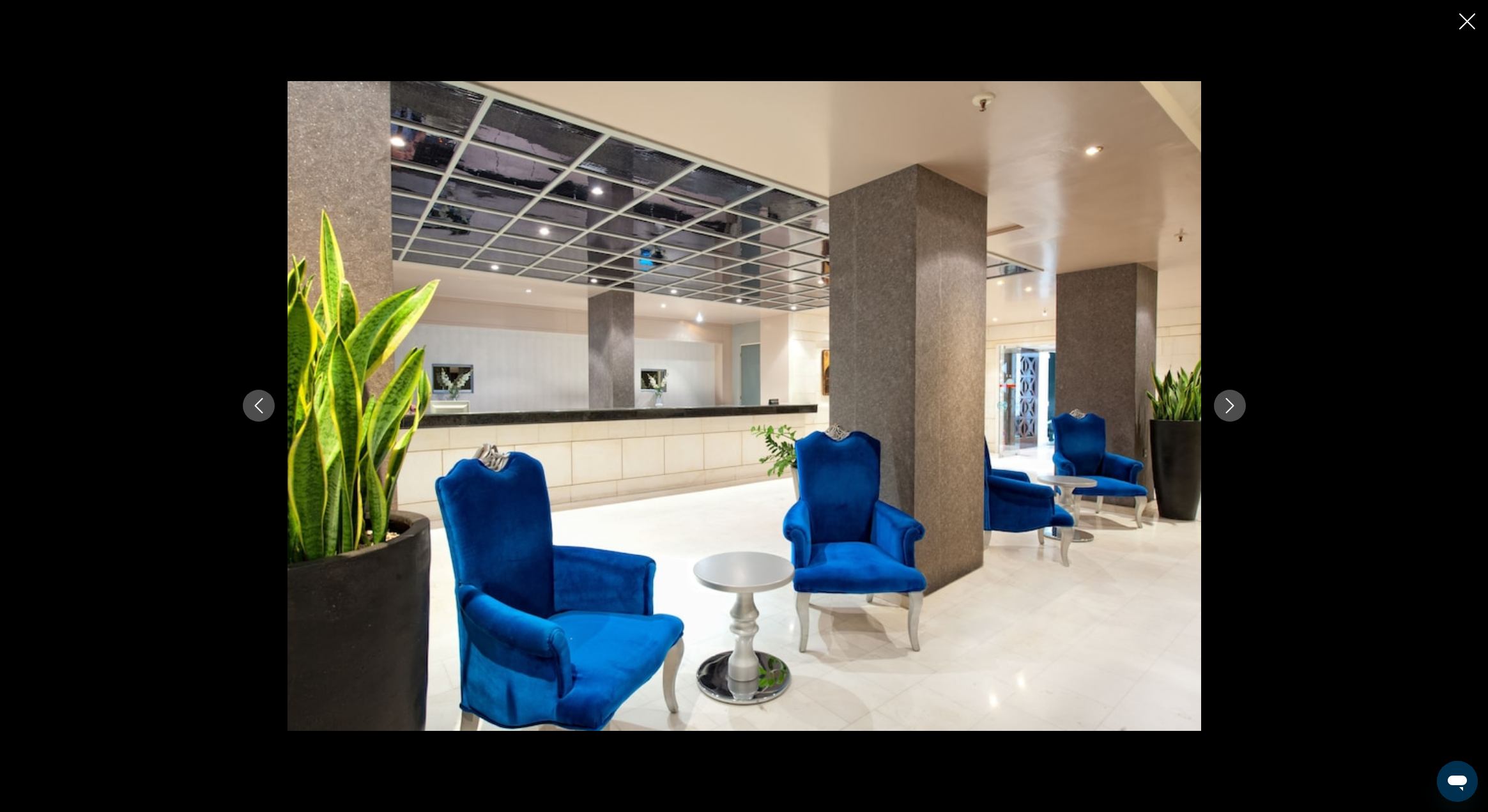
click at [1232, 408] on icon "Next image" at bounding box center [1229, 406] width 8 height 16
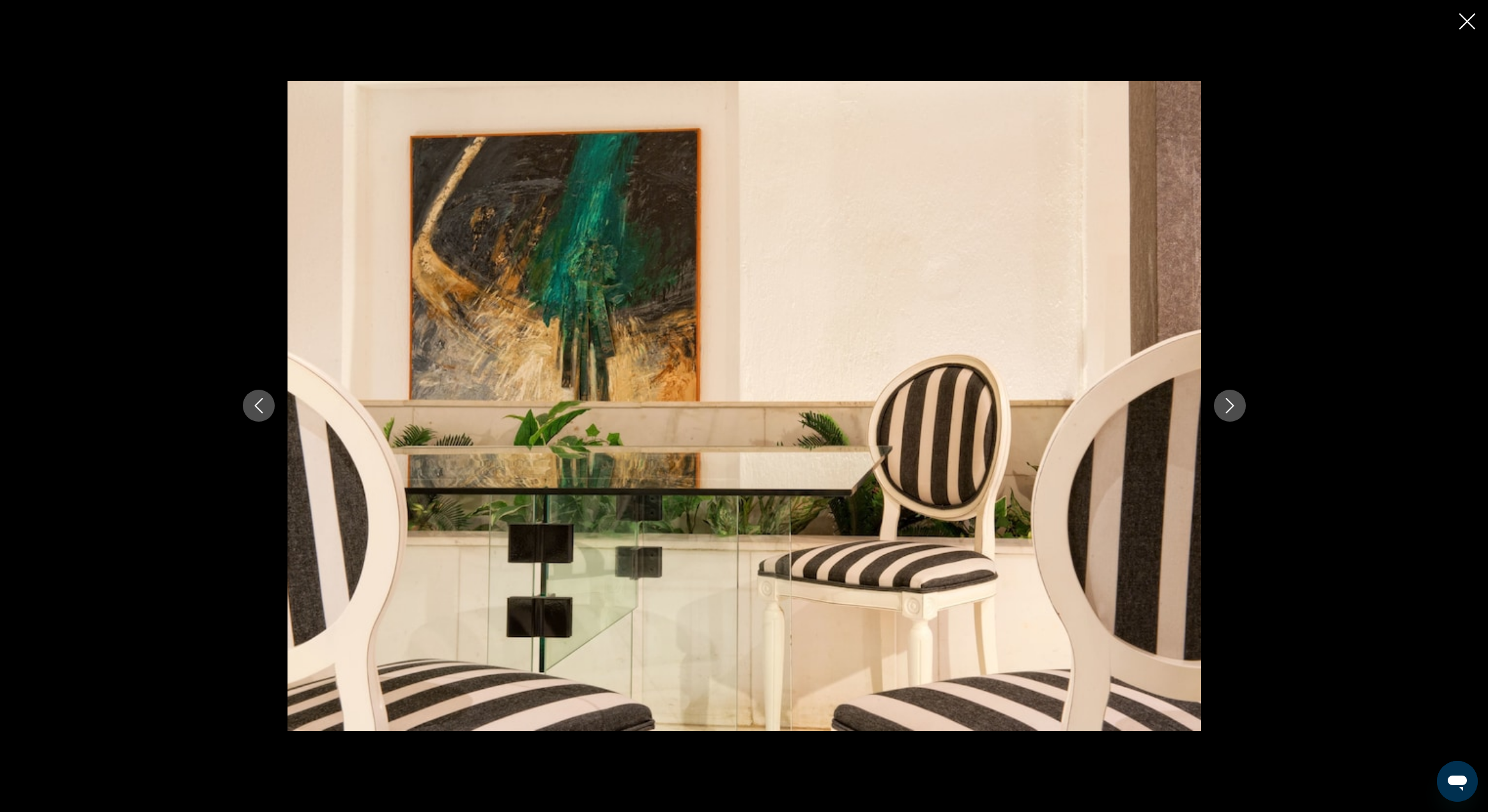
click at [1232, 408] on icon "Next image" at bounding box center [1229, 406] width 8 height 16
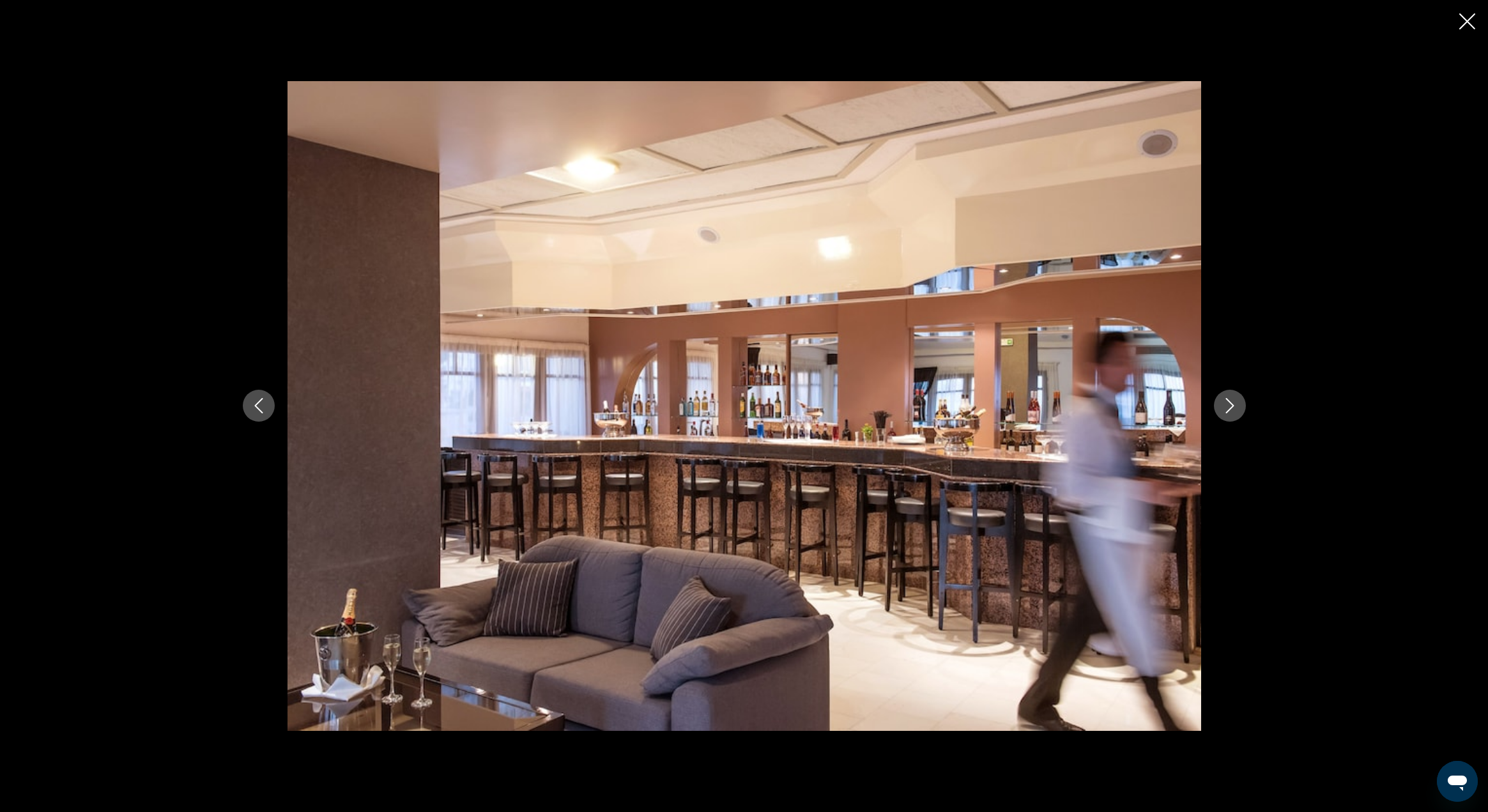
click at [1232, 408] on icon "Next image" at bounding box center [1229, 406] width 8 height 16
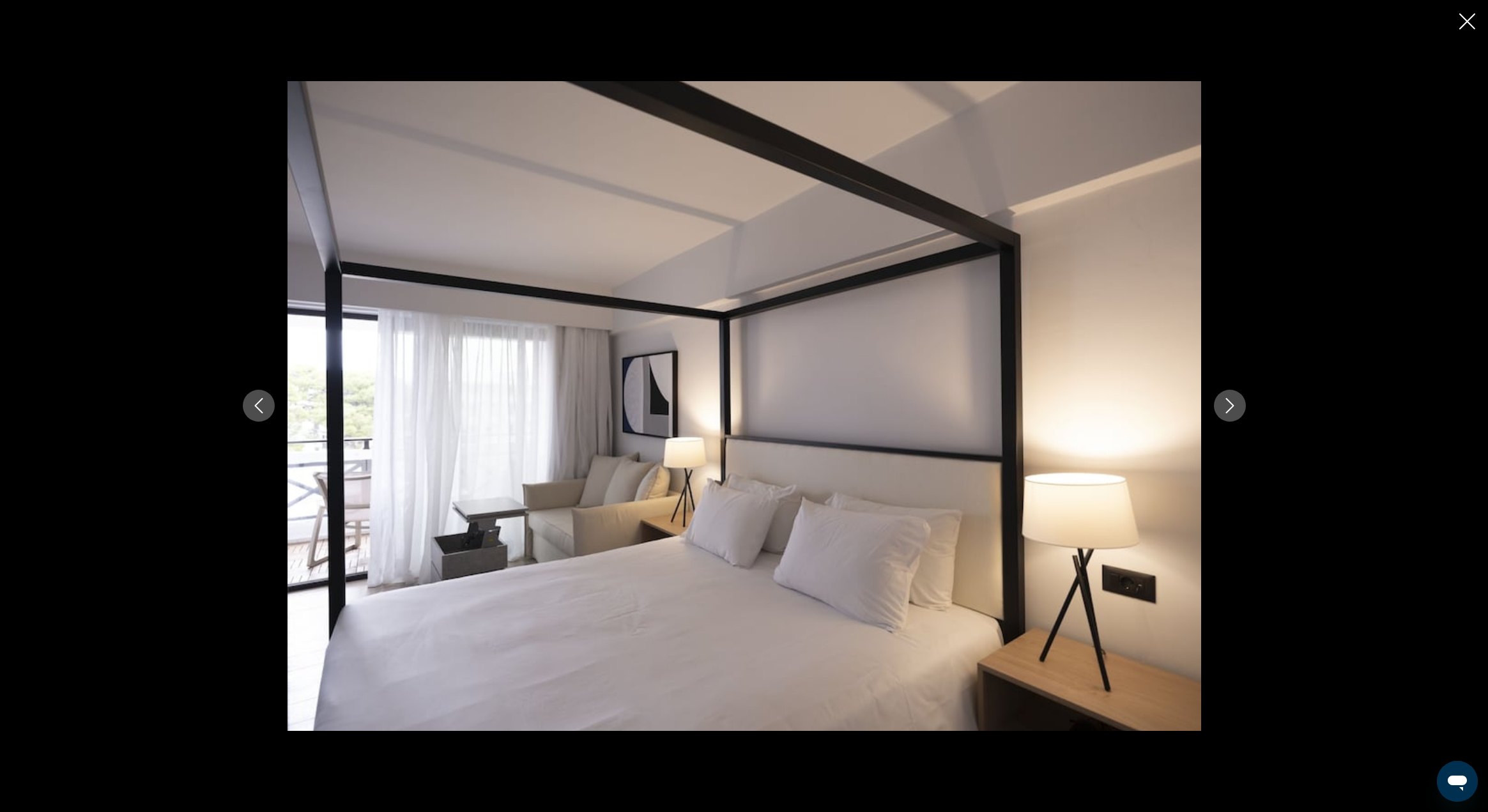
click at [1466, 20] on icon "Close slideshow" at bounding box center [1467, 21] width 16 height 16
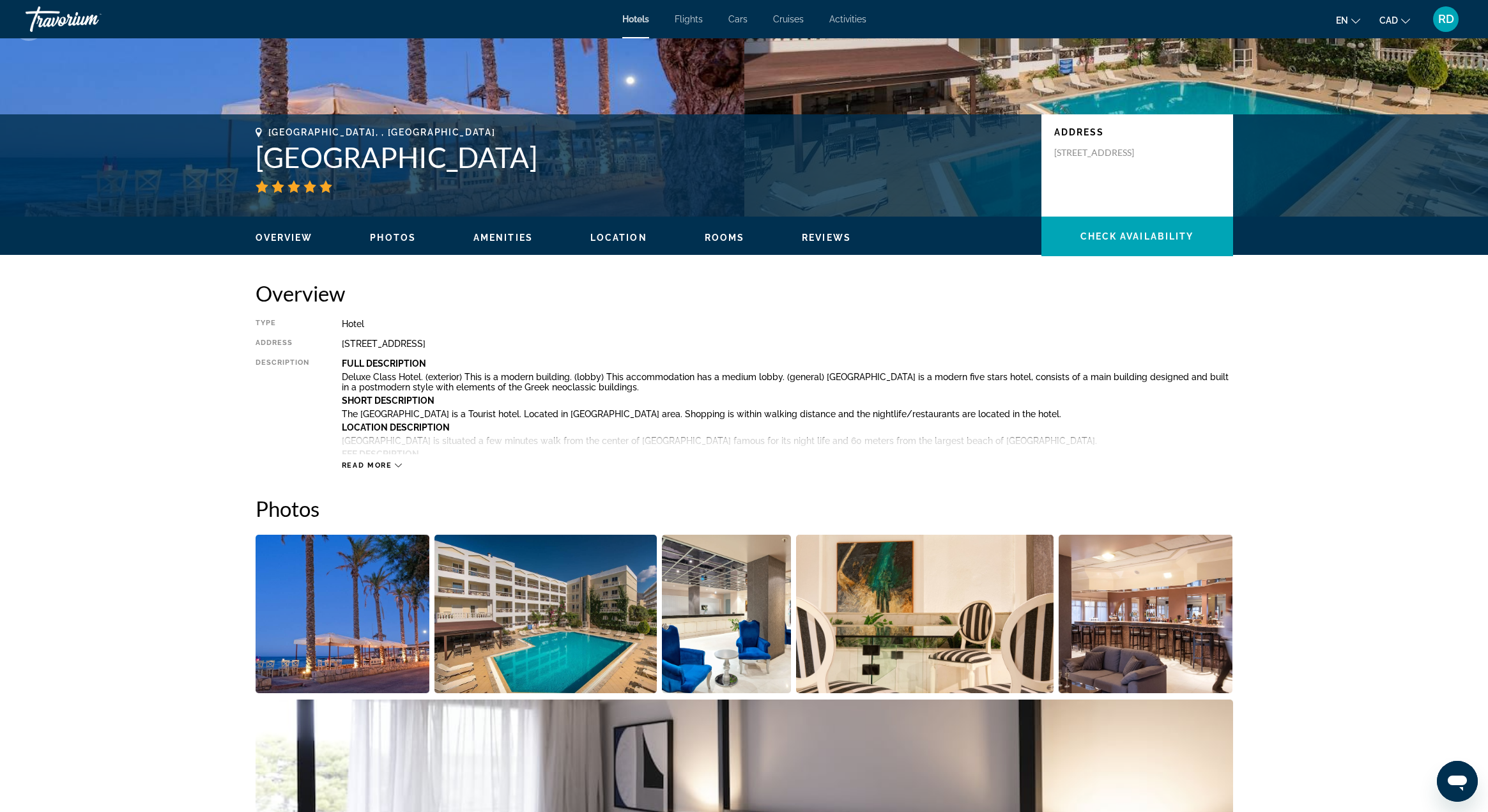
scroll to position [0, 0]
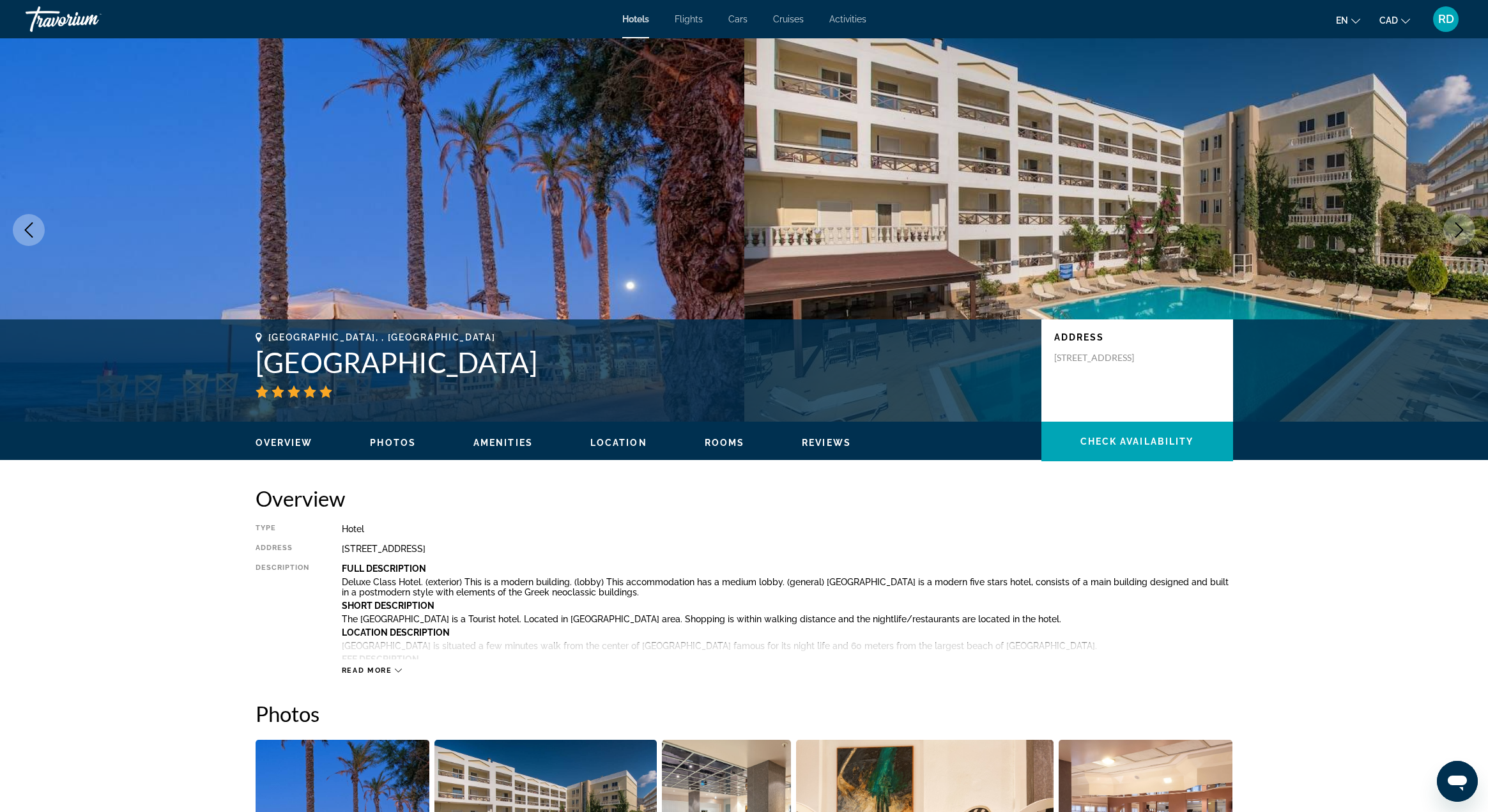
drag, startPoint x: 492, startPoint y: 369, endPoint x: 243, endPoint y: 356, distance: 249.3
click at [238, 358] on div "Hersonissos, , Greece Hersonissos Palace Address Dedalou 10, Hersonissos 70014,…" at bounding box center [744, 371] width 1029 height 77
copy h1 "Hersonissos Palace"
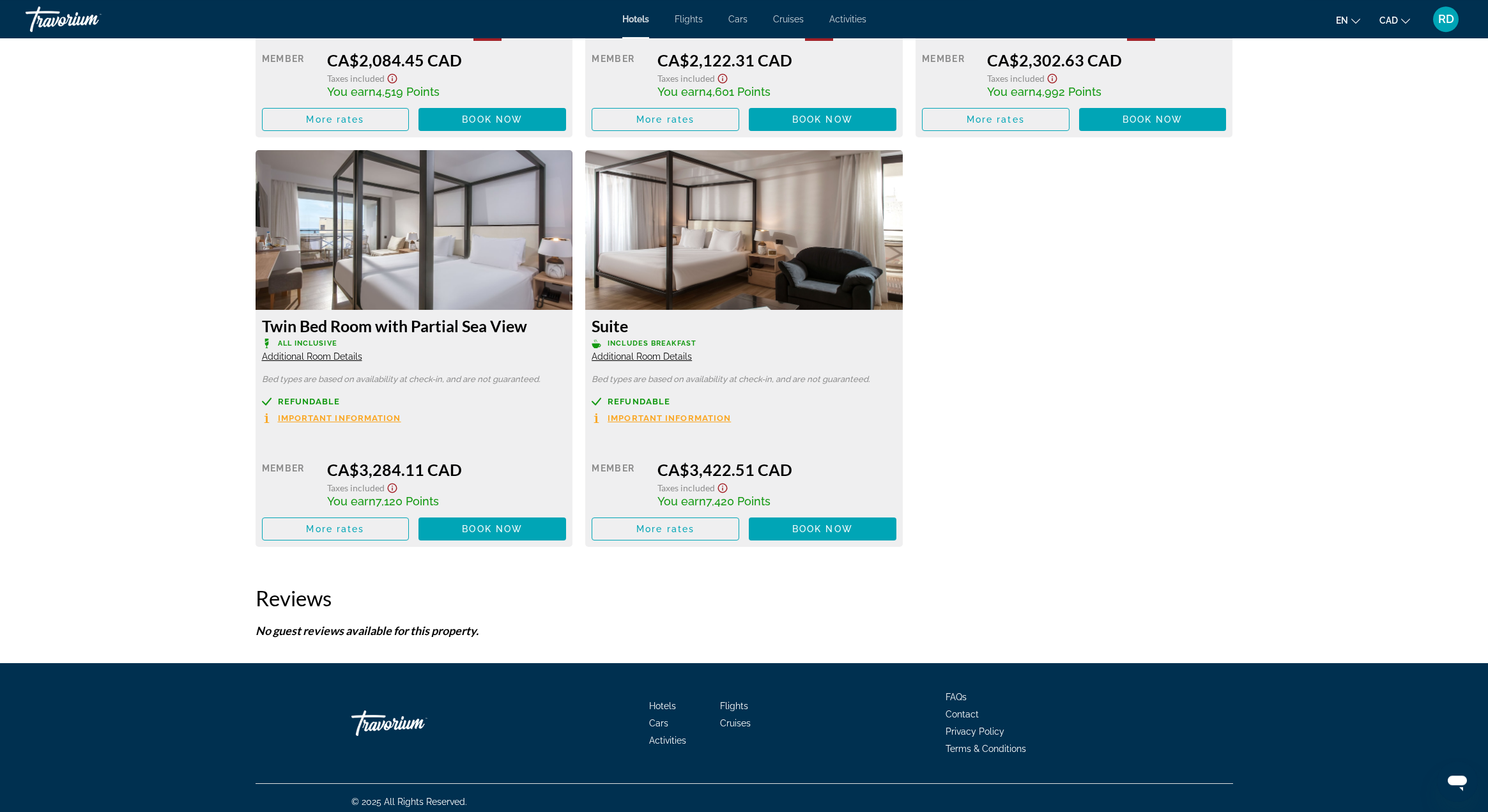
scroll to position [2115, 0]
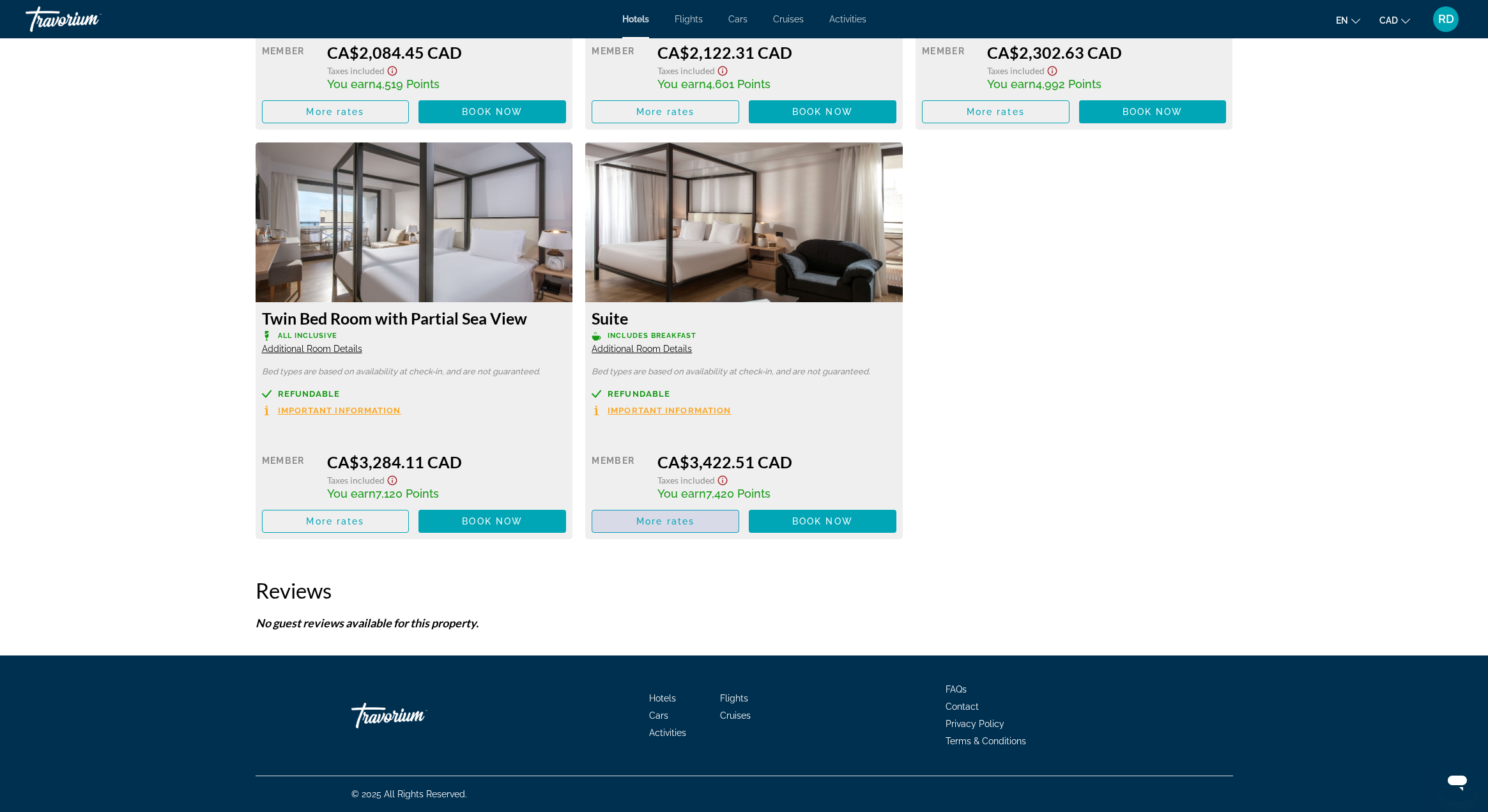
click at [692, 522] on span "More rates" at bounding box center [666, 521] width 58 height 10
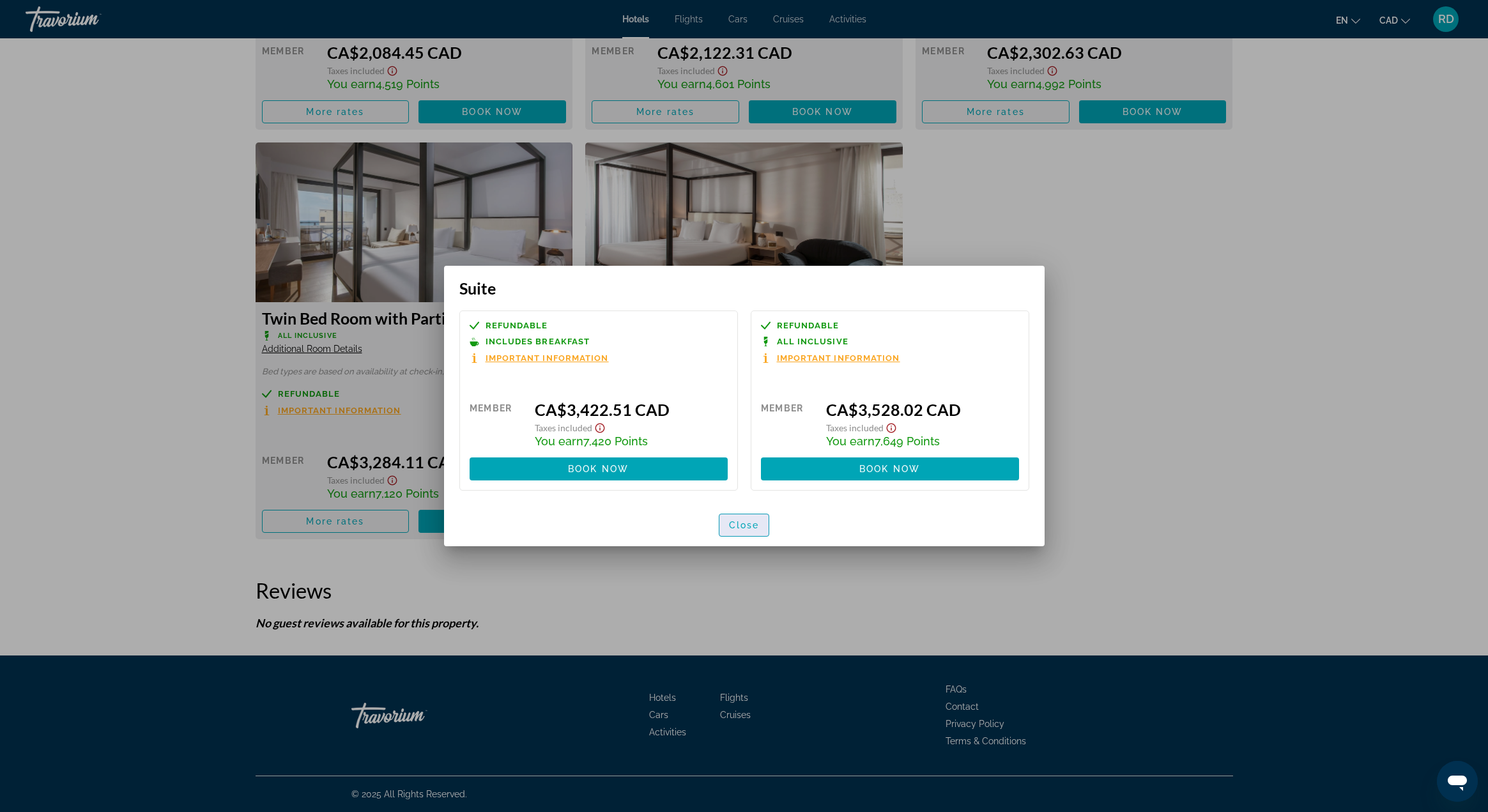
click at [751, 526] on span "Close" at bounding box center [744, 524] width 31 height 10
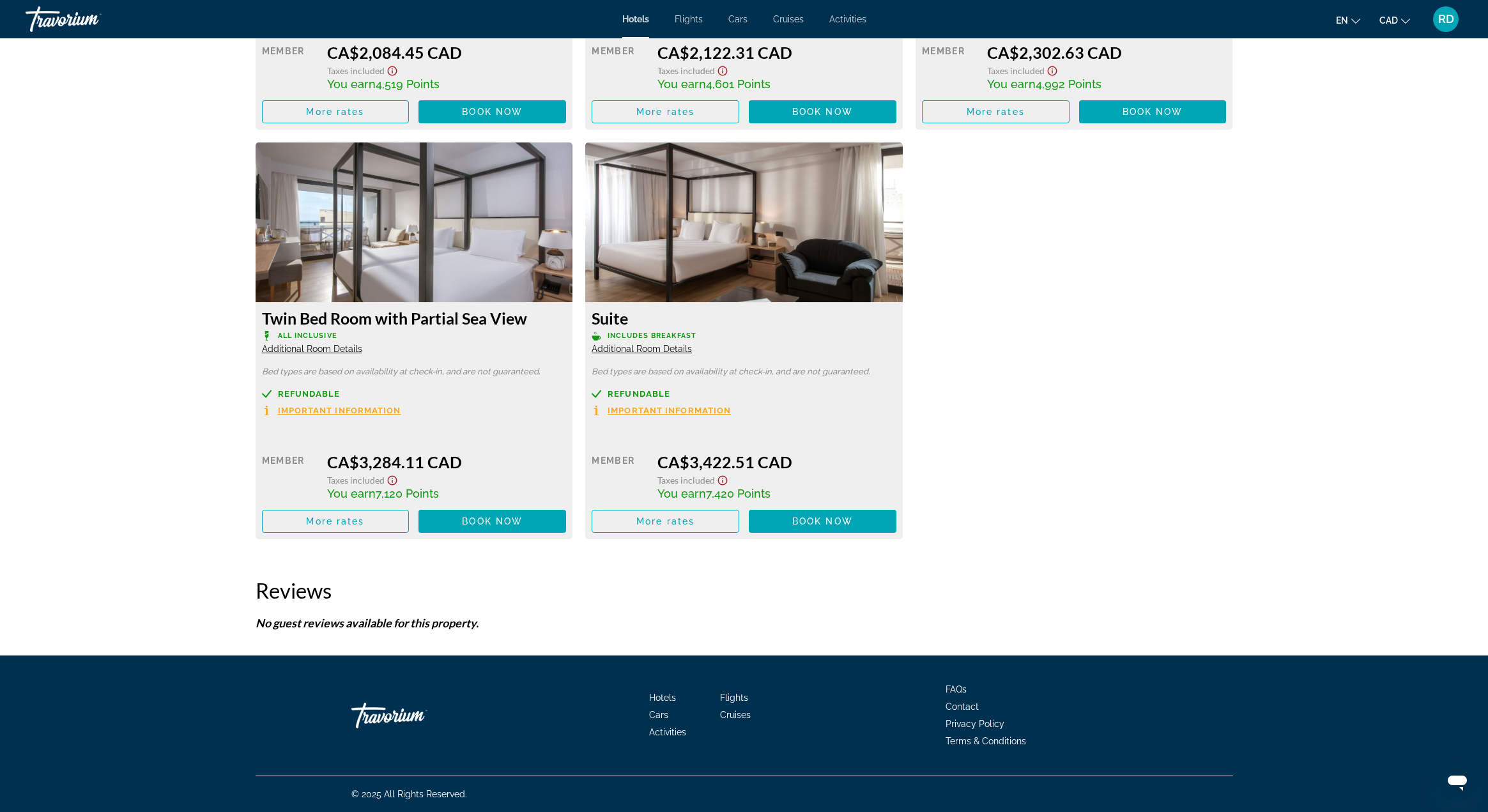
scroll to position [2115, 0]
click at [676, 352] on span "Additional Room Details" at bounding box center [642, 348] width 100 height 10
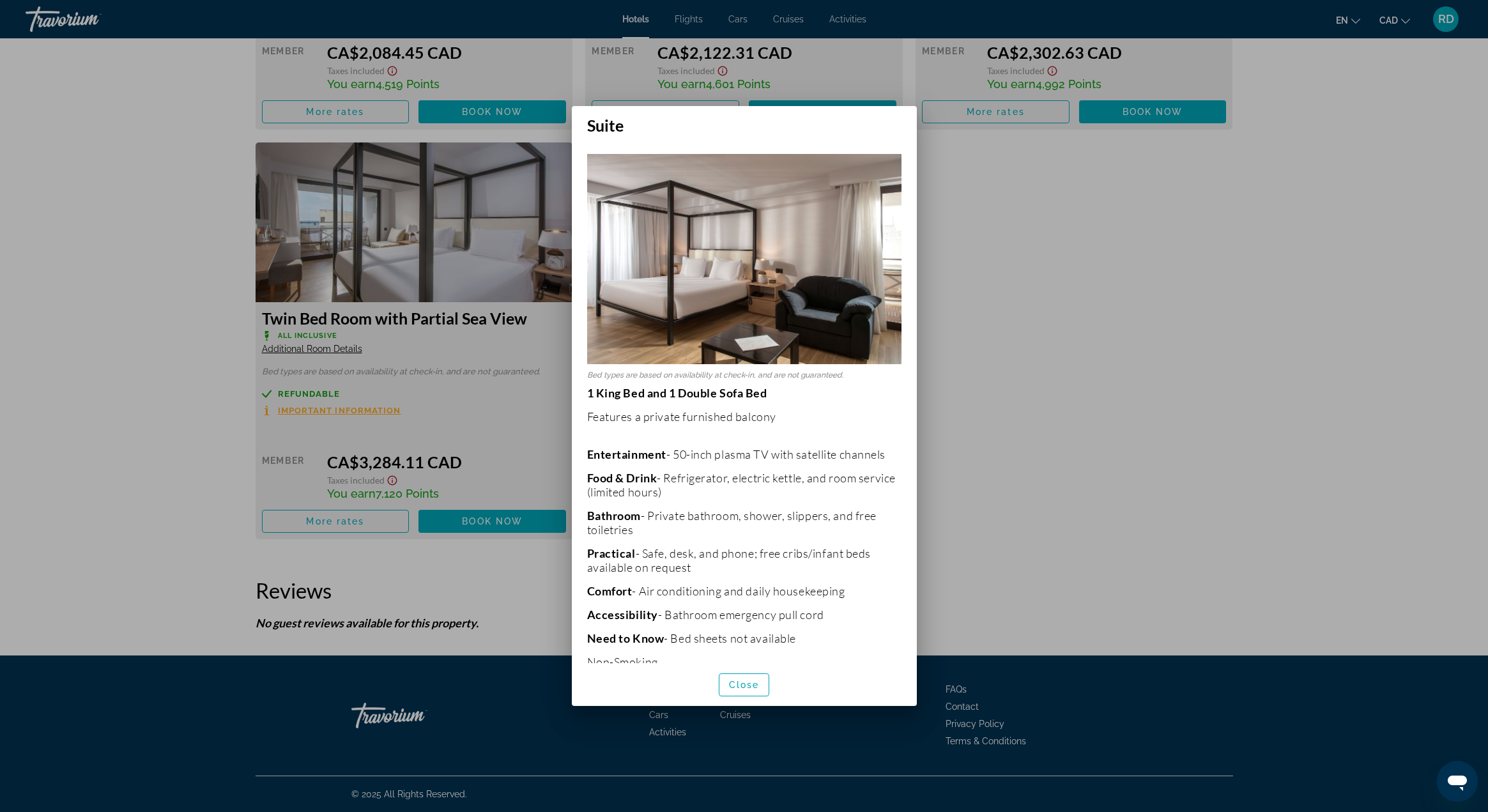
scroll to position [0, 0]
click at [1086, 431] on div at bounding box center [744, 406] width 1488 height 812
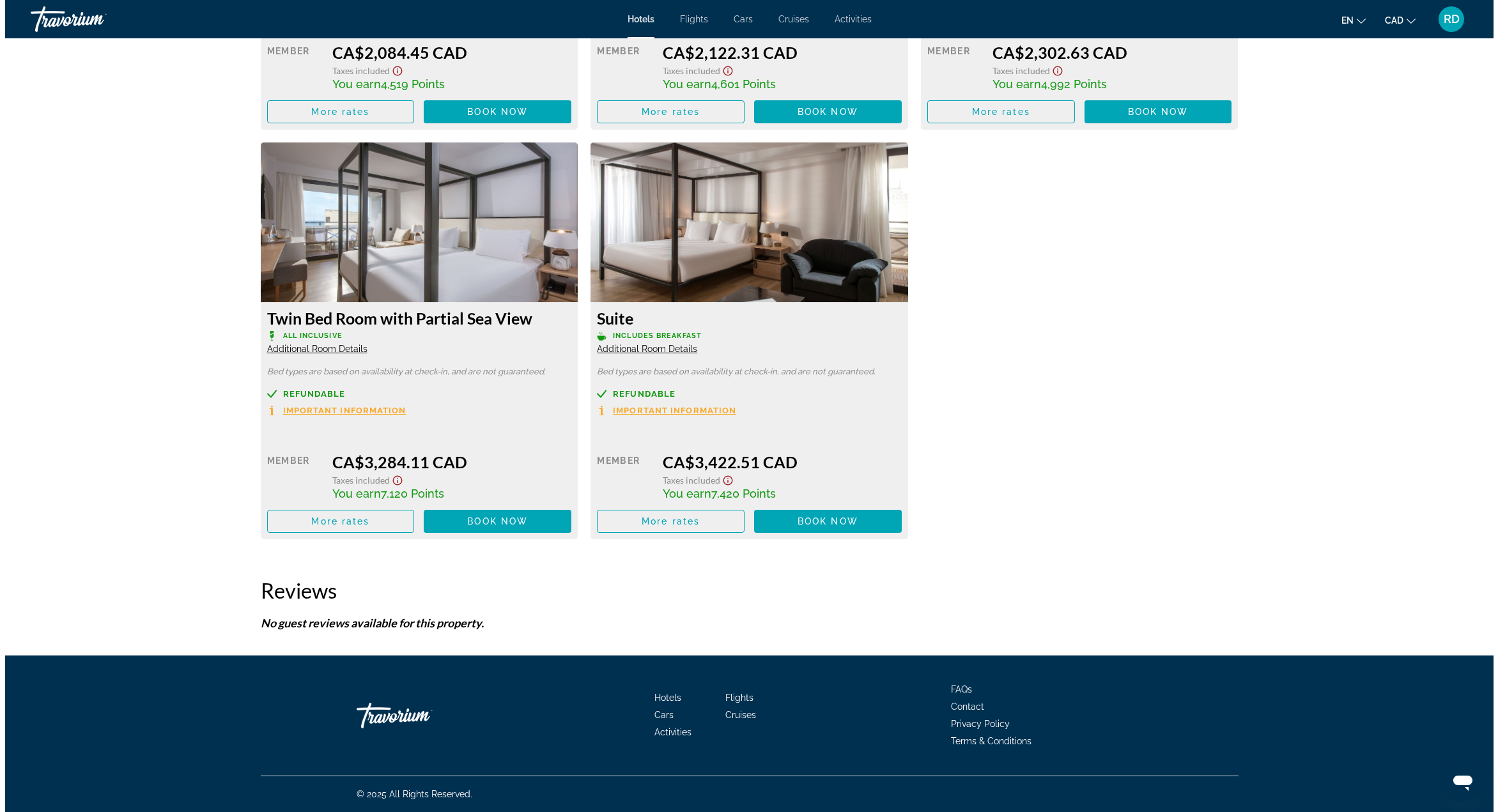
scroll to position [2115, 0]
